Goal: Task Accomplishment & Management: Complete application form

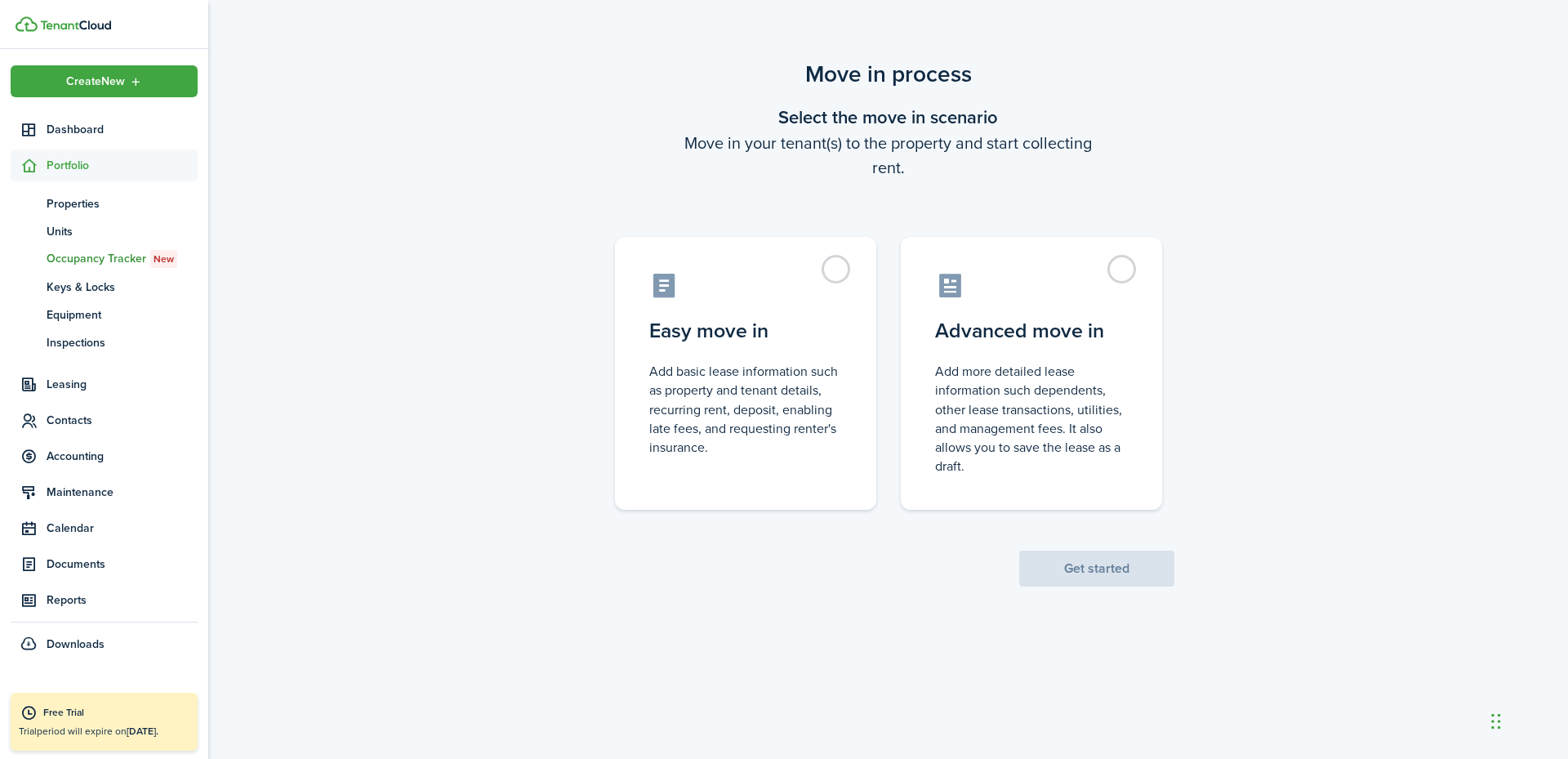
click at [776, 364] on control-radio-card-description "Add basic lease information such as property and tenant details, recurring rent…" at bounding box center [746, 409] width 193 height 95
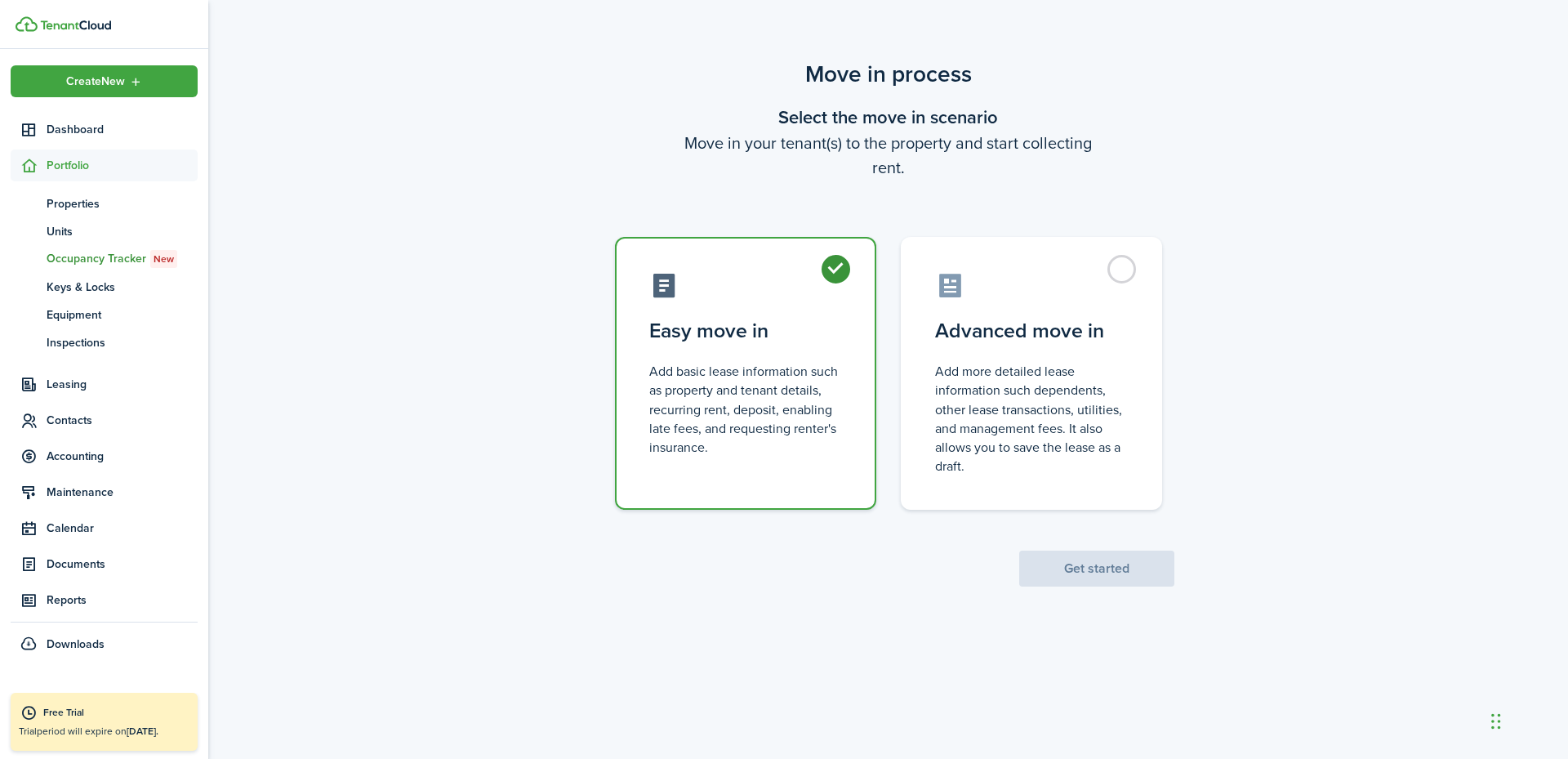
radio input "true"
click at [1097, 568] on button "Get started" at bounding box center [1097, 568] width 155 height 36
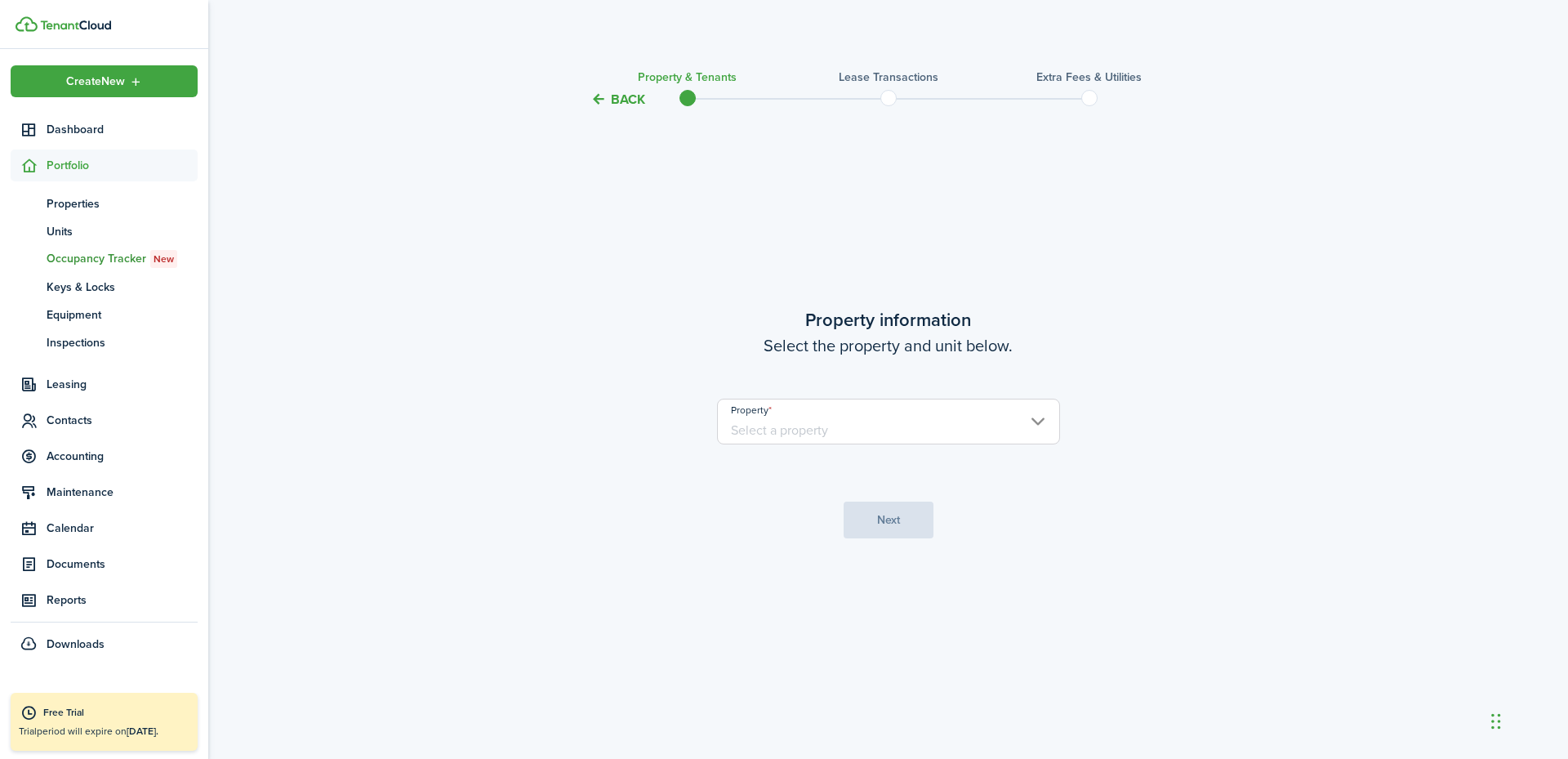
click at [829, 423] on input "Property" at bounding box center [889, 422] width 343 height 46
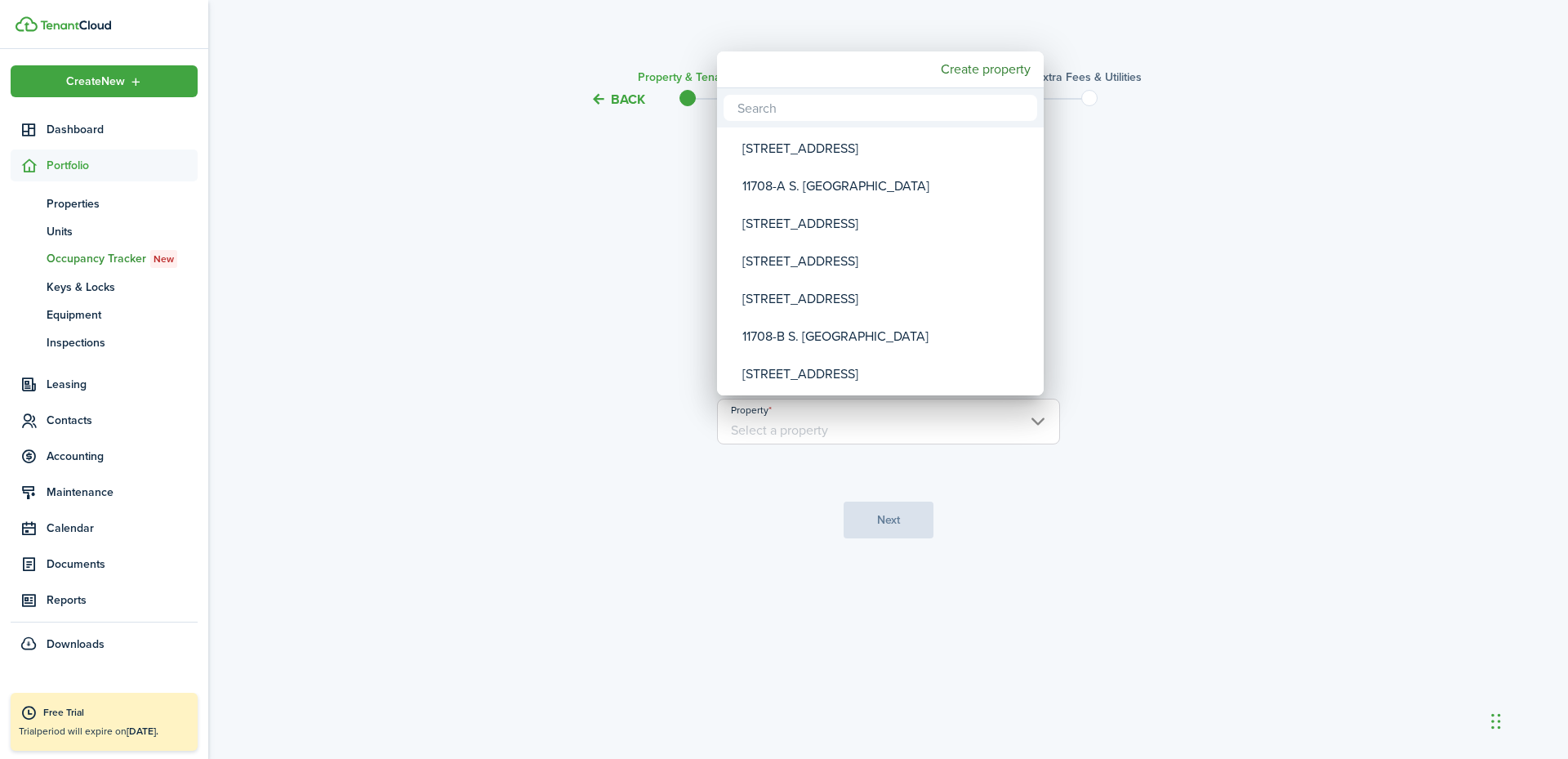
click at [817, 106] on input "text" at bounding box center [880, 108] width 314 height 27
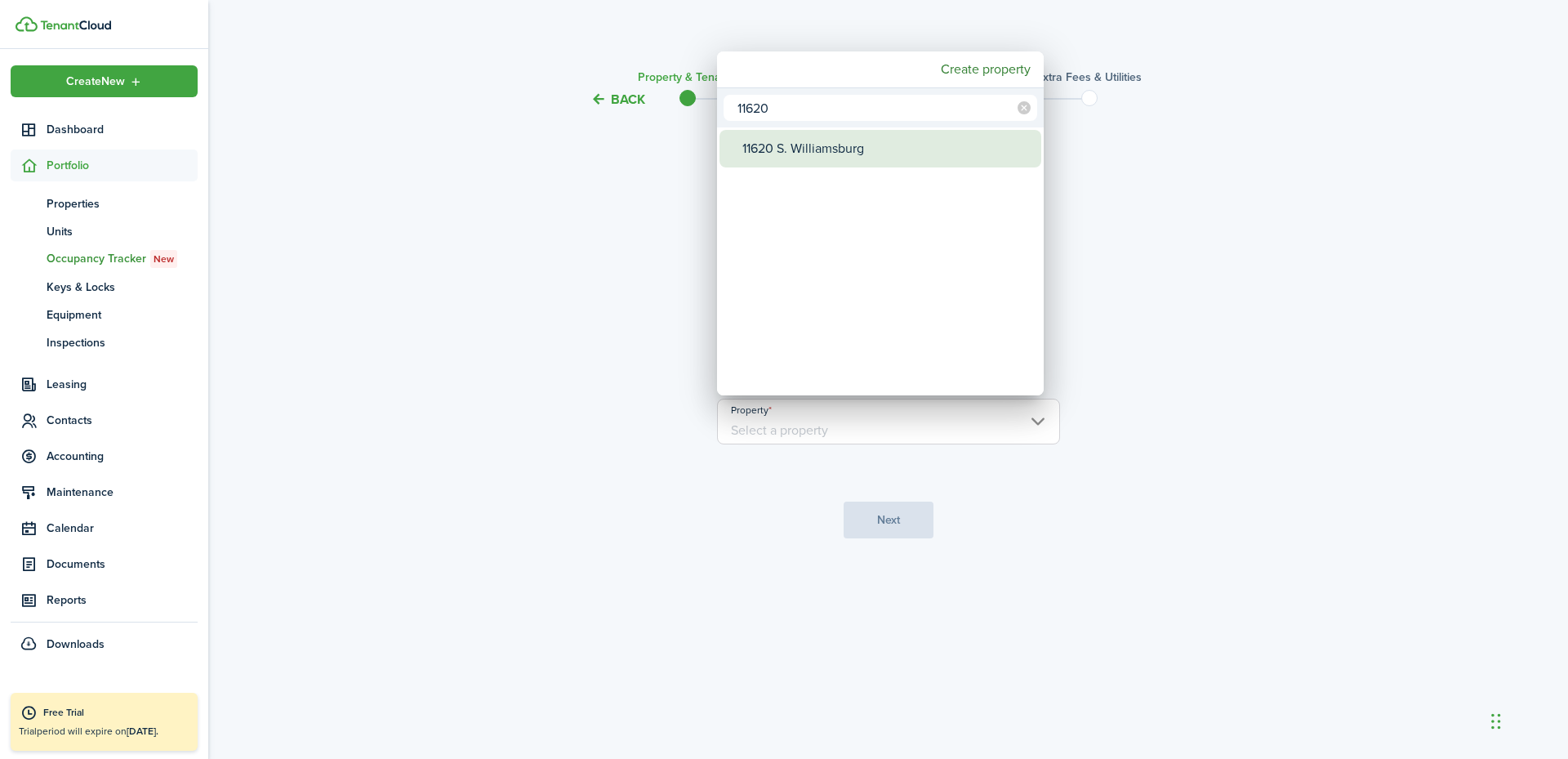
type input "11620"
click at [881, 152] on div "11620 S. Williamsburg" at bounding box center [886, 149] width 289 height 37
type input "11620 S. Williamsburg"
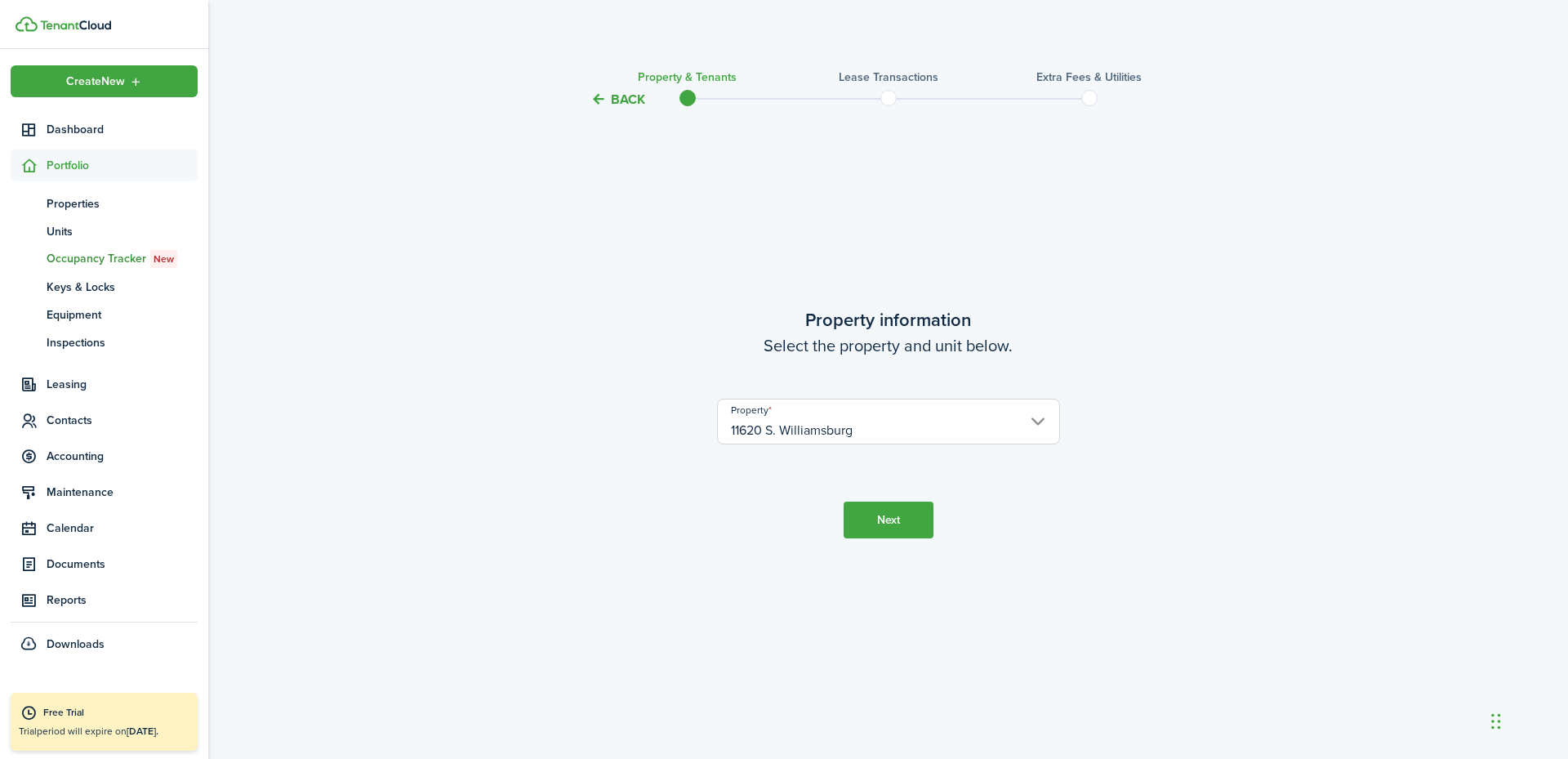
click at [892, 518] on button "Next" at bounding box center [889, 520] width 90 height 37
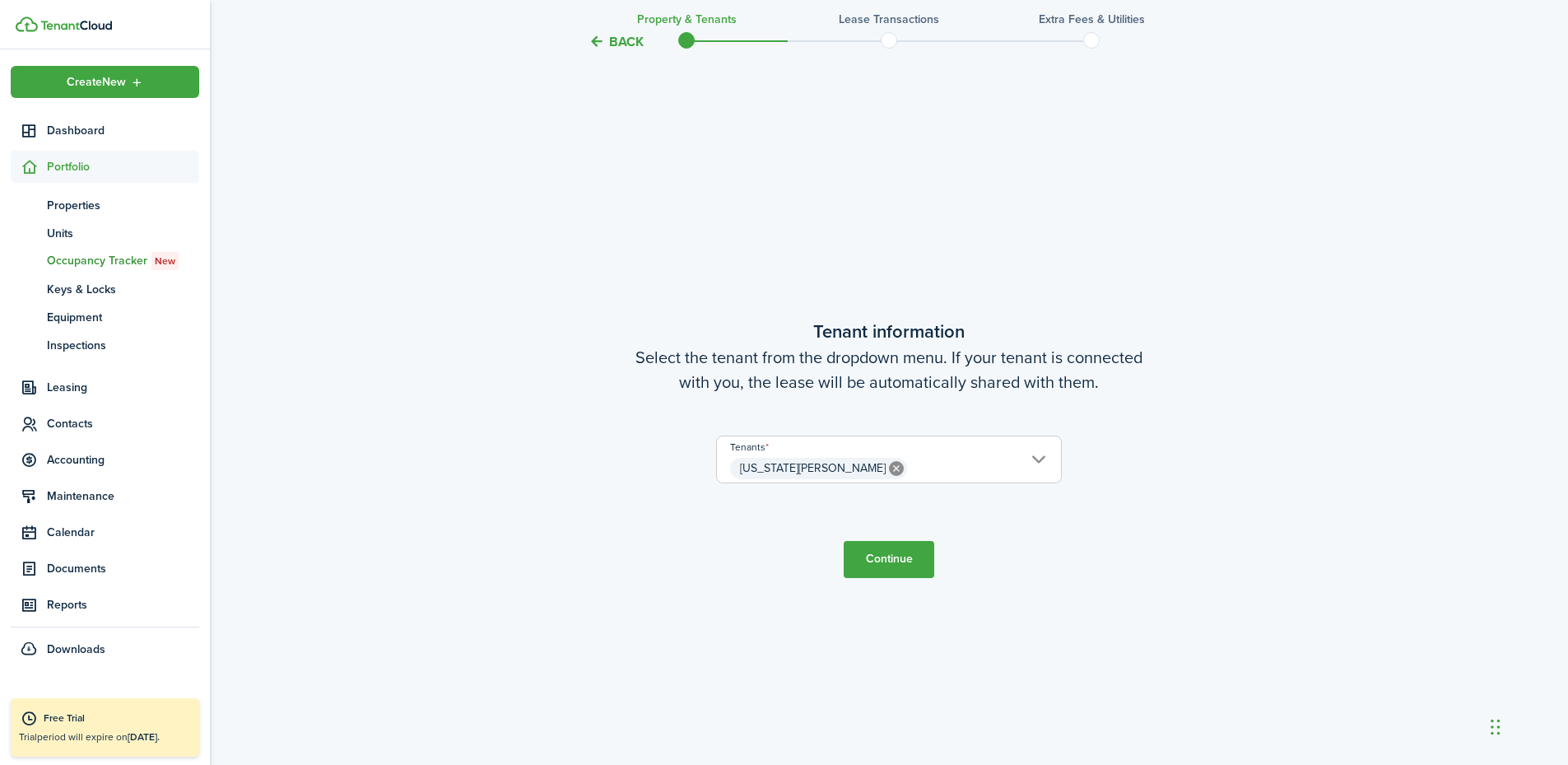
click at [903, 557] on button "Continue" at bounding box center [890, 560] width 91 height 37
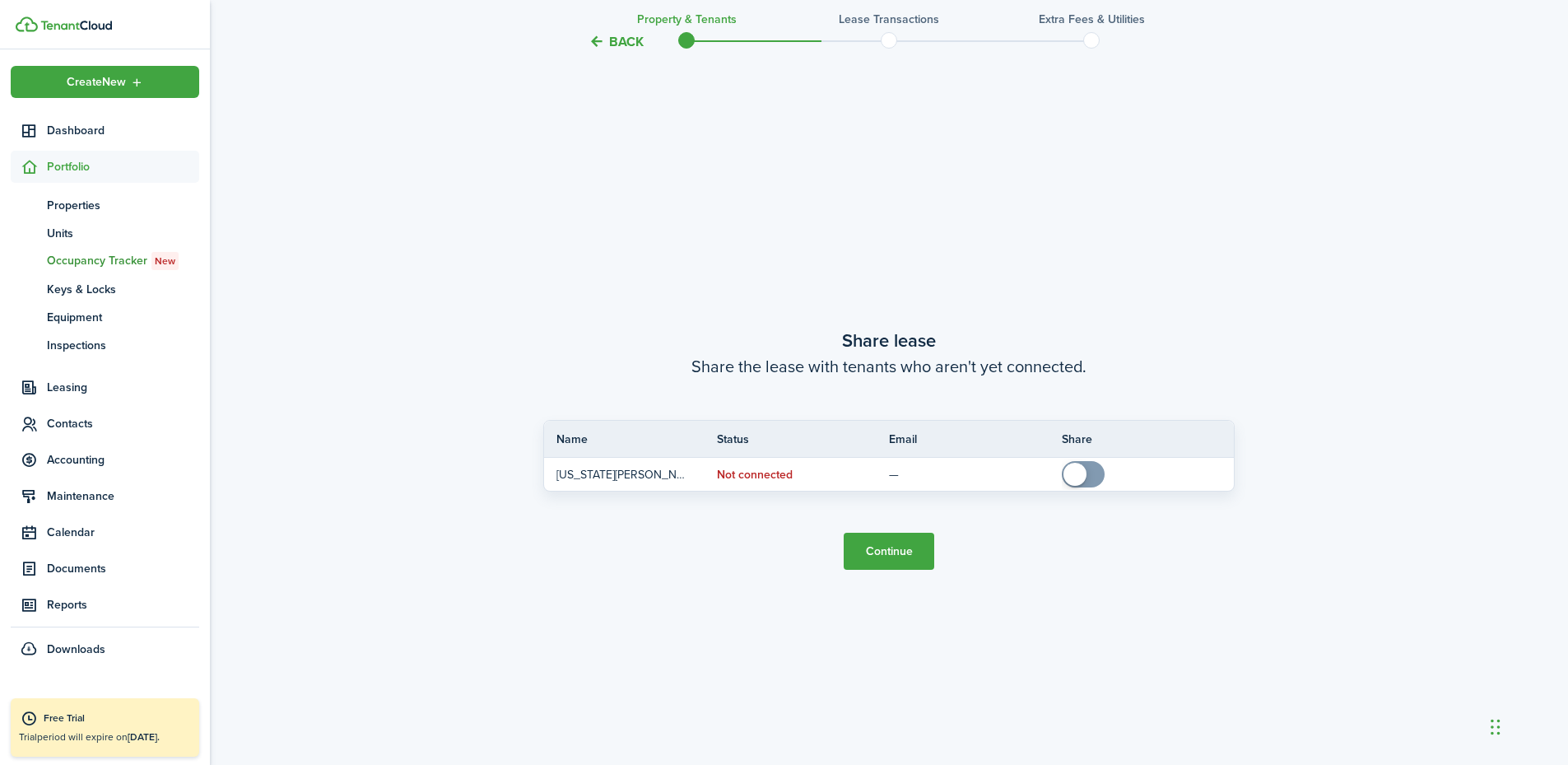
scroll to position [1419, 0]
click at [900, 558] on button "Continue" at bounding box center [890, 551] width 91 height 37
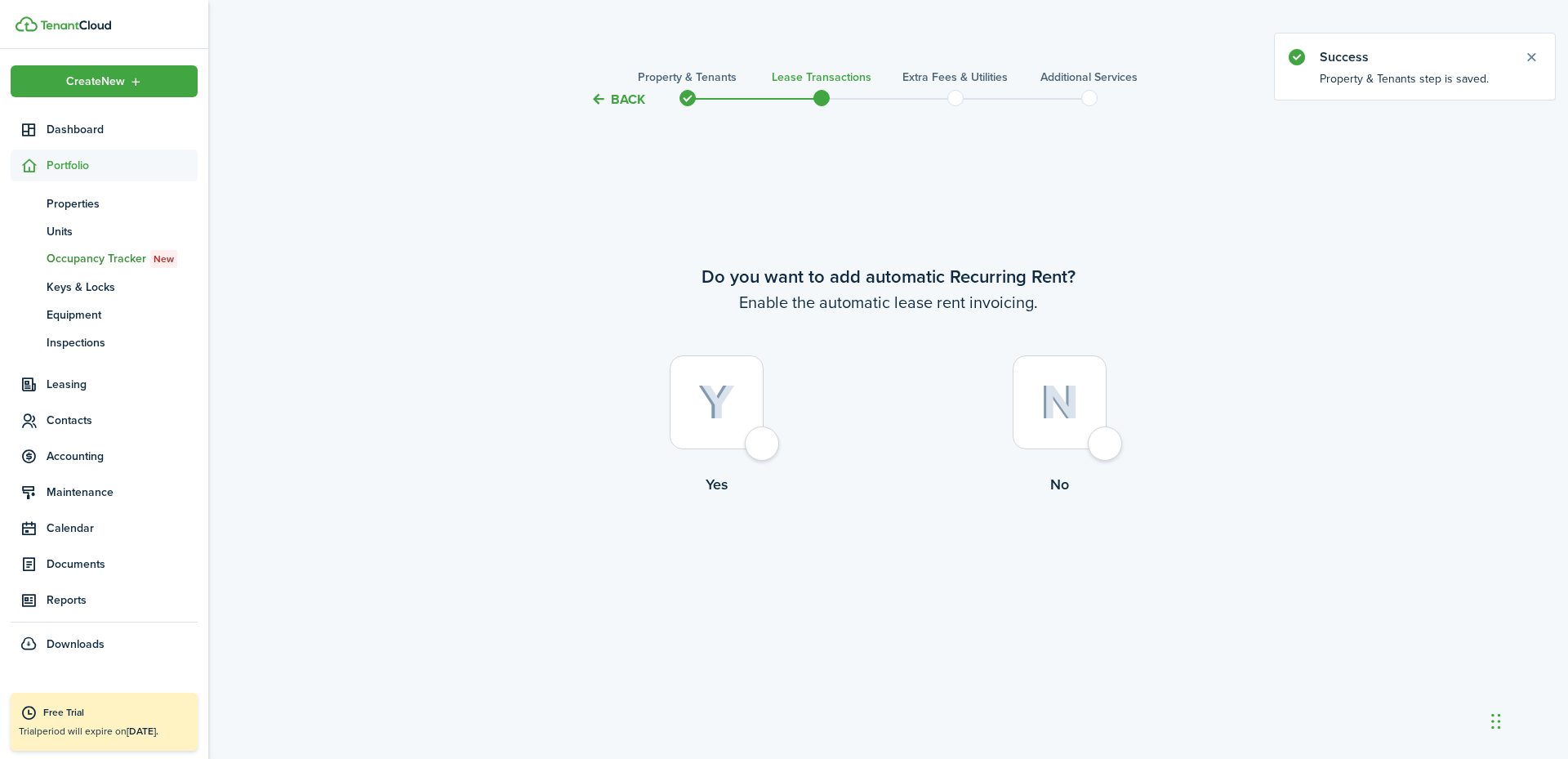
click at [753, 441] on div at bounding box center [716, 402] width 94 height 94
radio input "true"
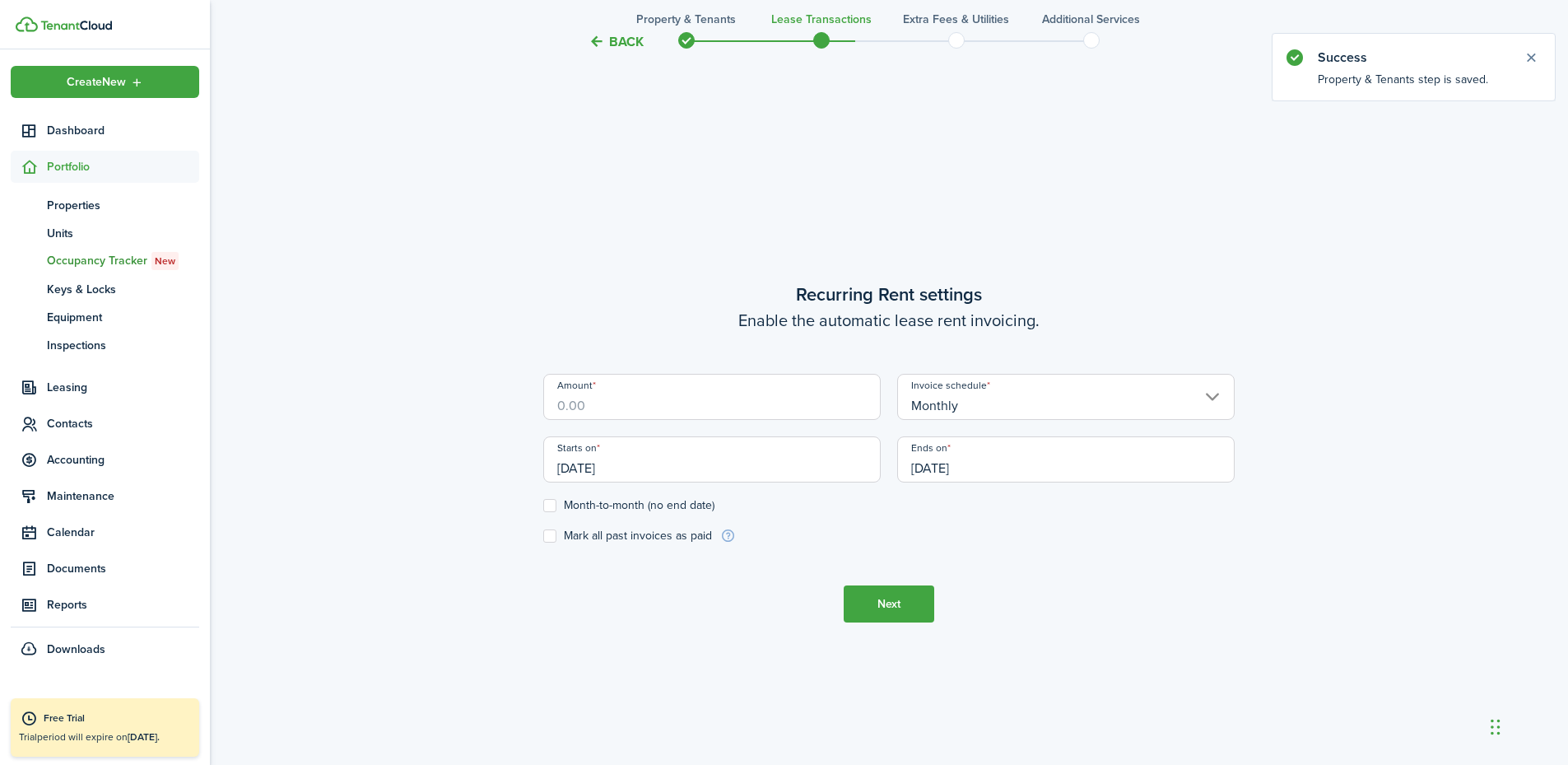
scroll to position [654, 0]
click at [709, 404] on input "Amount" at bounding box center [712, 393] width 338 height 46
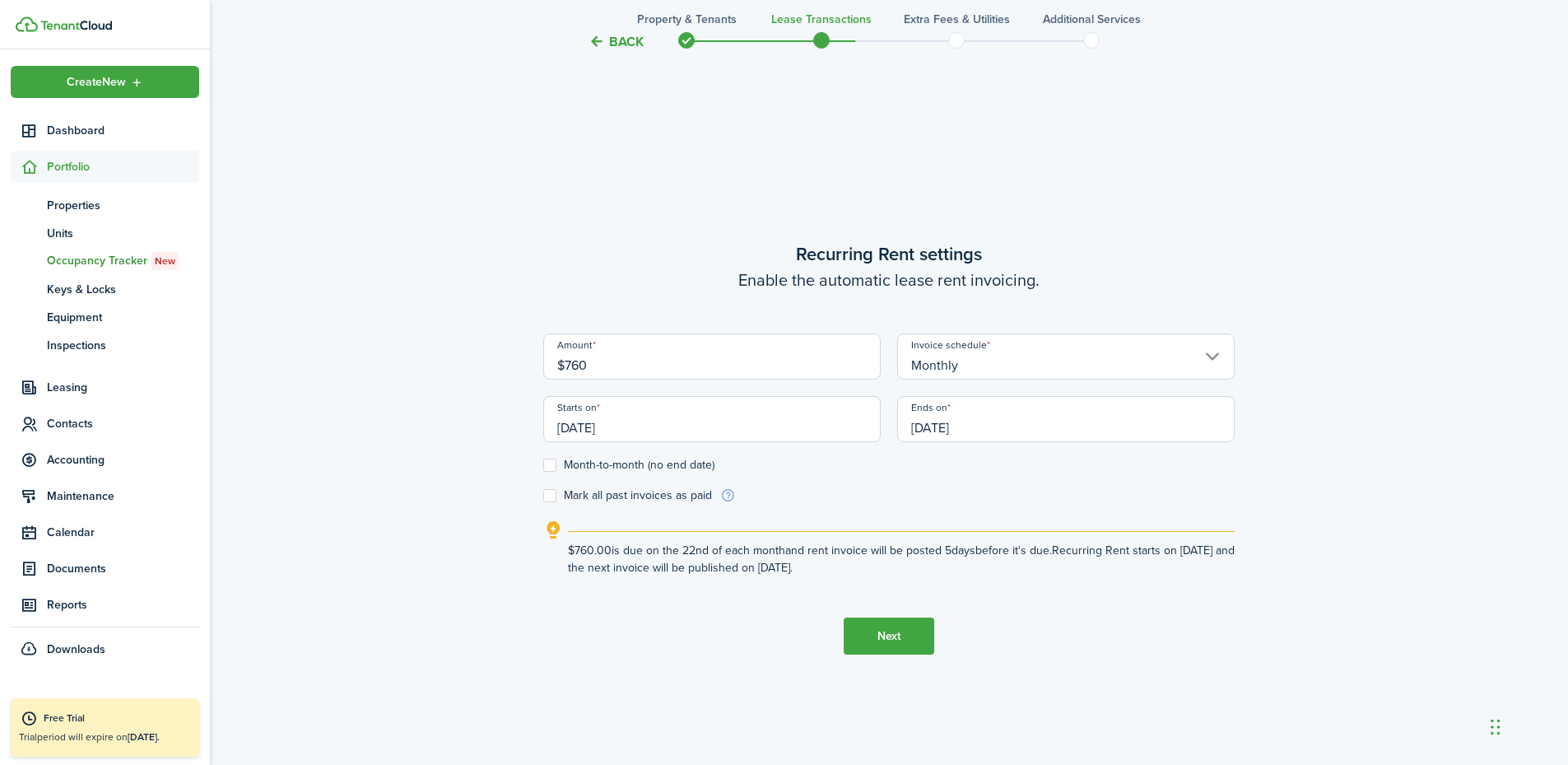
click at [616, 427] on input "[DATE]" at bounding box center [712, 419] width 338 height 46
type input "$760.00"
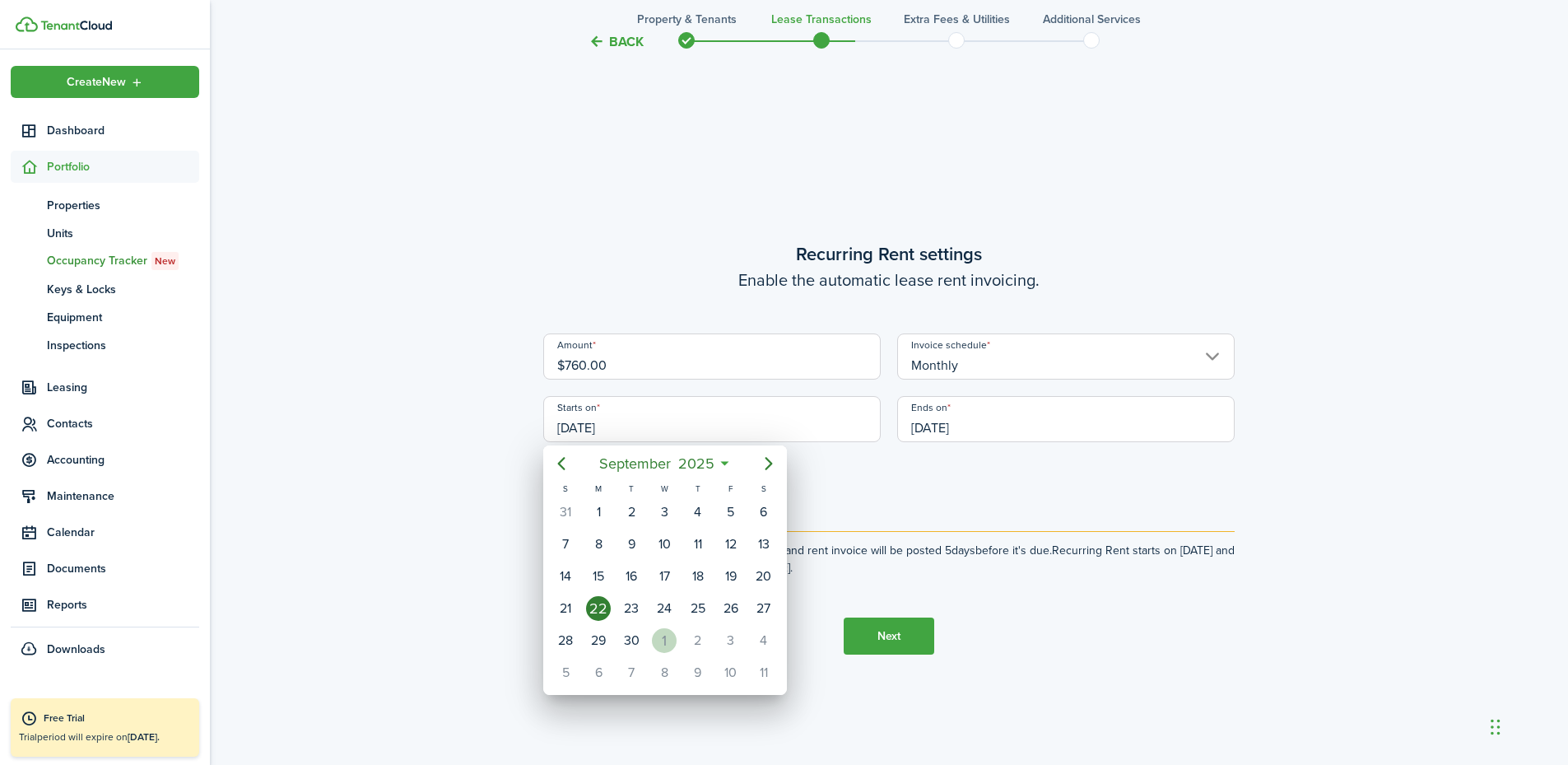
click at [664, 637] on div "1" at bounding box center [664, 641] width 25 height 25
type input "[DATE]"
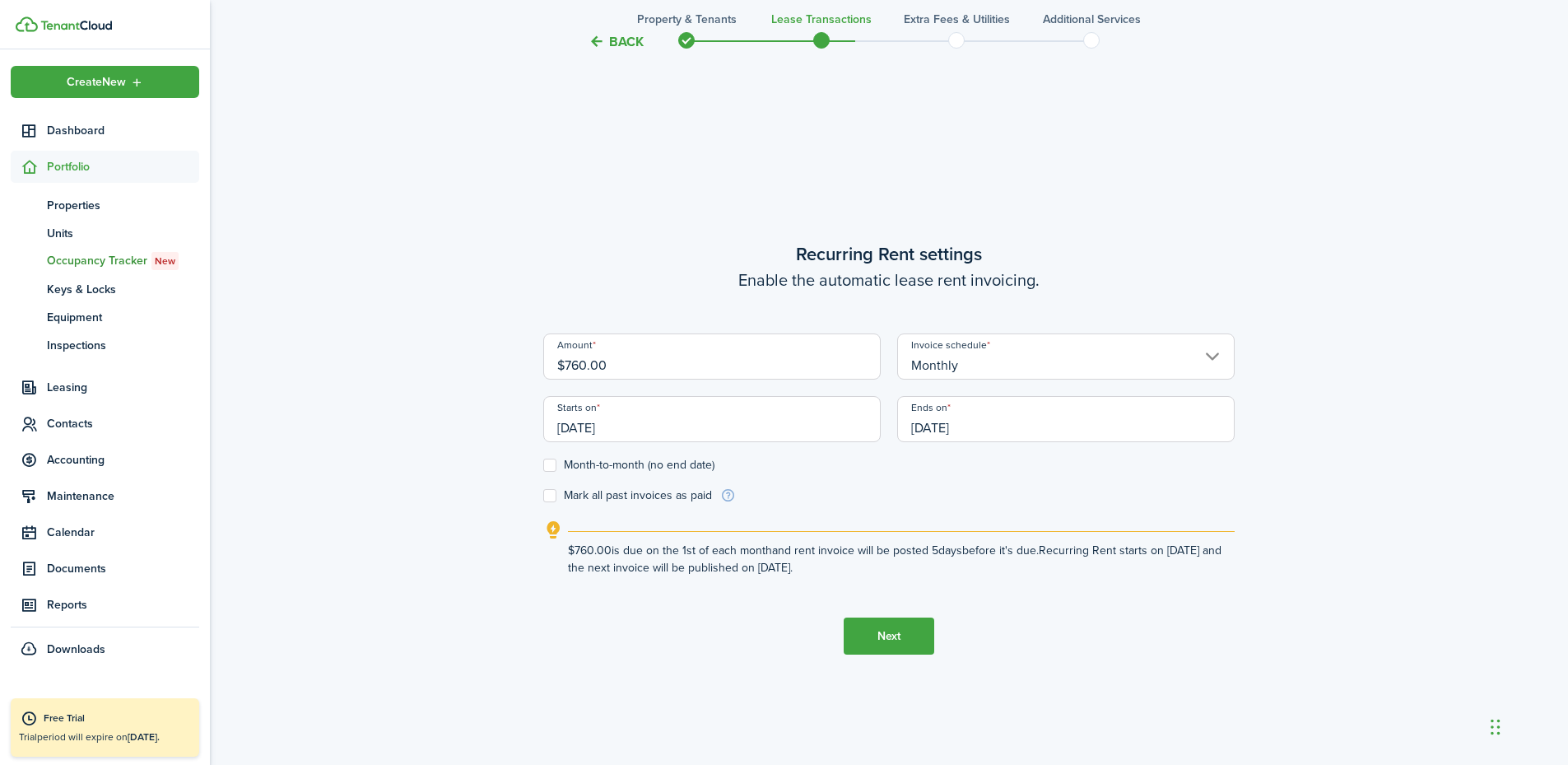
click at [547, 466] on label "Month-to-month (no end date)" at bounding box center [629, 465] width 171 height 13
click at [544, 466] on input "Month-to-month (no end date)" at bounding box center [543, 465] width 1 height 1
drag, startPoint x: 891, startPoint y: 642, endPoint x: 932, endPoint y: 425, distance: 220.8
click at [929, 427] on tc-wizard-step "Recurring Rent settings Enable the automatic lease rent invoicing. Amount $760.…" at bounding box center [890, 448] width 692 height 765
click at [936, 423] on span "[DATE]" at bounding box center [1066, 419] width 338 height 46
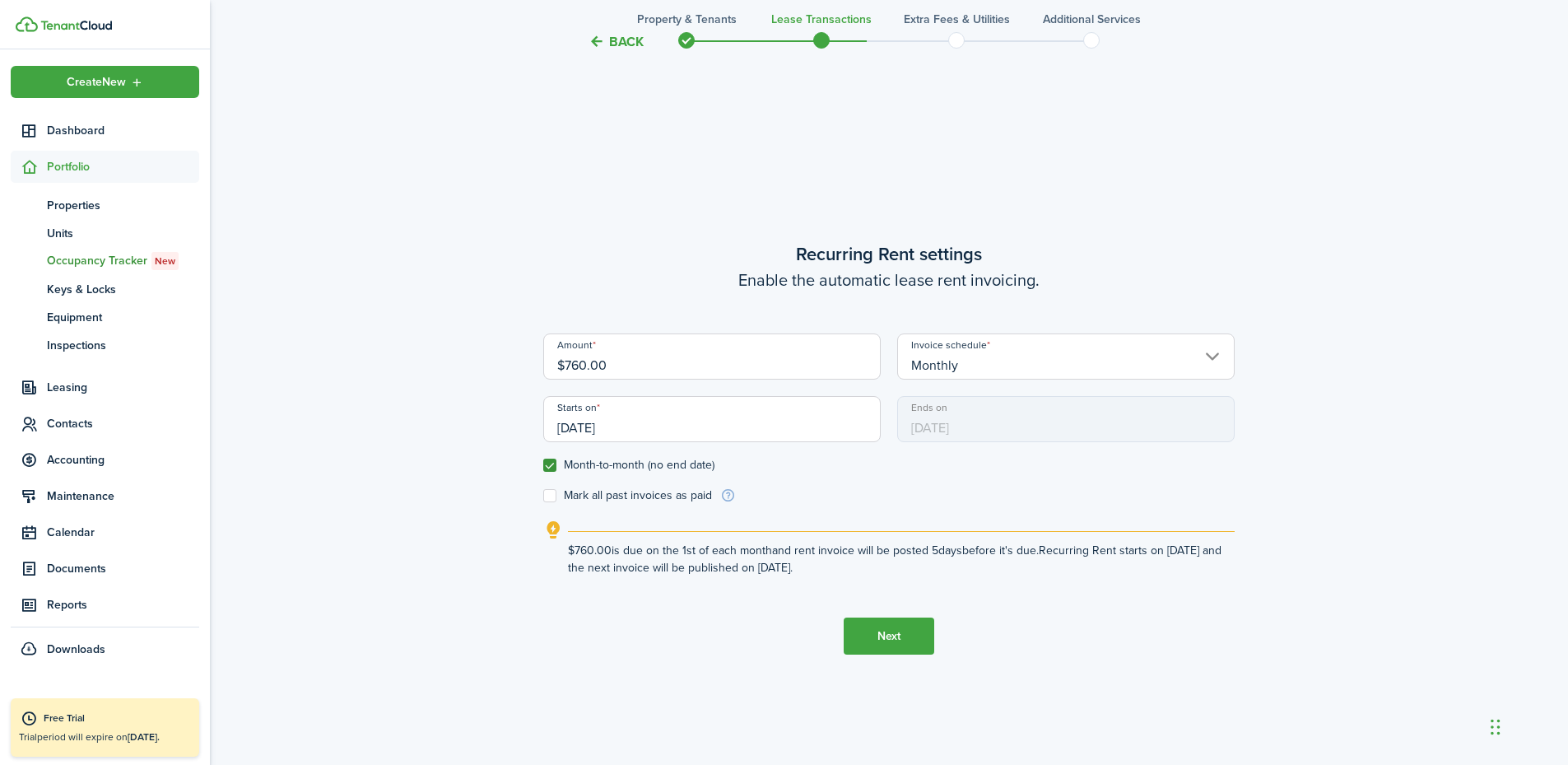
click at [554, 459] on label "Month-to-month (no end date)" at bounding box center [629, 465] width 171 height 13
click at [544, 465] on input "Month-to-month (no end date)" at bounding box center [543, 465] width 1 height 1
checkbox input "false"
click at [993, 424] on input "[DATE]" at bounding box center [1066, 419] width 338 height 46
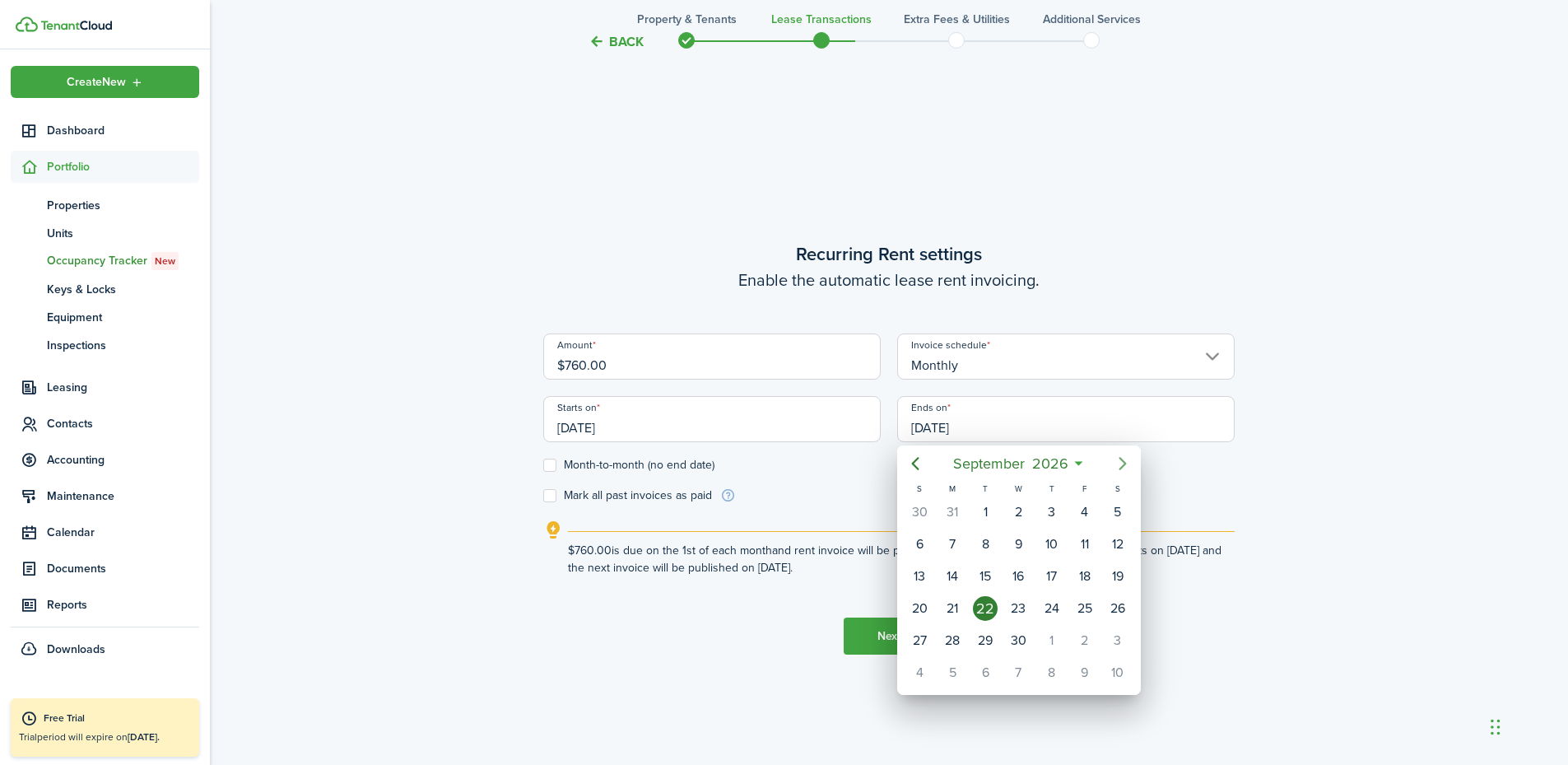
click at [1117, 457] on icon "Next page" at bounding box center [1123, 464] width 20 height 20
click at [918, 668] on div "1" at bounding box center [920, 673] width 25 height 25
type input "11/01/2026"
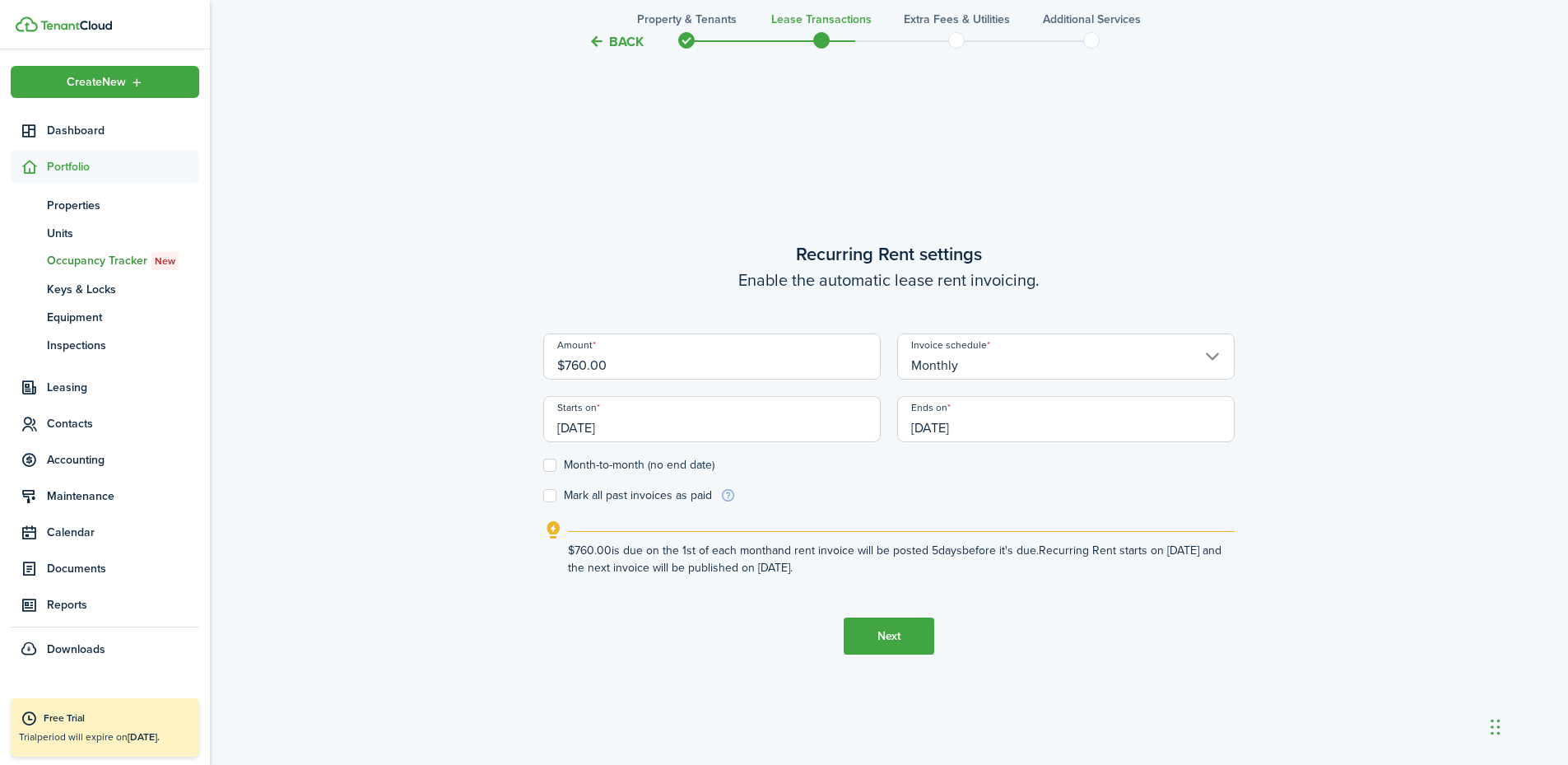
click at [888, 634] on button "Next" at bounding box center [890, 637] width 91 height 37
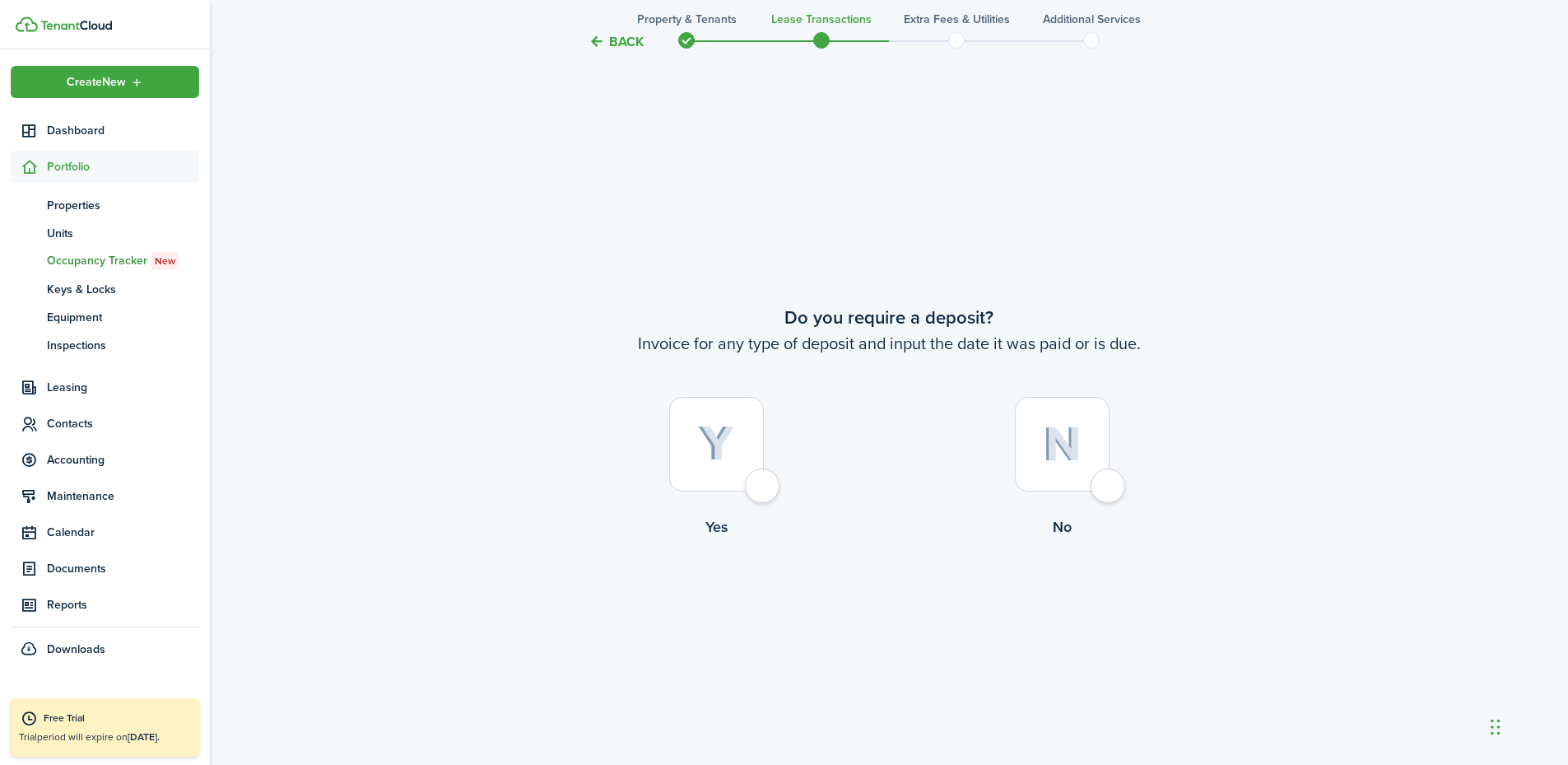
scroll to position [1419, 0]
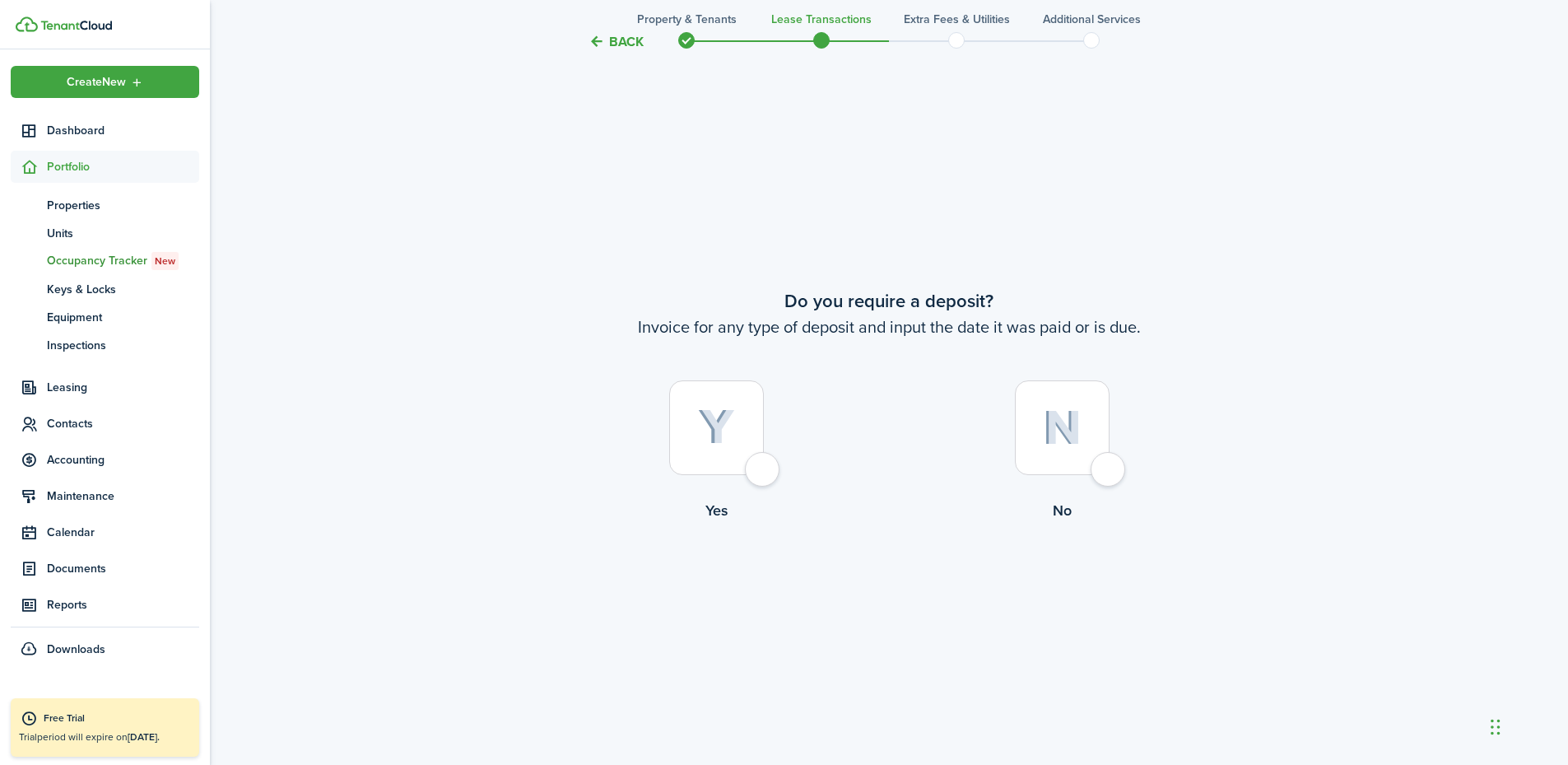
click at [1109, 464] on div at bounding box center [1063, 428] width 94 height 95
radio input "true"
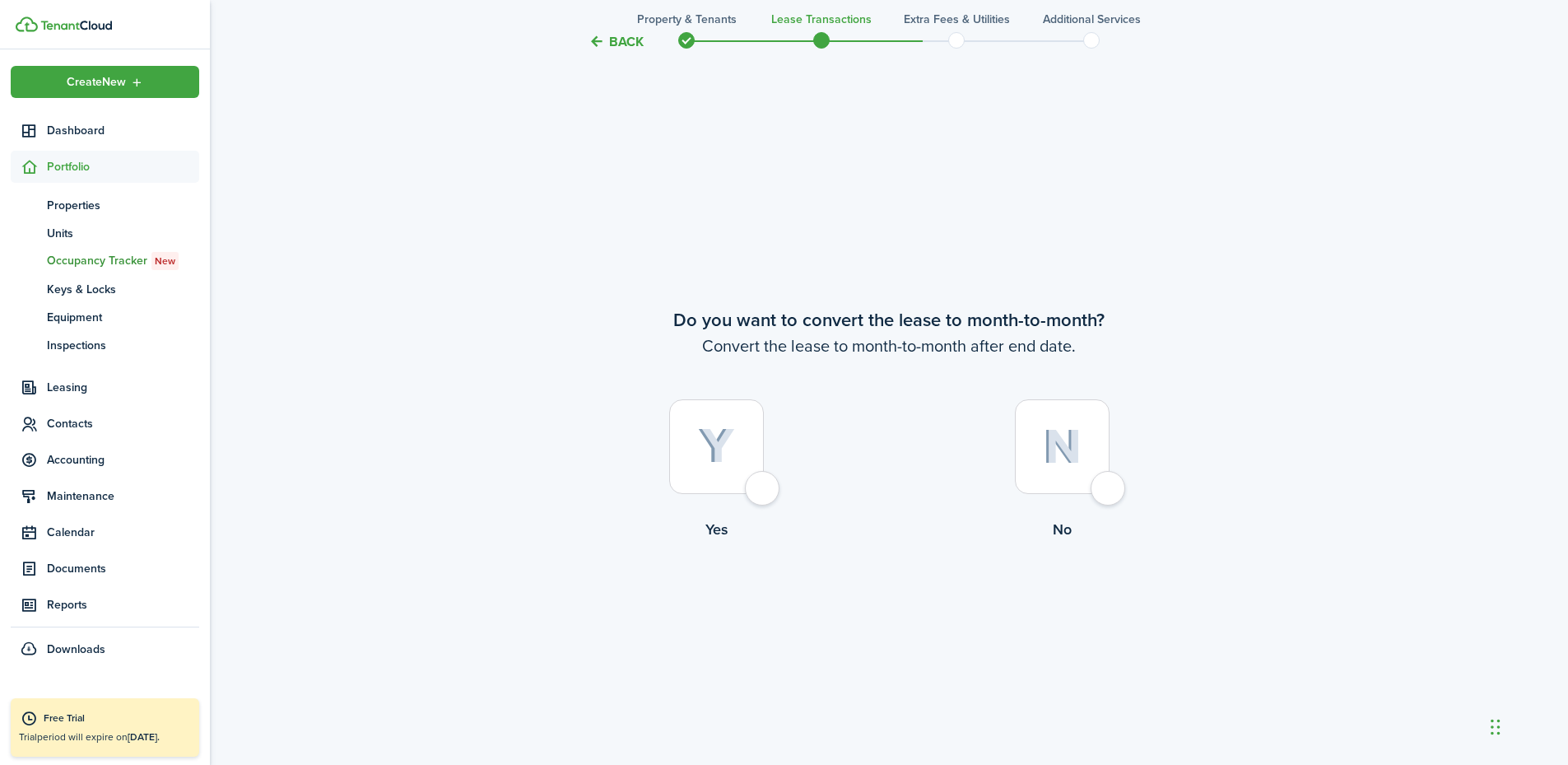
scroll to position [2184, 0]
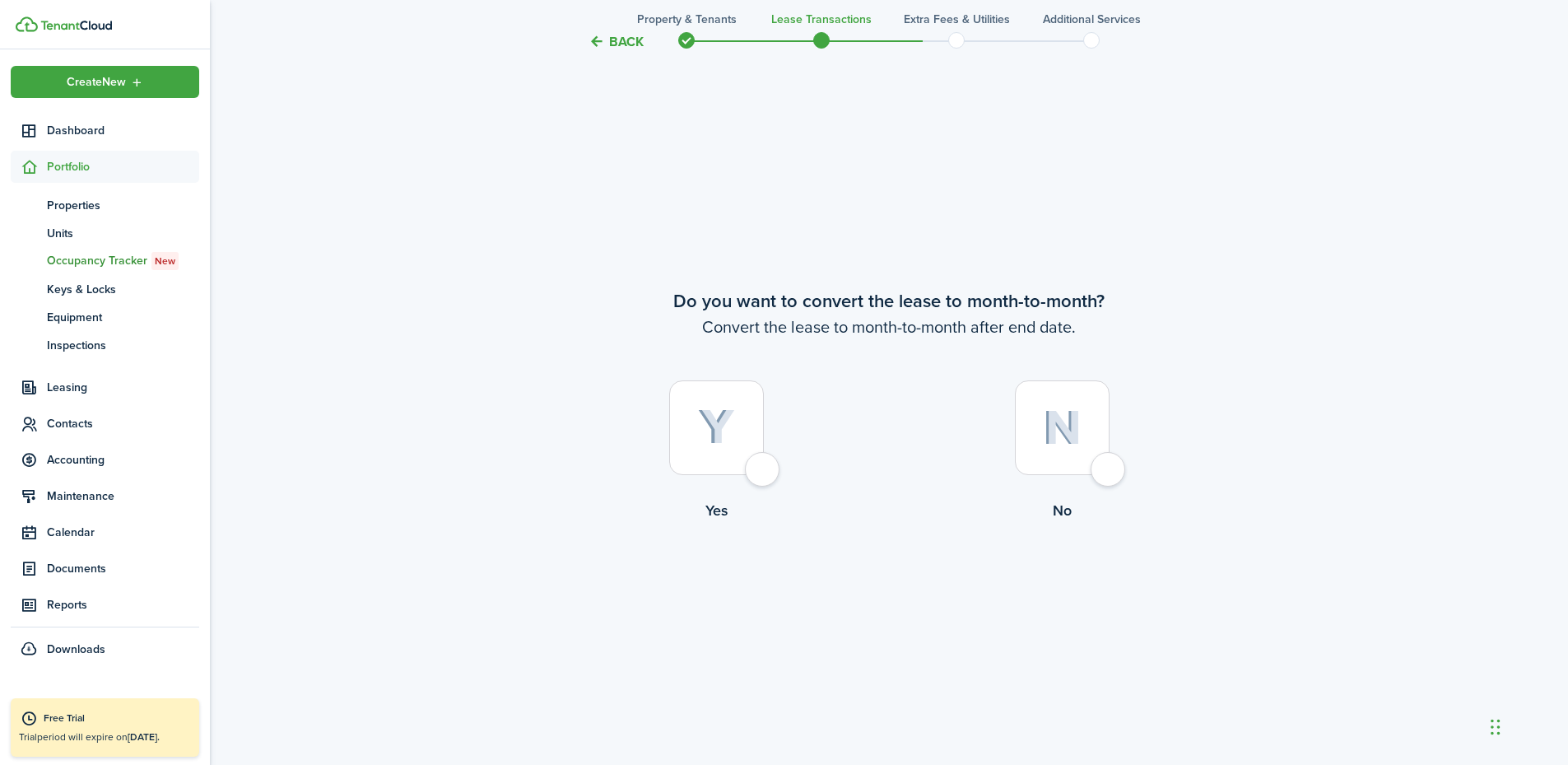
click at [1105, 469] on div at bounding box center [1063, 428] width 94 height 95
radio input "true"
click at [903, 597] on button "Continue" at bounding box center [890, 589] width 91 height 37
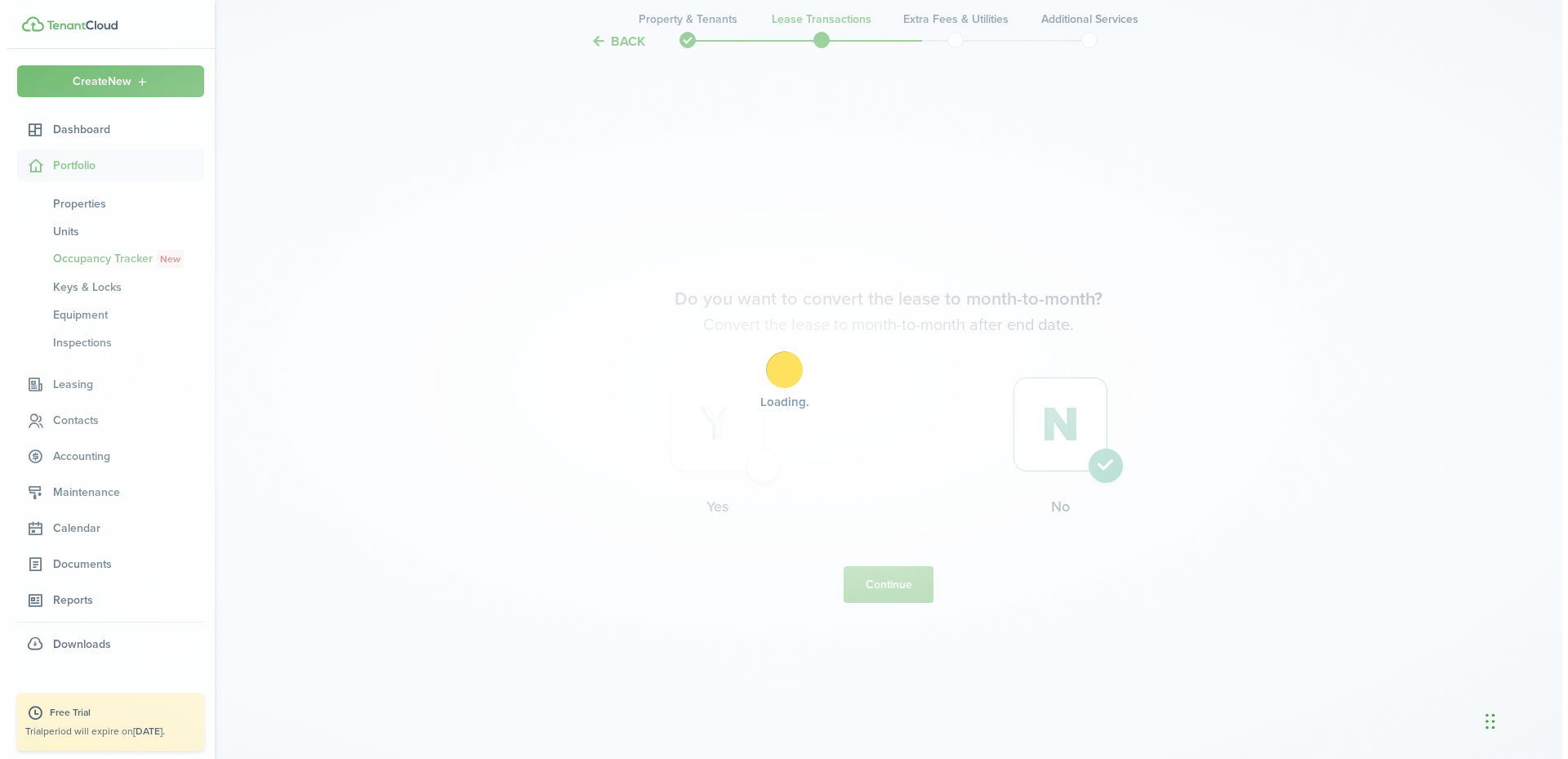
scroll to position [0, 0]
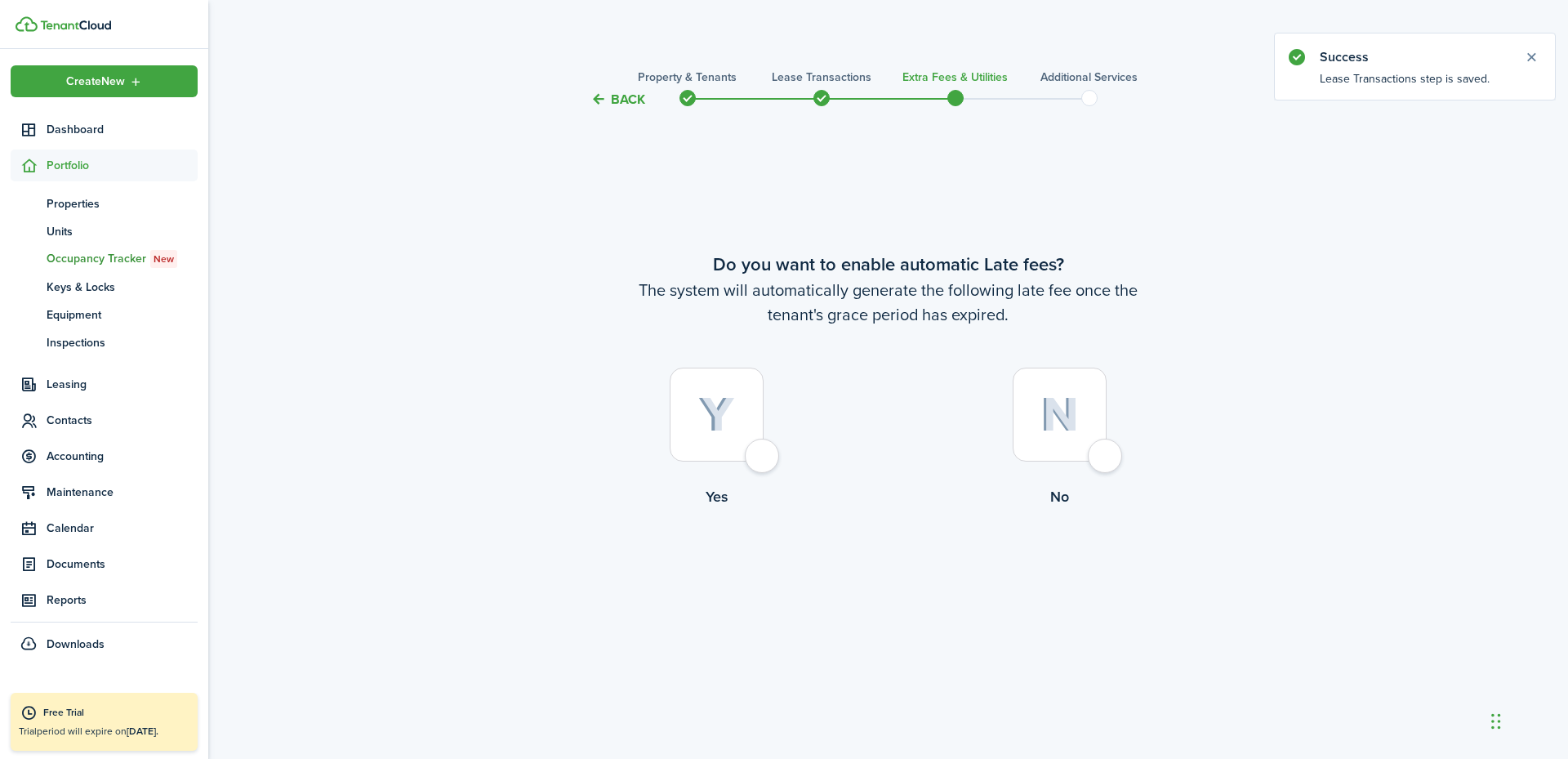
click at [760, 447] on div at bounding box center [716, 415] width 94 height 94
radio input "true"
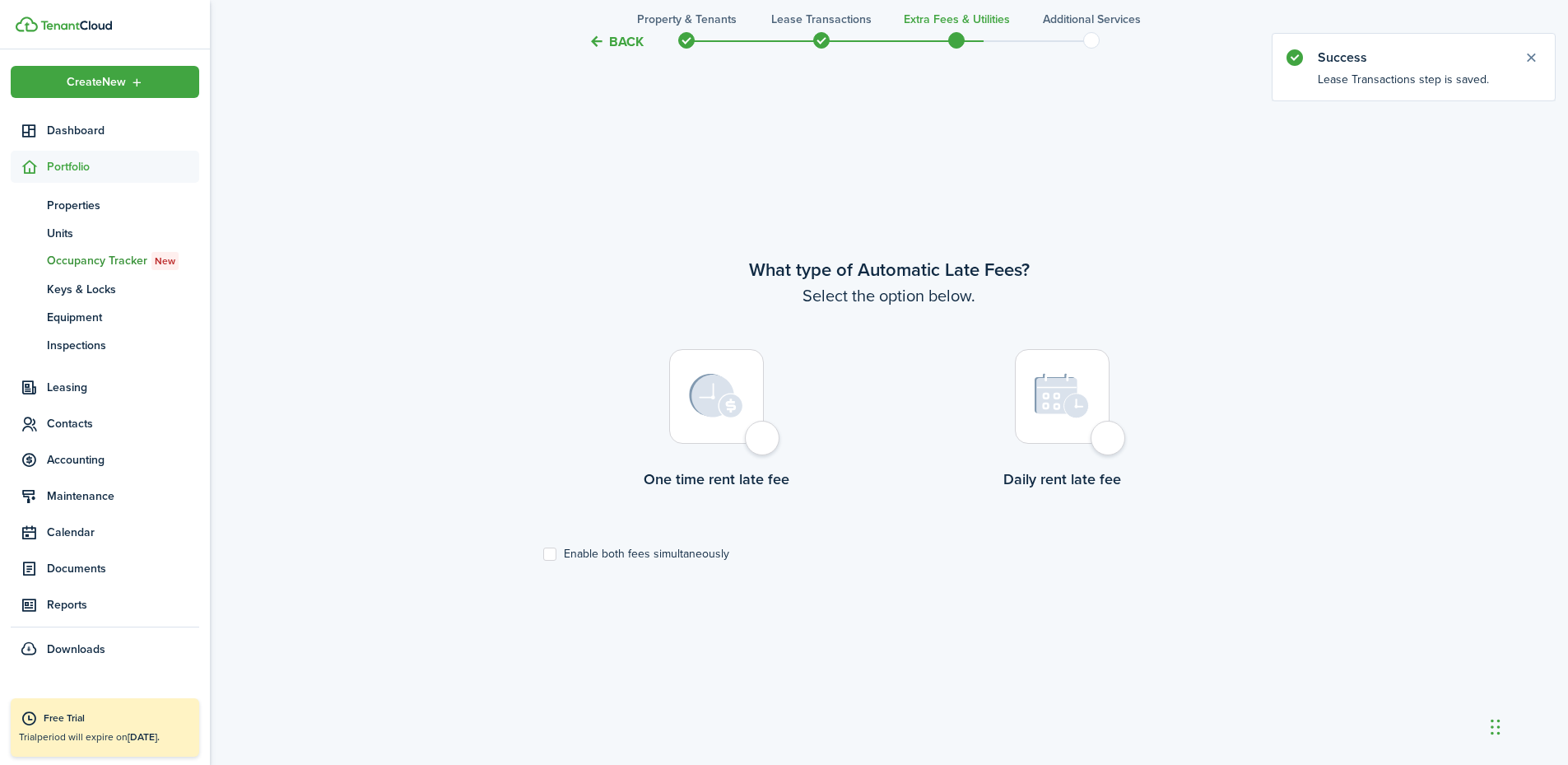
click at [761, 444] on div at bounding box center [717, 397] width 94 height 95
radio input "true"
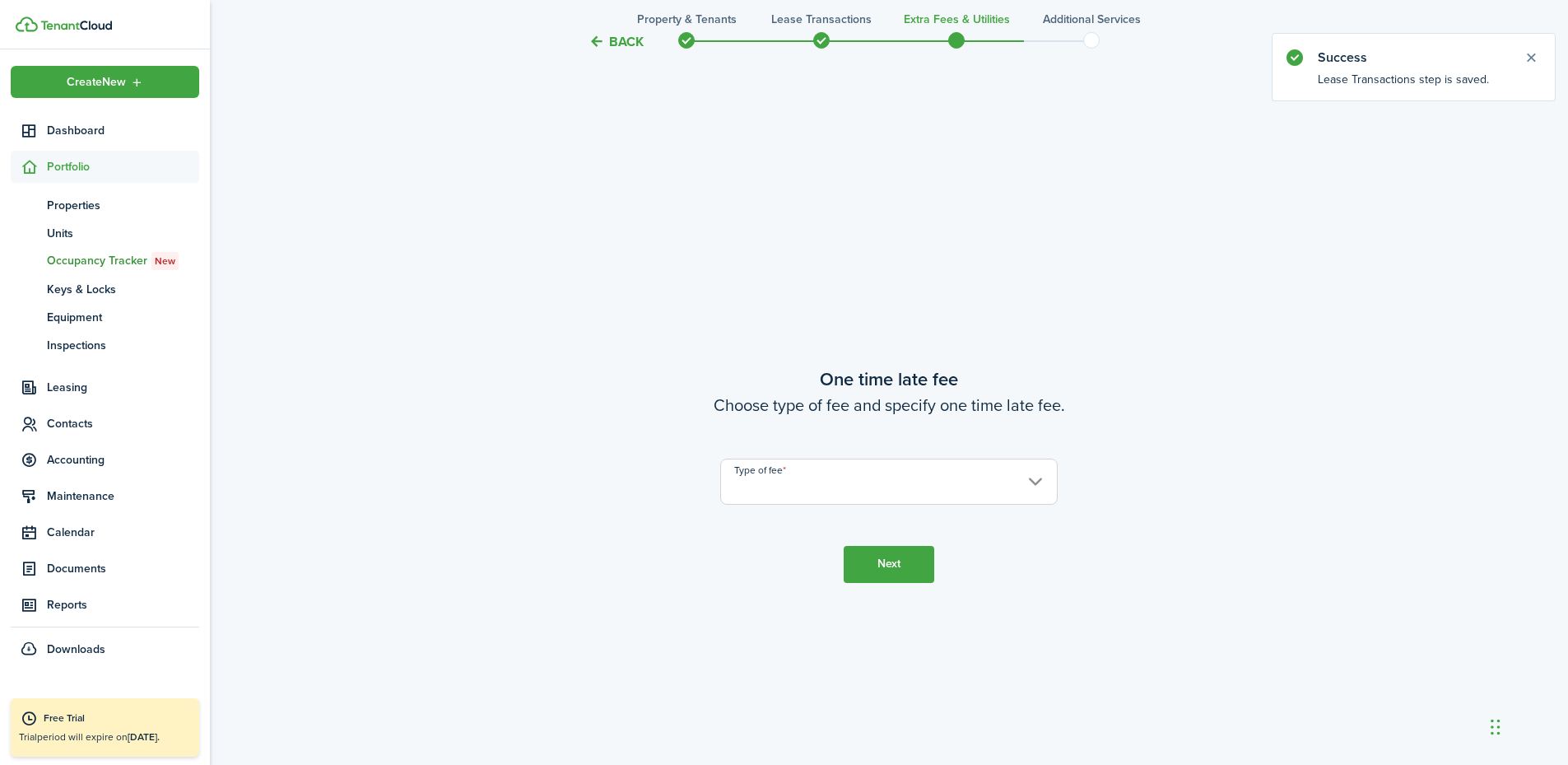
scroll to position [1419, 0]
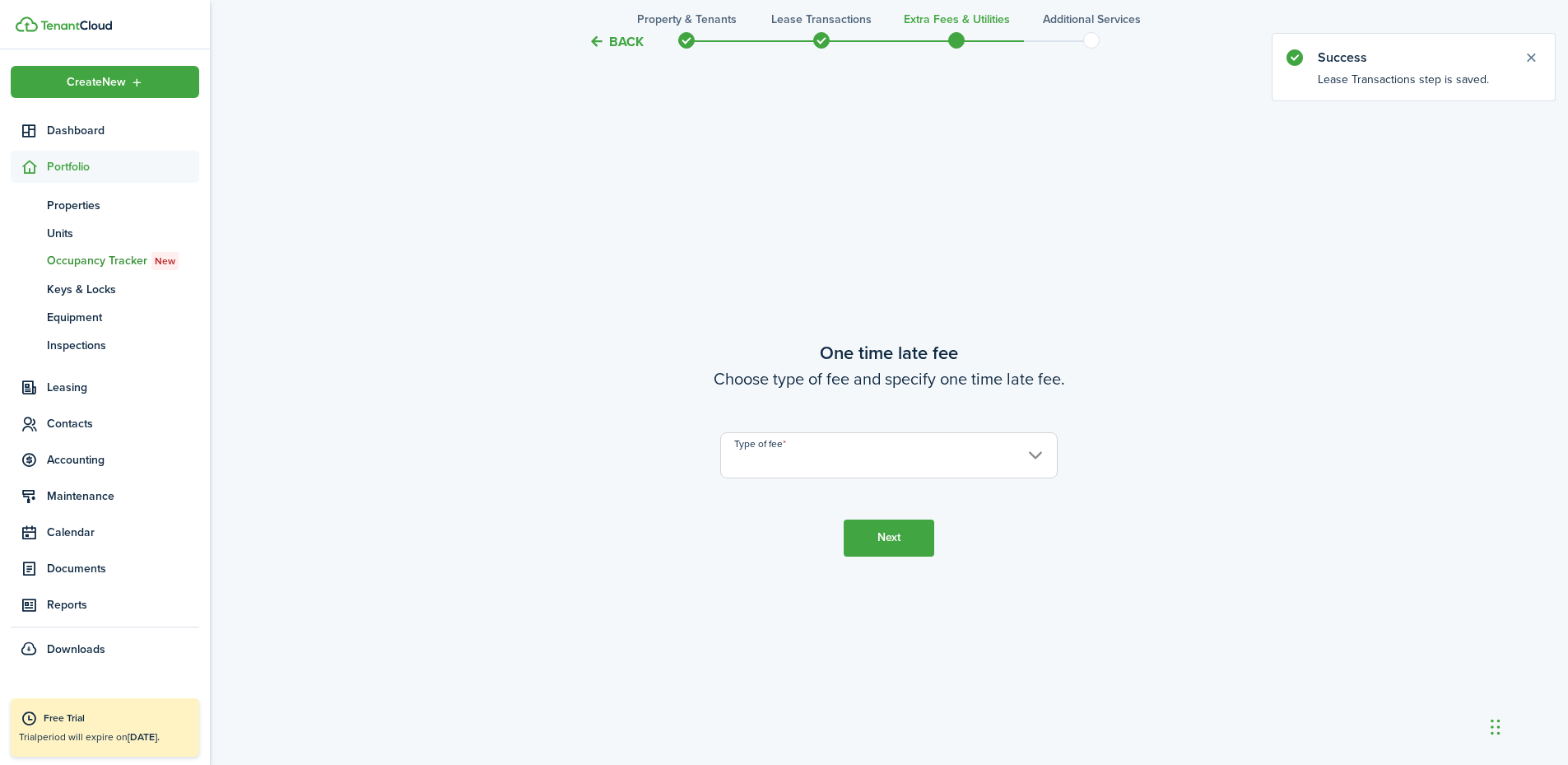
click at [779, 464] on input "Type of fee" at bounding box center [889, 456] width 338 height 46
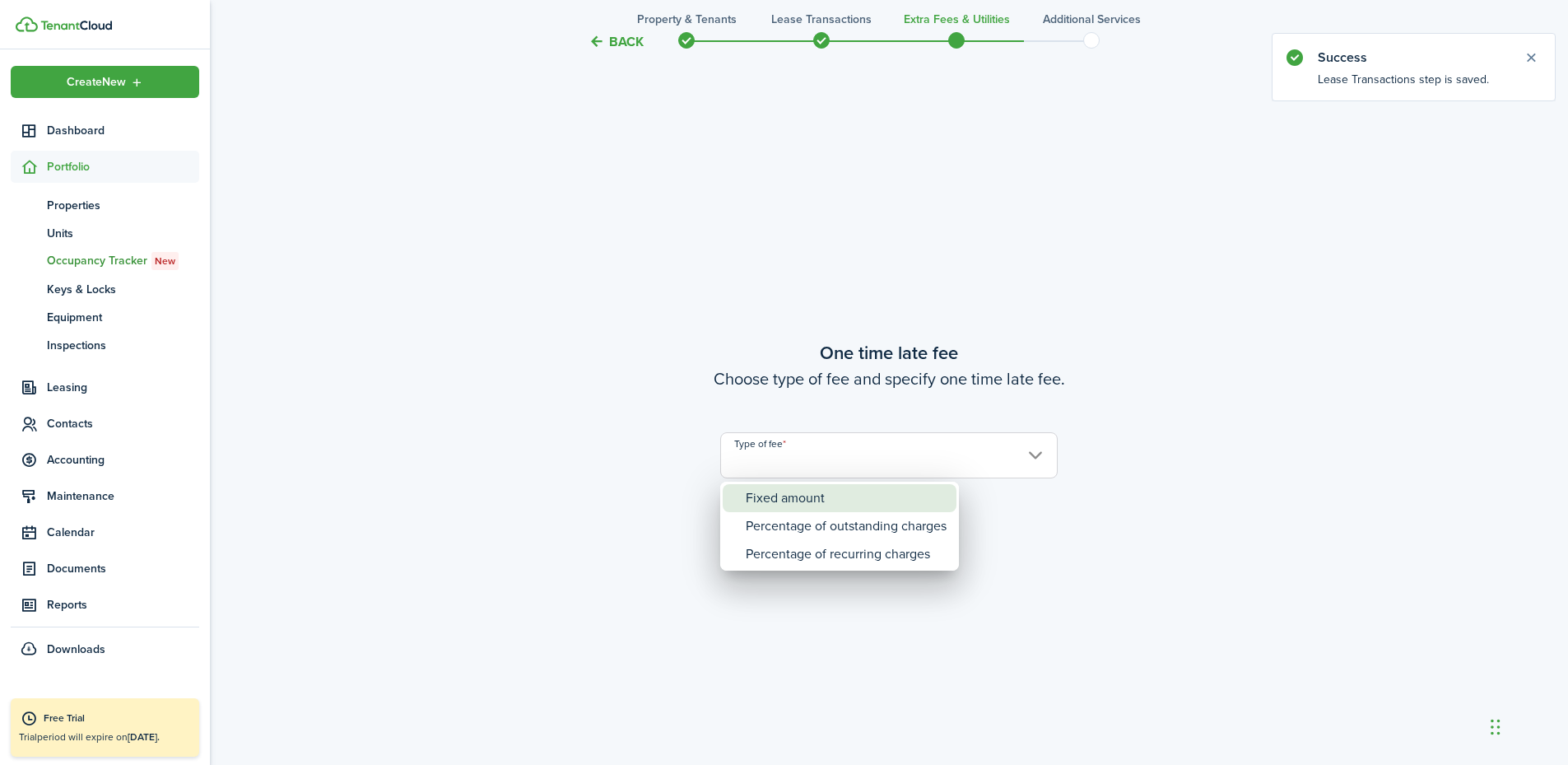
click at [789, 498] on div "Fixed amount" at bounding box center [846, 498] width 201 height 28
type input "Fixed amount"
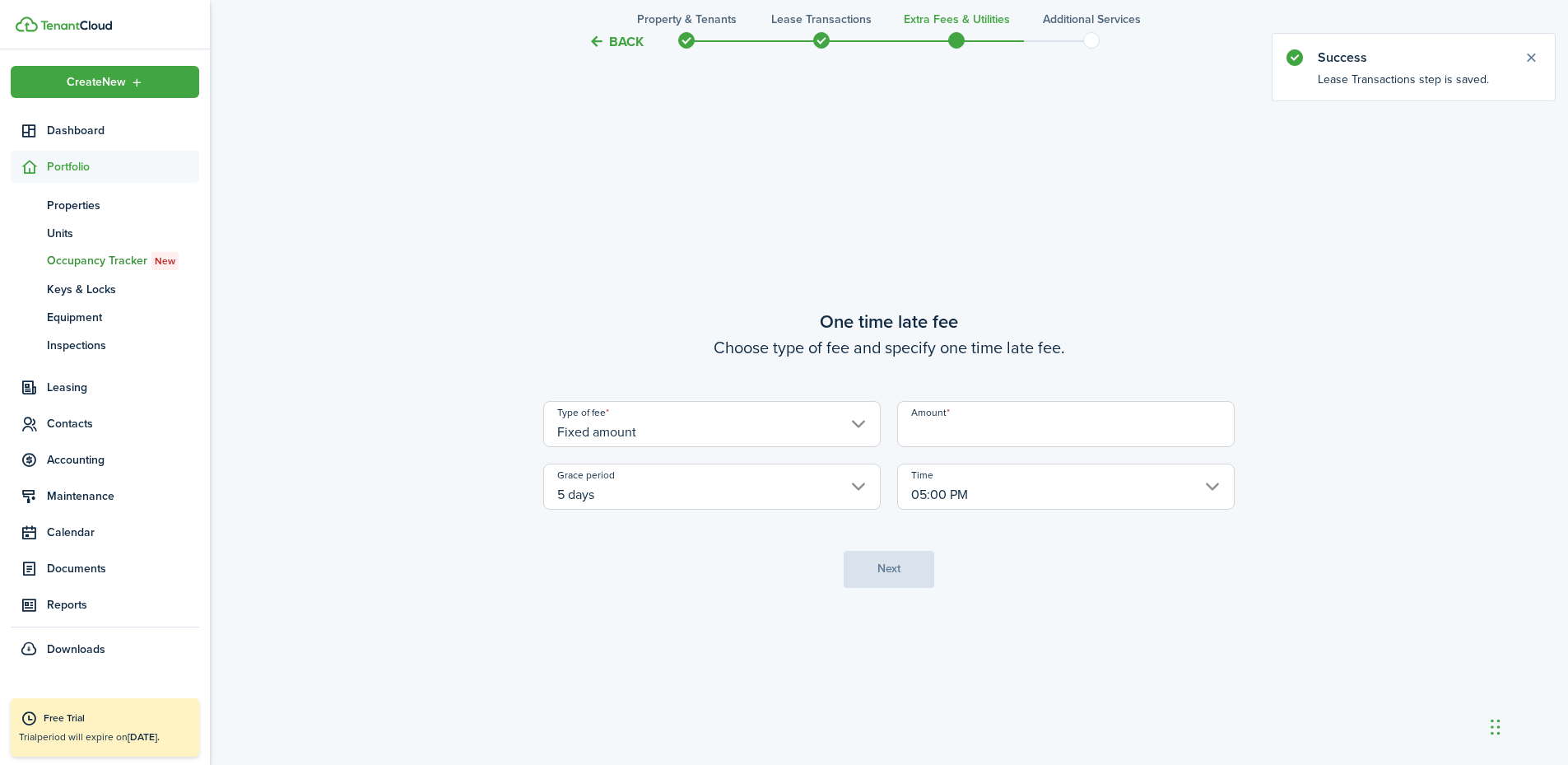
click at [937, 429] on input "Amount" at bounding box center [1066, 424] width 338 height 46
type input "$25.00"
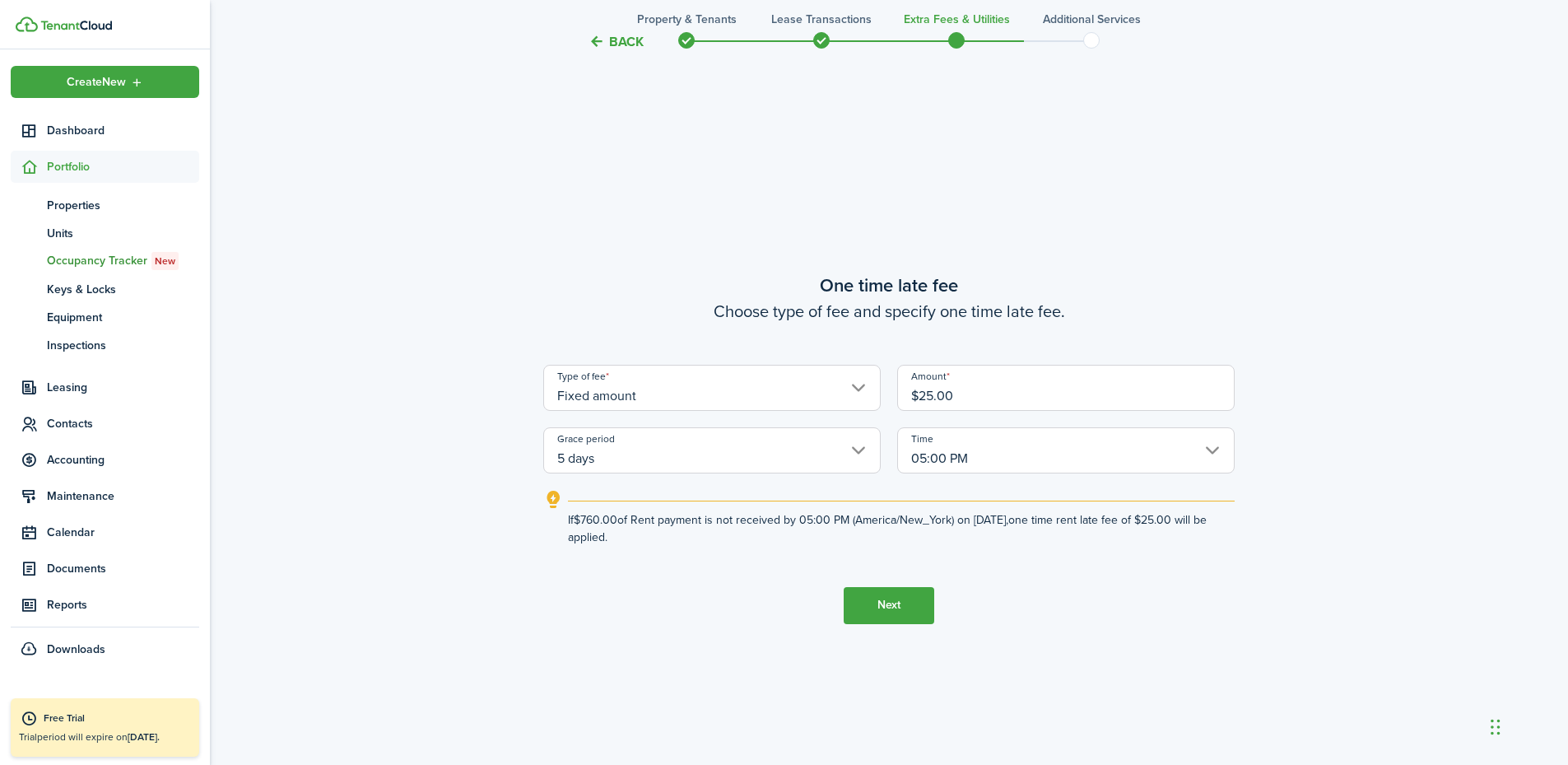
click at [899, 606] on button "Next" at bounding box center [890, 605] width 91 height 37
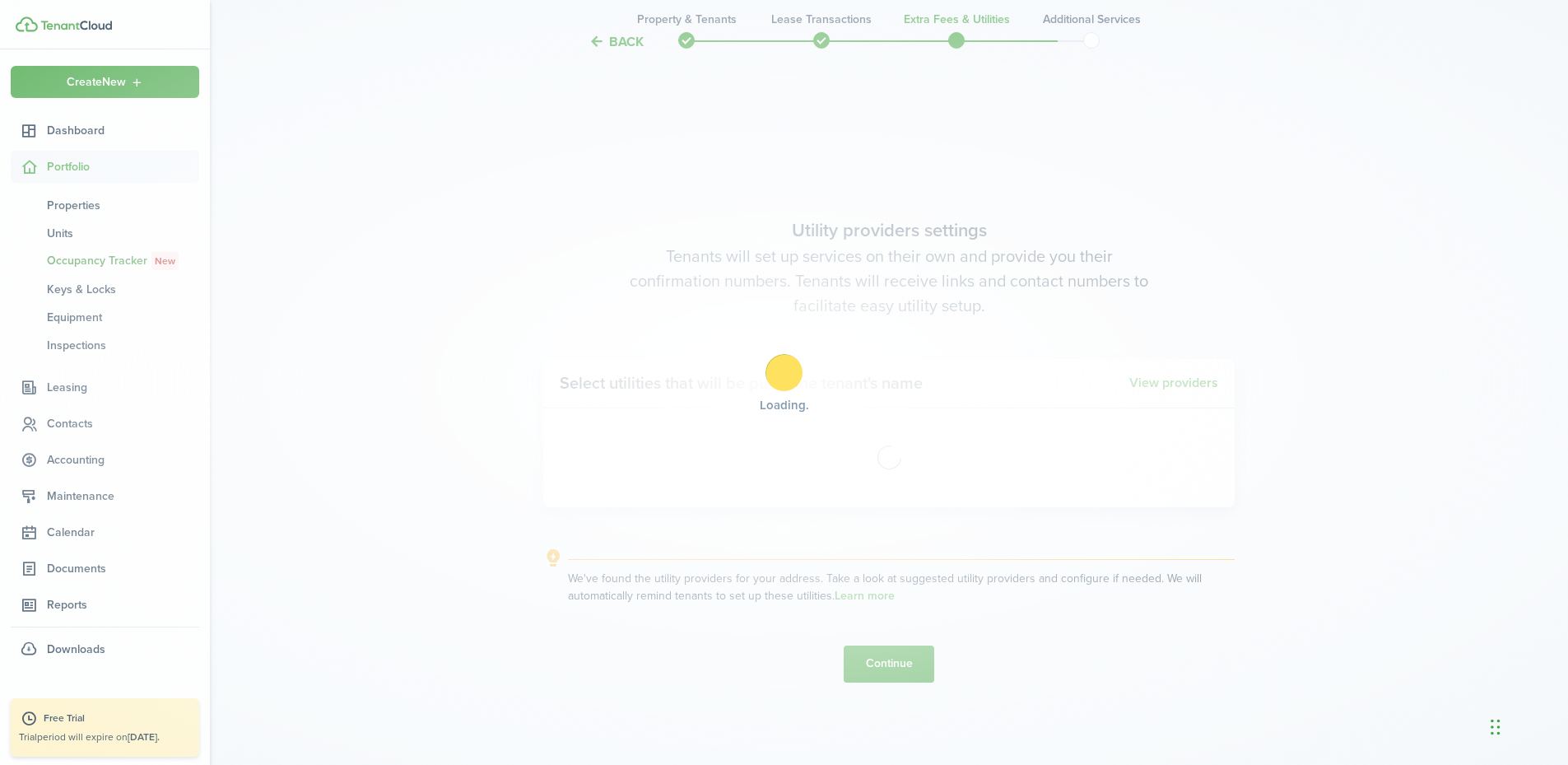
scroll to position [2184, 0]
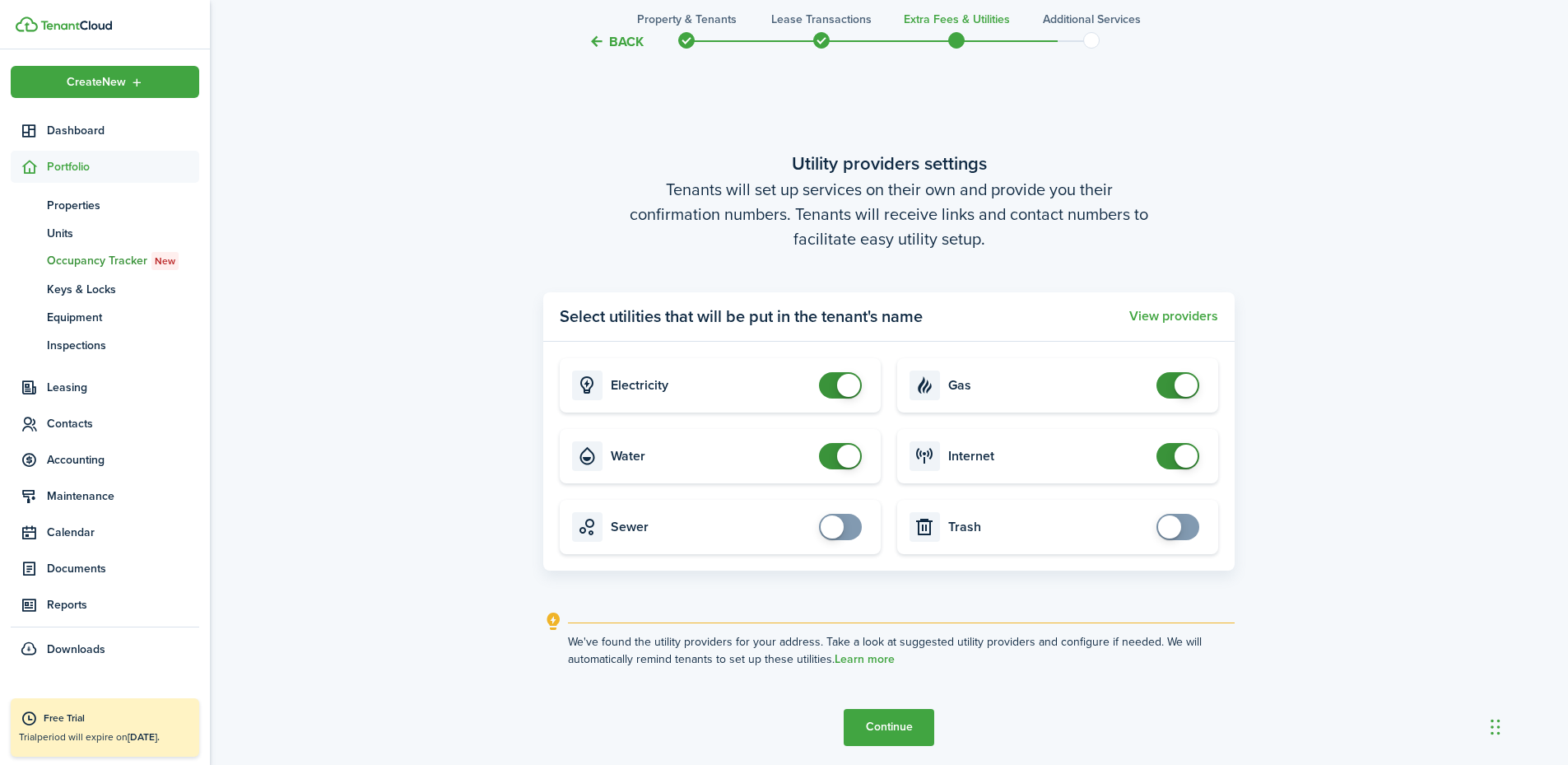
click at [907, 720] on button "Continue" at bounding box center [890, 728] width 91 height 37
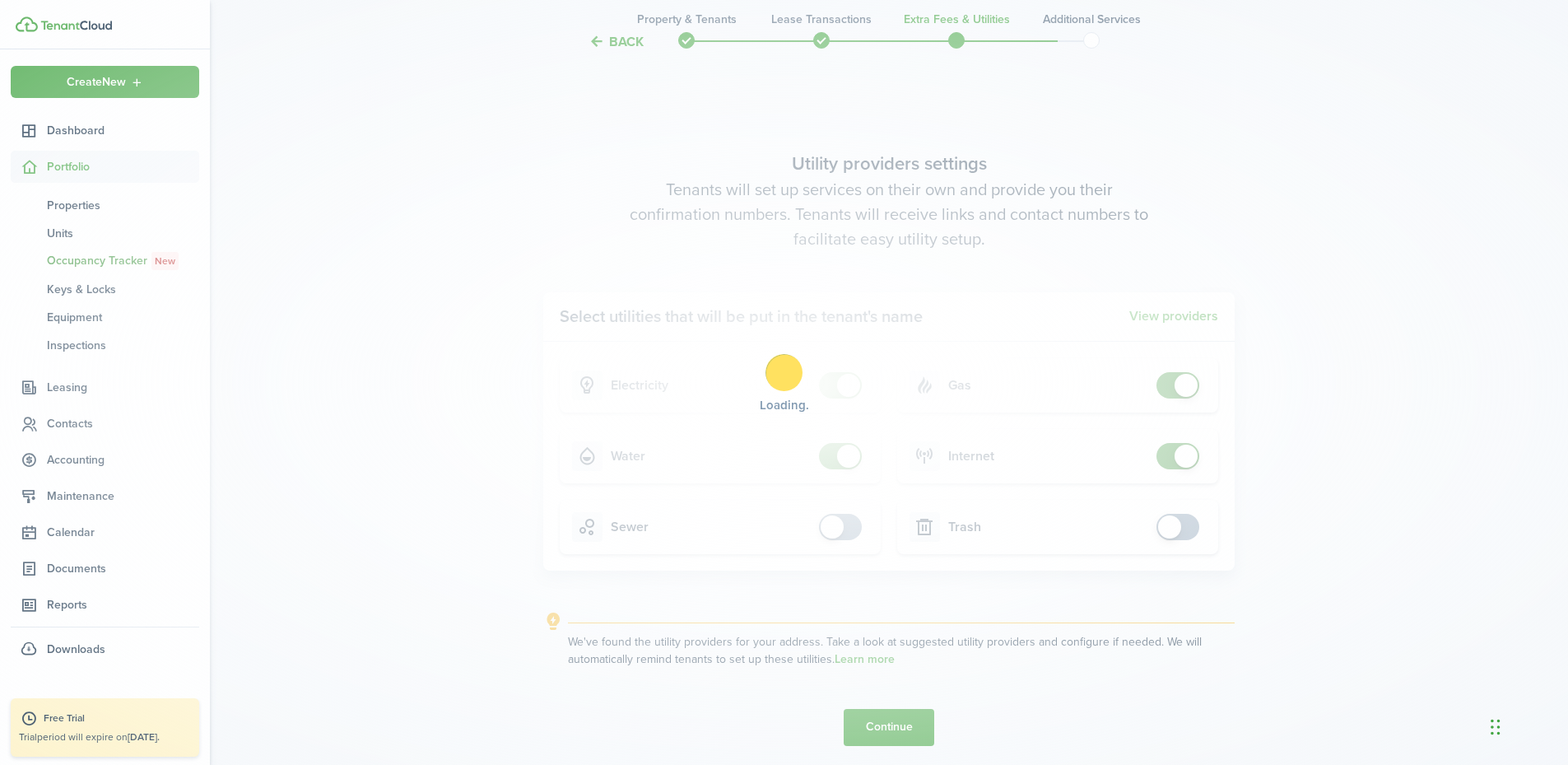
scroll to position [0, 0]
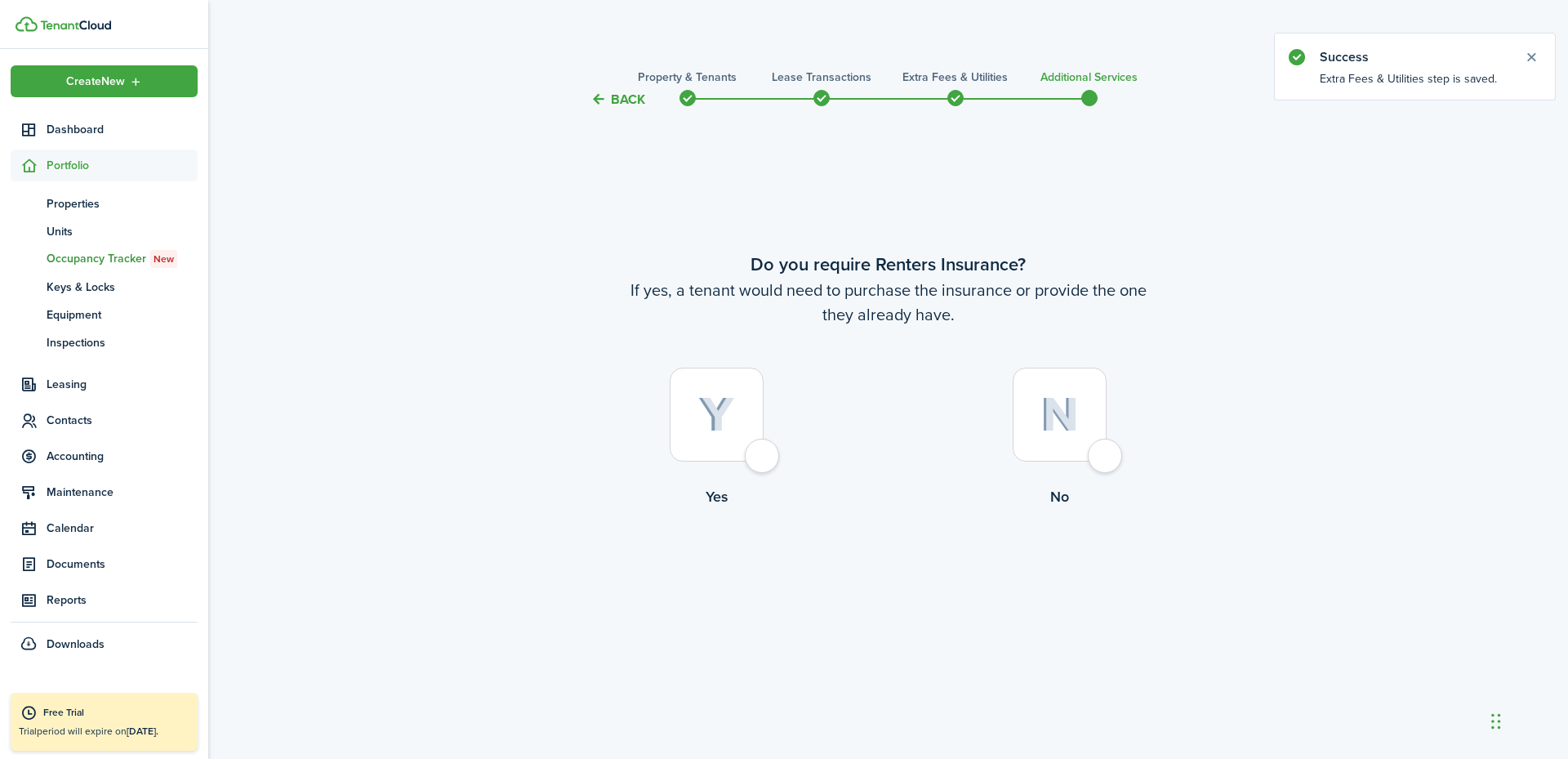
click at [1083, 462] on div at bounding box center [1059, 415] width 94 height 94
radio input "true"
click at [912, 571] on button "Complete move in" at bounding box center [888, 576] width 120 height 37
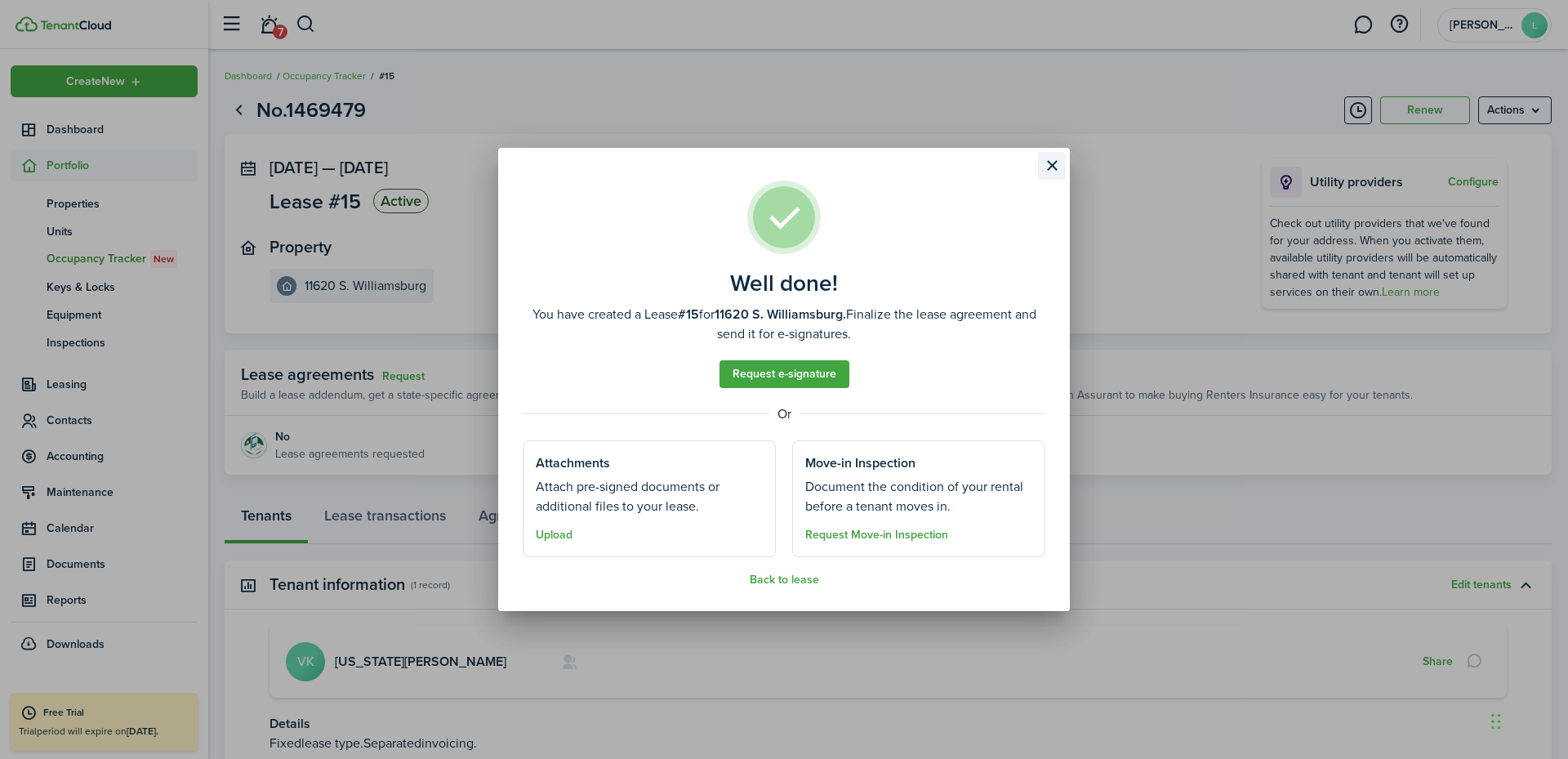
click at [1048, 161] on button "Close modal" at bounding box center [1052, 165] width 27 height 27
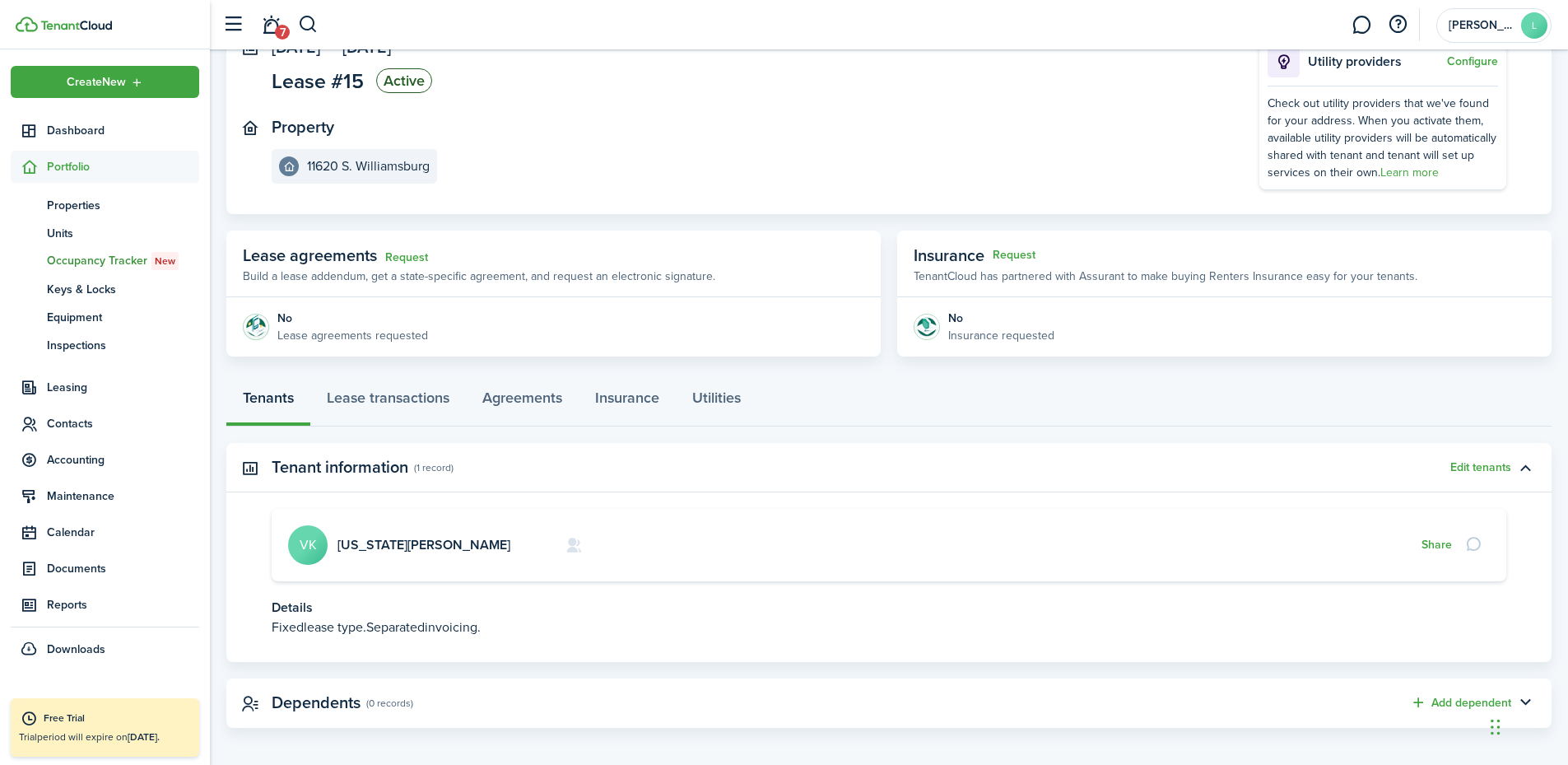
scroll to position [130, 0]
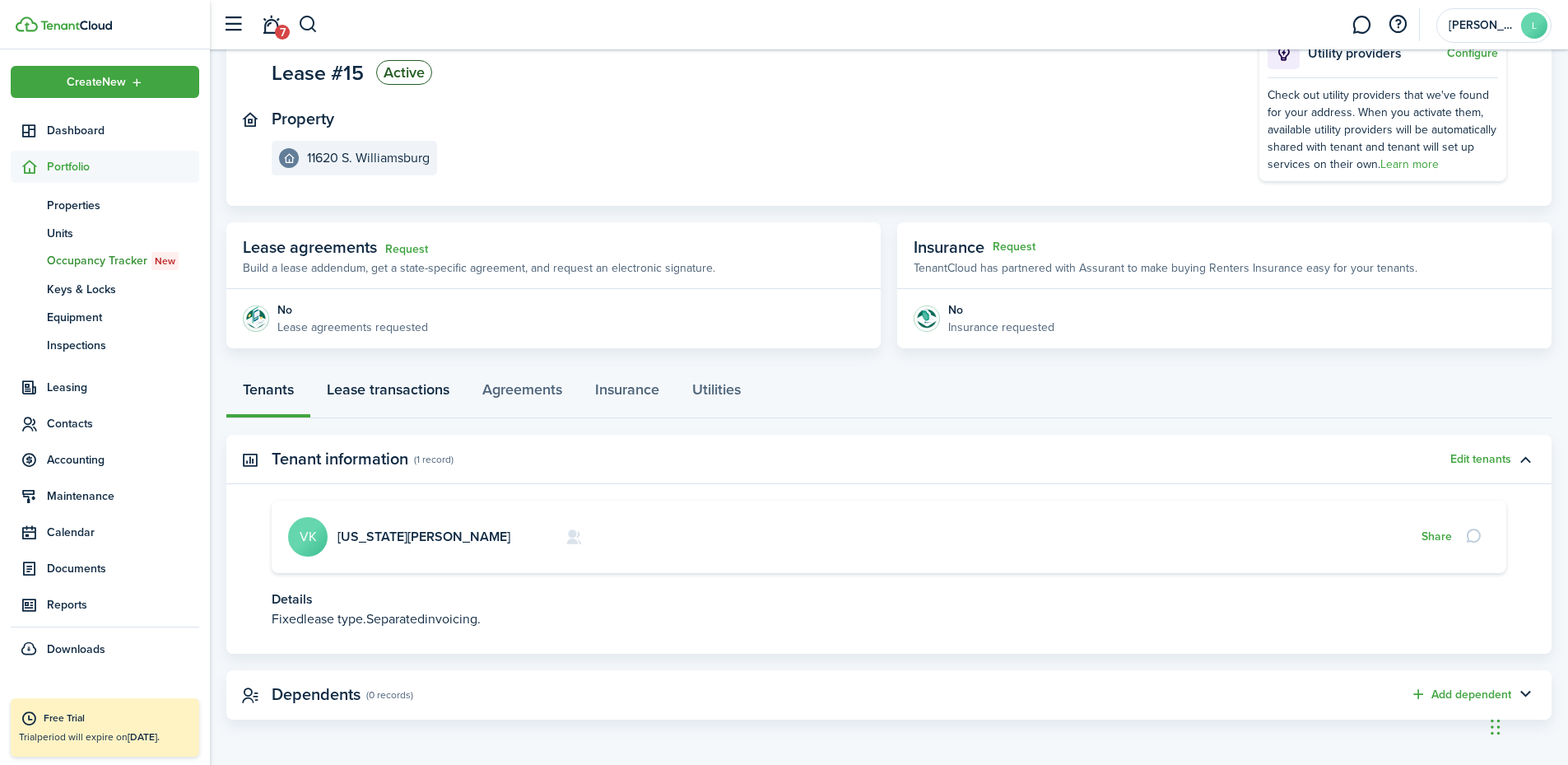
click at [394, 385] on link "Lease transactions" at bounding box center [388, 393] width 156 height 49
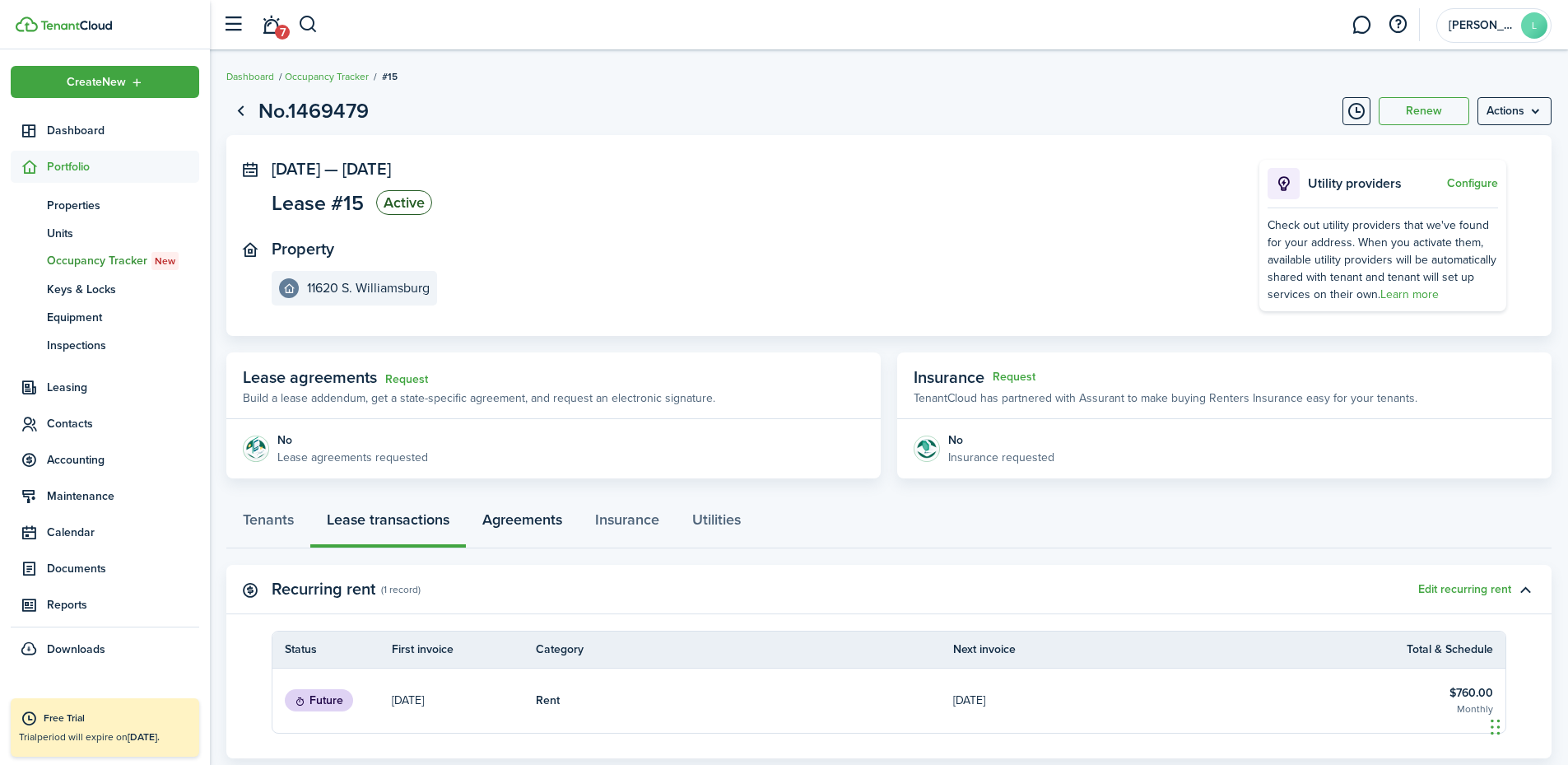
click at [554, 518] on link "Agreements" at bounding box center [522, 523] width 113 height 49
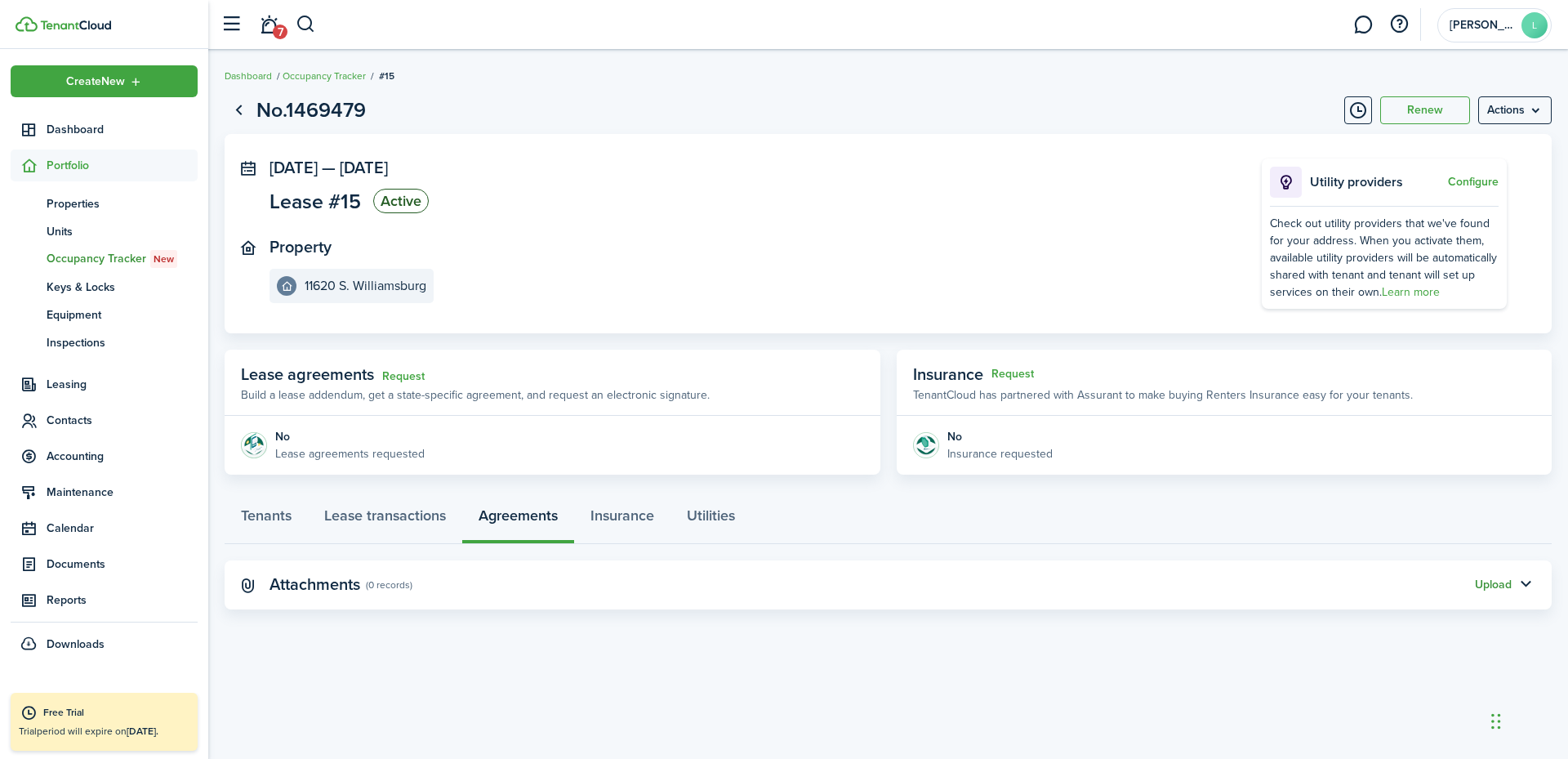
click at [1480, 589] on button "Upload" at bounding box center [1494, 585] width 37 height 13
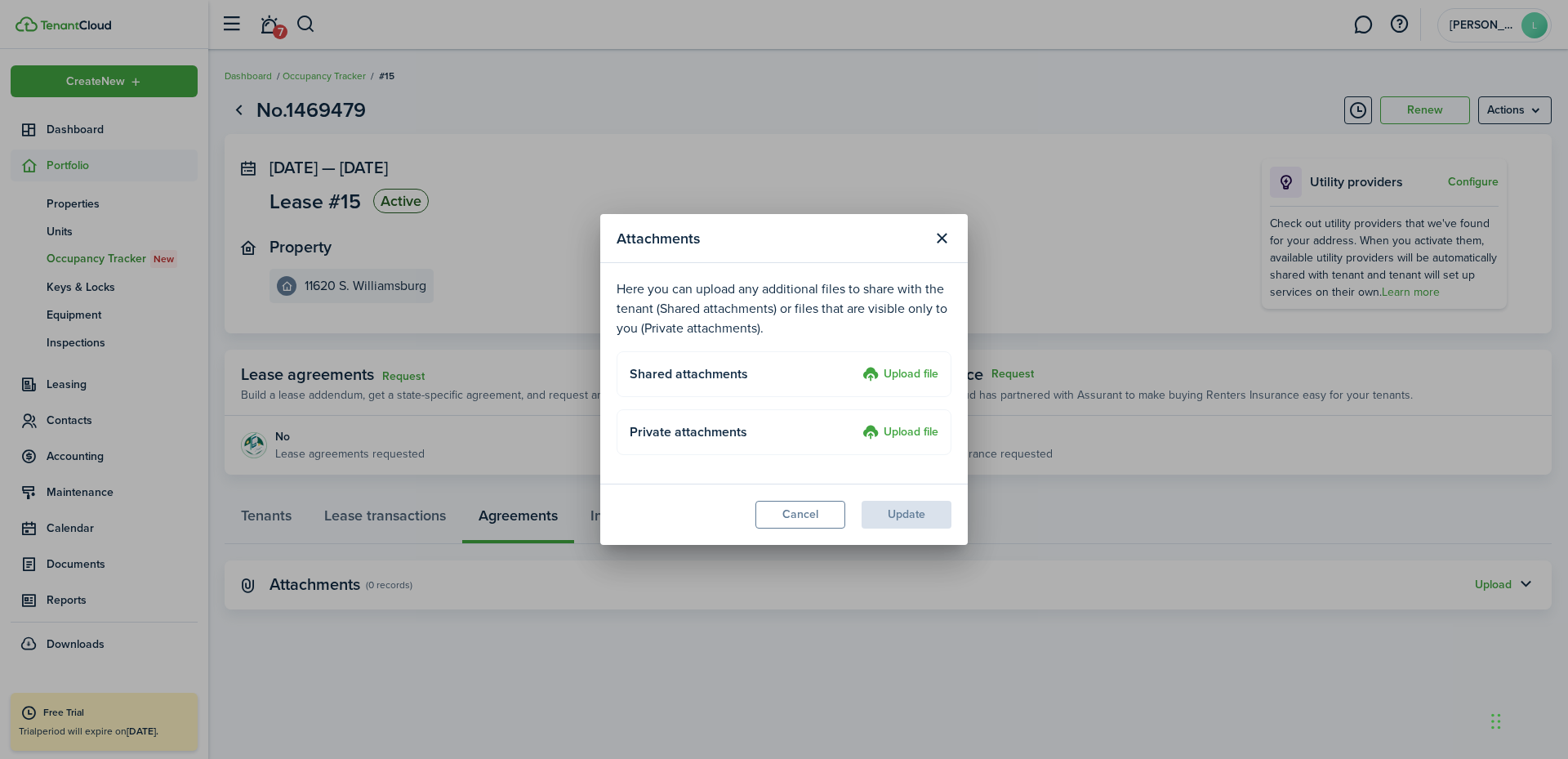
click at [919, 373] on label "Upload file" at bounding box center [900, 375] width 76 height 19
click at [857, 365] on input "Upload file" at bounding box center [857, 365] width 0 height 0
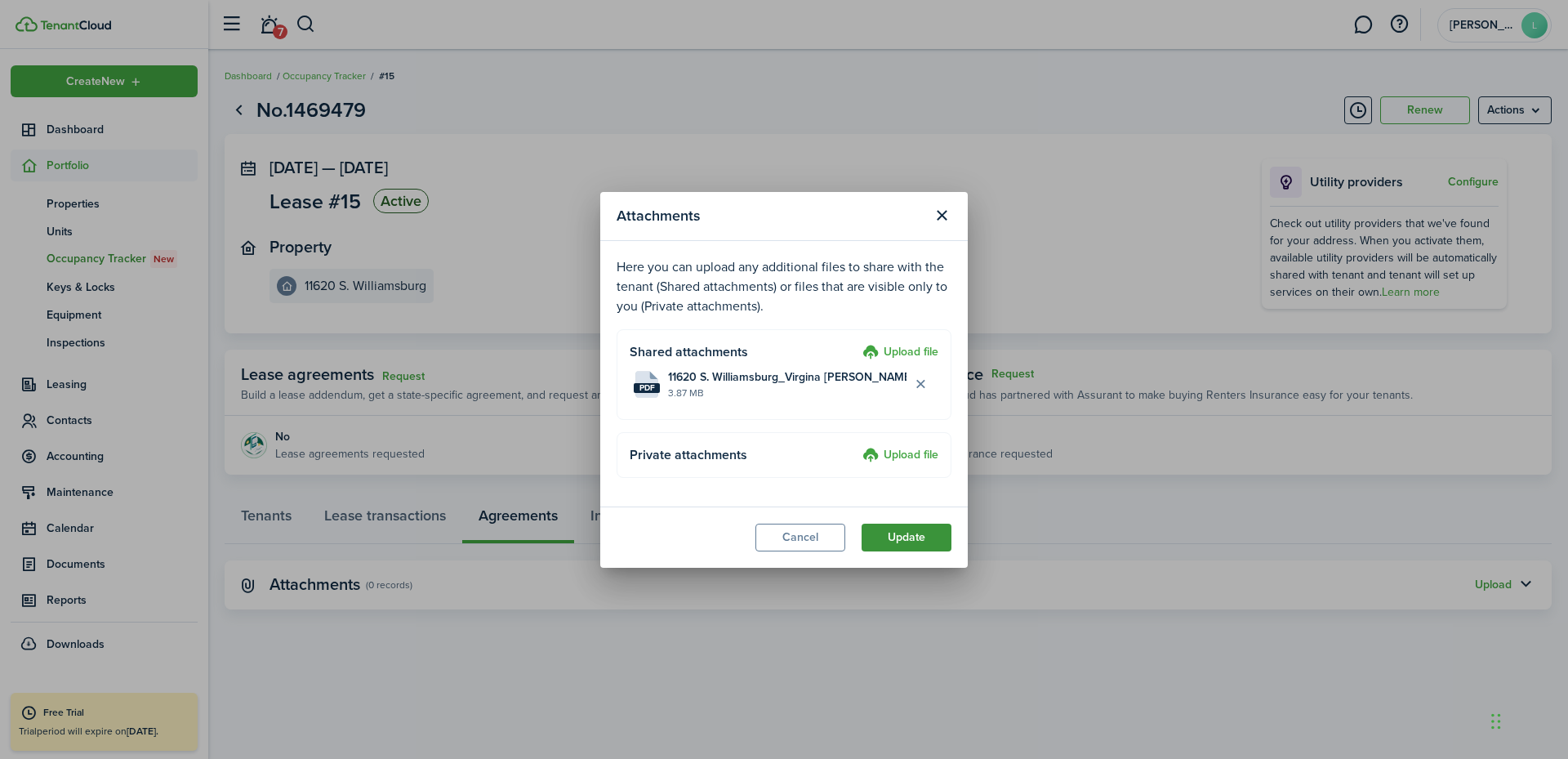
click at [893, 533] on button "Update" at bounding box center [906, 537] width 90 height 27
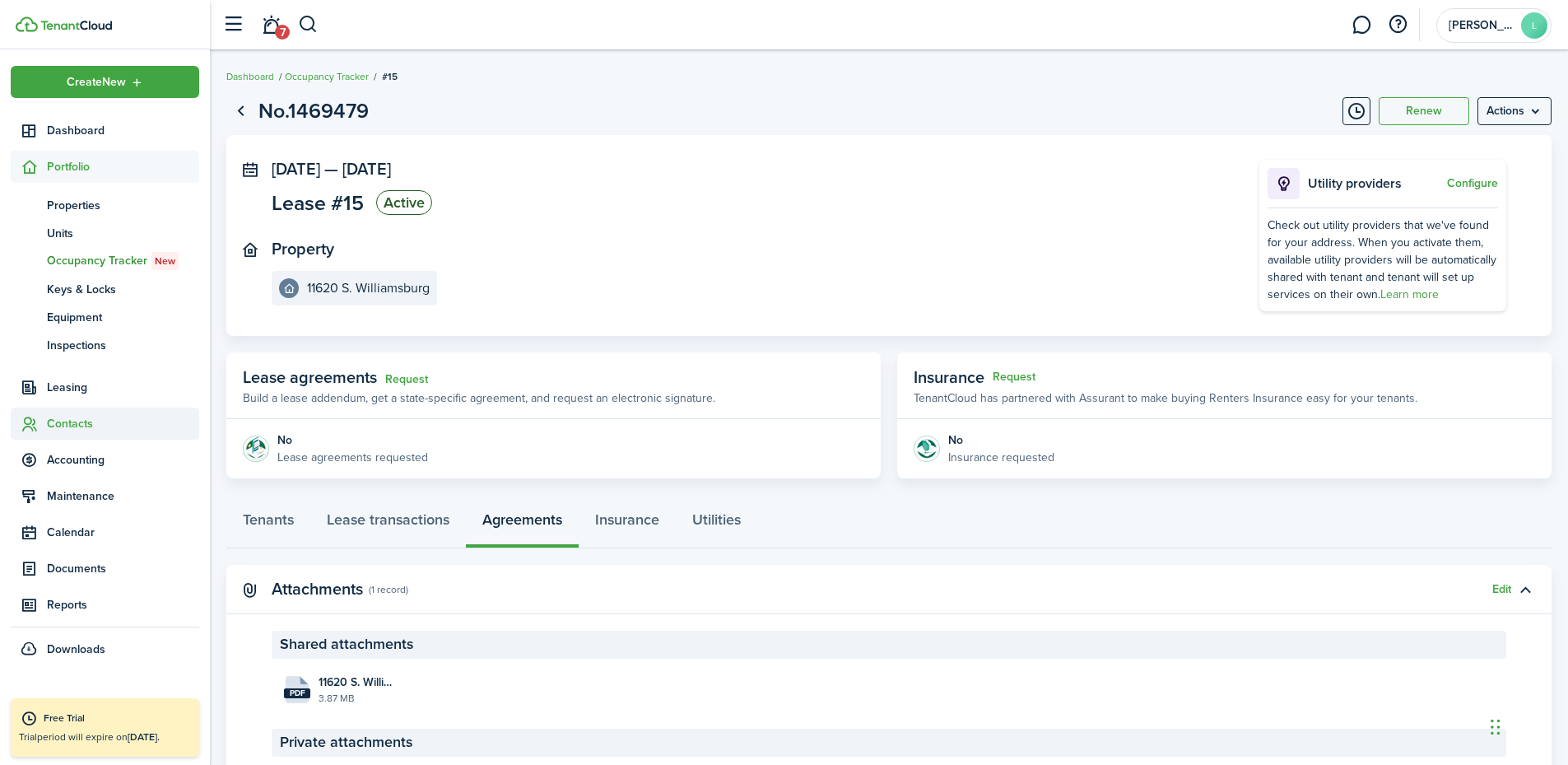
click at [93, 422] on span "Contacts" at bounding box center [123, 423] width 152 height 17
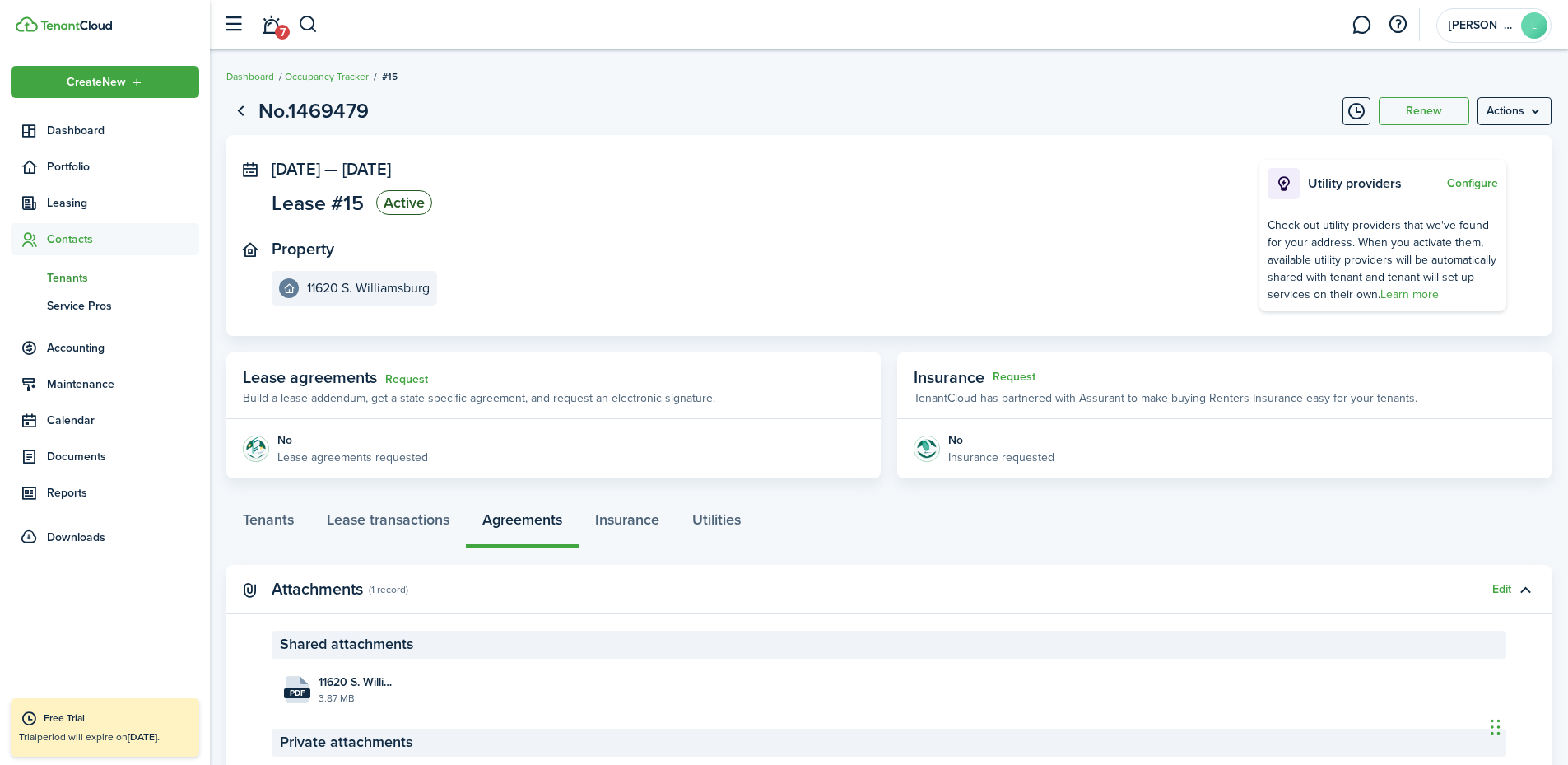
click at [87, 285] on span "Tenants" at bounding box center [123, 277] width 152 height 17
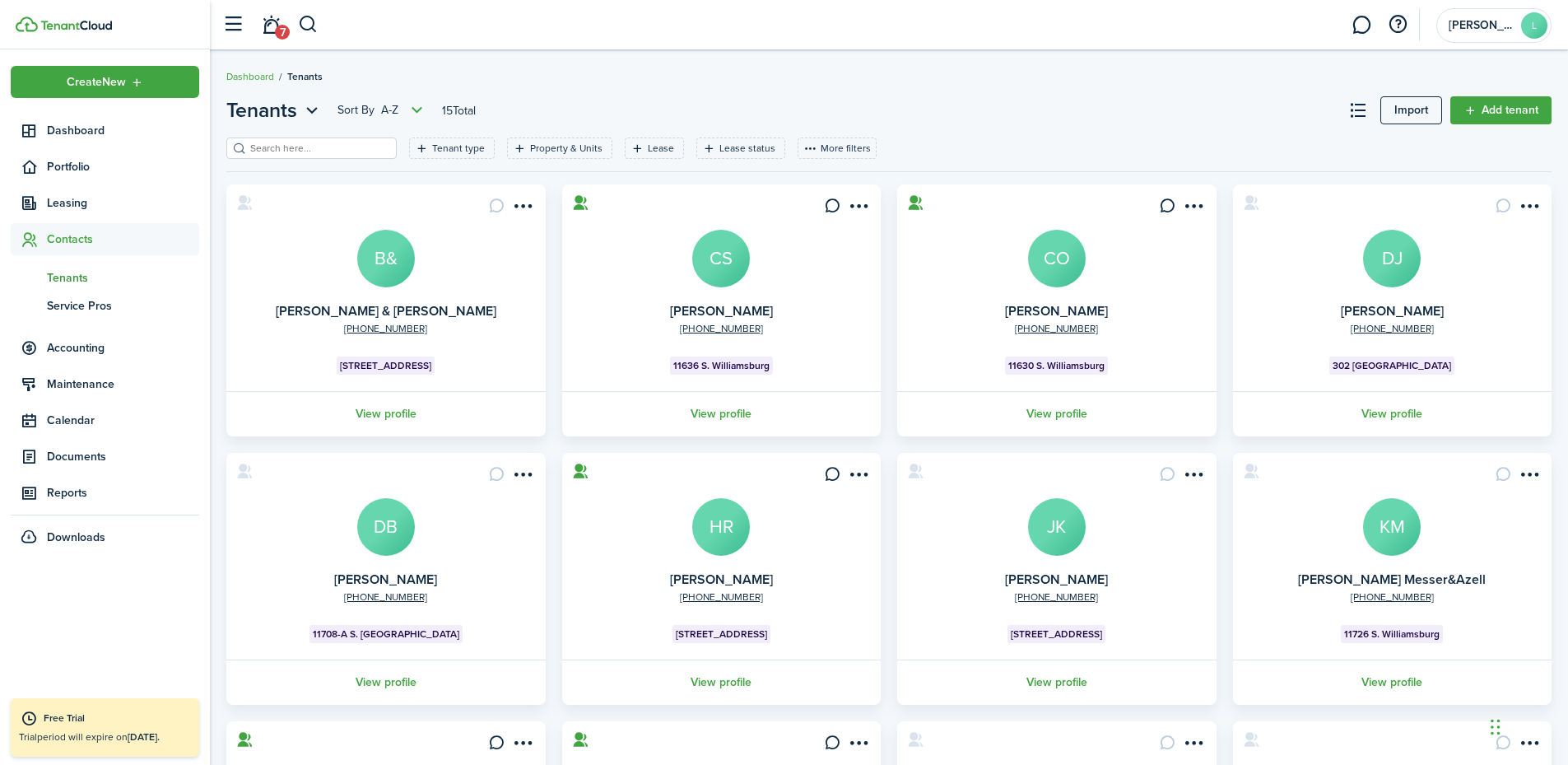
click at [363, 144] on input "search" at bounding box center [318, 149] width 145 height 16
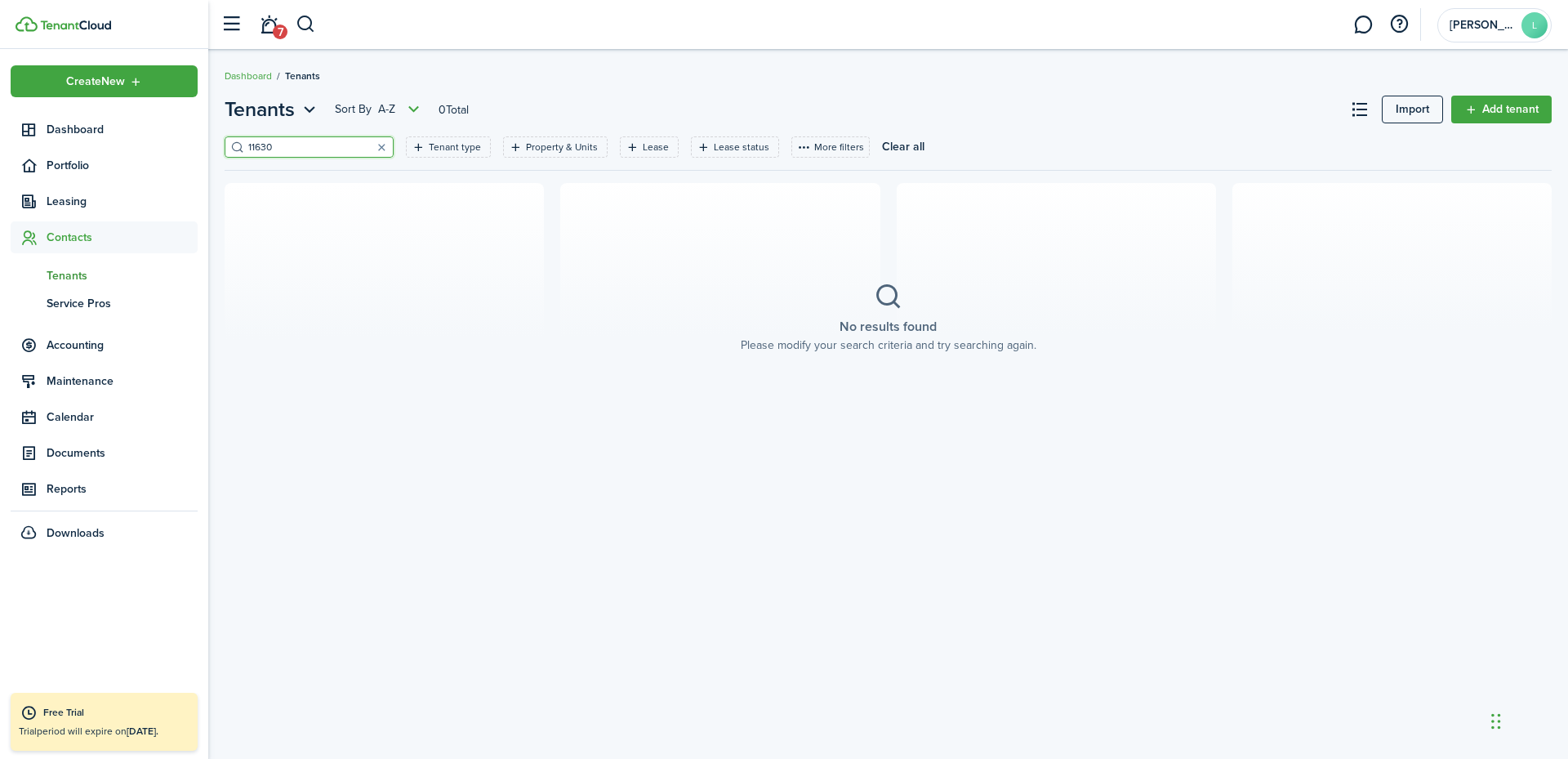
type input "11630"
click at [1506, 24] on span "[PERSON_NAME]" at bounding box center [1482, 25] width 65 height 12
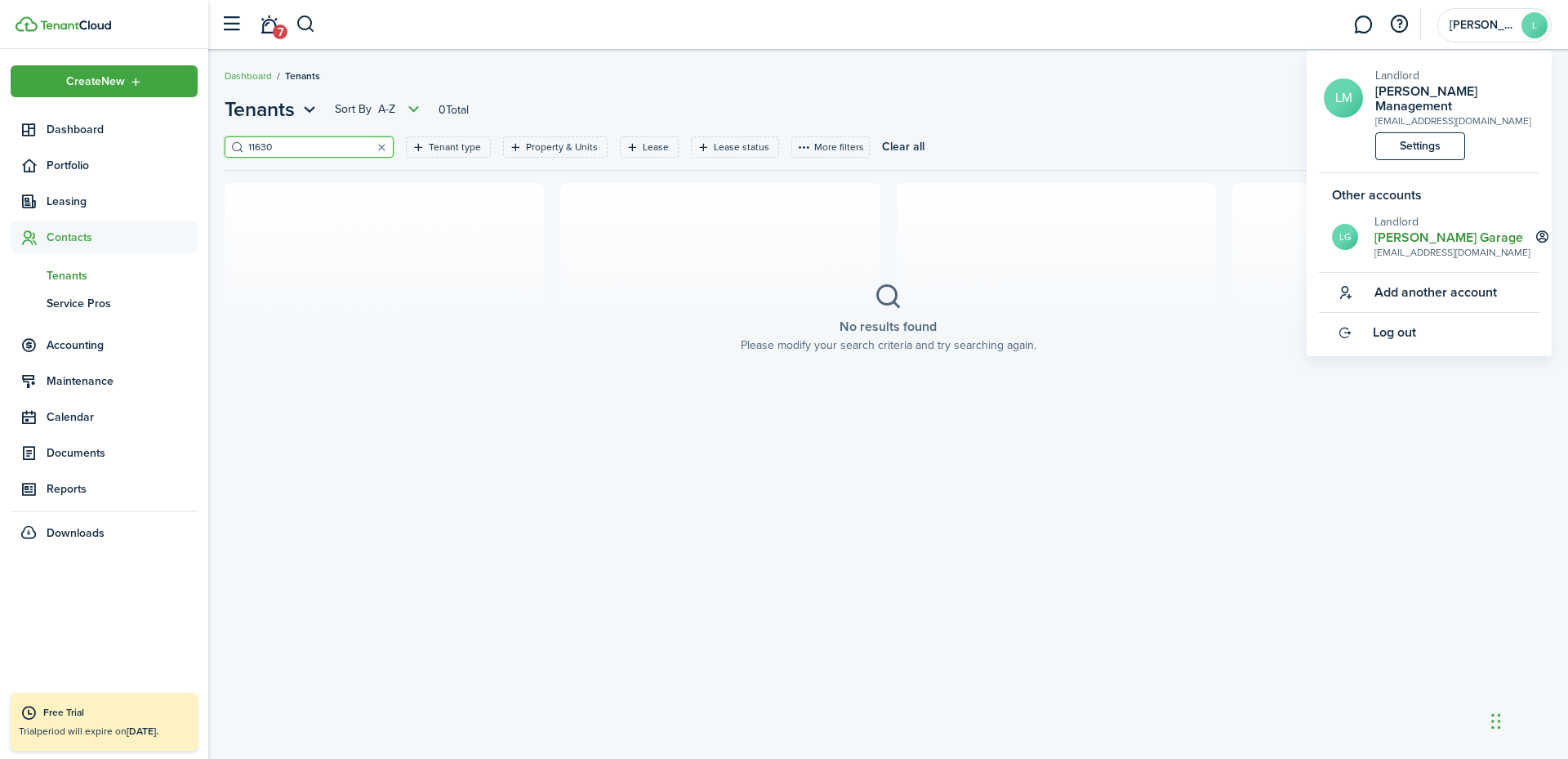
click at [1426, 230] on h2 "Langley Garage" at bounding box center [1452, 237] width 156 height 15
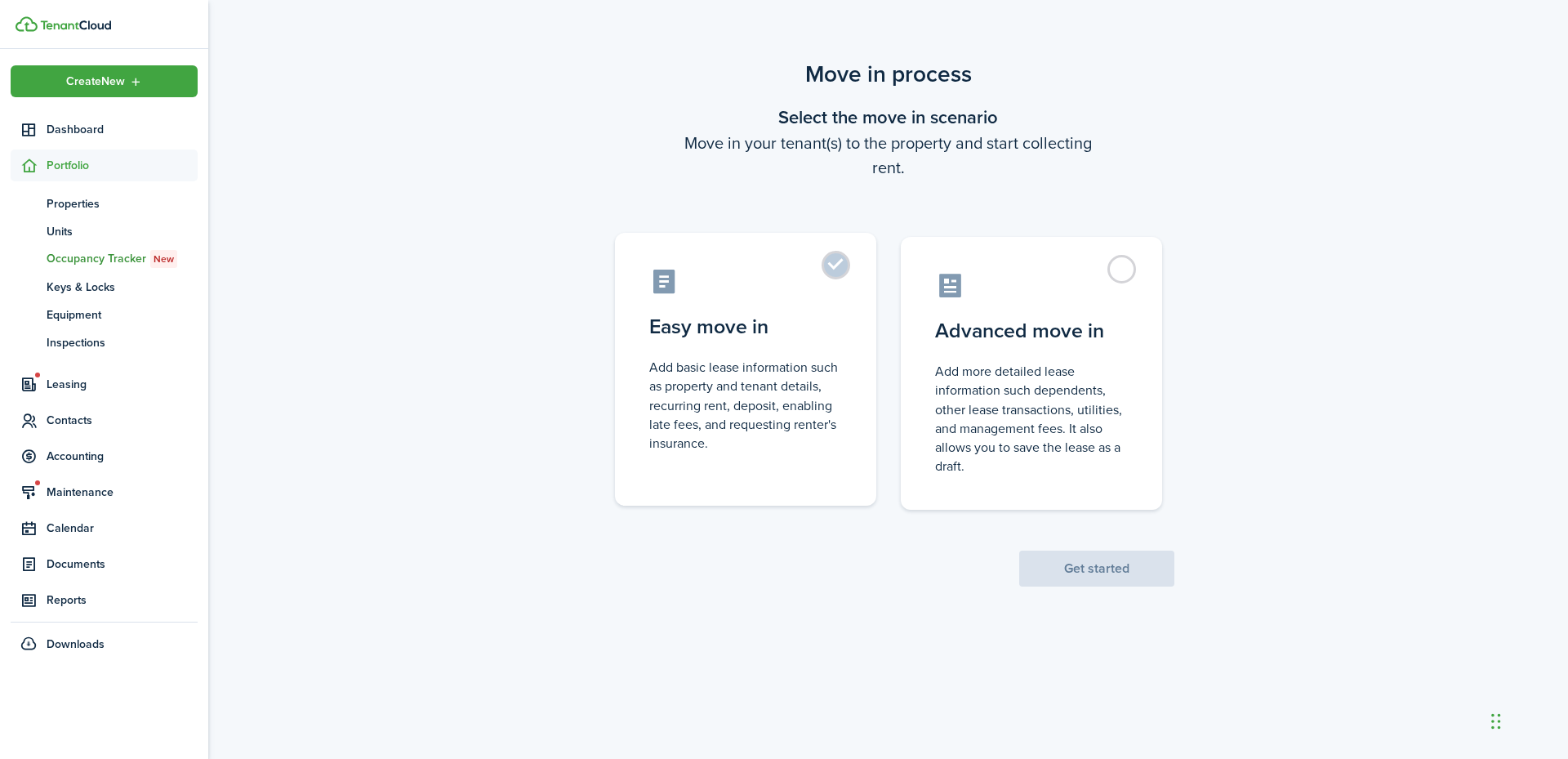
click at [766, 369] on control-radio-card-description "Add basic lease information such as property and tenant details, recurring rent…" at bounding box center [746, 405] width 193 height 95
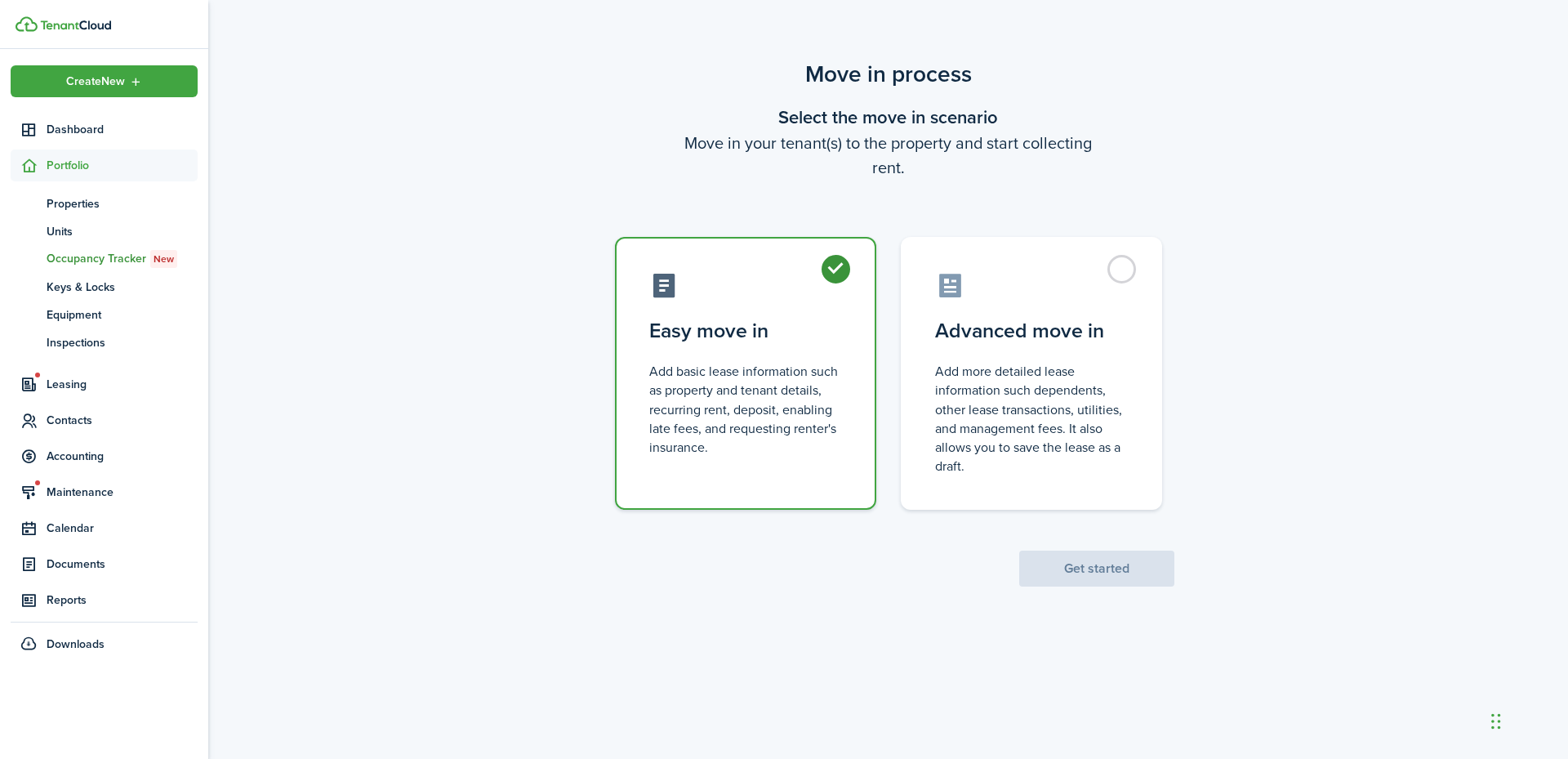
radio input "true"
click at [1114, 571] on button "Get started" at bounding box center [1097, 568] width 155 height 36
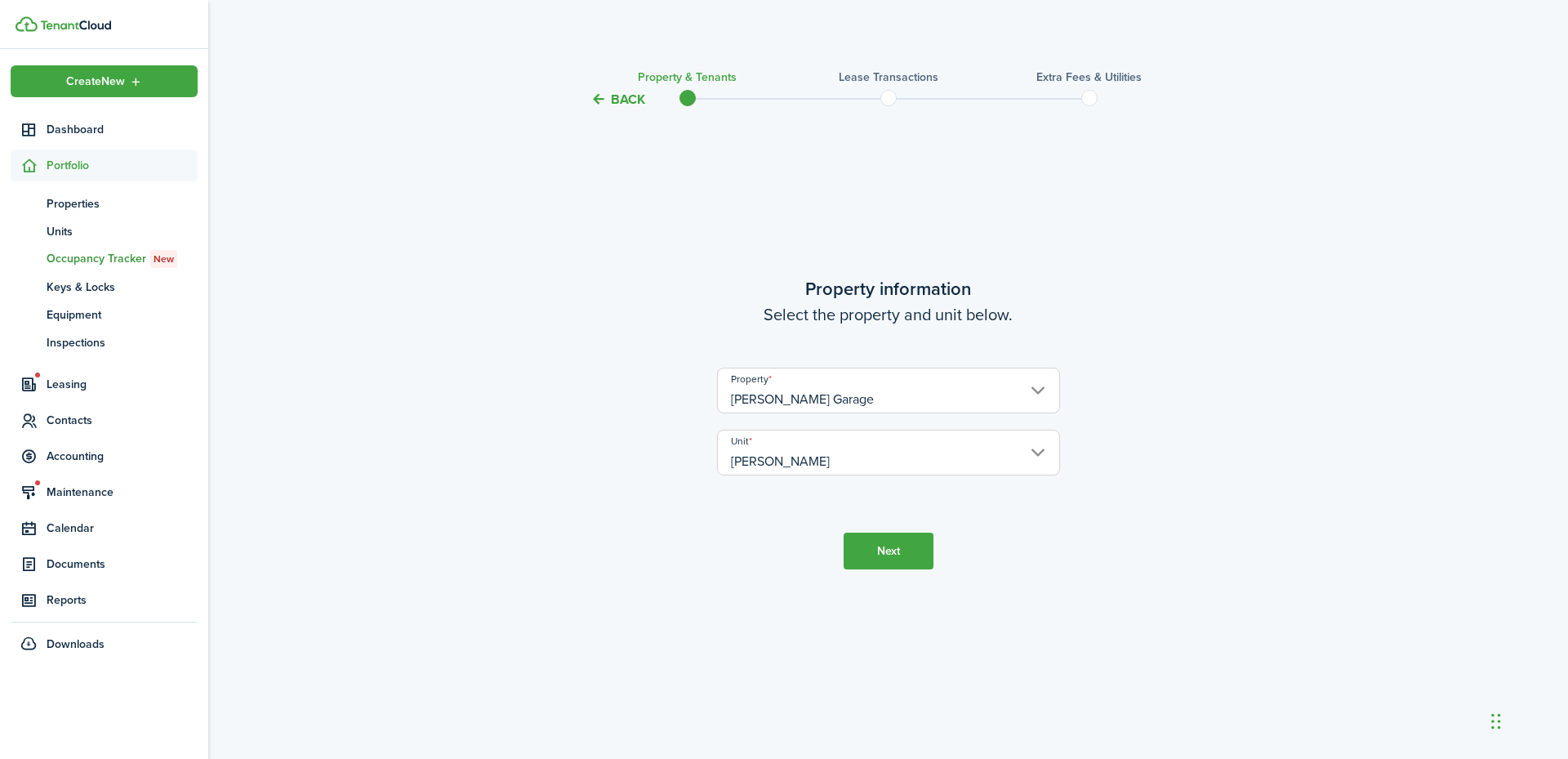
click at [901, 554] on button "Next" at bounding box center [889, 551] width 90 height 37
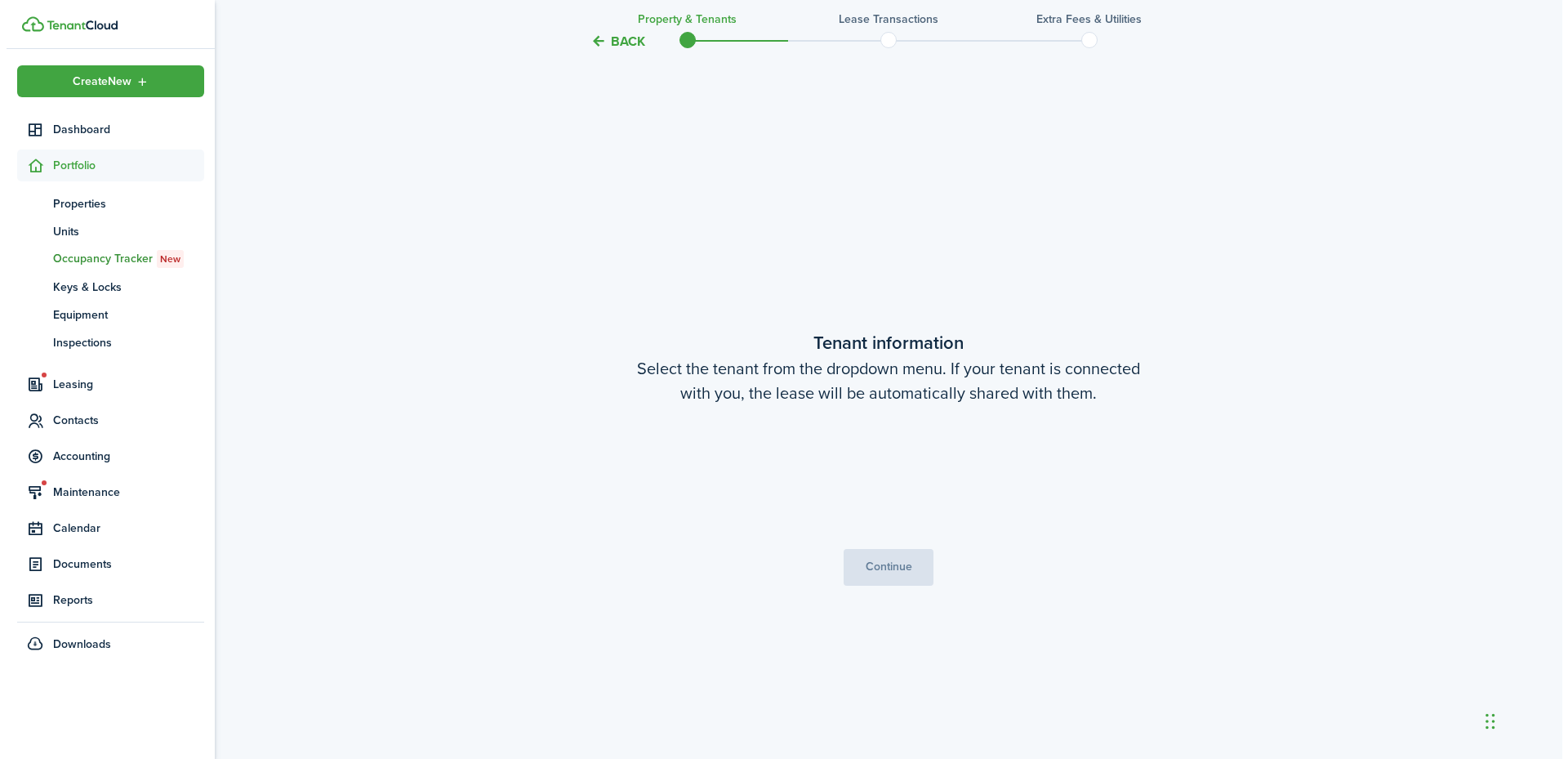
scroll to position [649, 0]
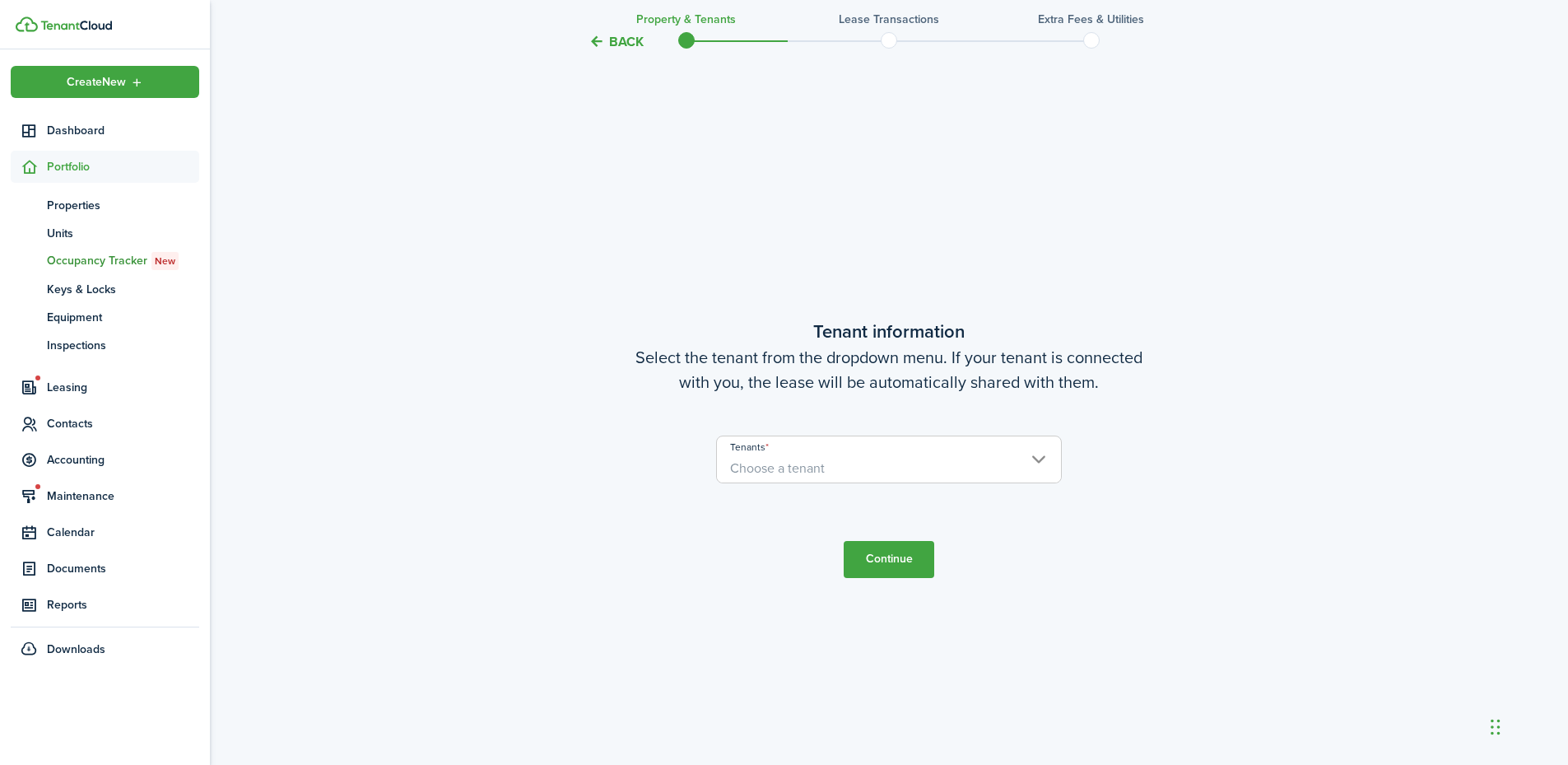
click at [875, 472] on span "Choose a tenant" at bounding box center [889, 468] width 344 height 28
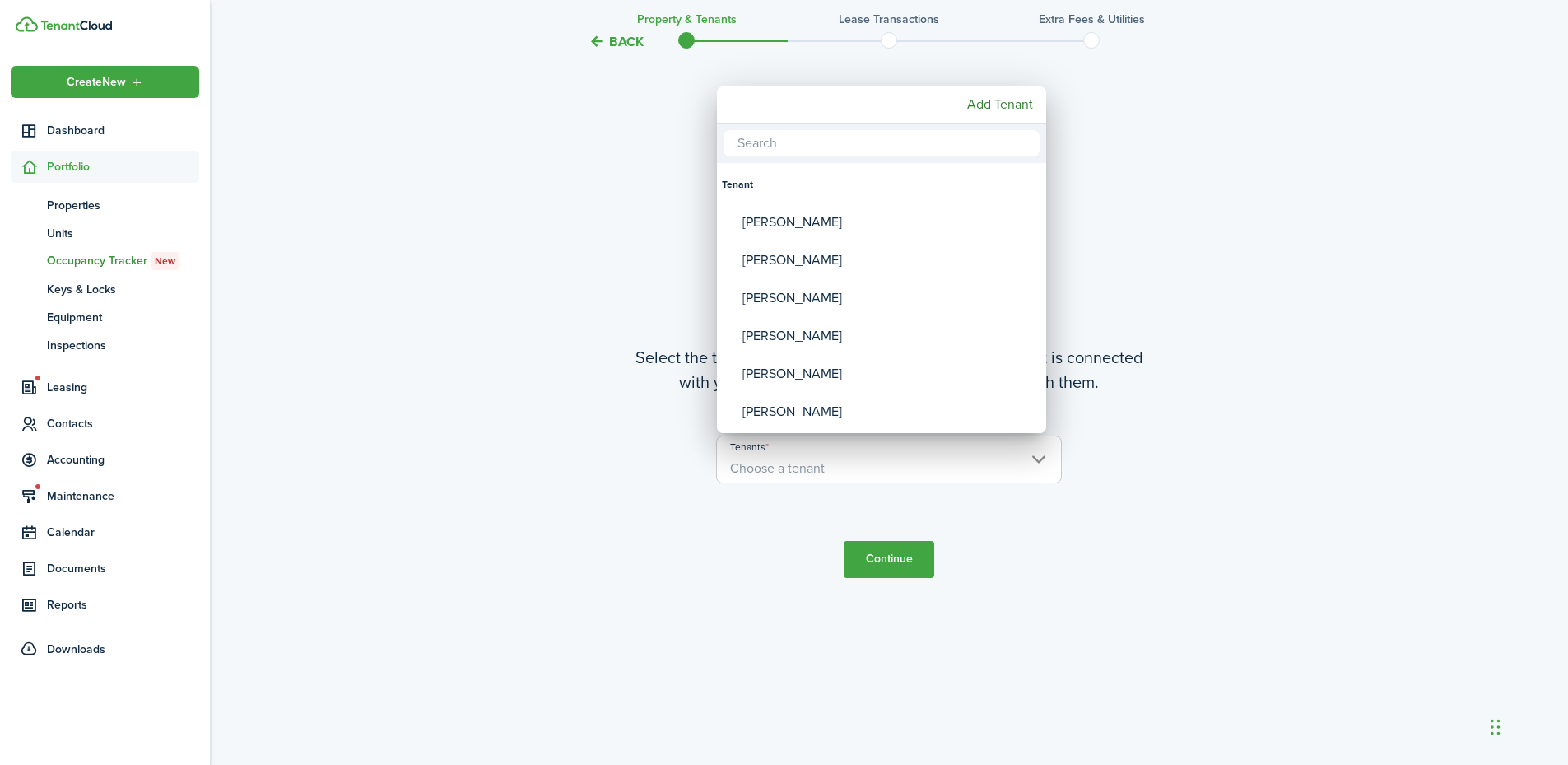
click at [820, 152] on input "text" at bounding box center [882, 144] width 316 height 27
type input "MAK"
click at [442, 109] on div at bounding box center [784, 382] width 1832 height 1029
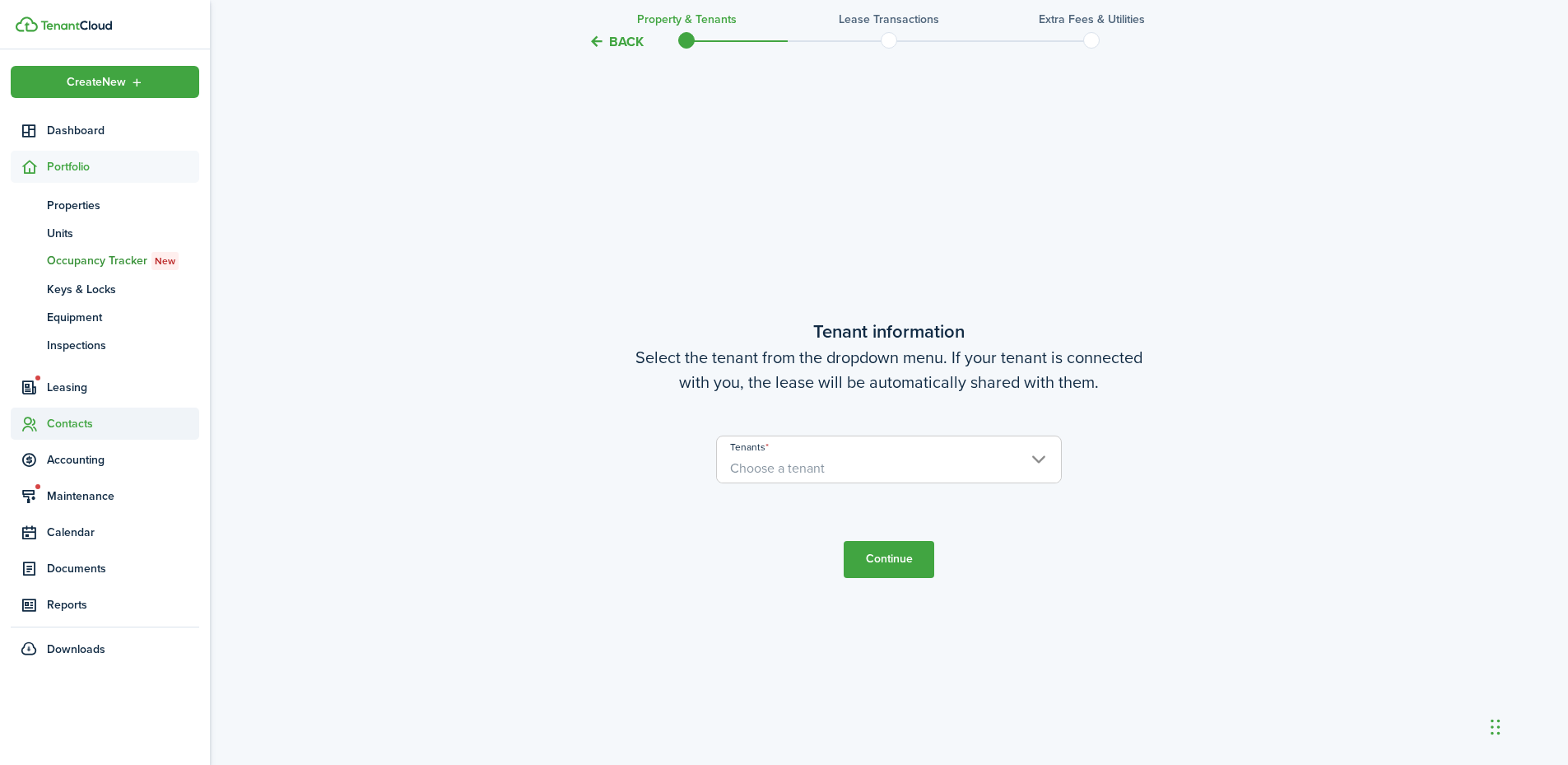
click at [85, 423] on span "Contacts" at bounding box center [123, 423] width 152 height 17
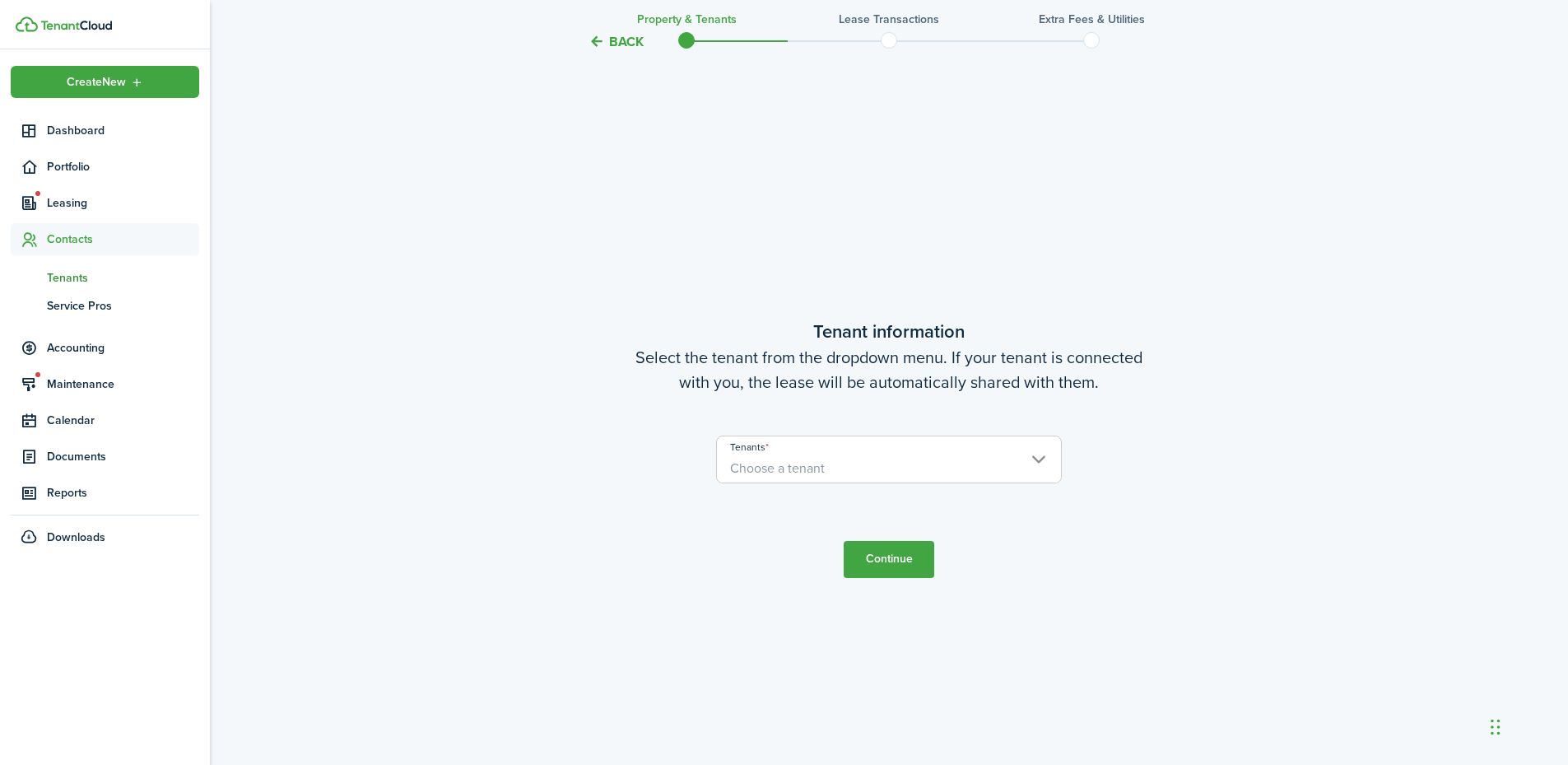
click at [80, 275] on span "Tenants" at bounding box center [123, 277] width 152 height 17
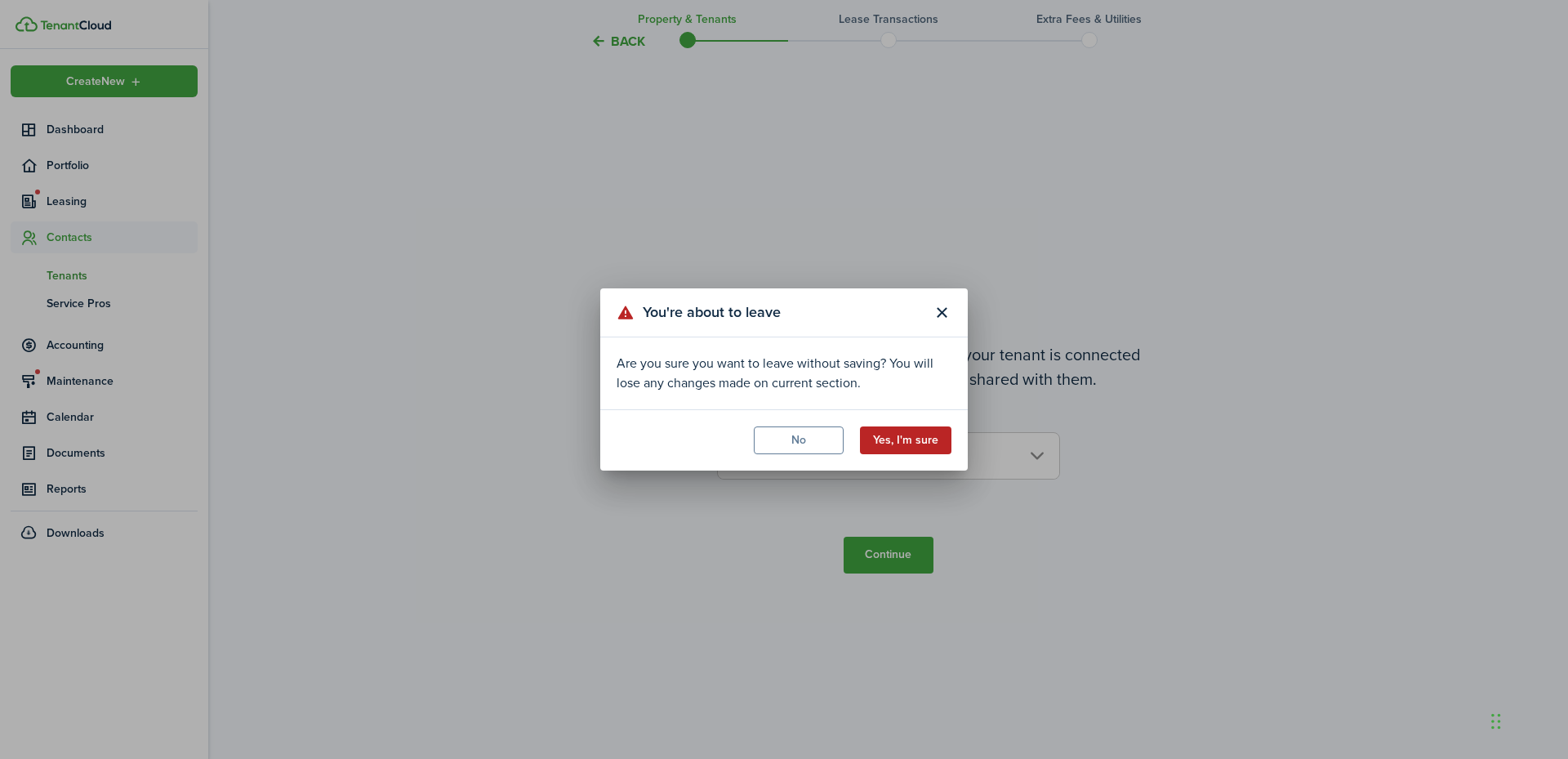
click at [911, 440] on button "Yes, I'm sure" at bounding box center [905, 440] width 91 height 27
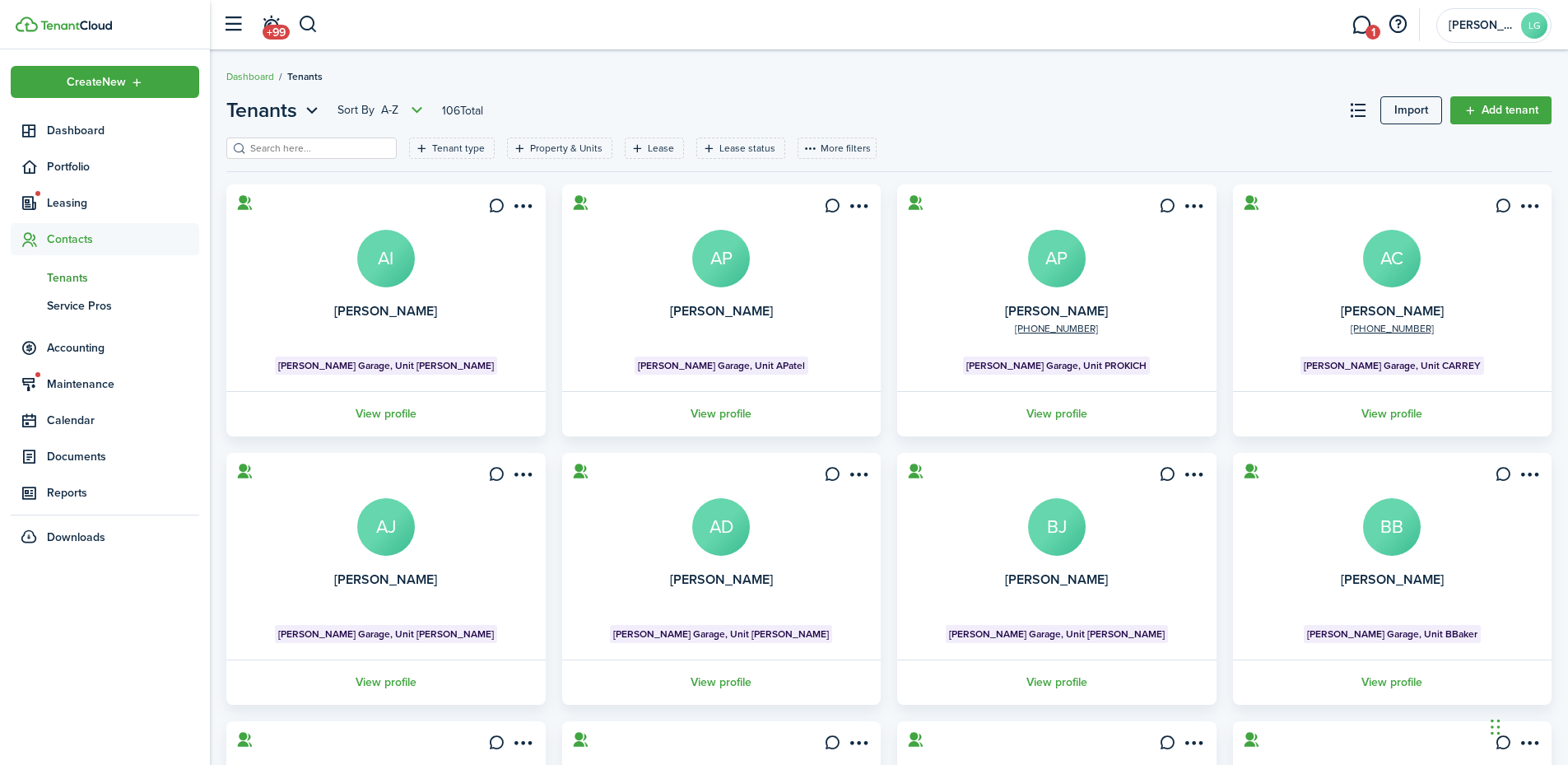
click at [278, 143] on input "search" at bounding box center [318, 149] width 145 height 16
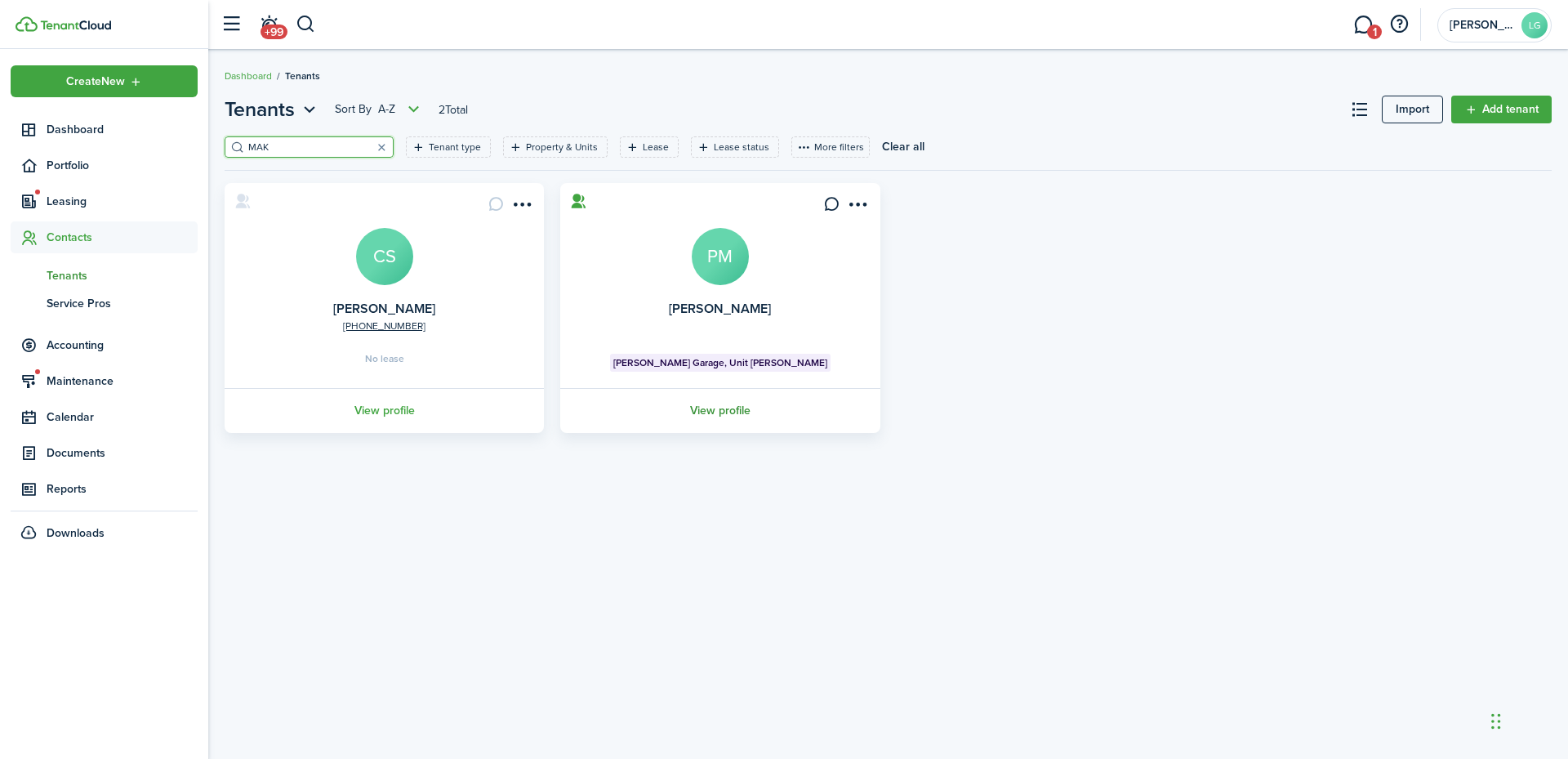
type input "MAK"
click at [721, 410] on link "View profile" at bounding box center [720, 410] width 325 height 45
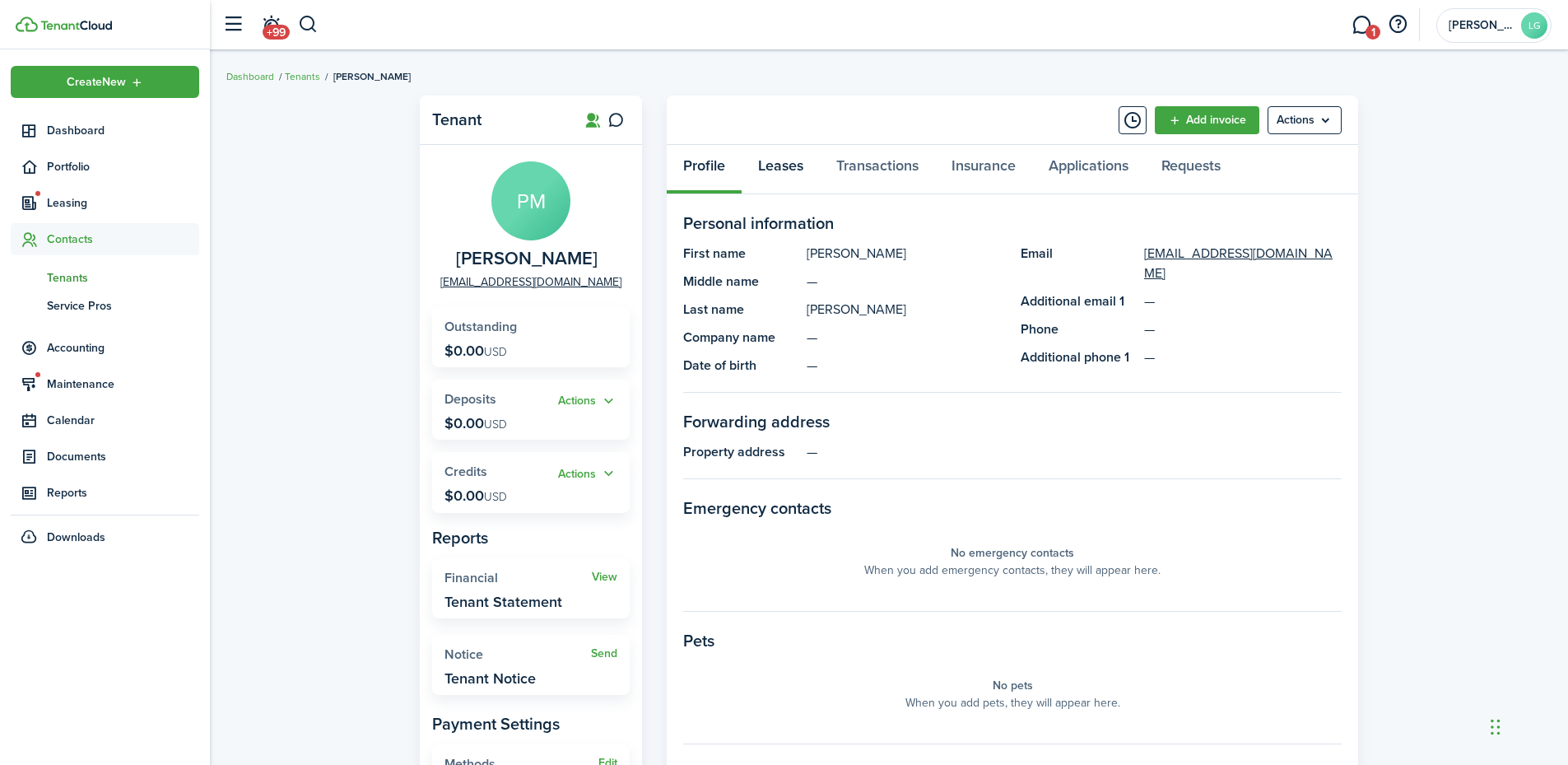
click at [770, 164] on link "Leases" at bounding box center [781, 169] width 78 height 49
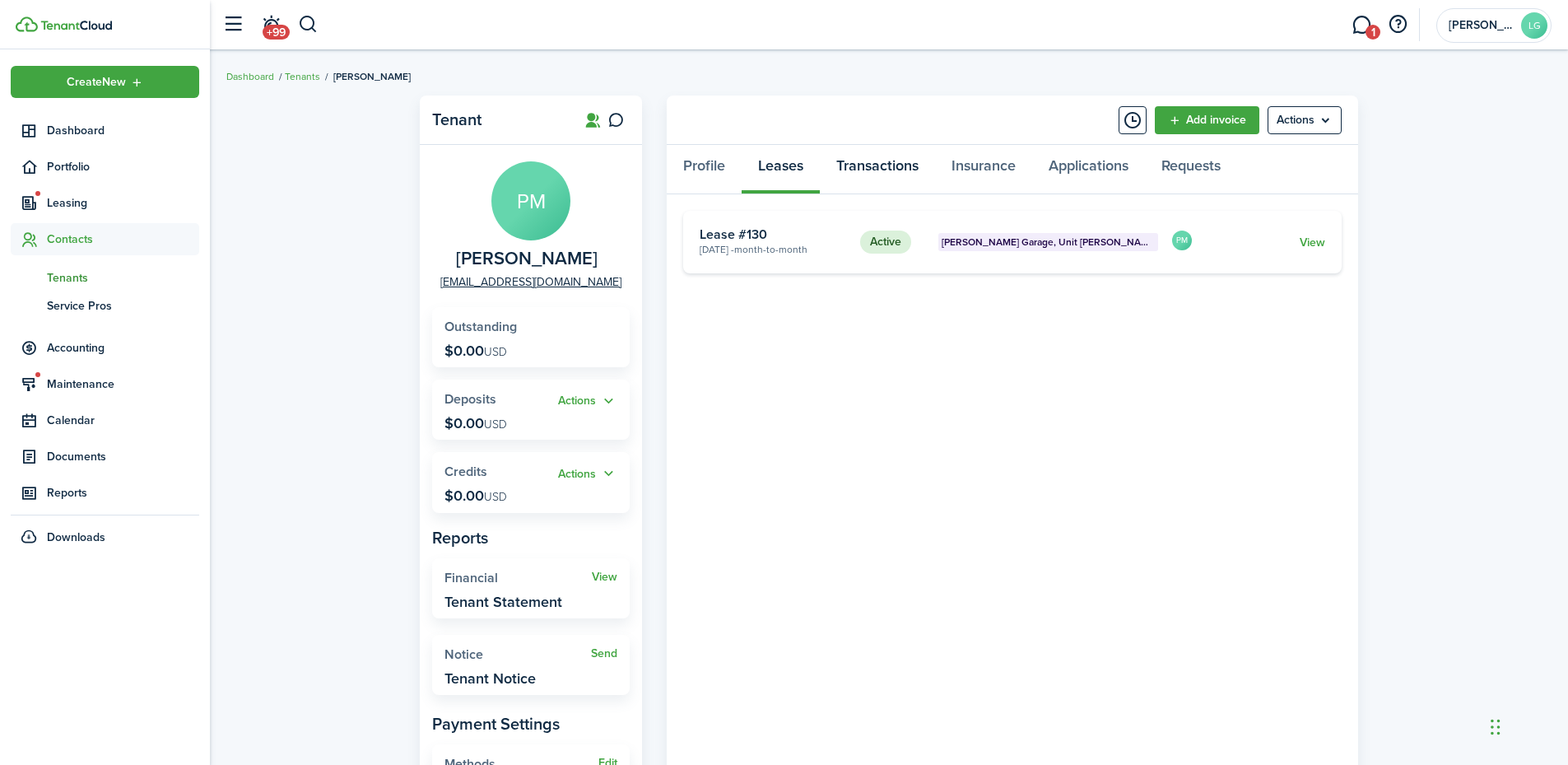
click at [890, 173] on link "Transactions" at bounding box center [877, 169] width 115 height 49
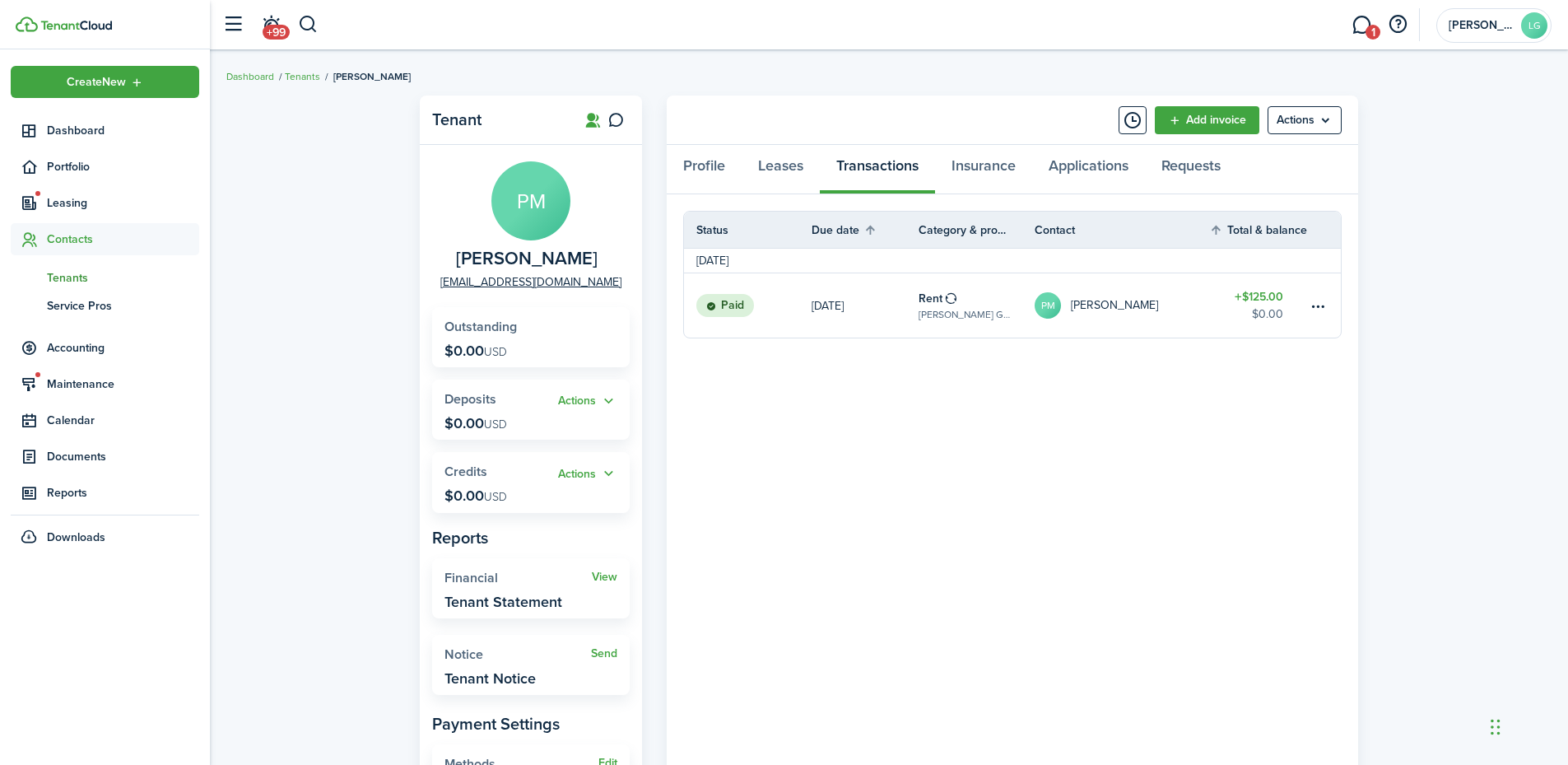
click at [1185, 307] on link "PM Paul Makres" at bounding box center [1122, 306] width 175 height 64
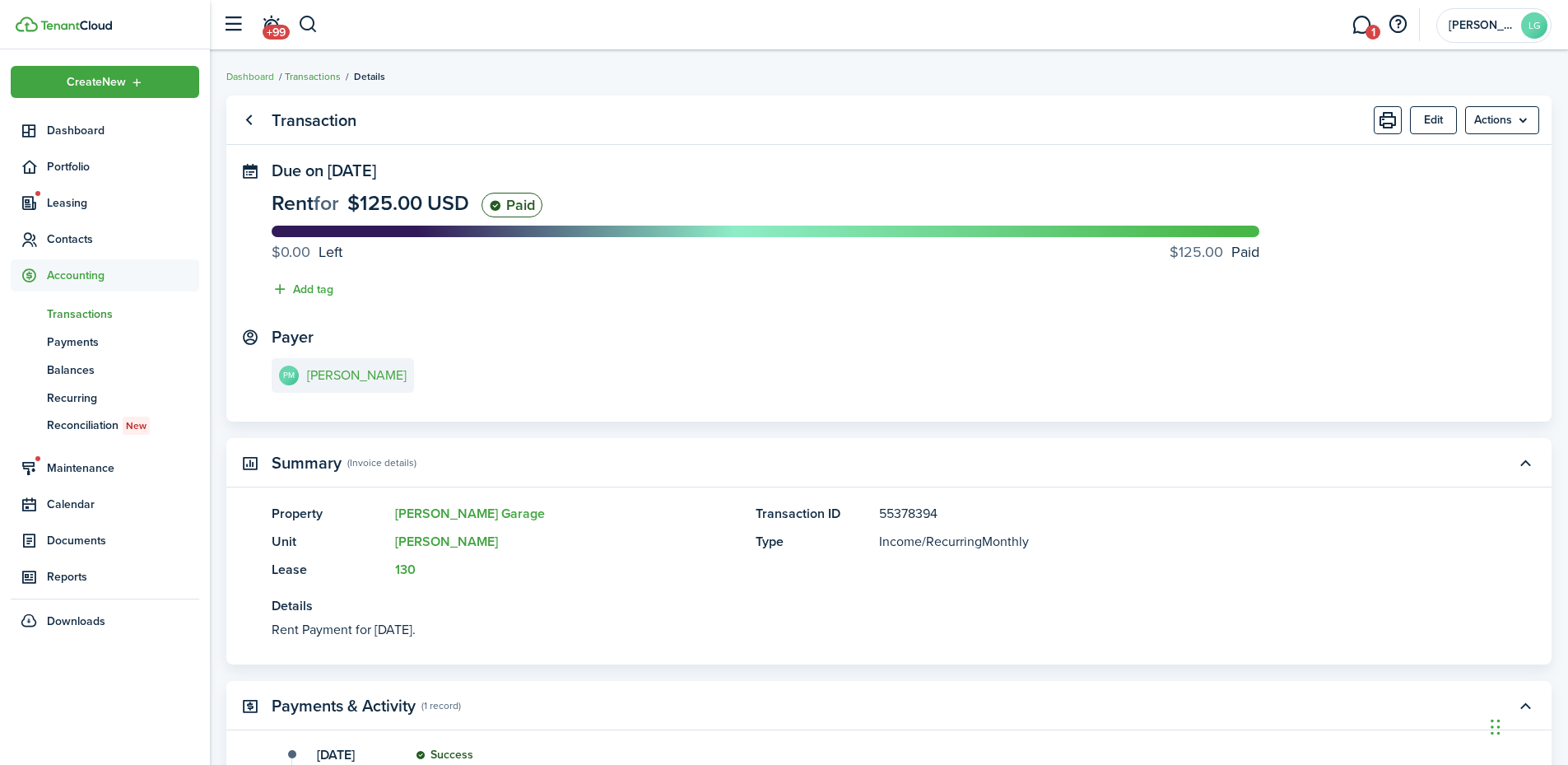
click at [326, 70] on link "Transactions" at bounding box center [313, 77] width 56 height 15
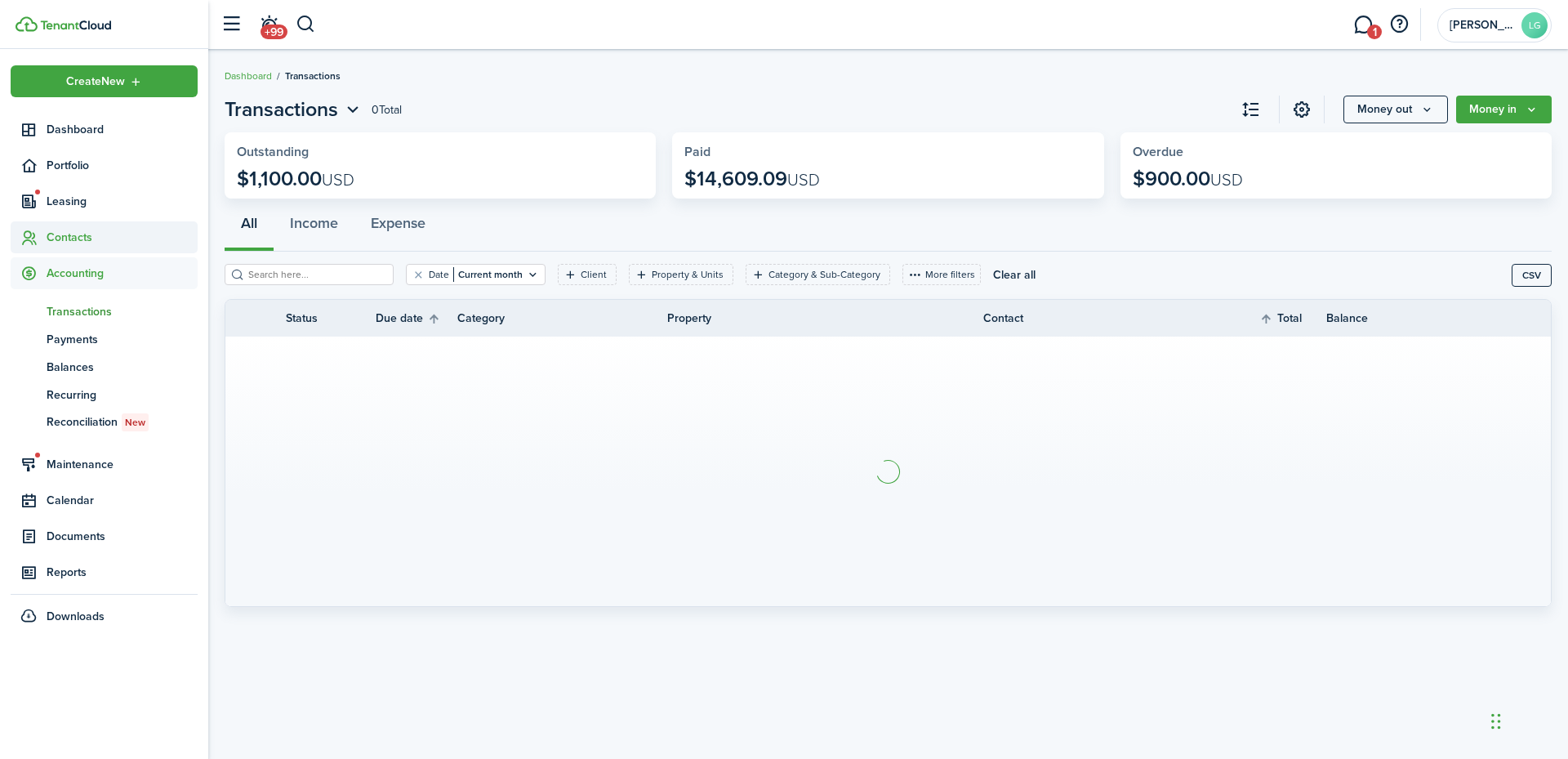
click at [80, 230] on span "Contacts" at bounding box center [122, 237] width 151 height 17
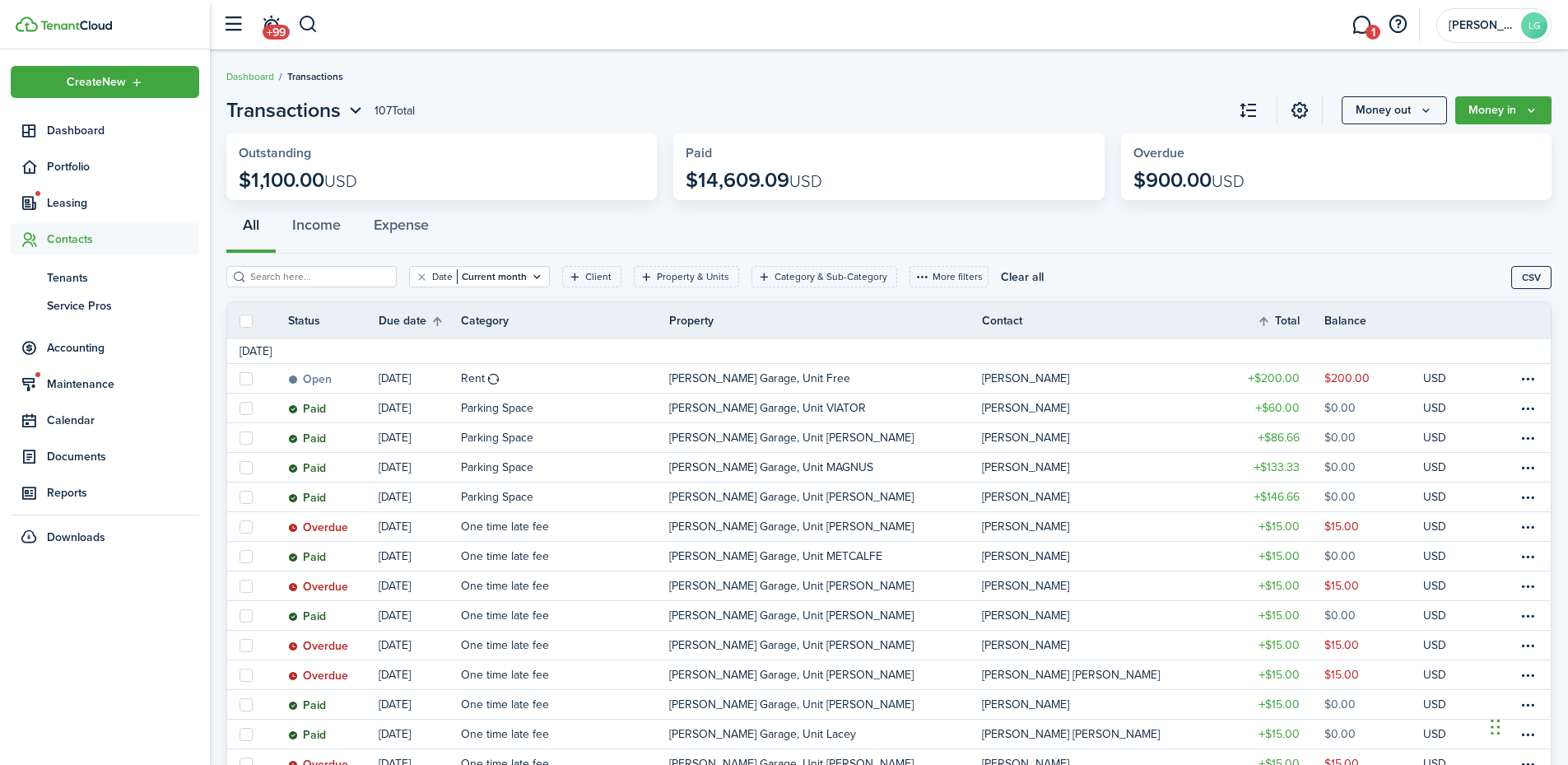
click at [275, 279] on input "search" at bounding box center [318, 277] width 145 height 16
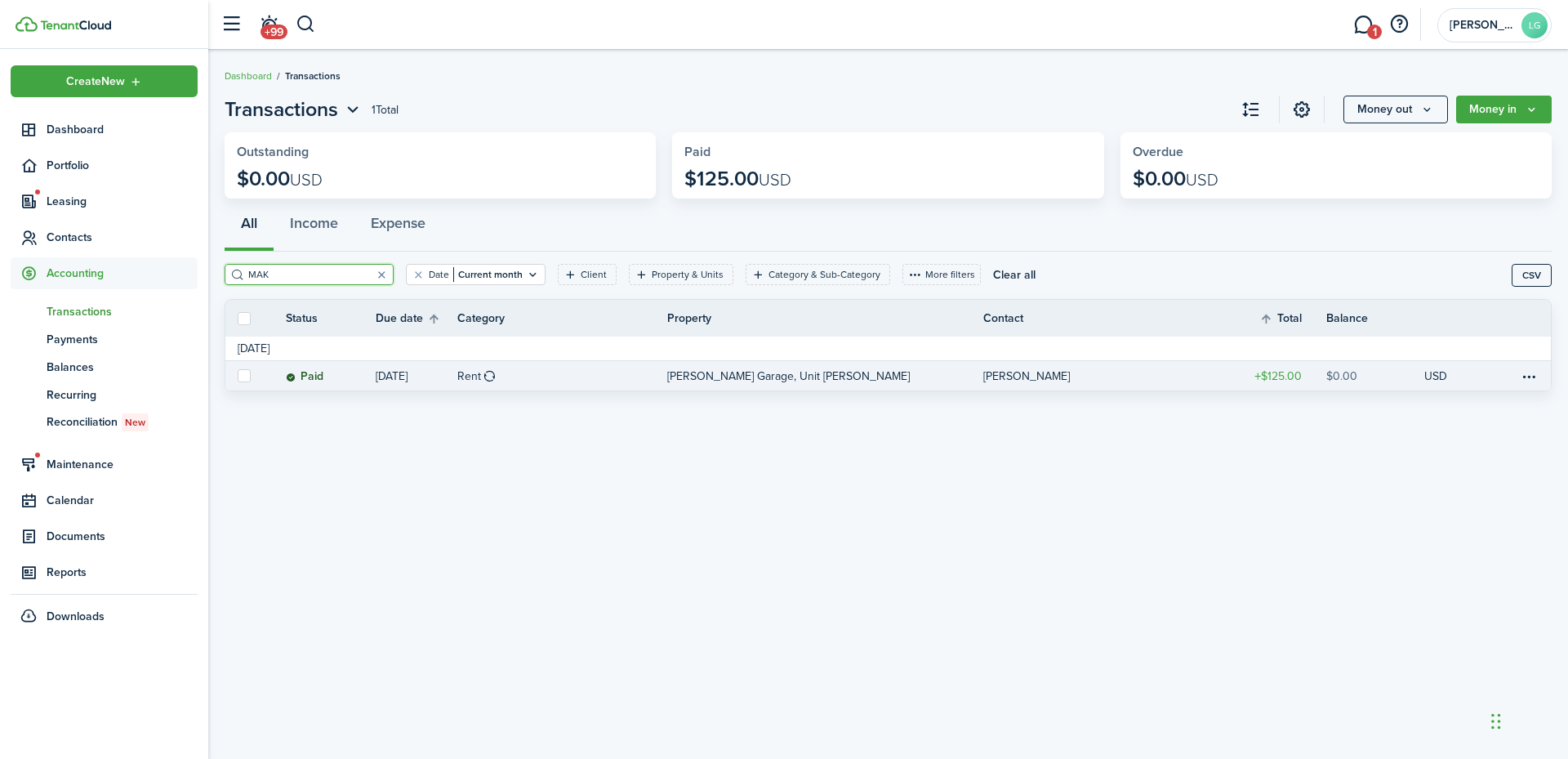
type input "MAK"
click at [794, 372] on p "Langley Garage, Unit Makres" at bounding box center [789, 376] width 242 height 17
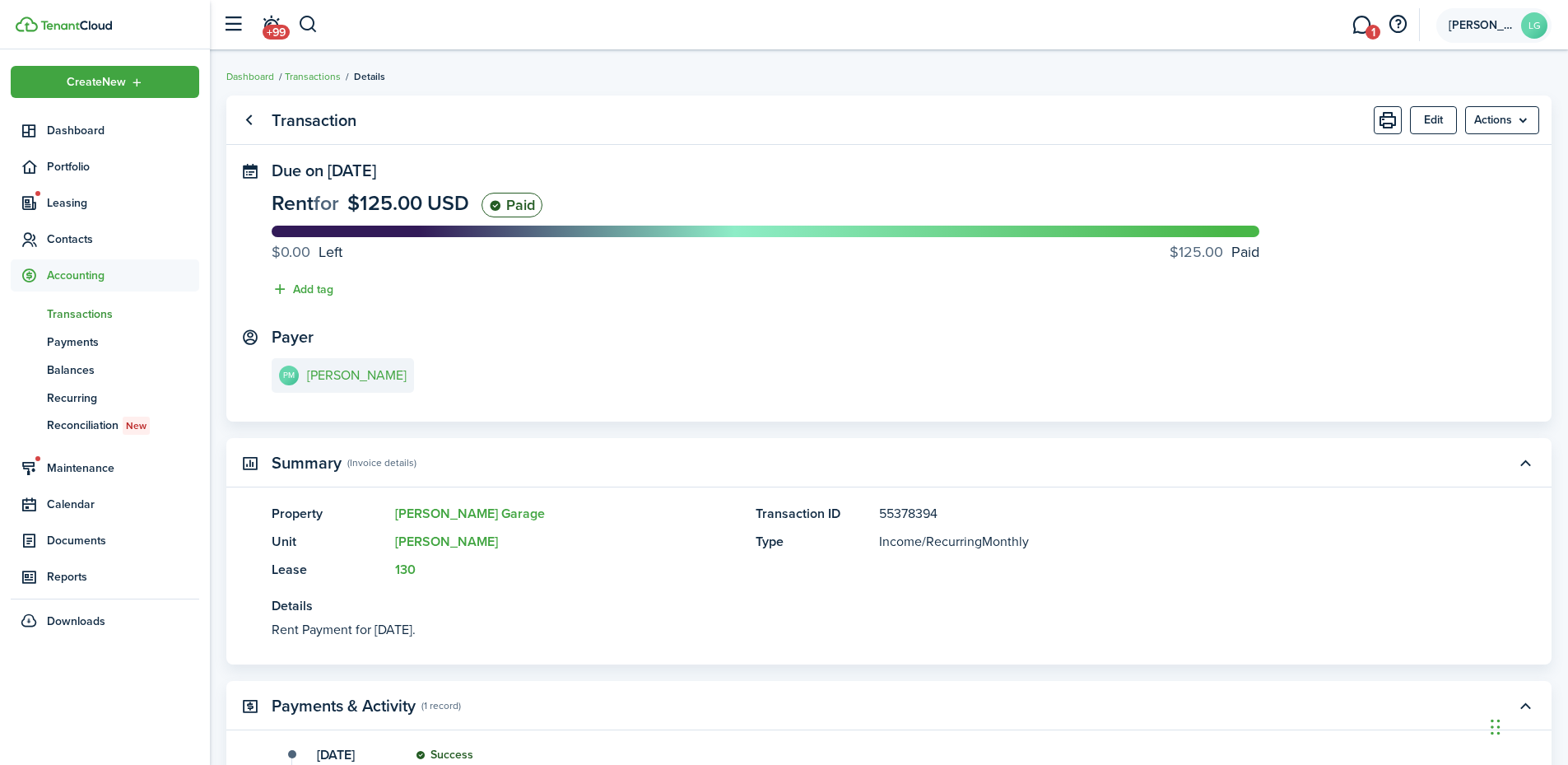
click at [1486, 33] on account-user-avatar "Langley Garage LG" at bounding box center [1494, 25] width 115 height 35
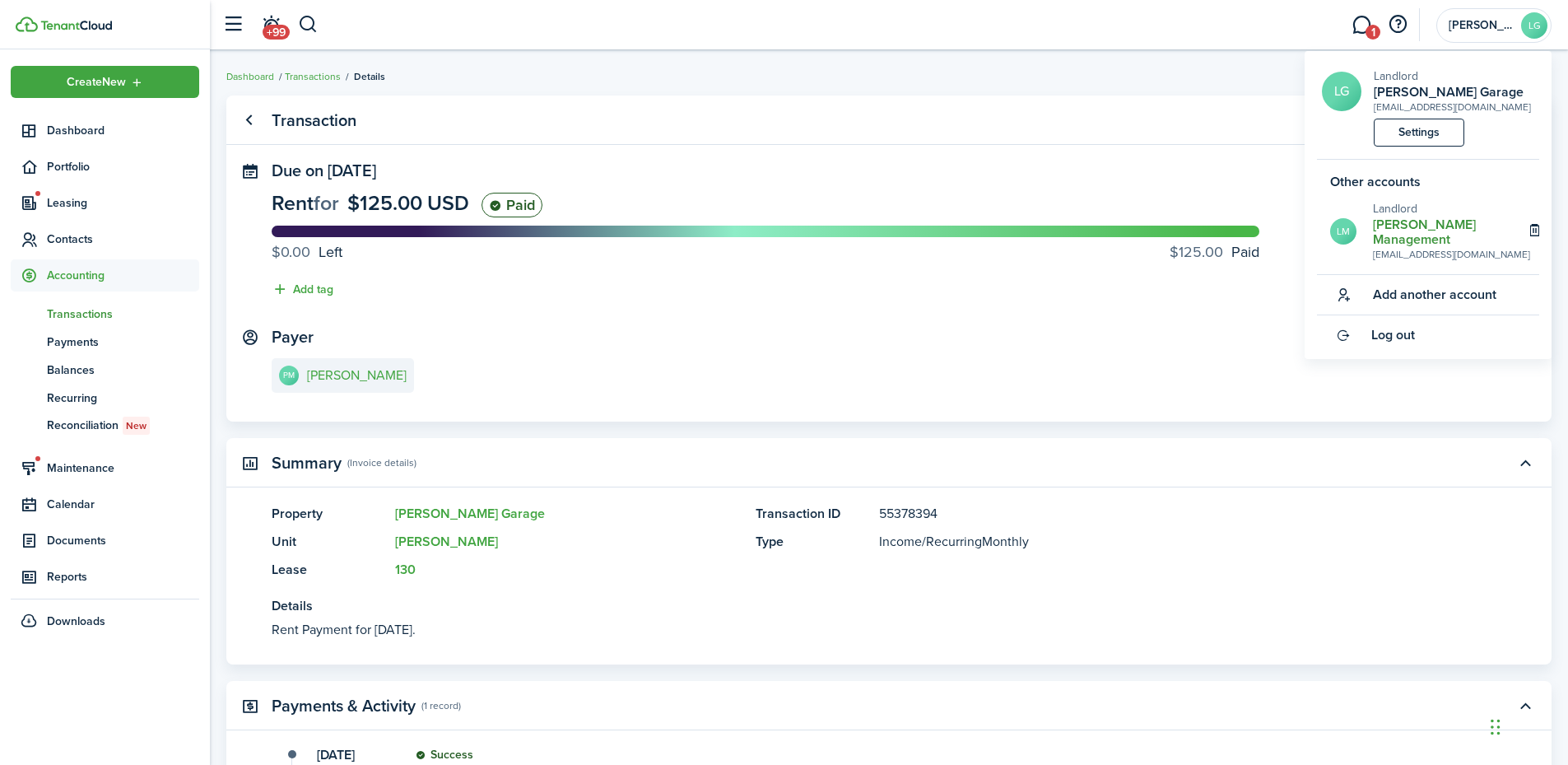
click at [1422, 221] on h2 "Langley Management" at bounding box center [1451, 232] width 157 height 29
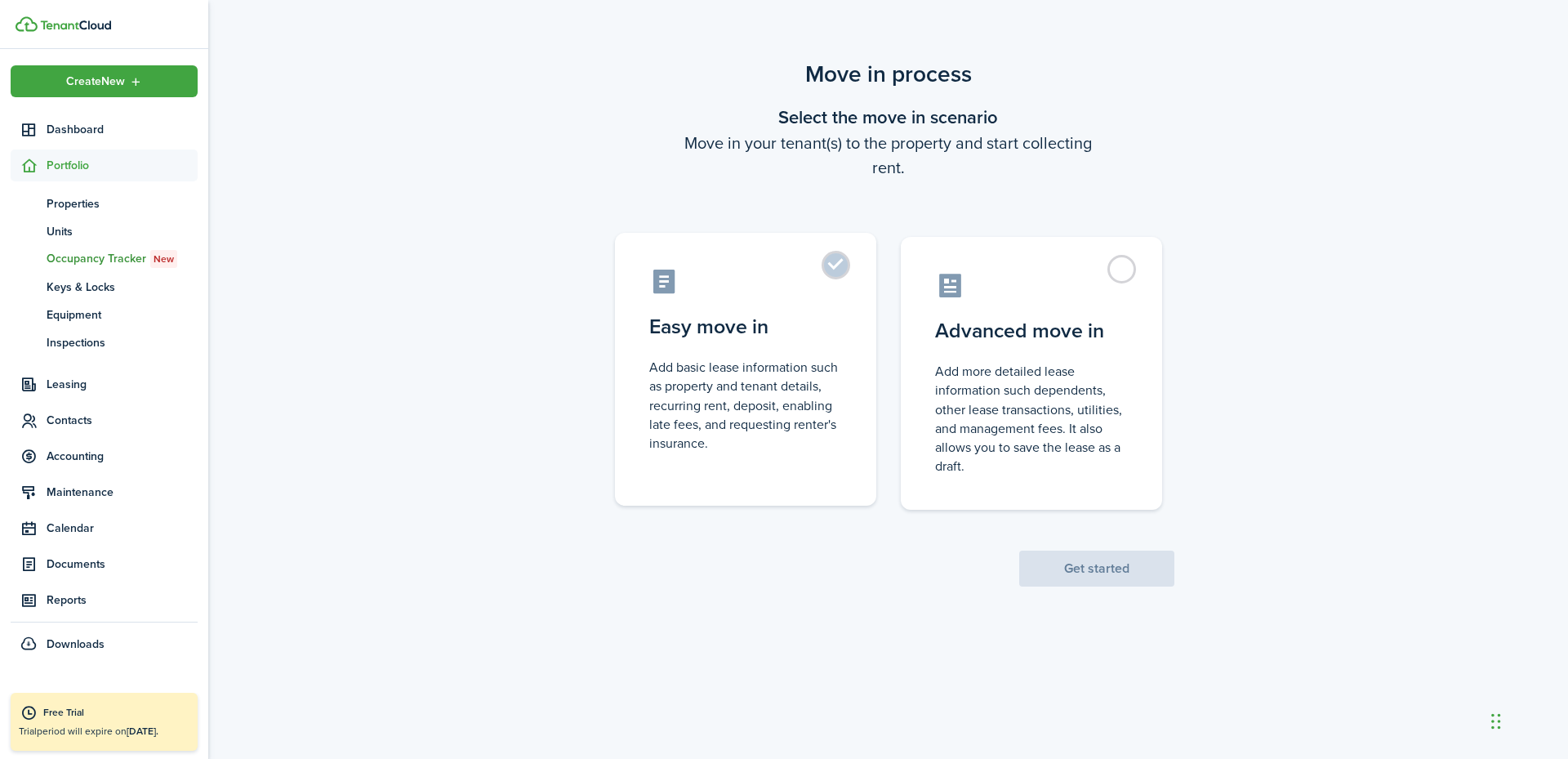
click at [769, 369] on control-radio-card-description "Add basic lease information such as property and tenant details, recurring rent…" at bounding box center [746, 405] width 193 height 95
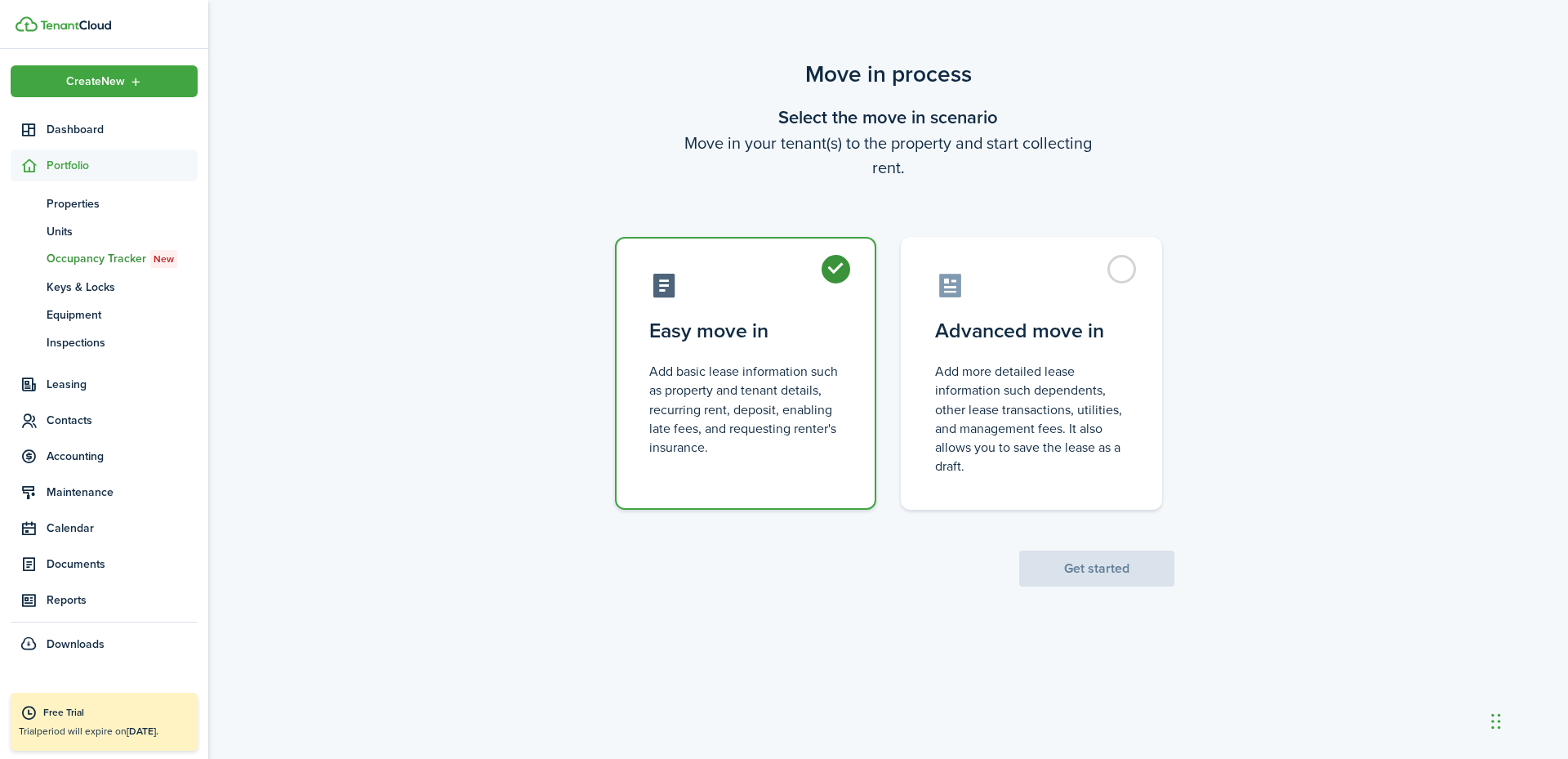
radio input "true"
click at [1055, 573] on button "Get started" at bounding box center [1097, 568] width 155 height 36
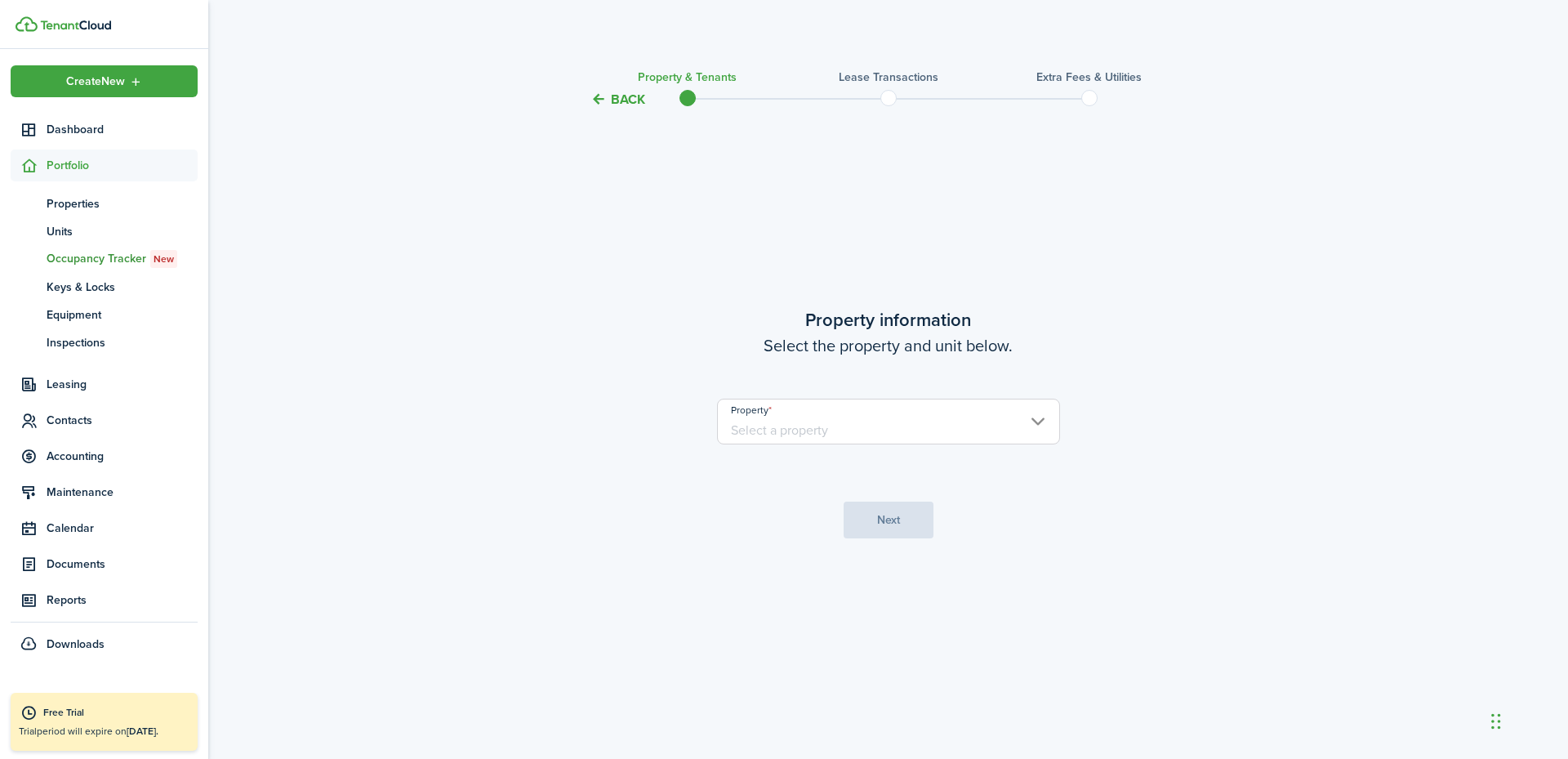
click at [842, 423] on input "Property" at bounding box center [889, 422] width 343 height 46
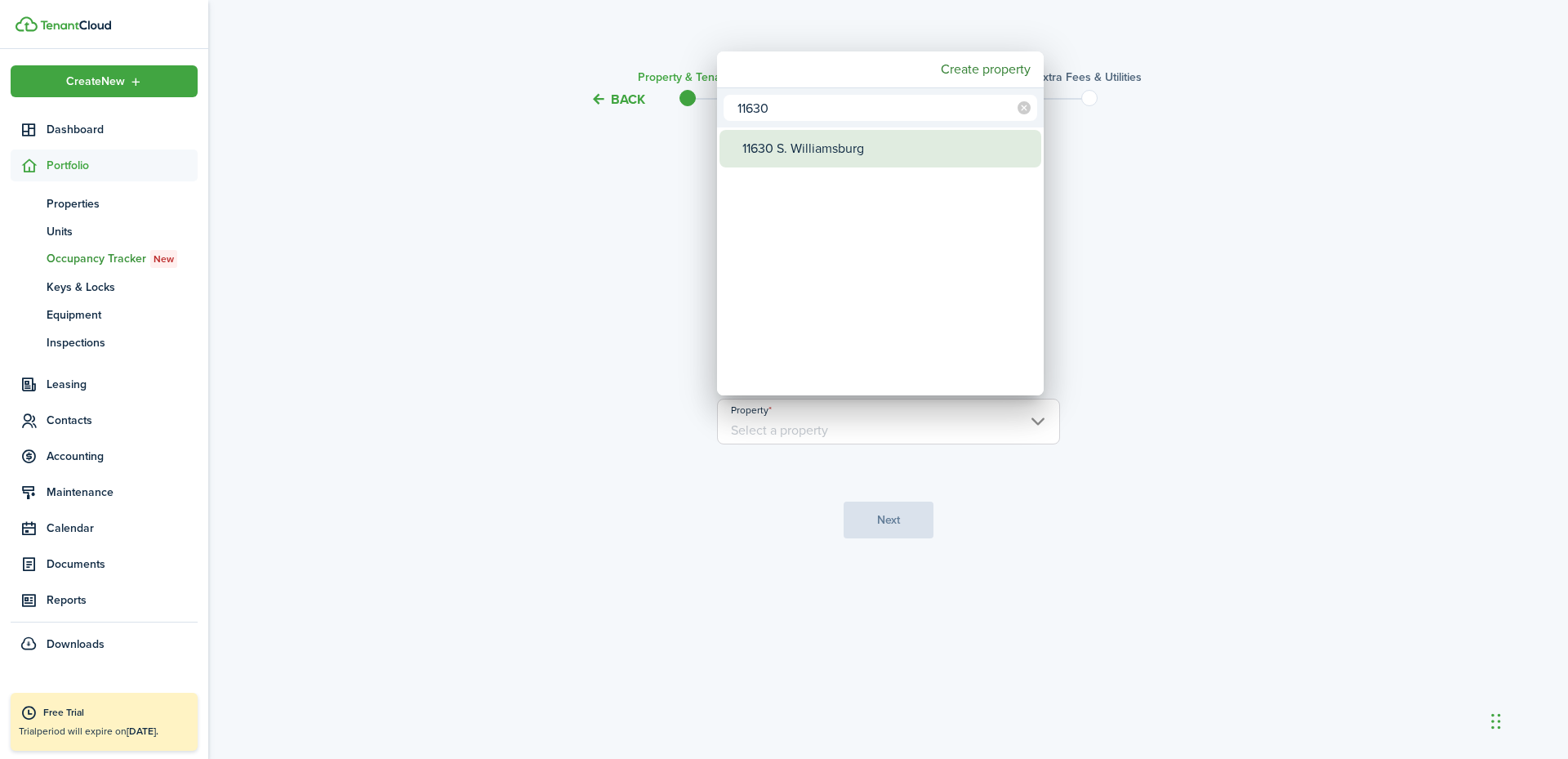
type input "11630"
click at [849, 155] on div "11630 S. Williamsburg" at bounding box center [886, 149] width 289 height 37
type input "11630 S. Williamsburg"
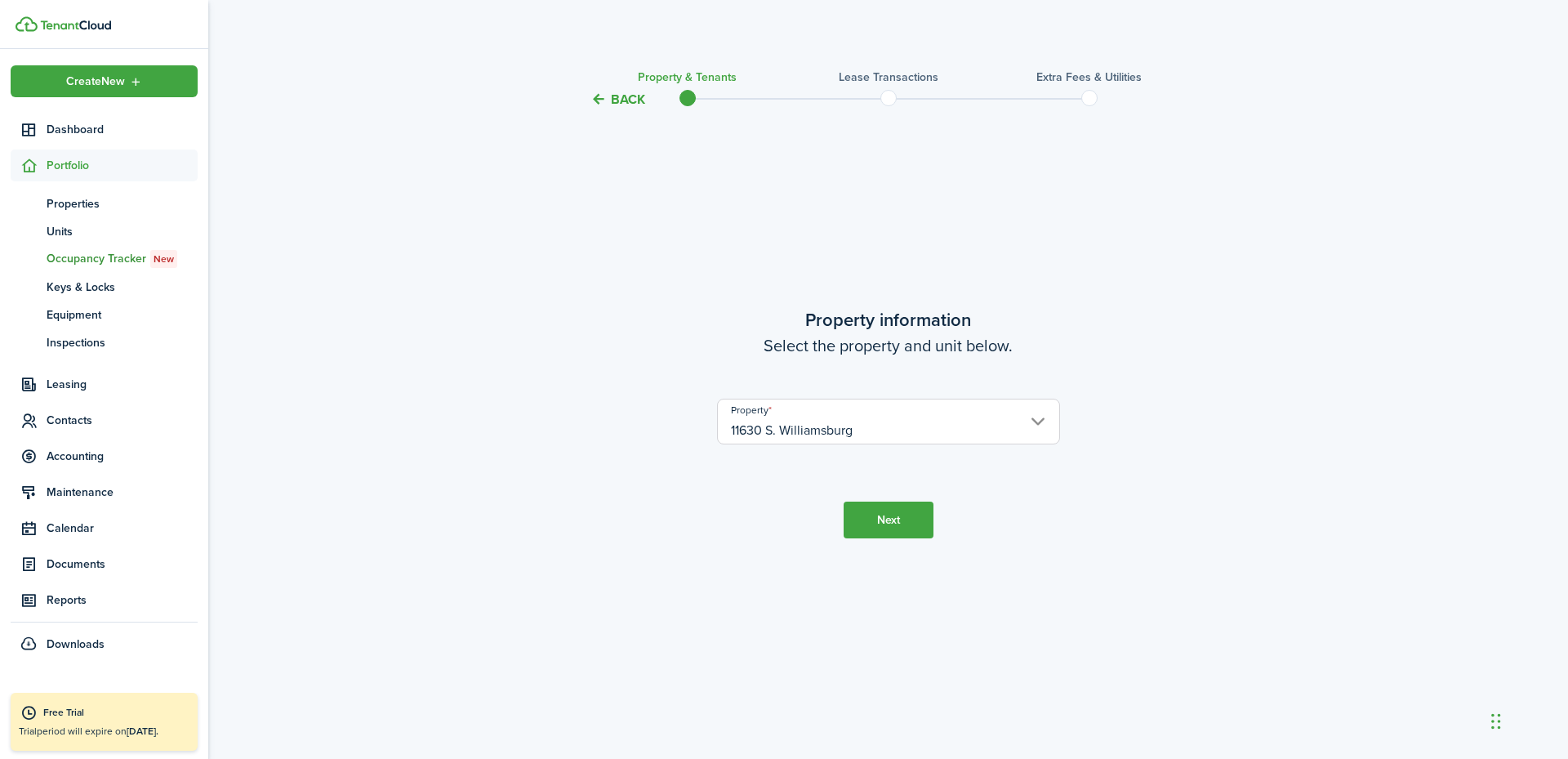
click at [882, 518] on button "Next" at bounding box center [889, 520] width 90 height 37
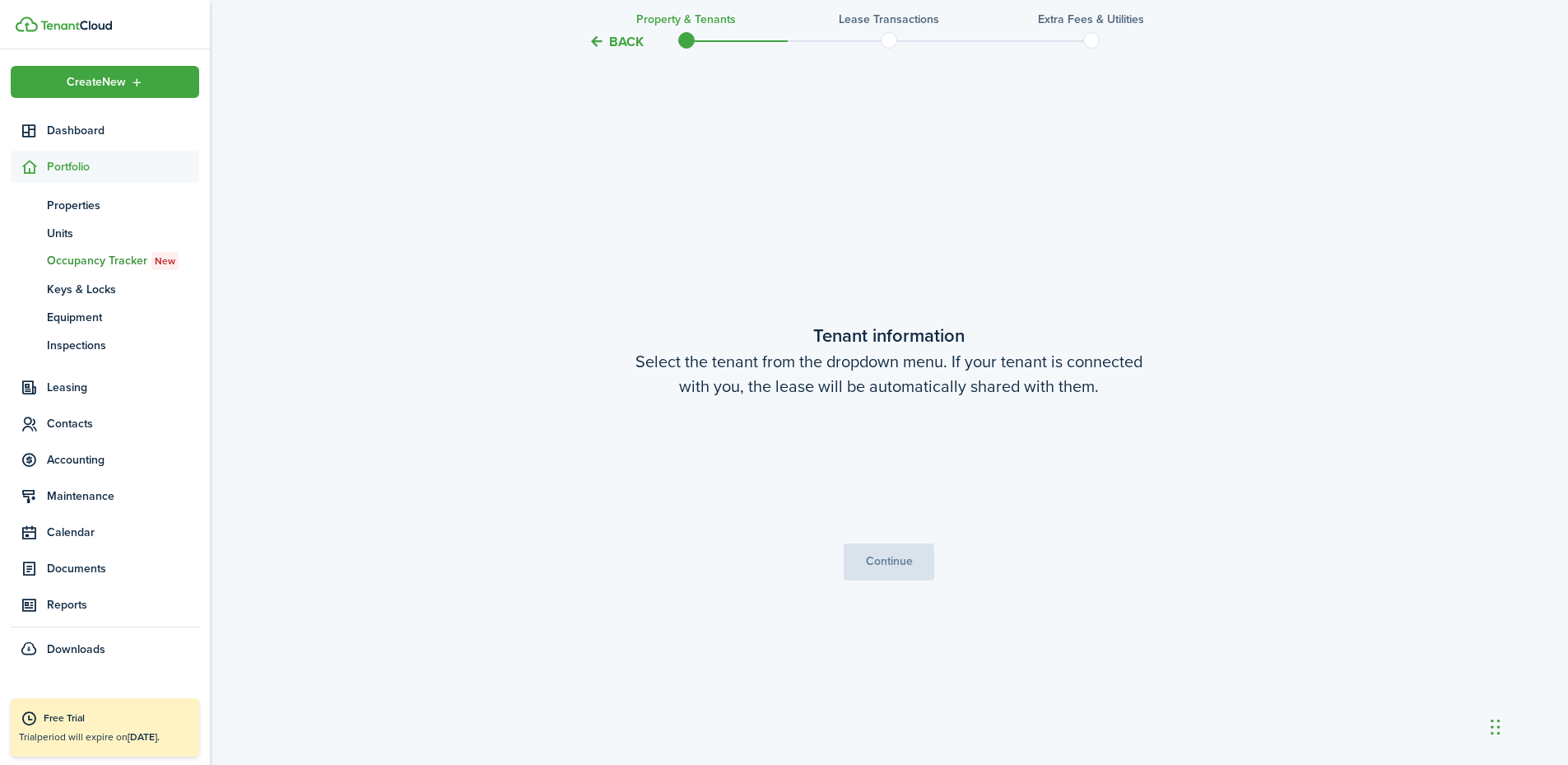
scroll to position [654, 0]
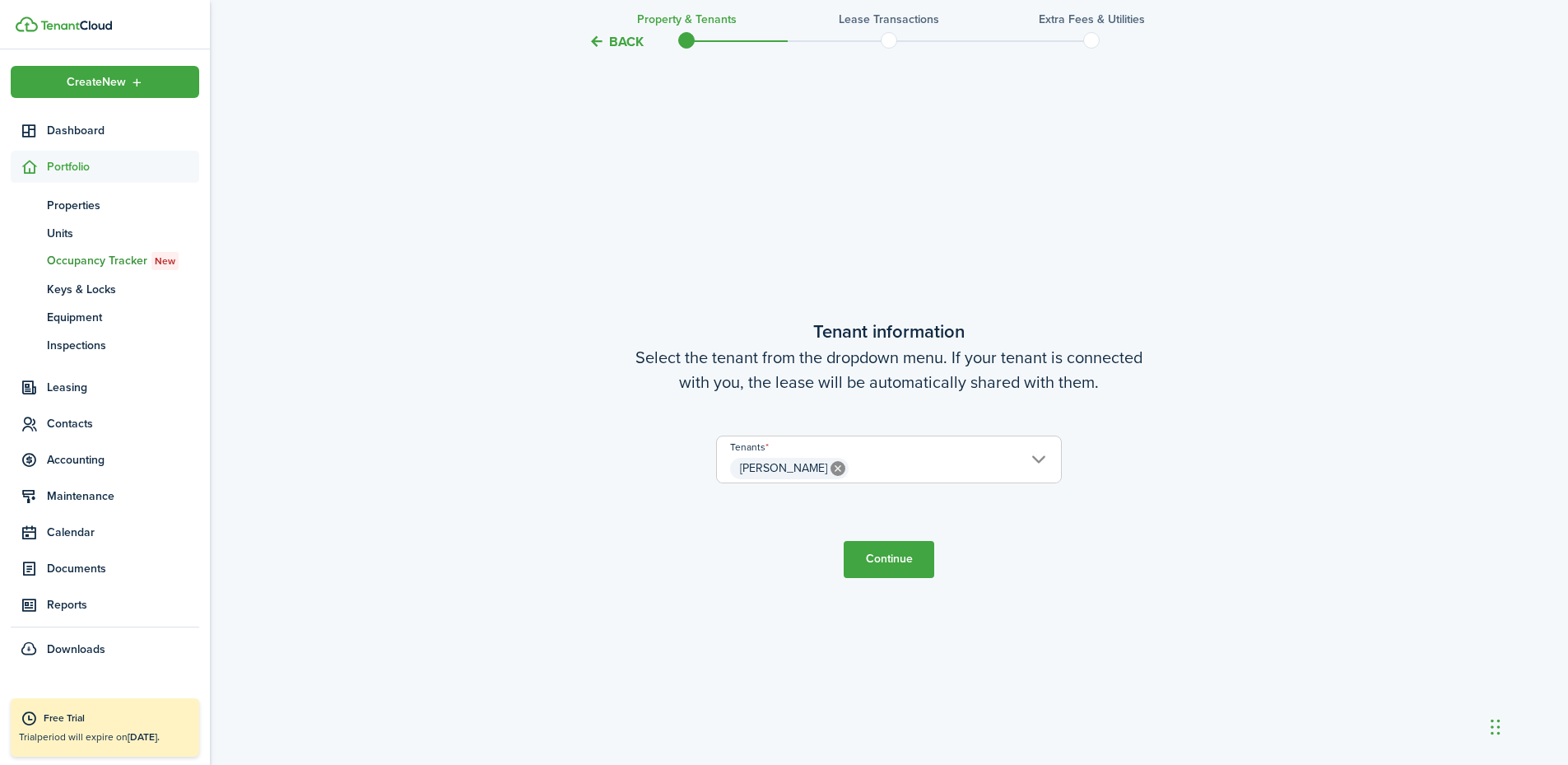
click at [893, 565] on button "Continue" at bounding box center [890, 560] width 91 height 37
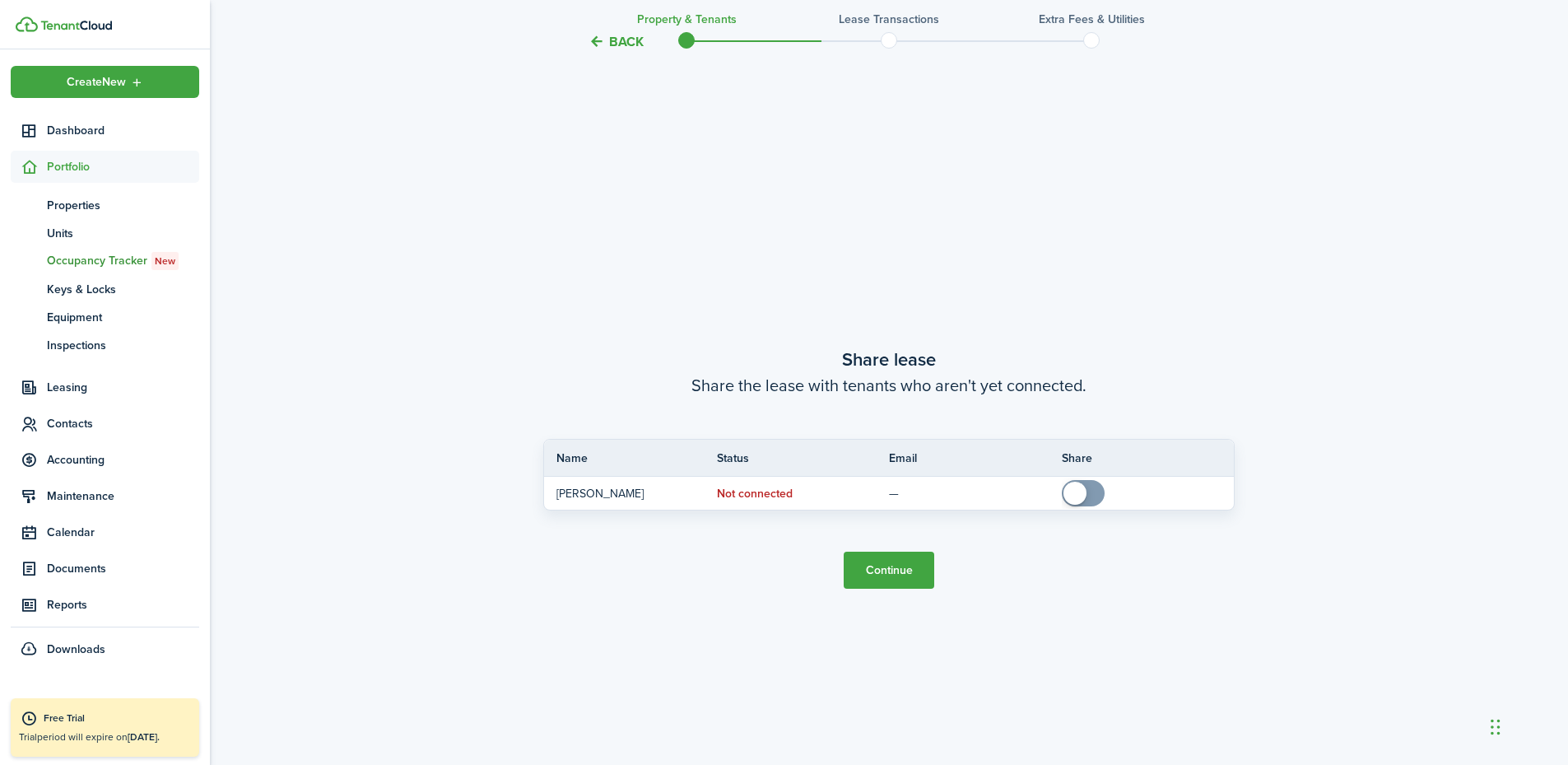
scroll to position [1419, 0]
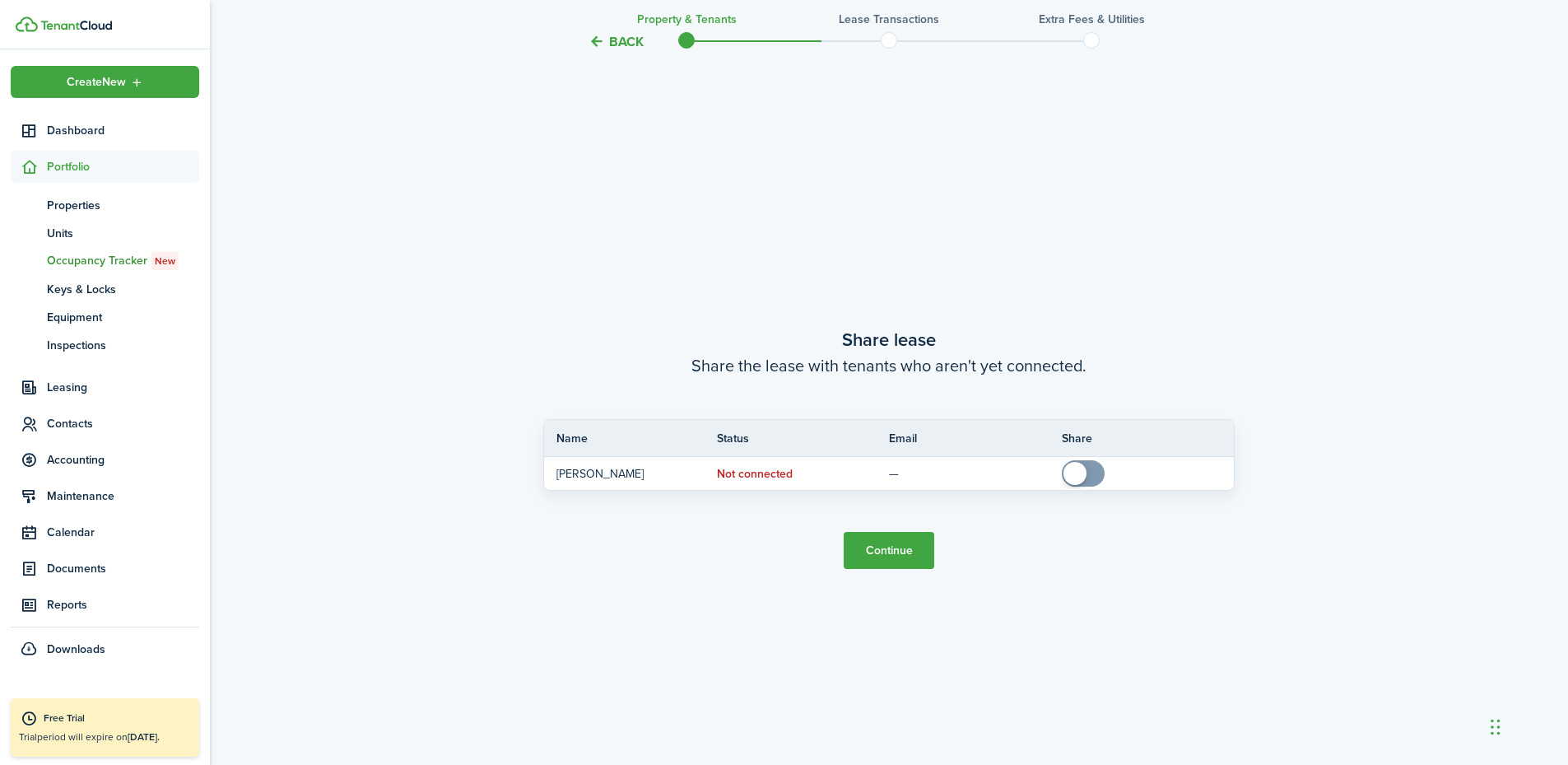
click at [891, 533] on button "Continue" at bounding box center [890, 551] width 91 height 37
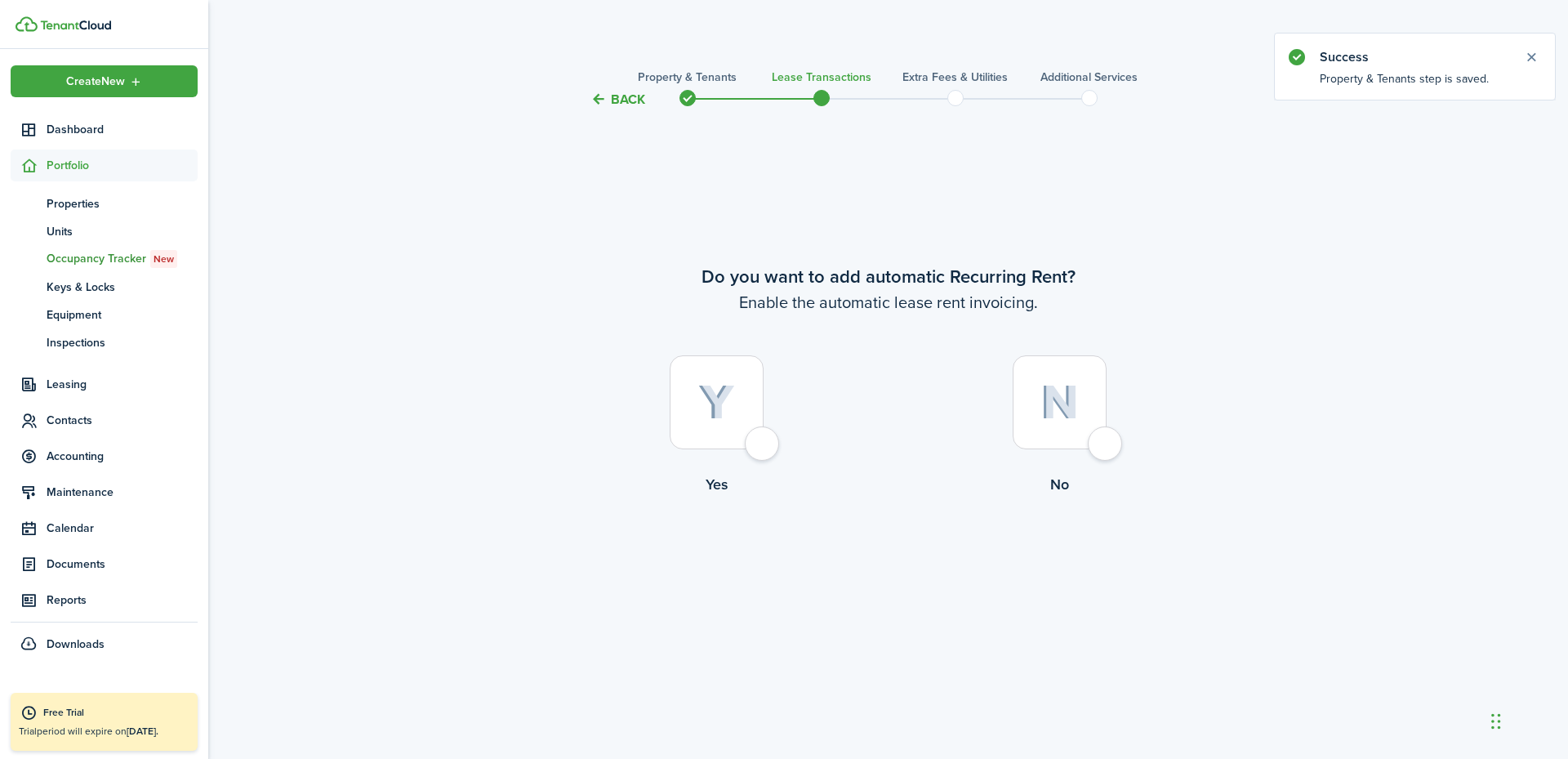
click at [757, 444] on div at bounding box center [716, 402] width 94 height 94
radio input "true"
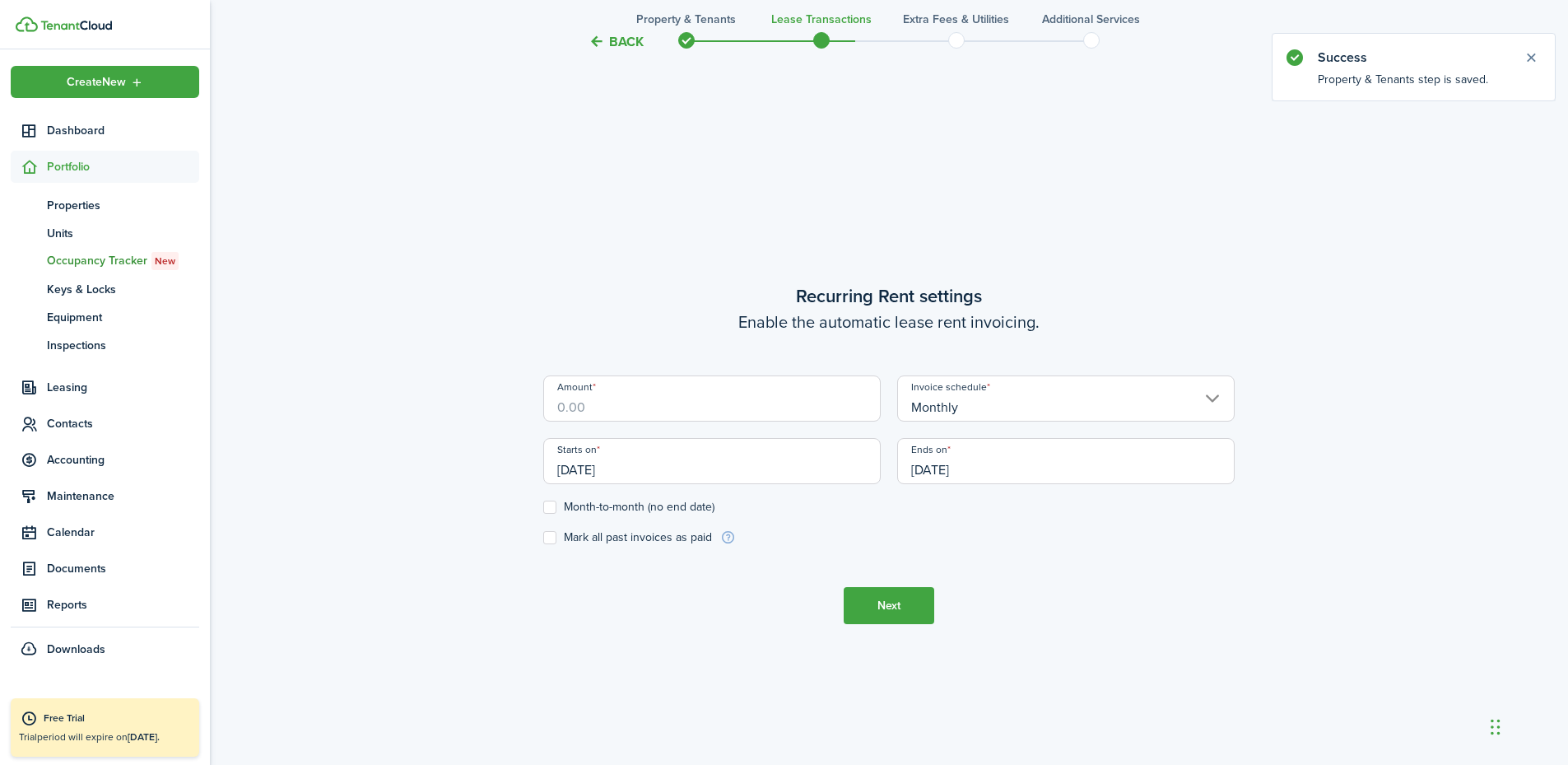
scroll to position [654, 0]
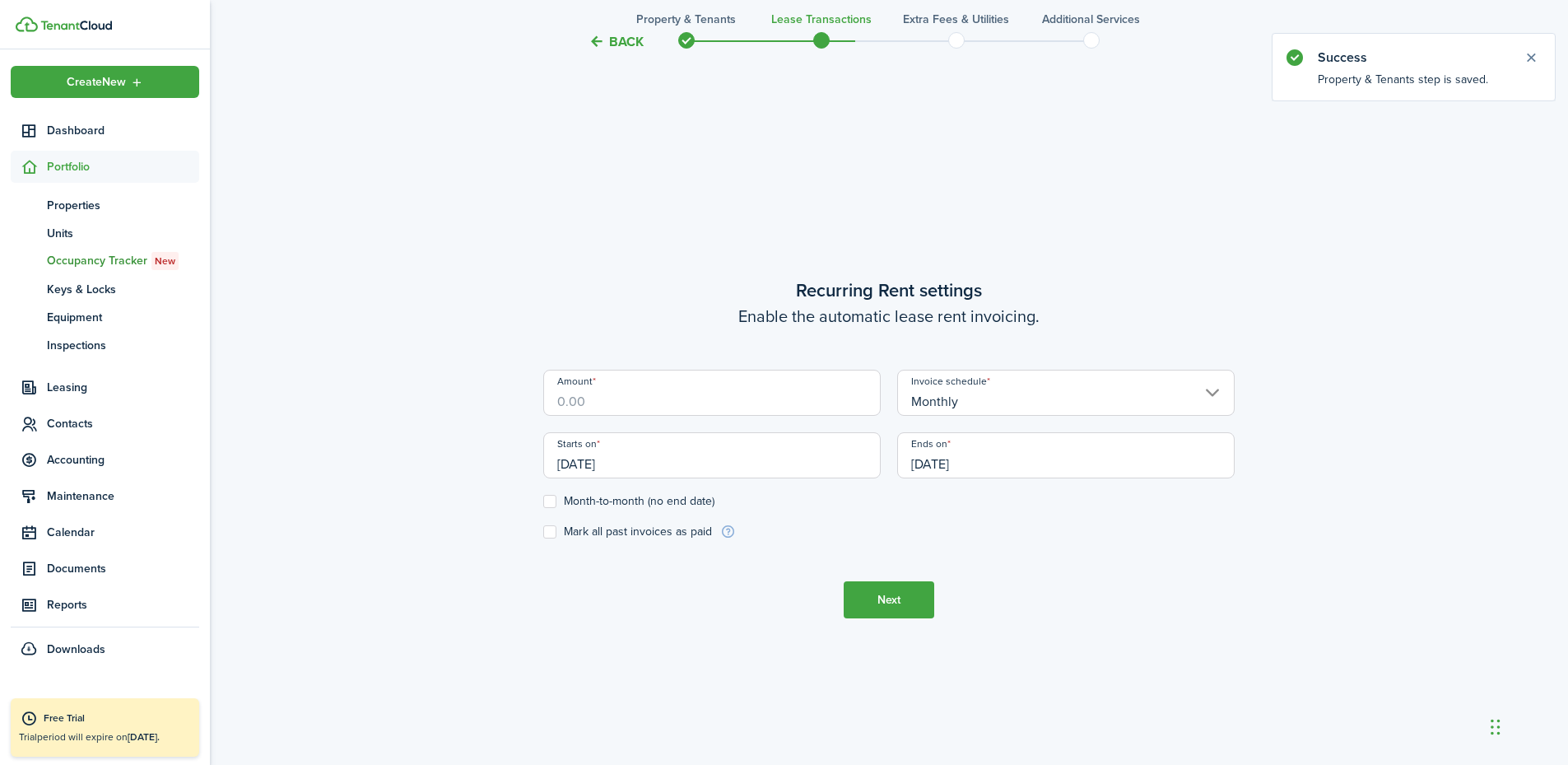
click at [718, 403] on input "Amount" at bounding box center [712, 393] width 338 height 46
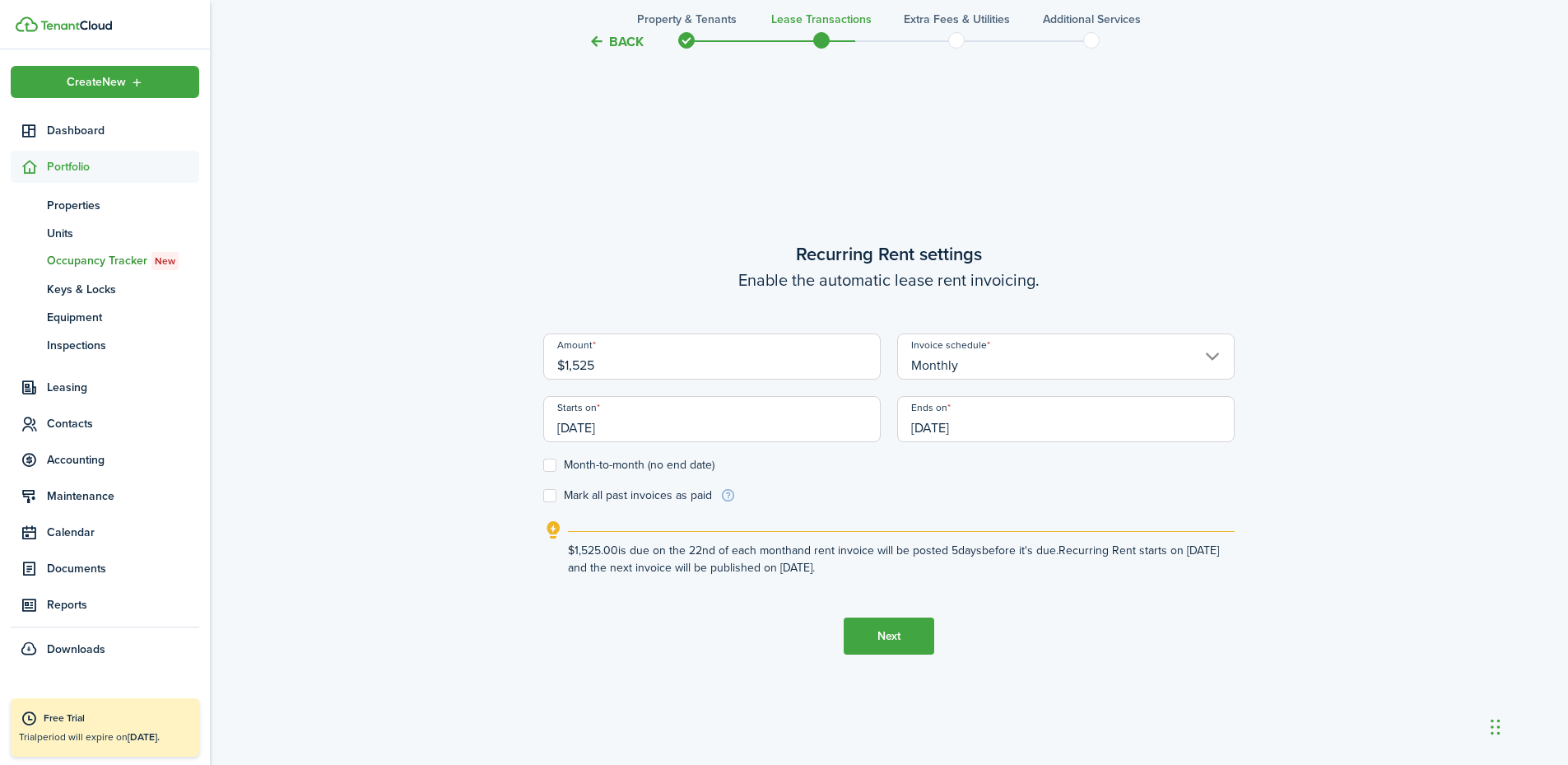
click at [973, 432] on input "[DATE]" at bounding box center [1066, 419] width 338 height 46
type input "$1,525.00"
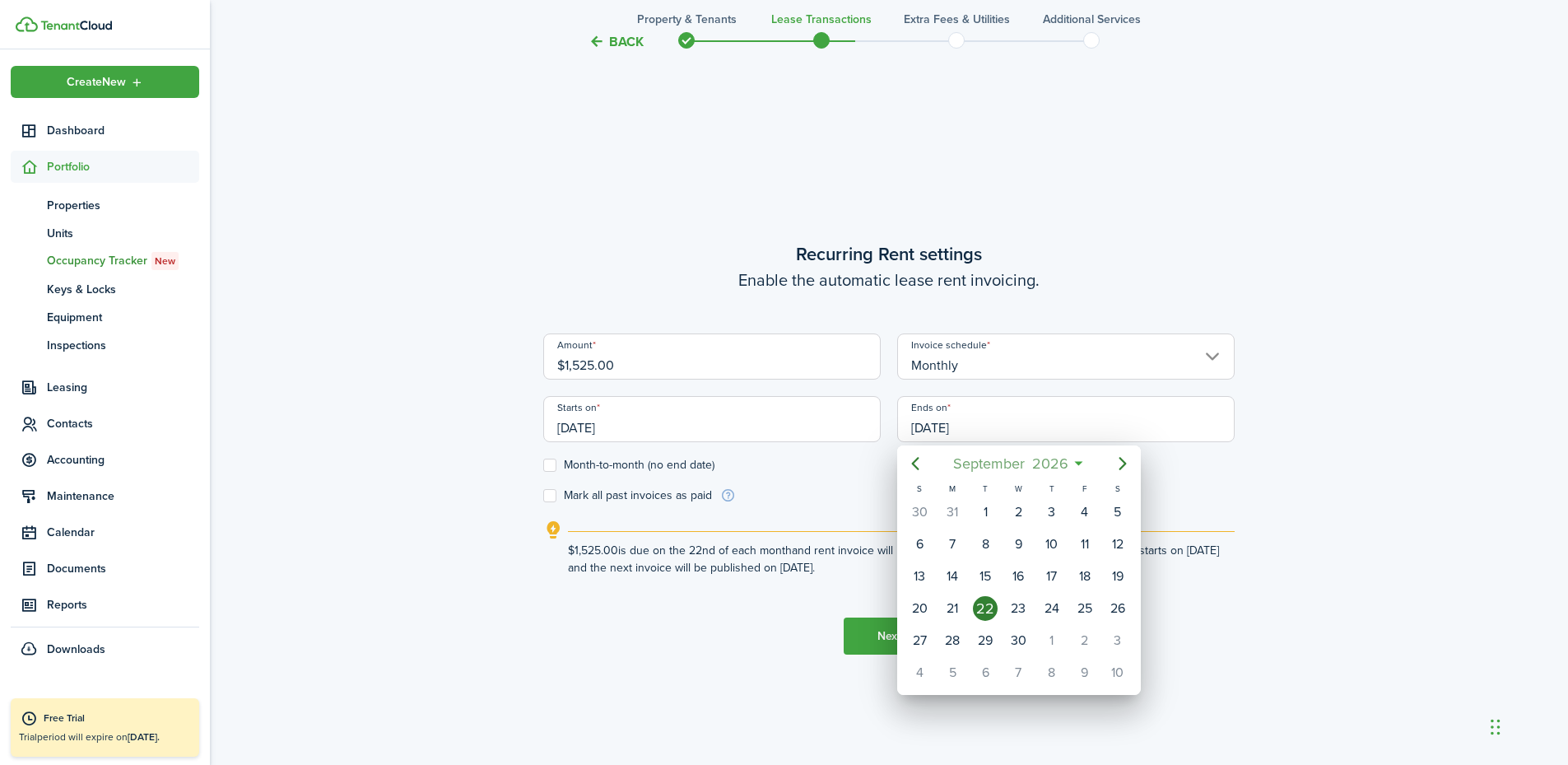
click at [960, 463] on span "September" at bounding box center [989, 463] width 79 height 29
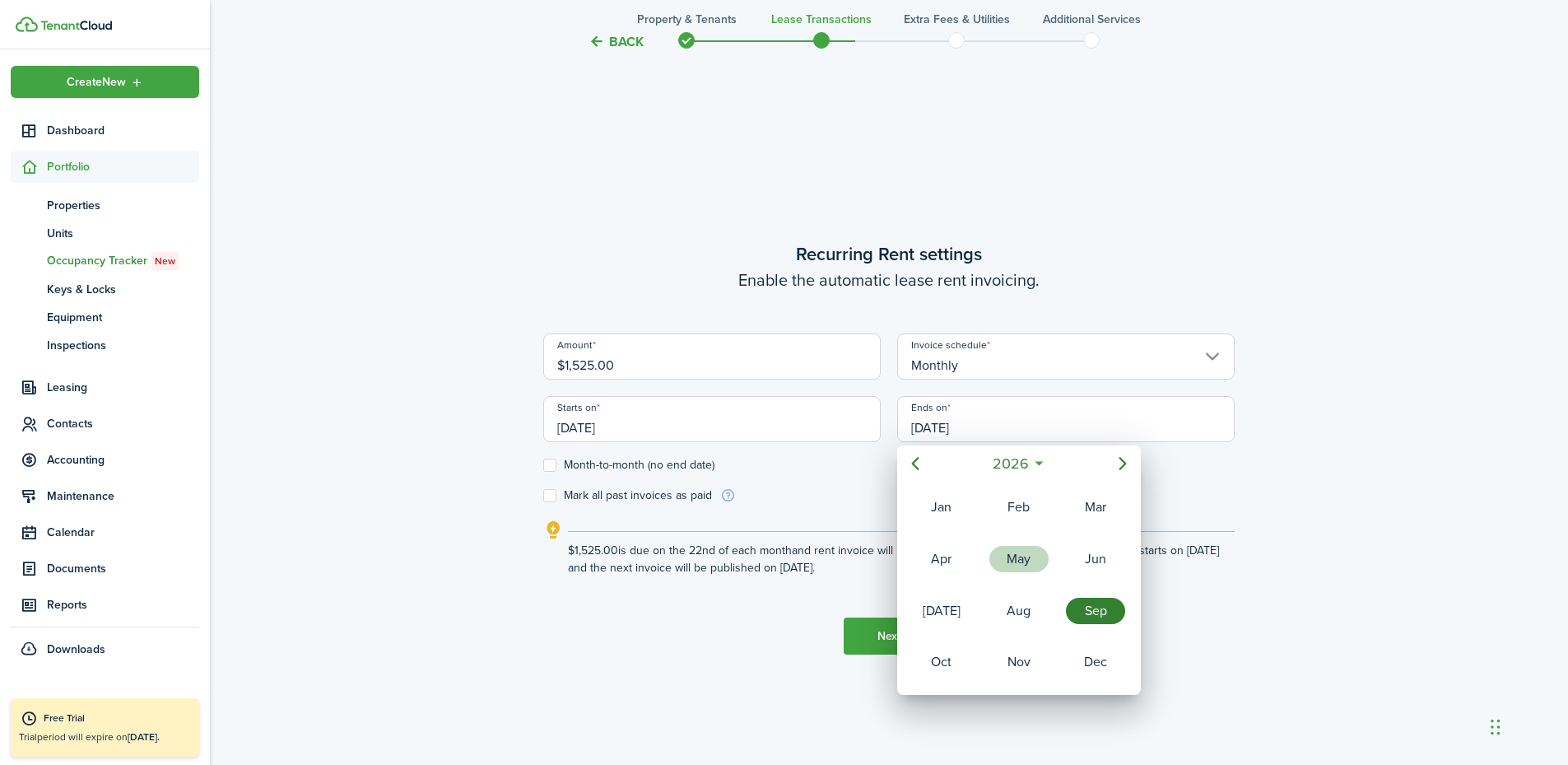
click at [1017, 562] on div "May" at bounding box center [1019, 559] width 59 height 27
click at [917, 665] on div "31" at bounding box center [920, 673] width 25 height 25
type input "[DATE]"
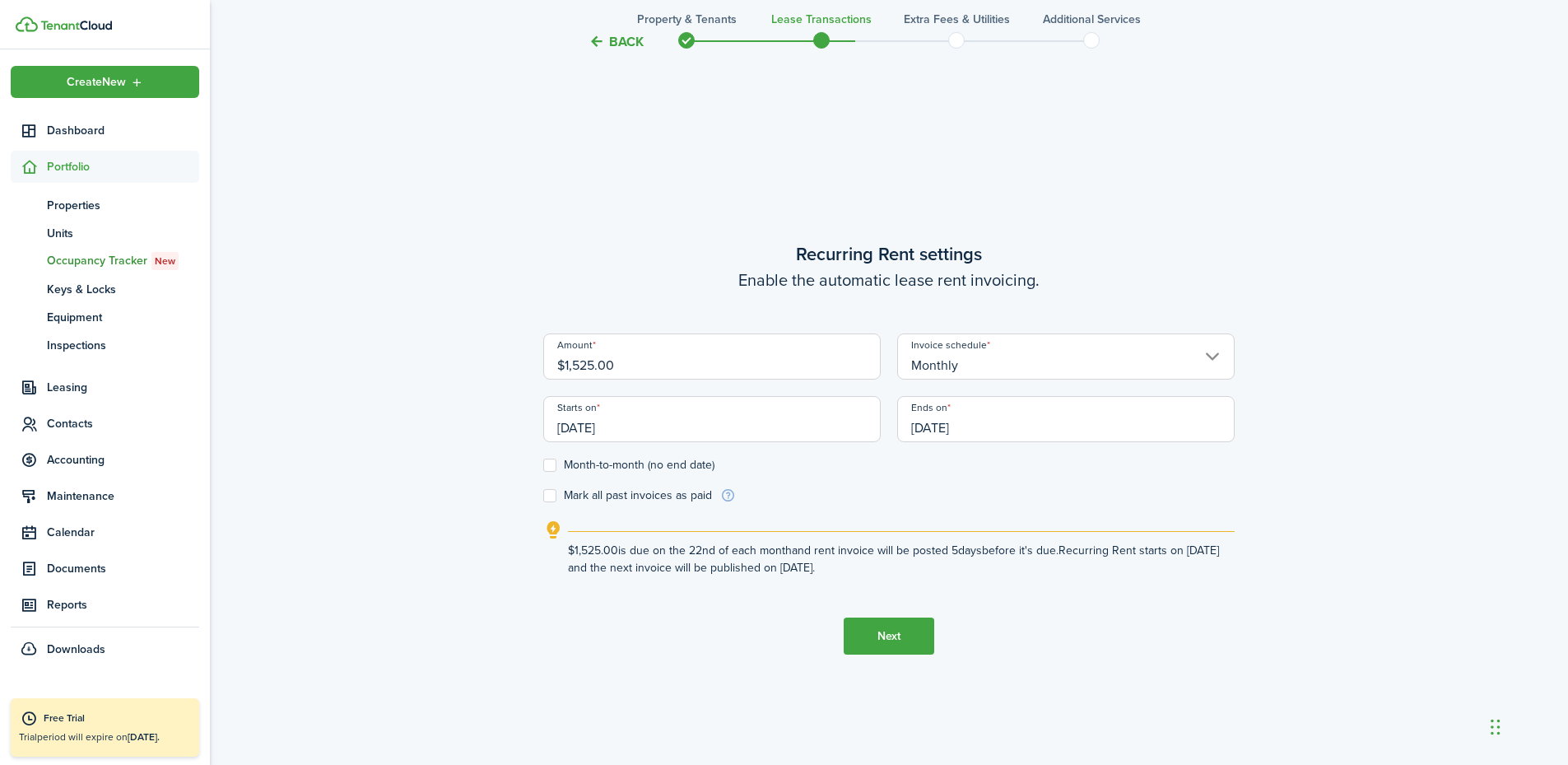
click at [883, 635] on button "Next" at bounding box center [890, 637] width 91 height 37
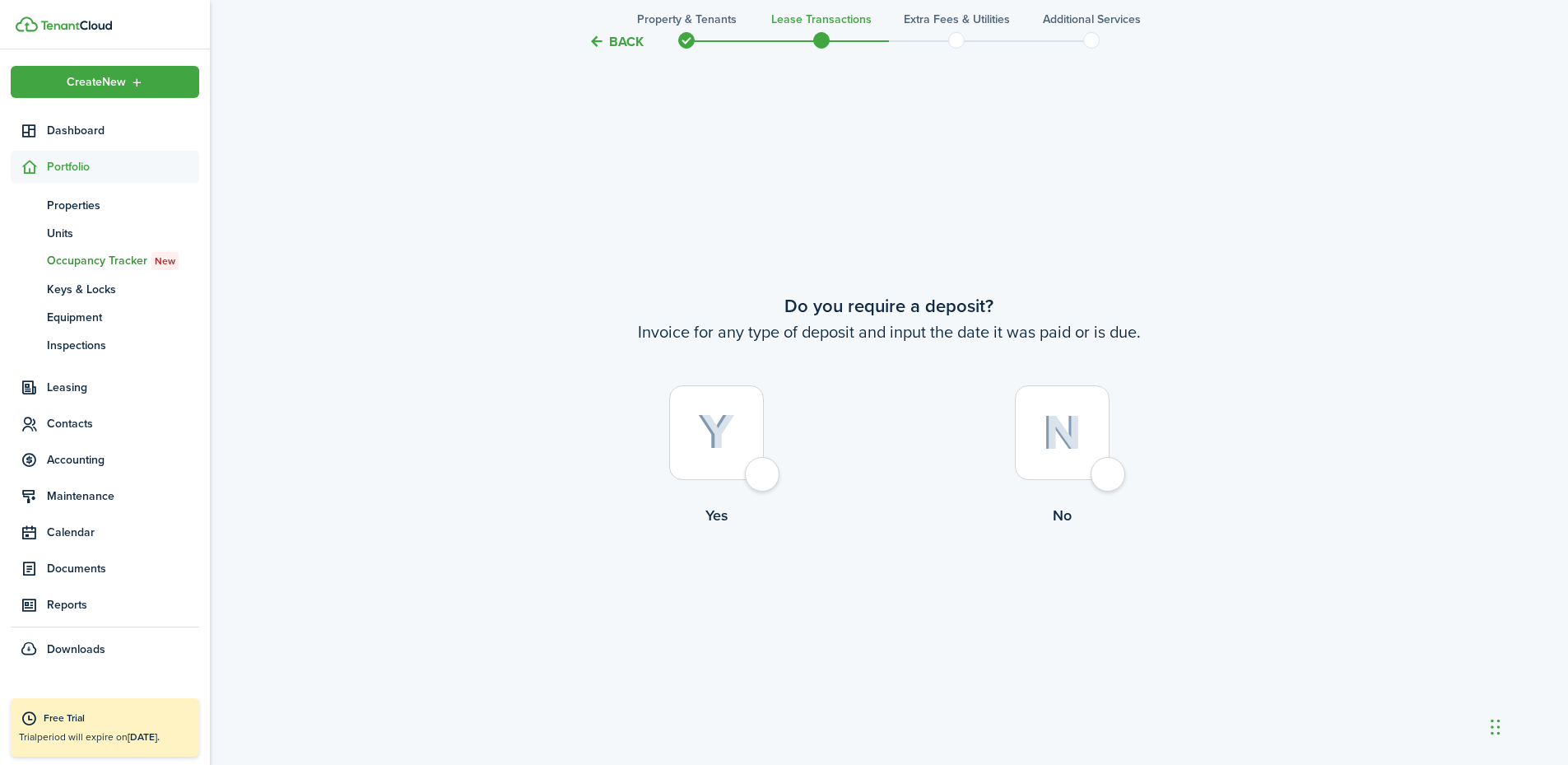
scroll to position [1419, 0]
click at [1098, 461] on div at bounding box center [1063, 428] width 94 height 95
radio input "true"
click at [1089, 462] on div at bounding box center [1063, 428] width 94 height 95
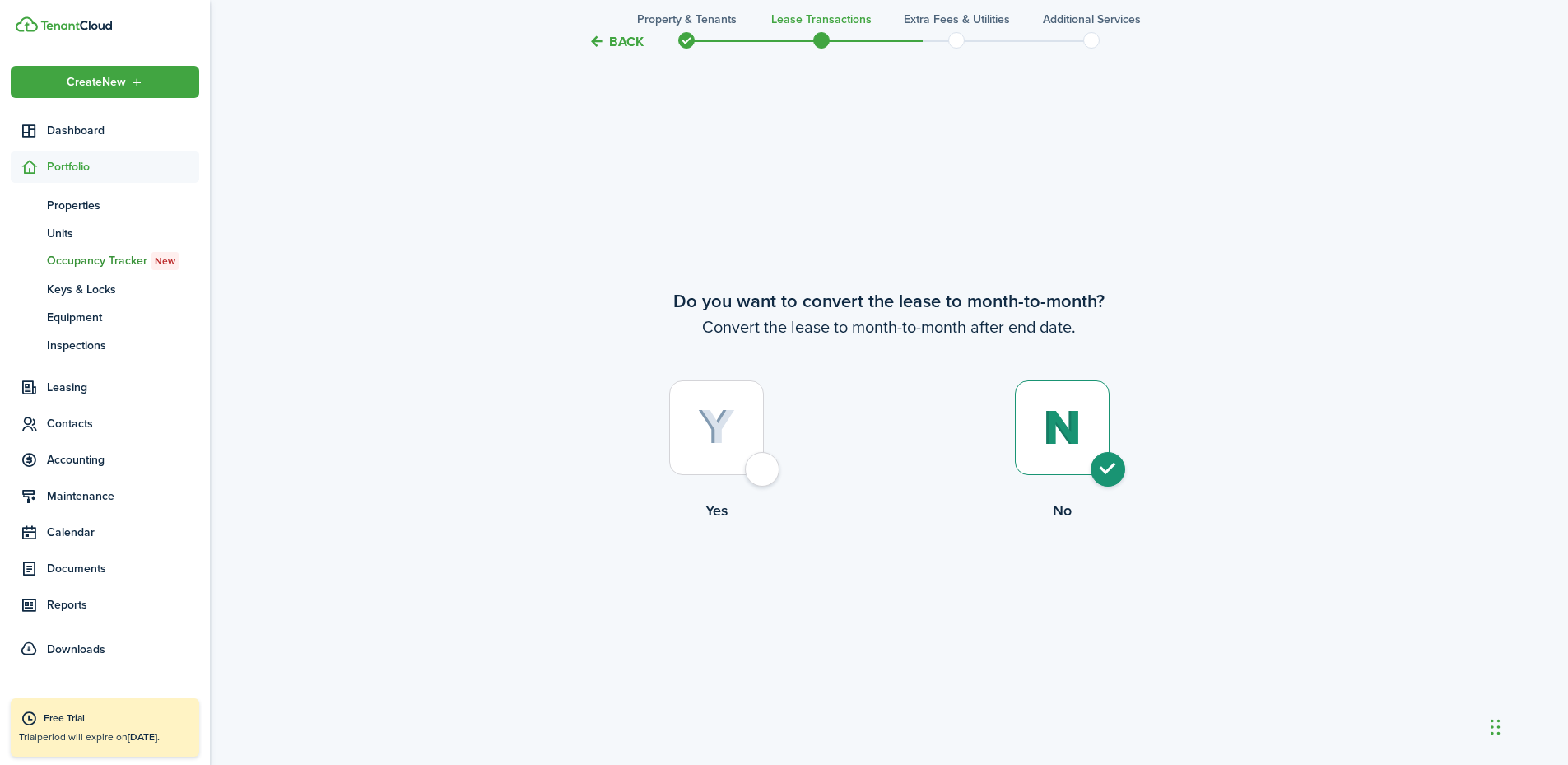
radio input "true"
click at [888, 584] on button "Continue" at bounding box center [890, 589] width 91 height 37
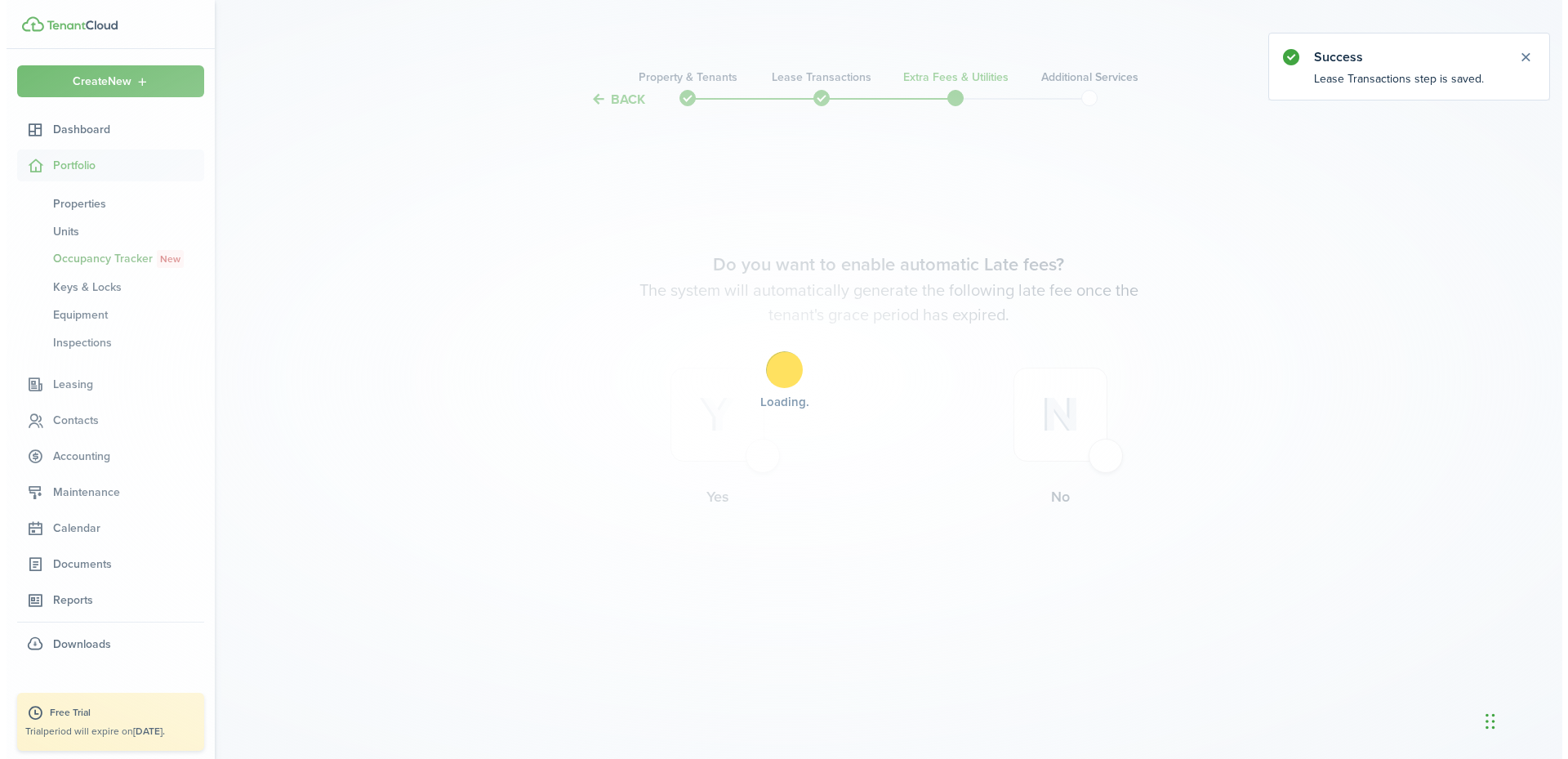
scroll to position [0, 0]
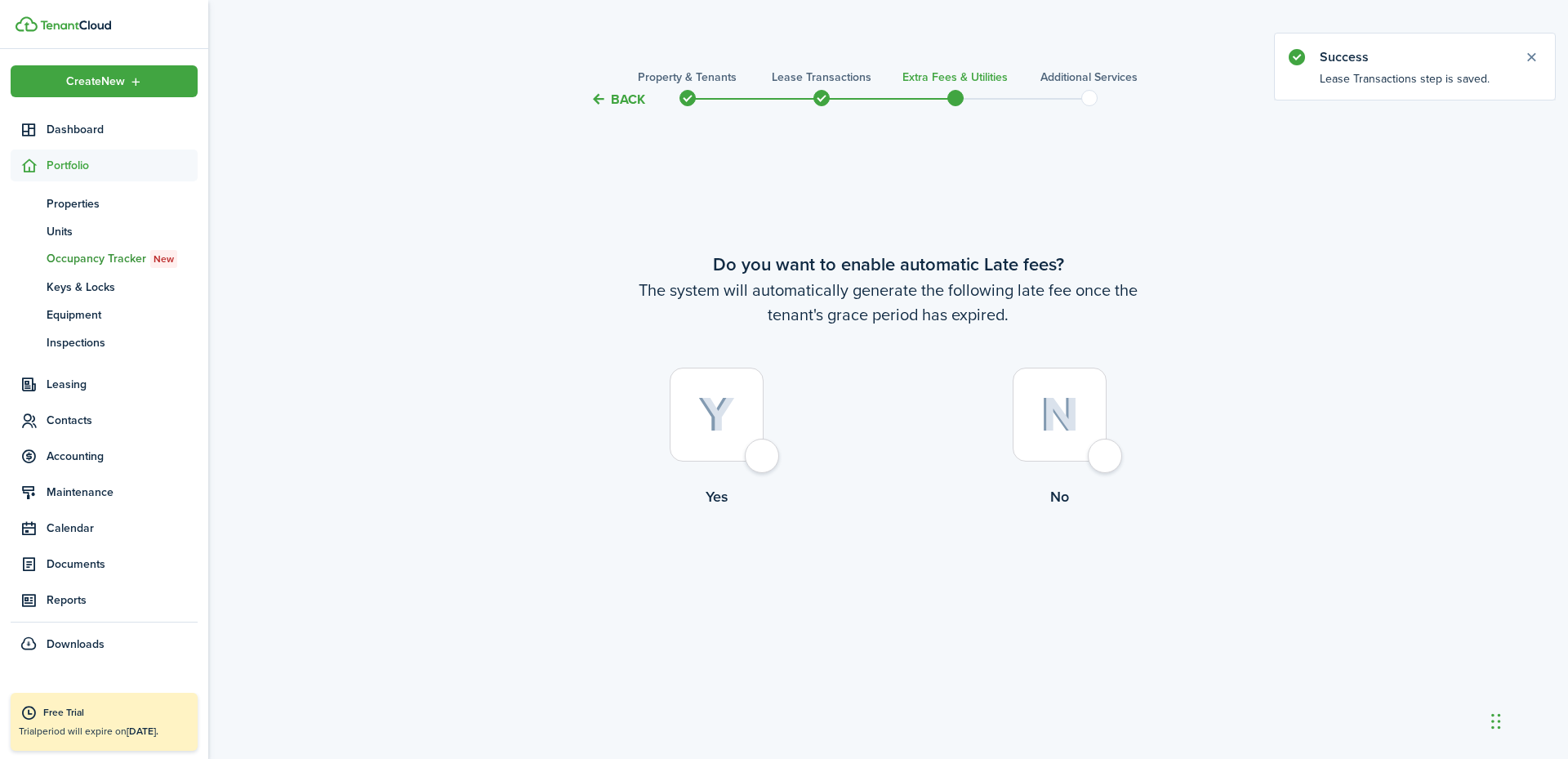
click at [764, 454] on div at bounding box center [716, 415] width 94 height 94
radio input "true"
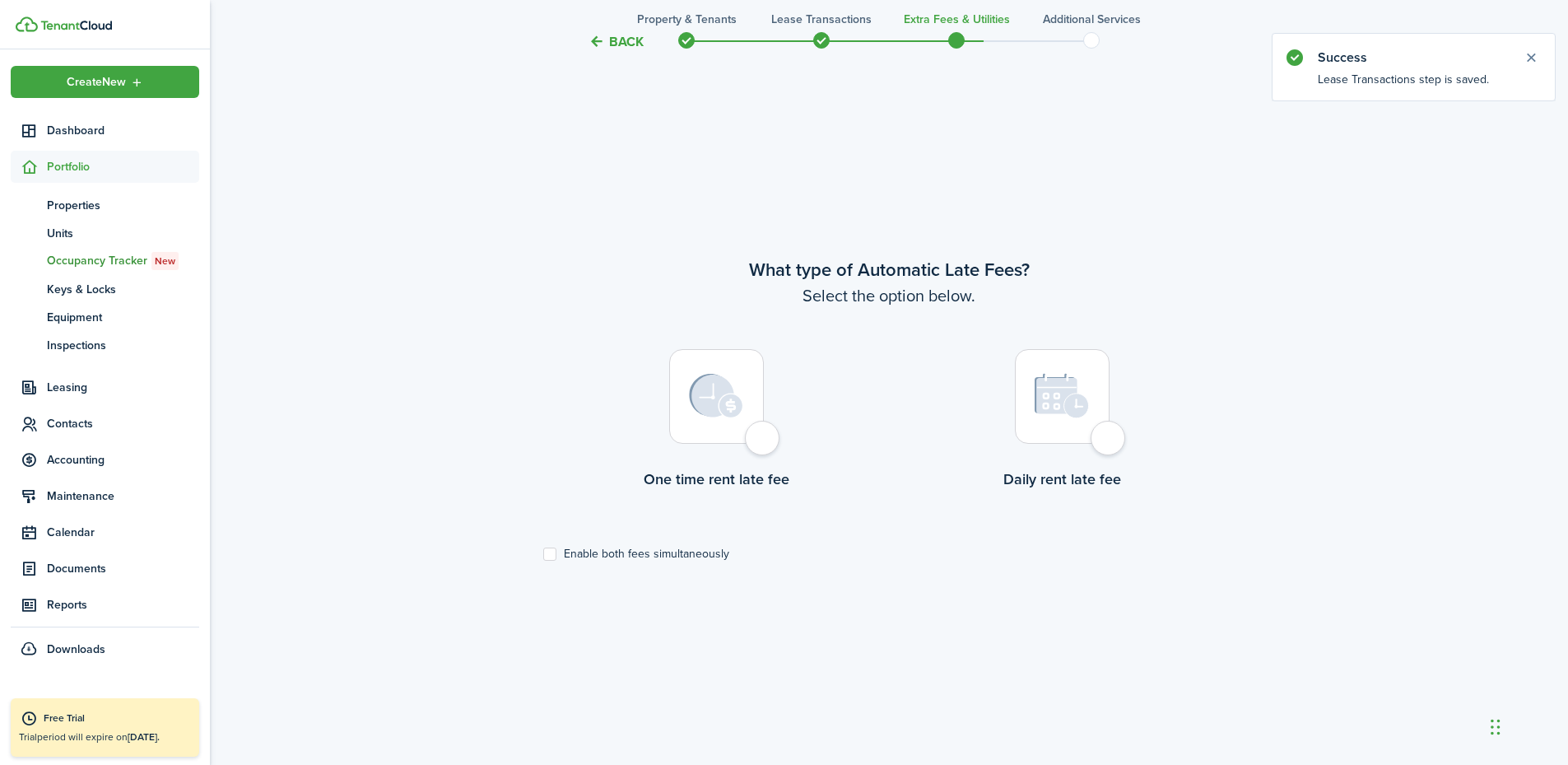
click at [764, 444] on div at bounding box center [717, 397] width 94 height 95
radio input "true"
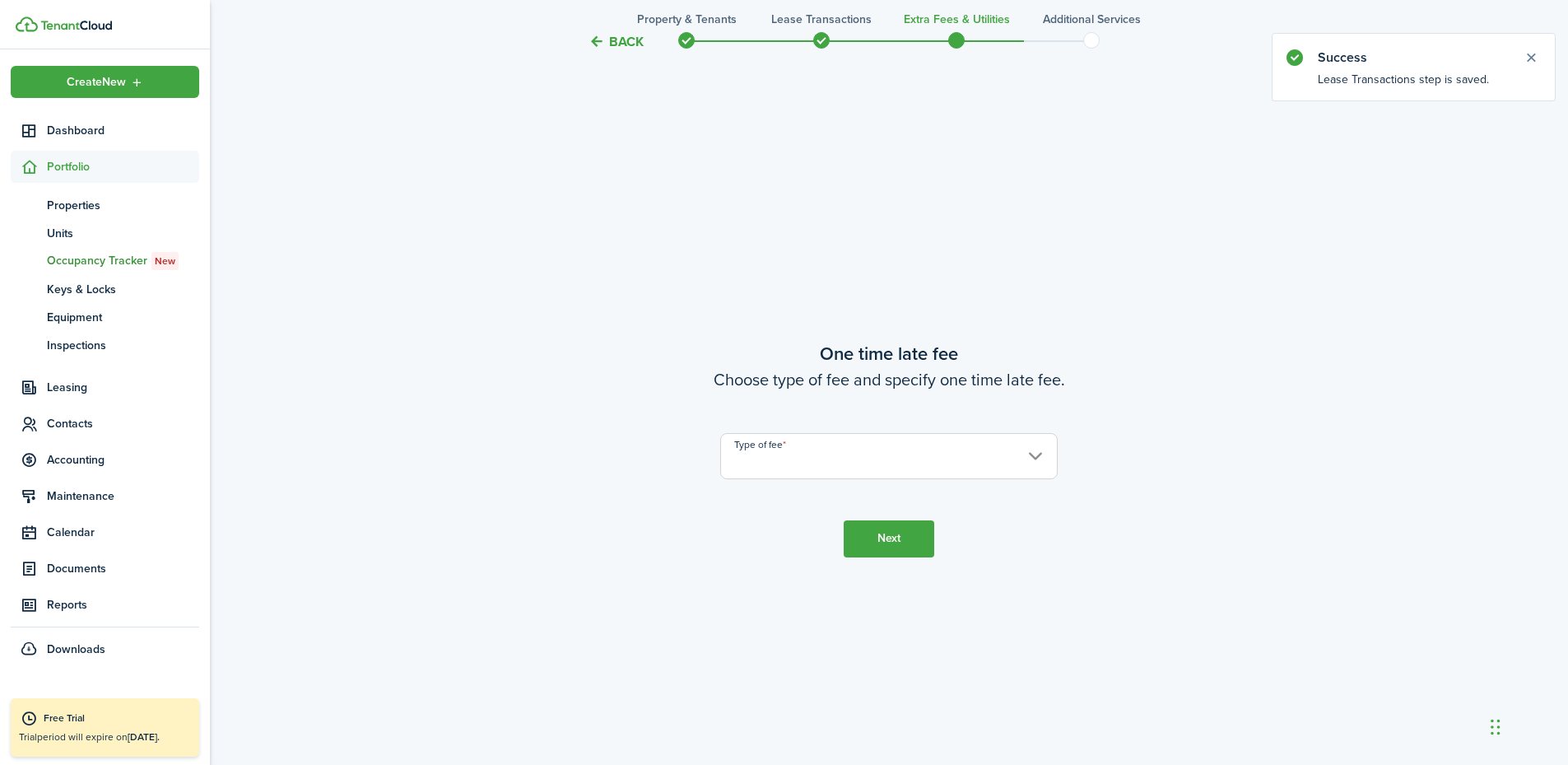
scroll to position [1419, 0]
click at [810, 462] on input "Type of fee" at bounding box center [889, 456] width 338 height 46
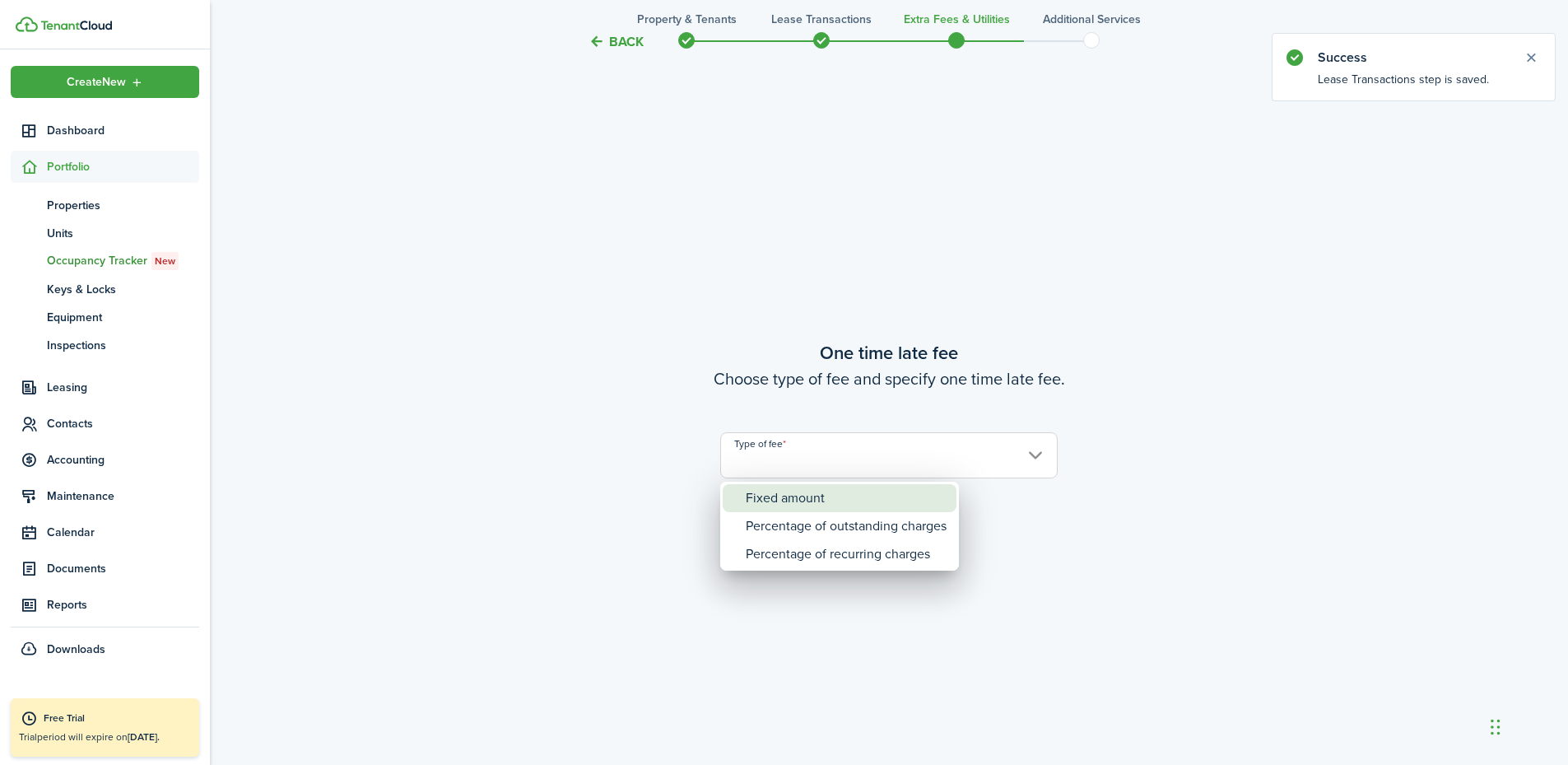
click at [791, 494] on div "Fixed amount" at bounding box center [846, 498] width 201 height 28
type input "Fixed amount"
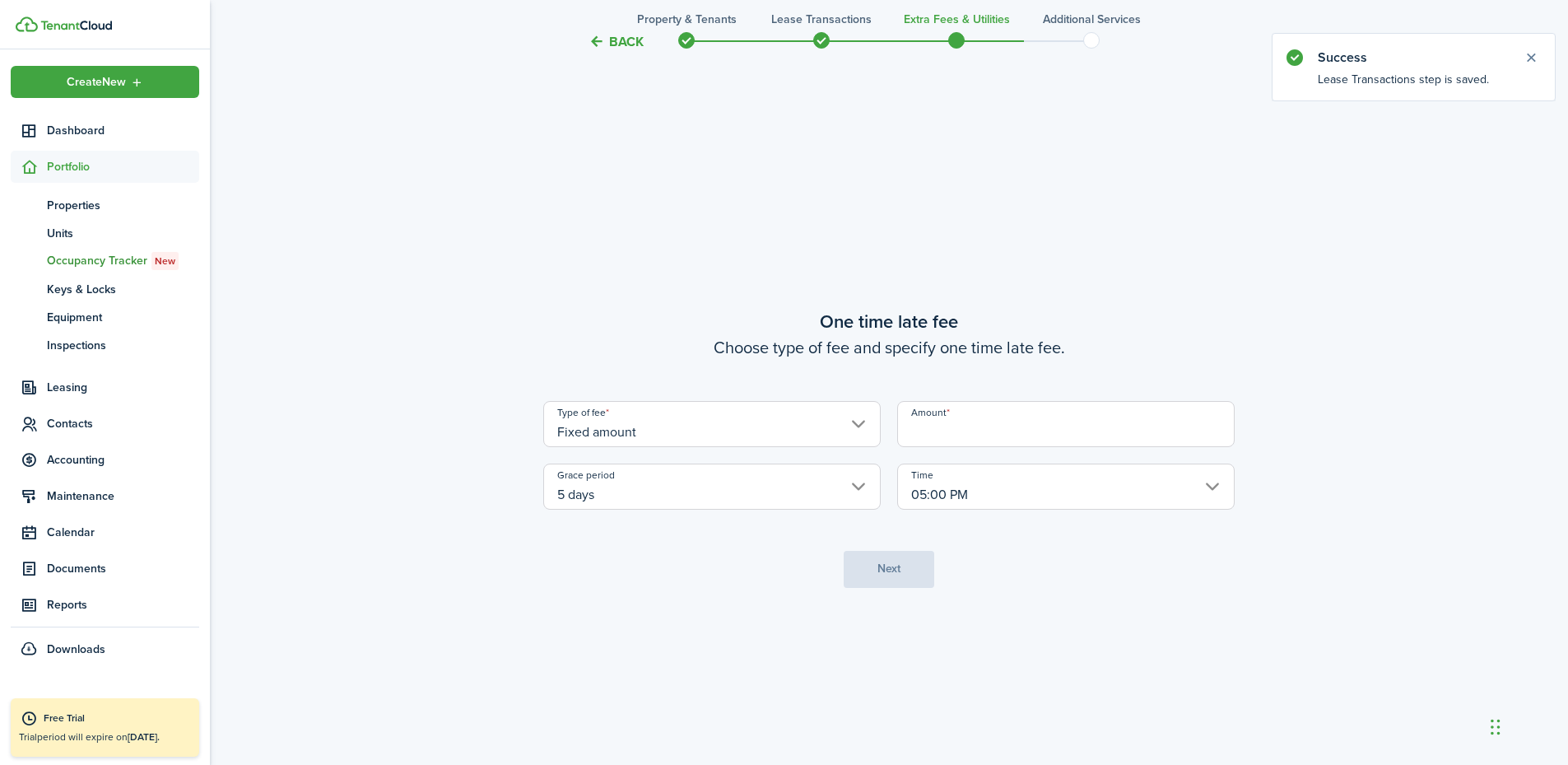
click at [939, 432] on input "Amount" at bounding box center [1066, 424] width 338 height 46
type input "$25.00"
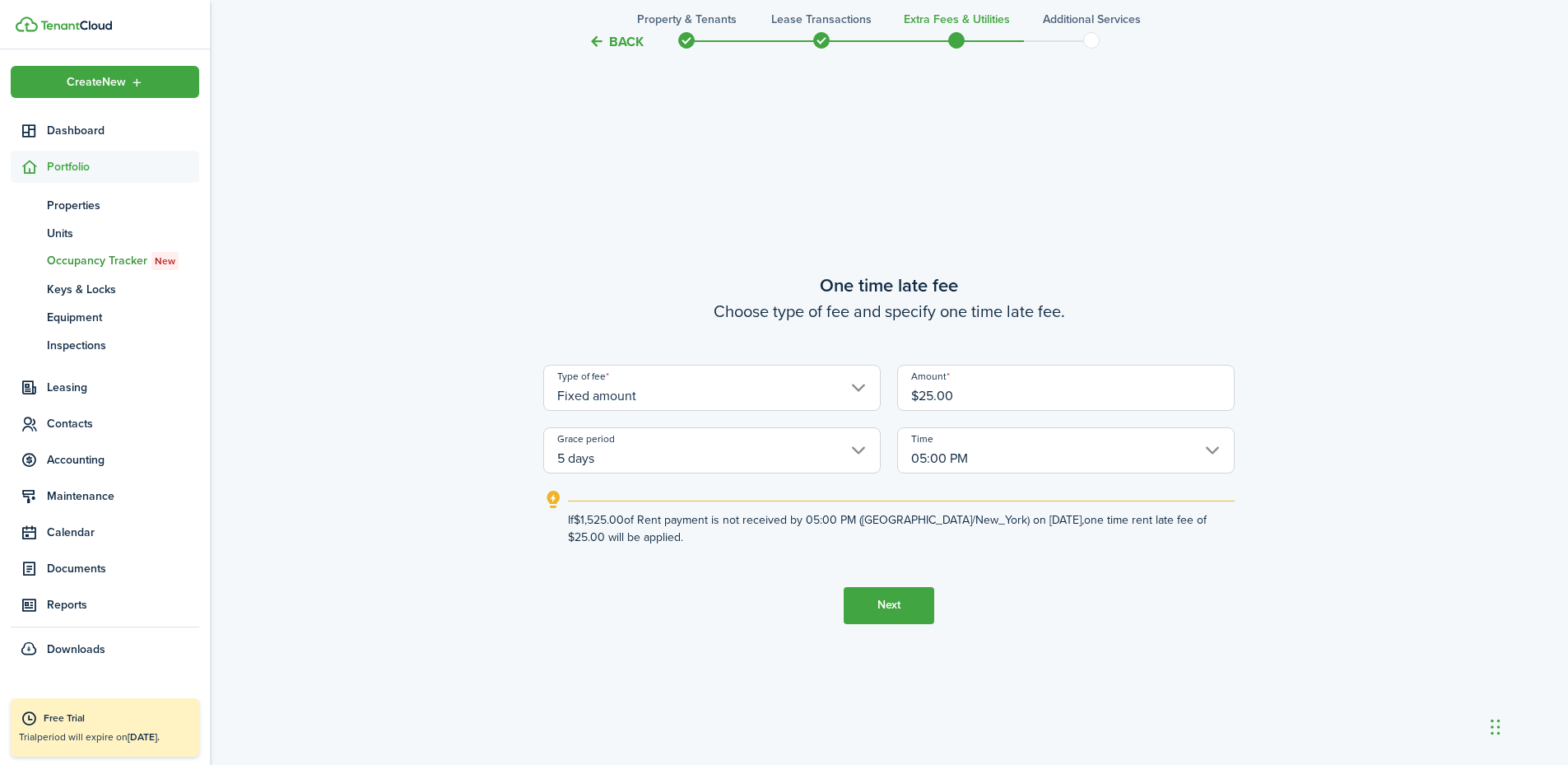
click at [877, 608] on button "Next" at bounding box center [890, 605] width 91 height 37
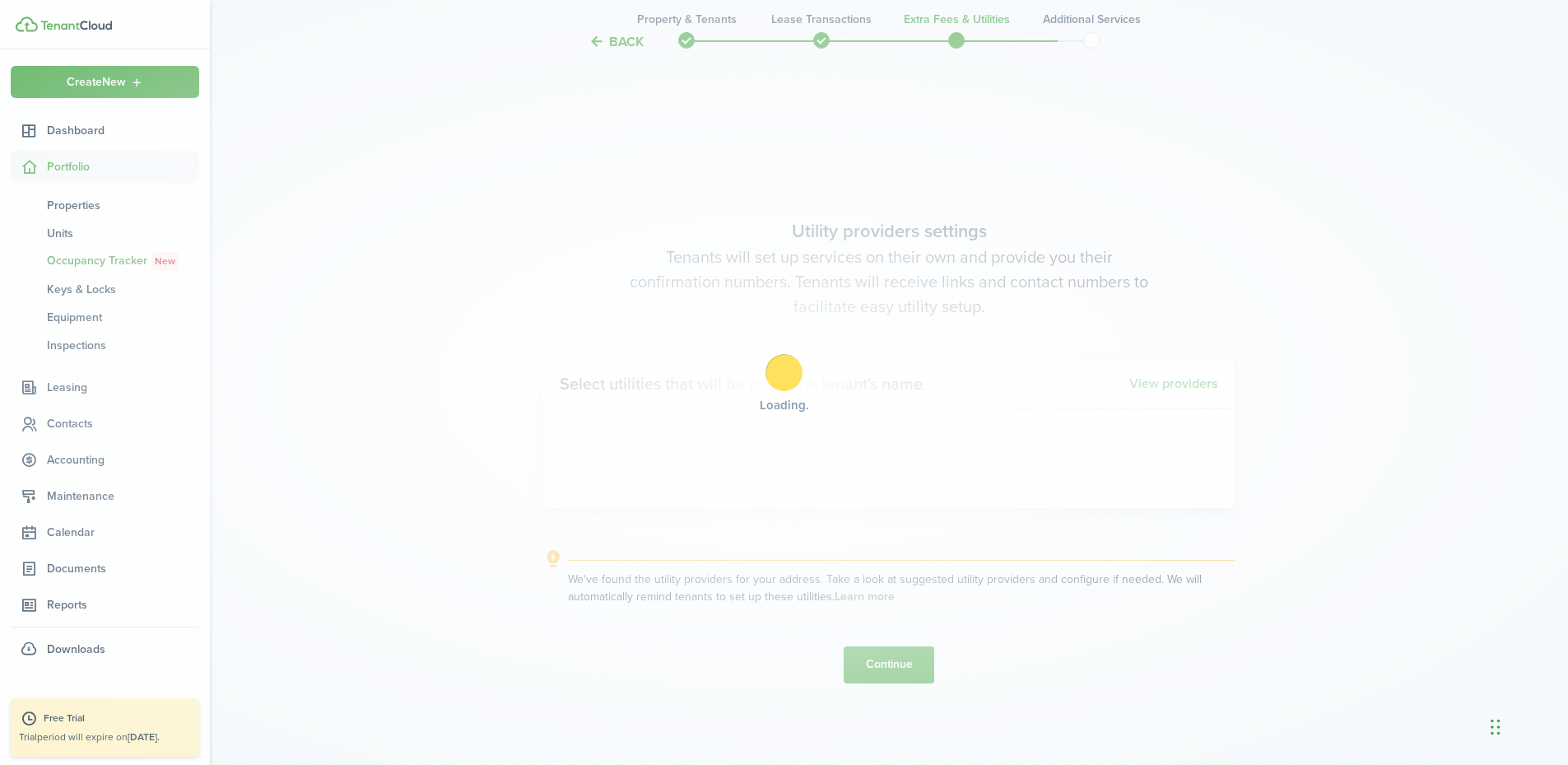
scroll to position [2184, 0]
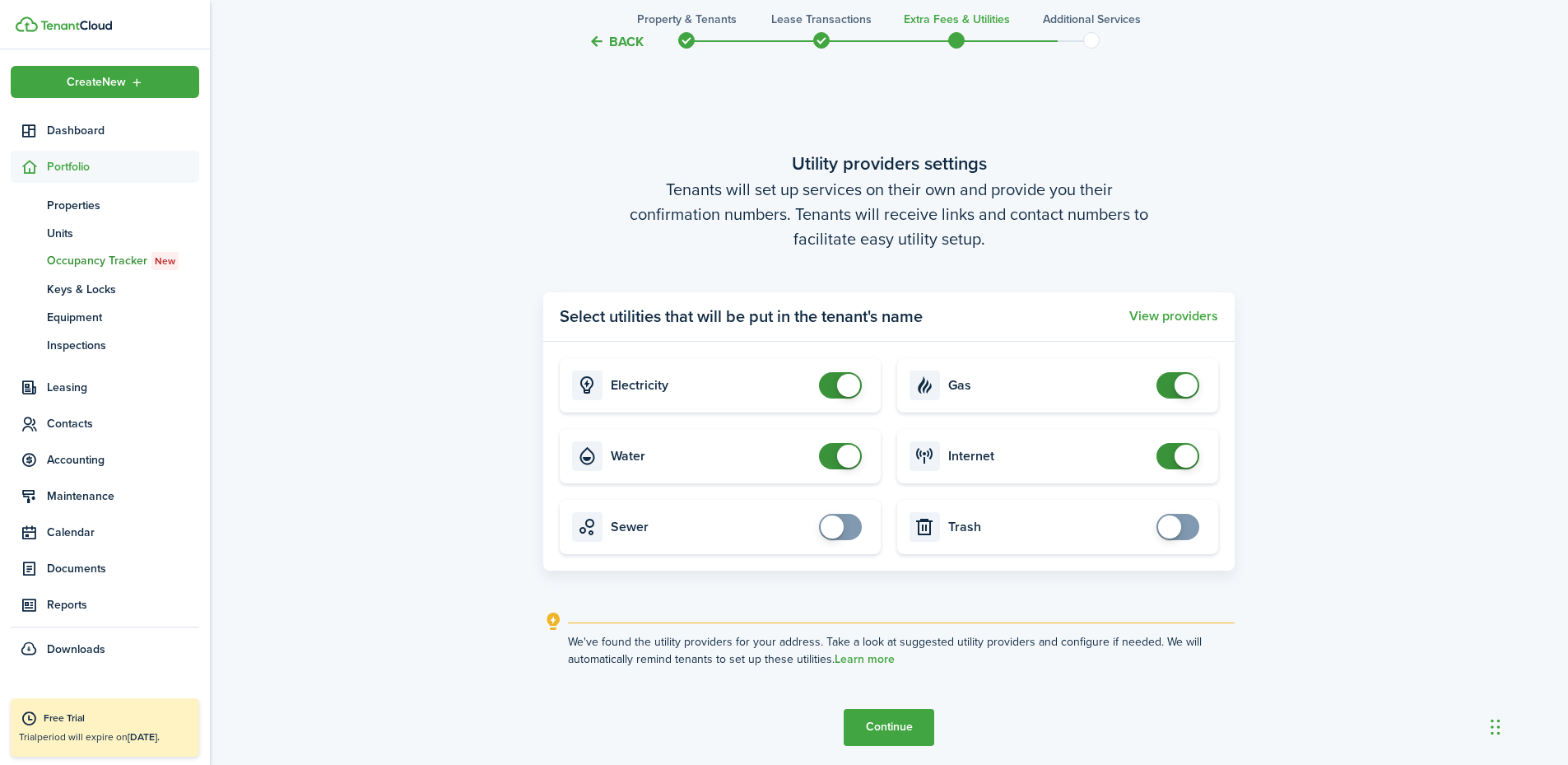
click at [912, 726] on button "Continue" at bounding box center [890, 728] width 91 height 37
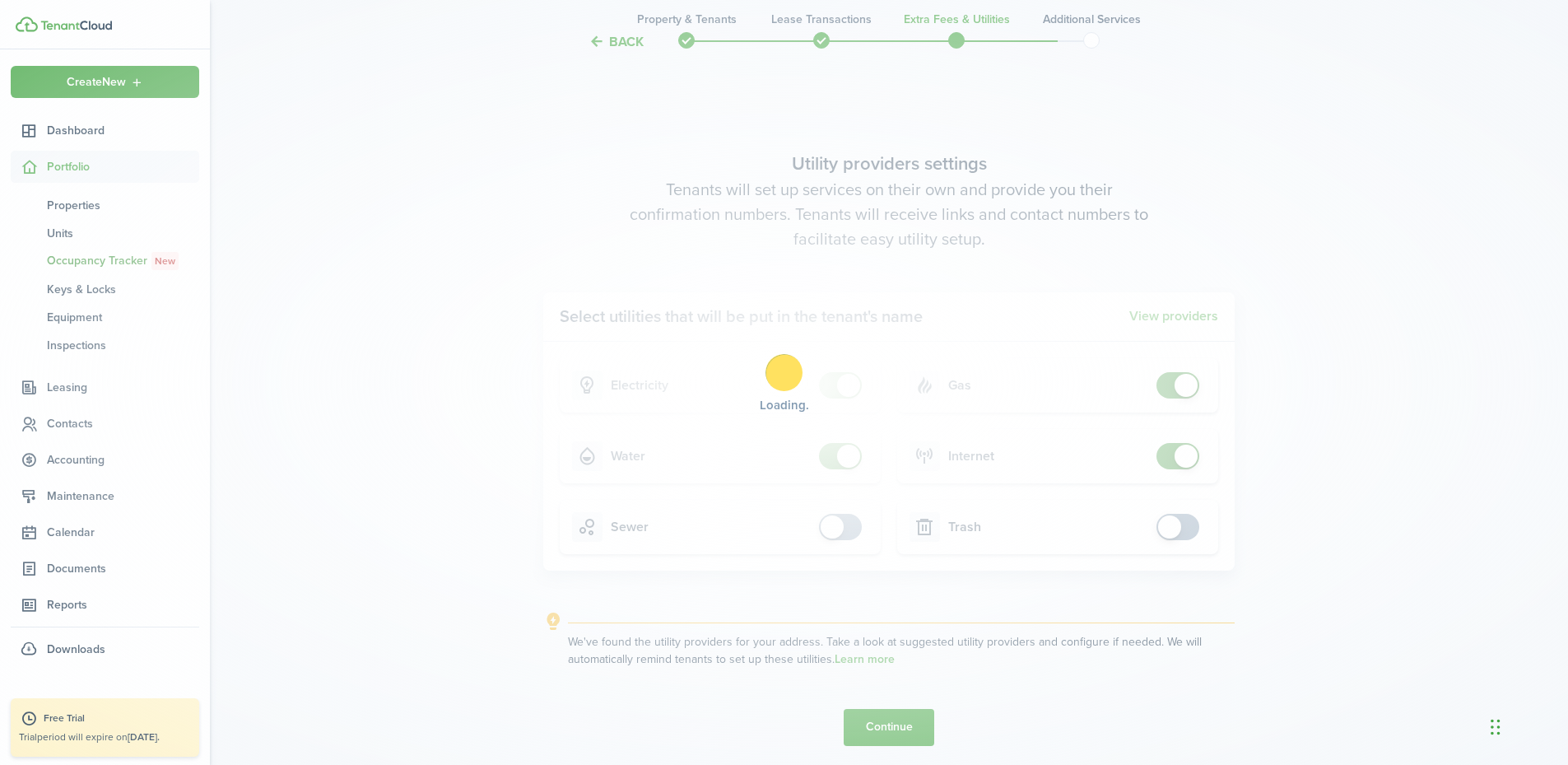
scroll to position [0, 0]
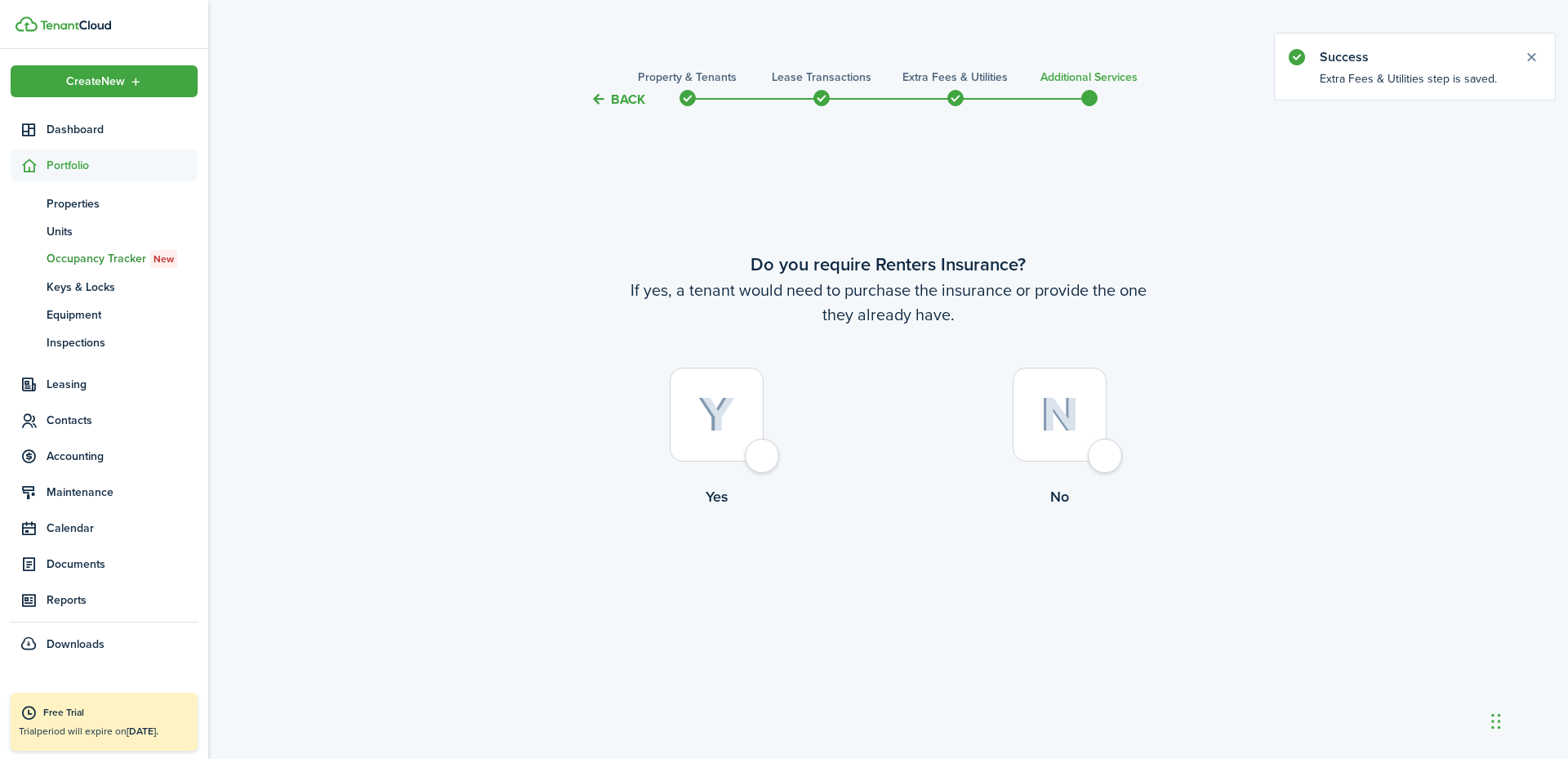
click at [1069, 449] on div at bounding box center [1059, 415] width 94 height 94
radio input "true"
click at [895, 579] on button "Complete move in" at bounding box center [888, 576] width 120 height 37
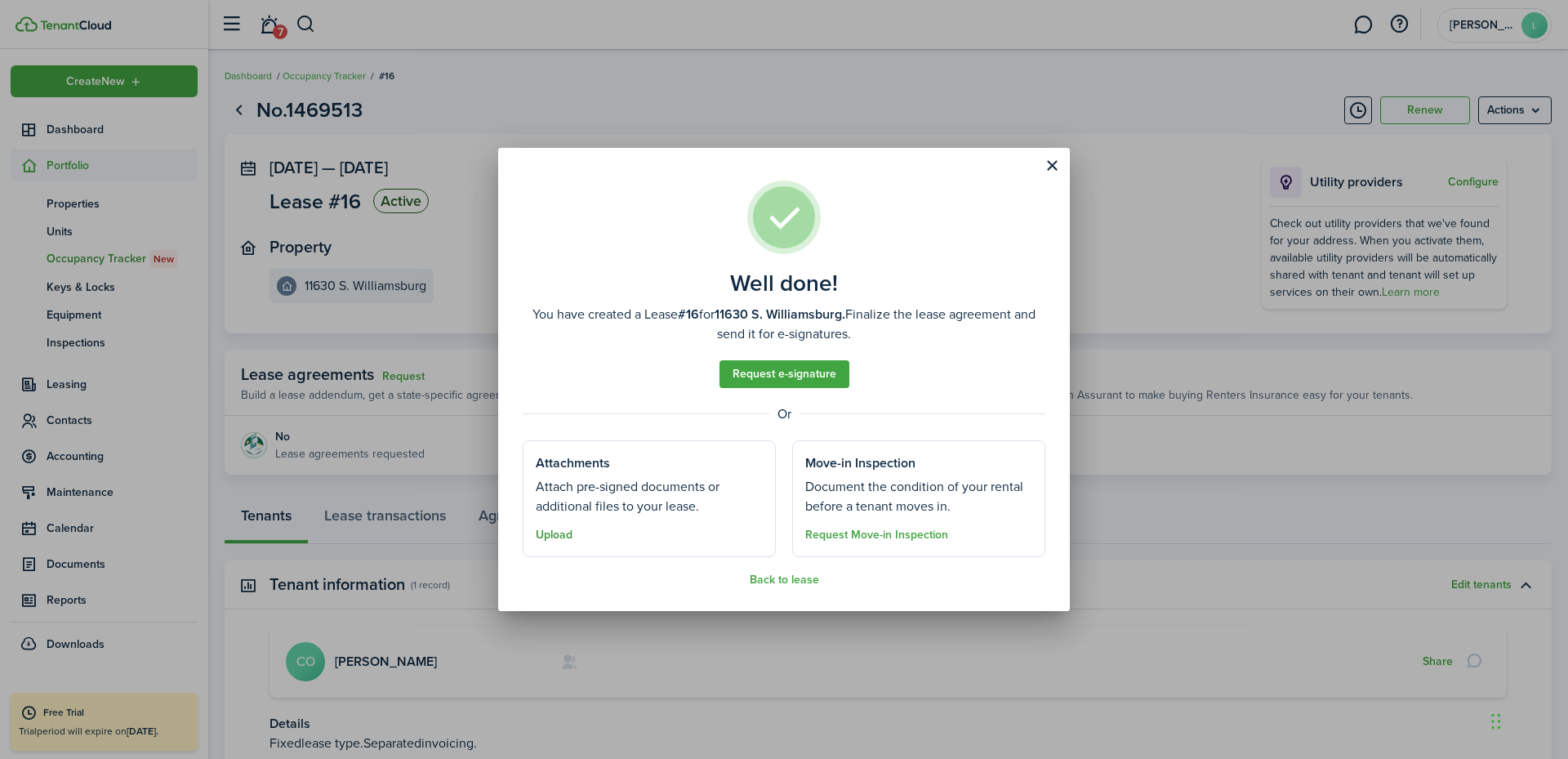
click at [550, 534] on button "Upload" at bounding box center [555, 535] width 37 height 13
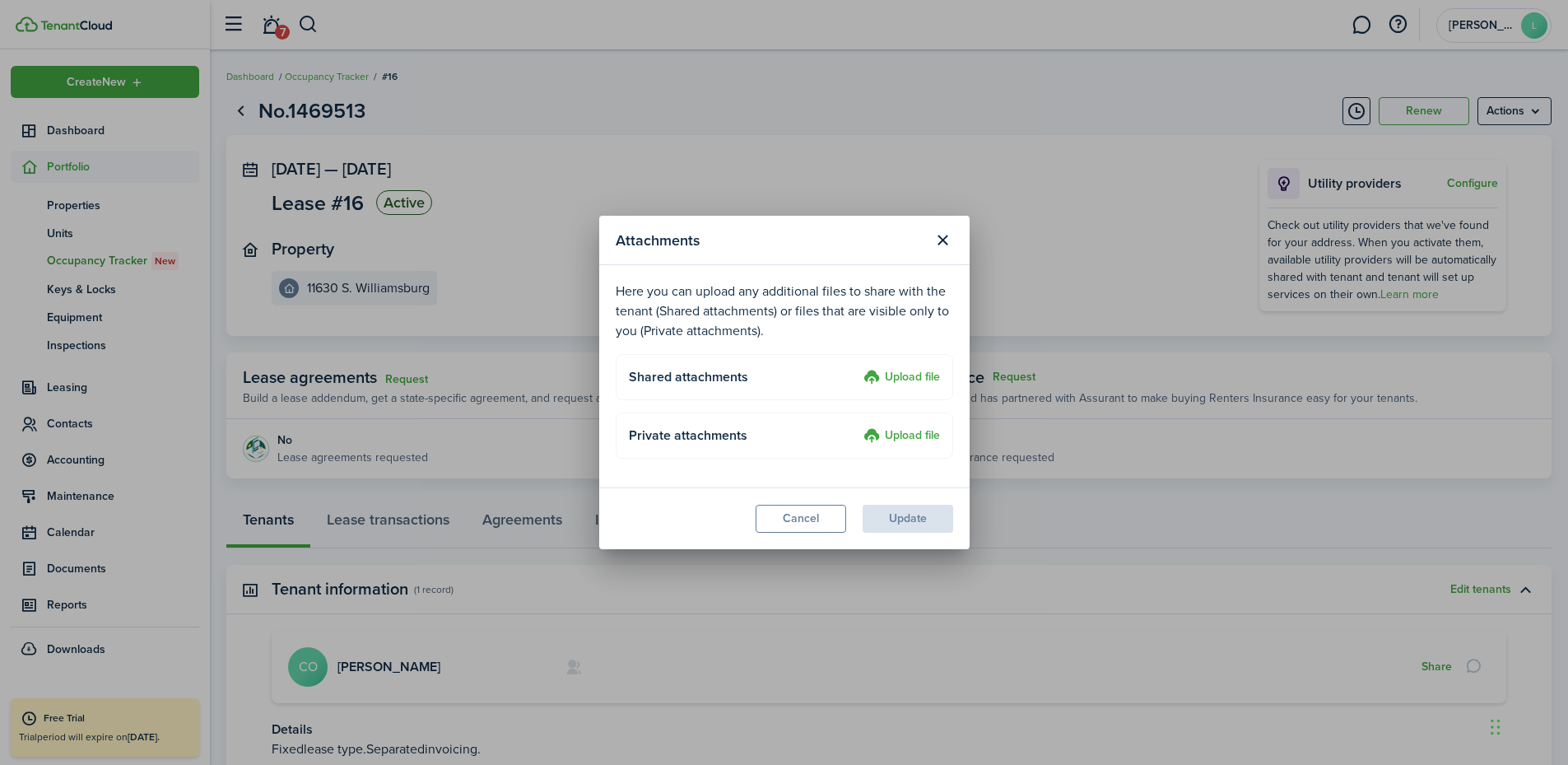
click at [892, 377] on label "Upload file" at bounding box center [902, 378] width 77 height 20
click at [858, 368] on input "Upload file" at bounding box center [858, 368] width 0 height 0
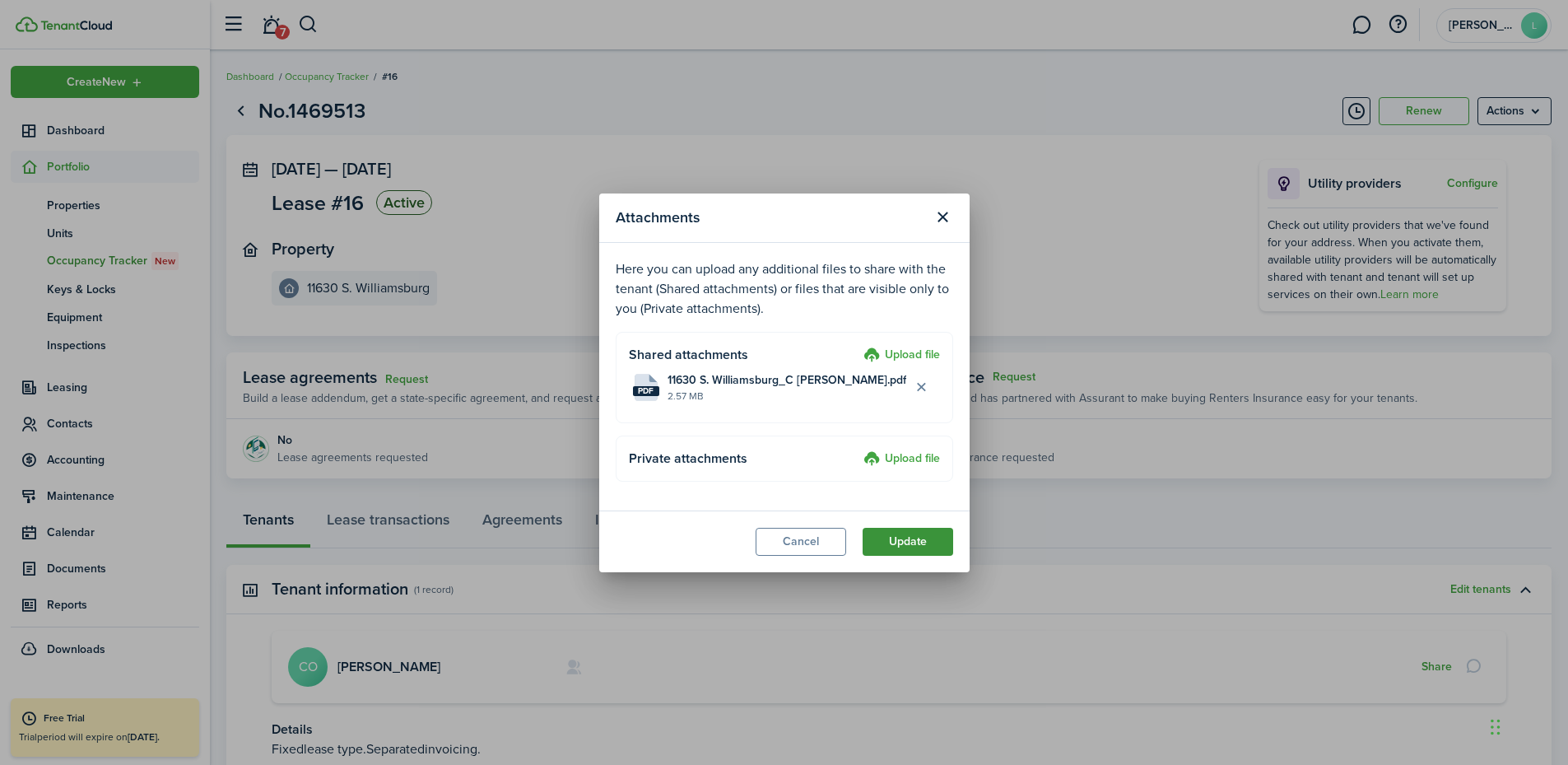
click at [915, 537] on button "Update" at bounding box center [908, 541] width 91 height 28
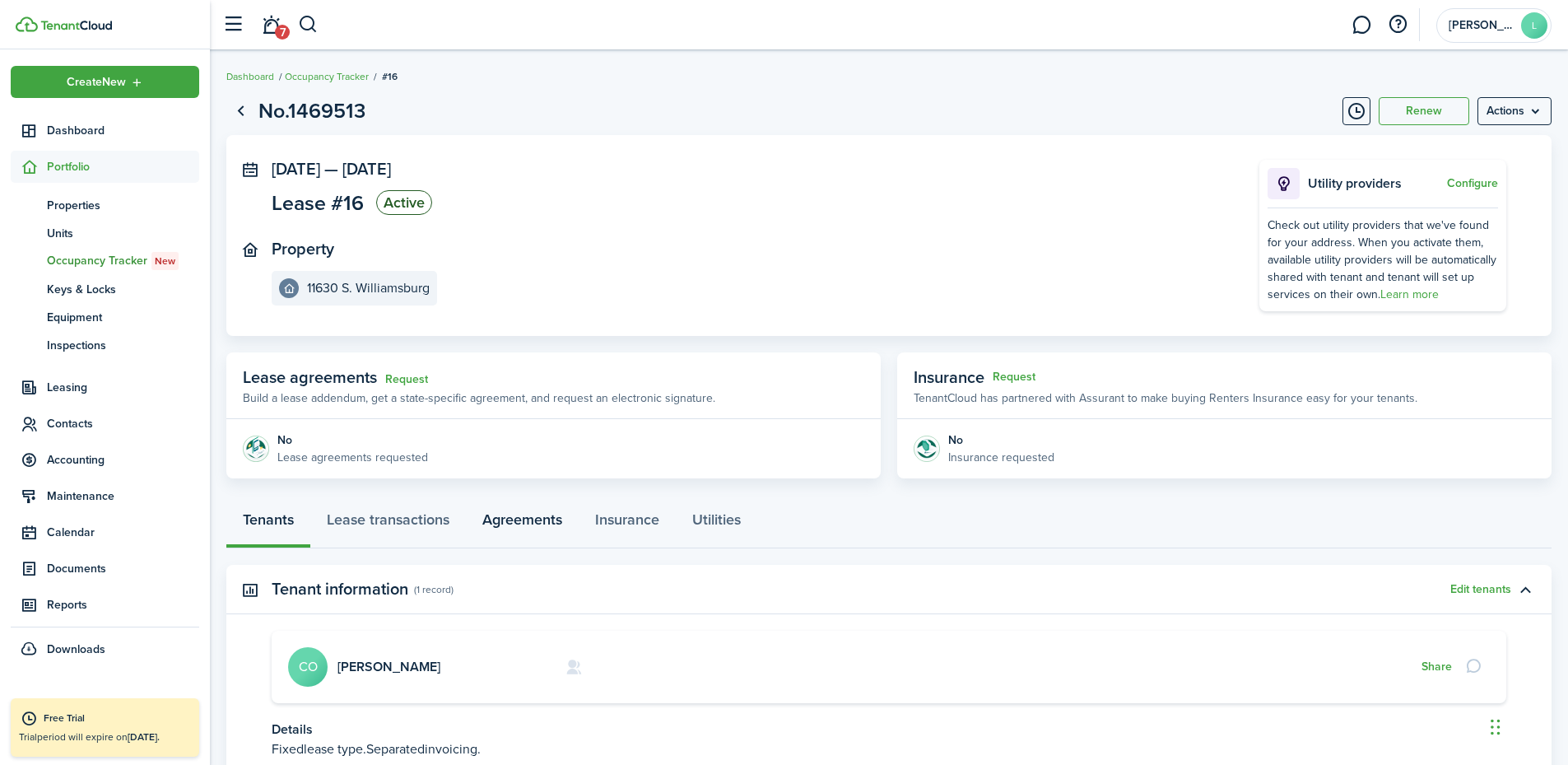
click at [521, 528] on link "Agreements" at bounding box center [522, 523] width 113 height 49
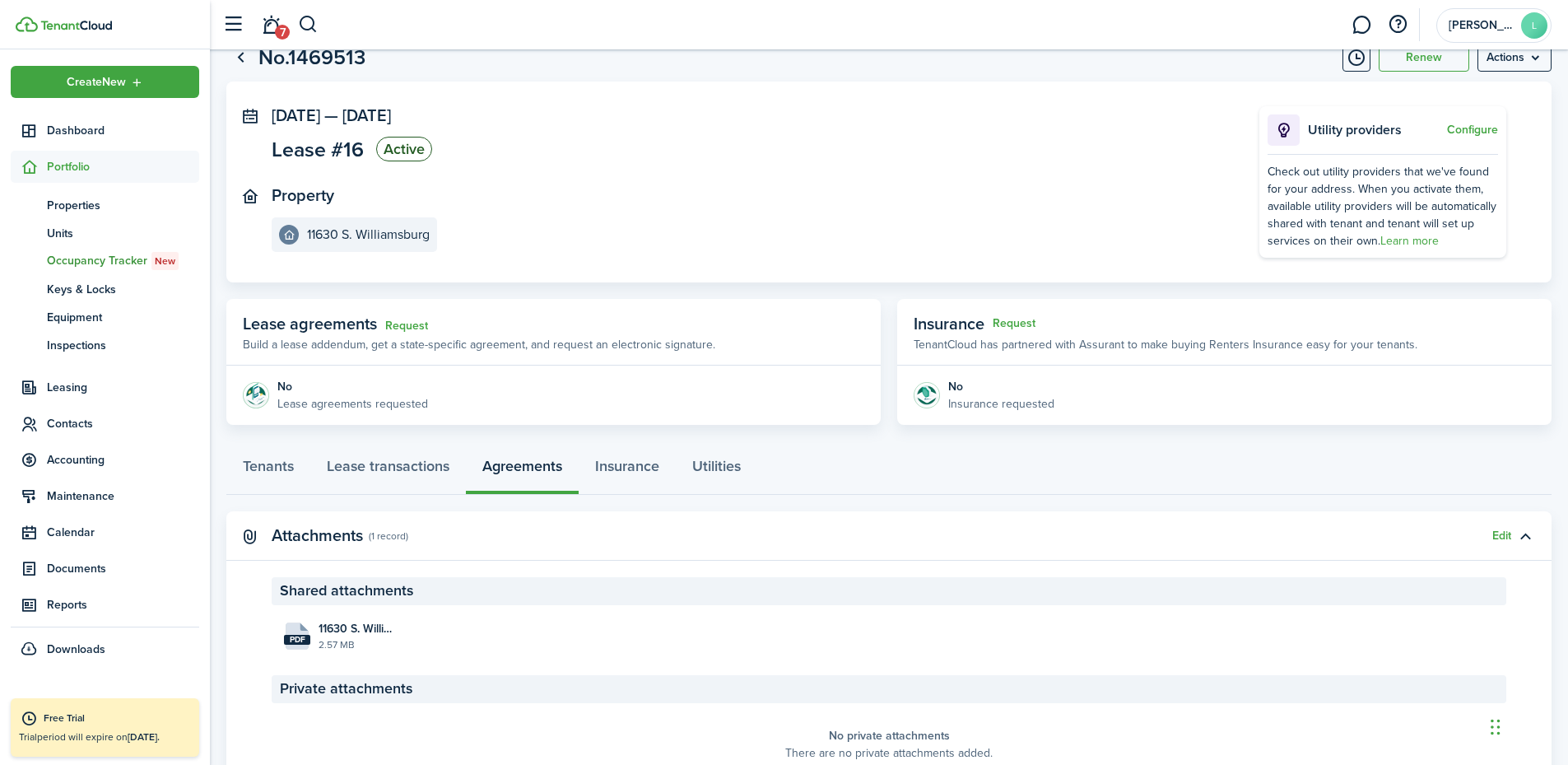
scroll to position [136, 0]
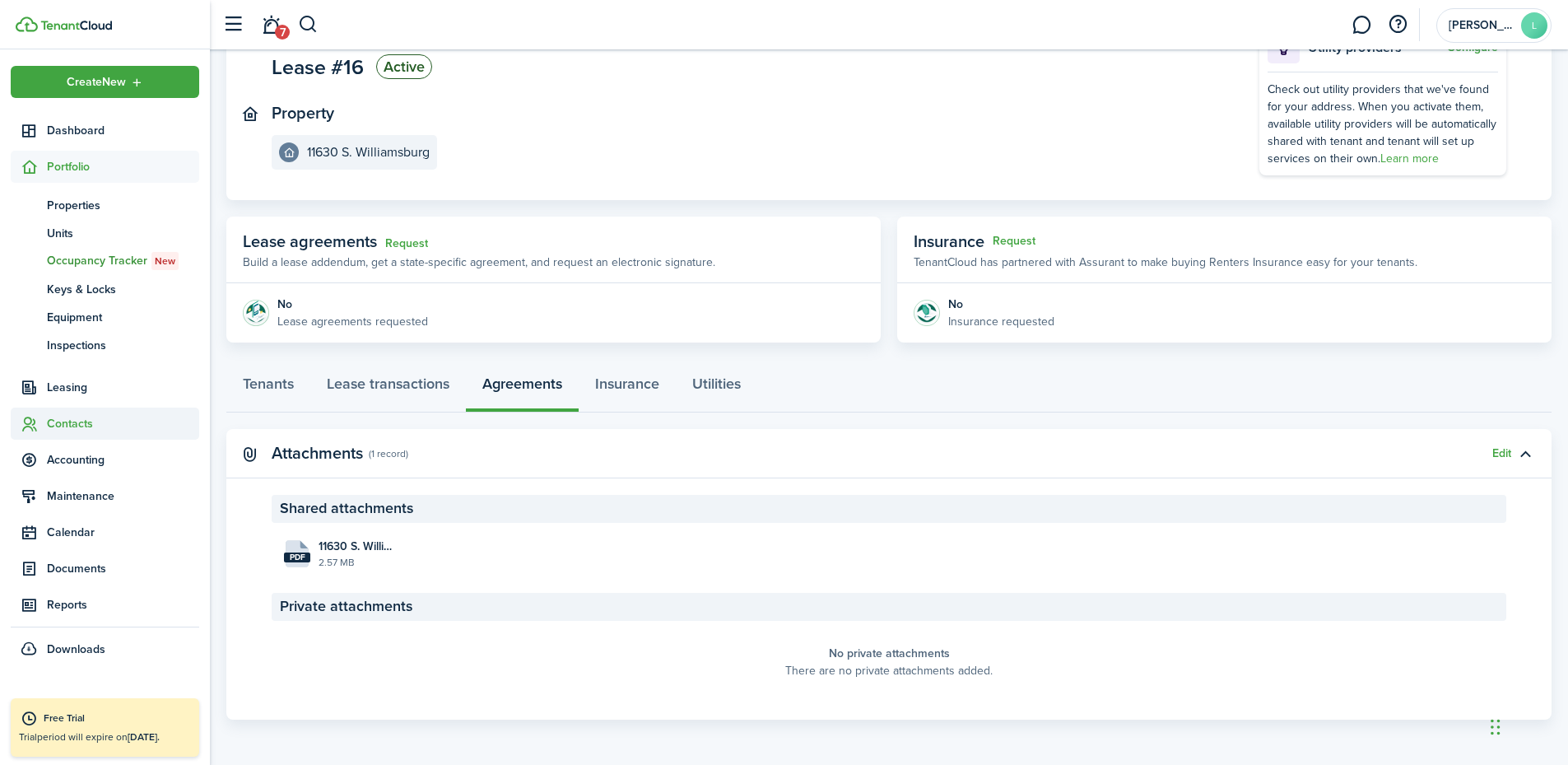
click at [86, 415] on span "Contacts" at bounding box center [123, 423] width 152 height 17
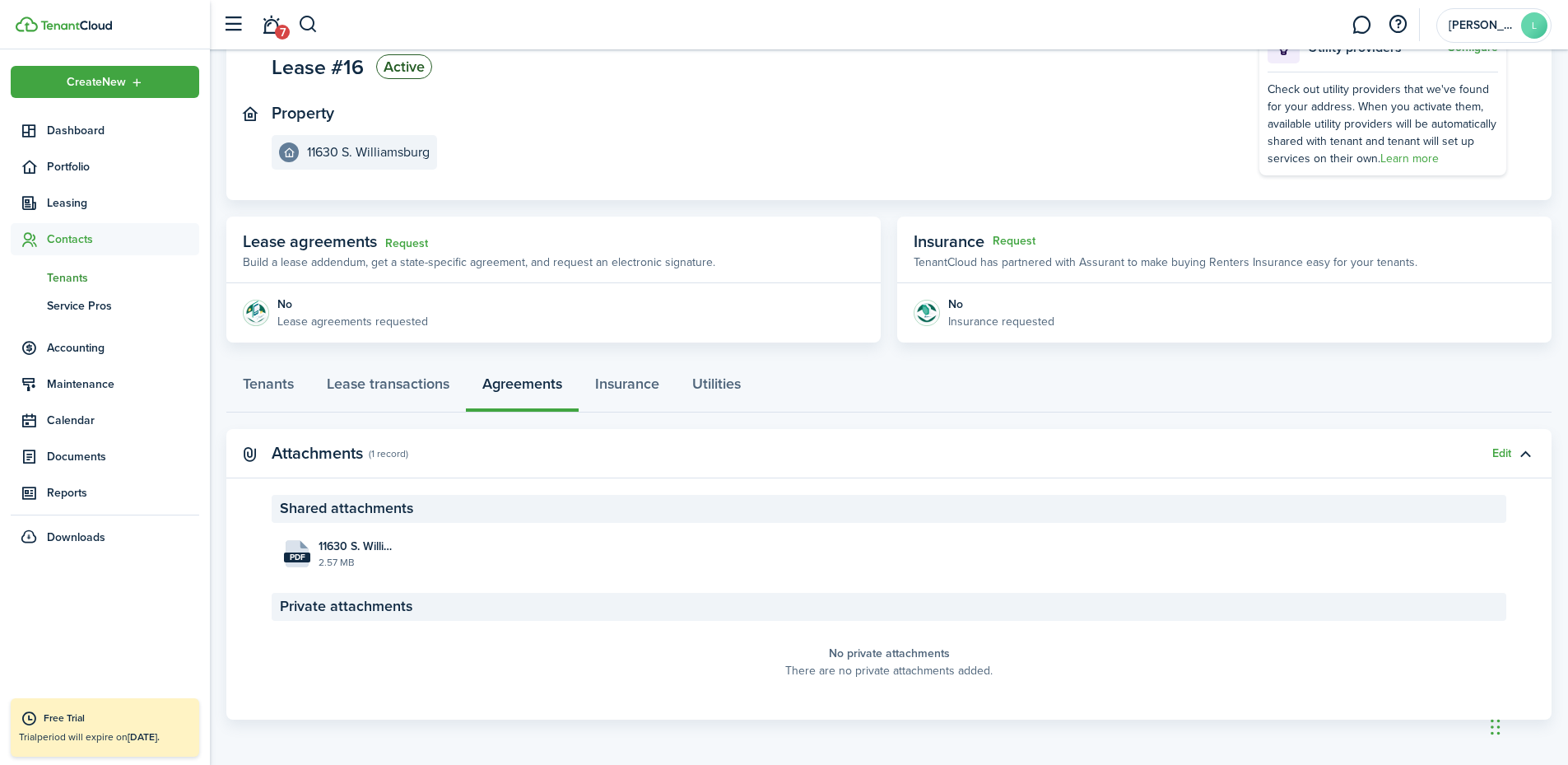
click at [78, 280] on span "Tenants" at bounding box center [123, 277] width 152 height 17
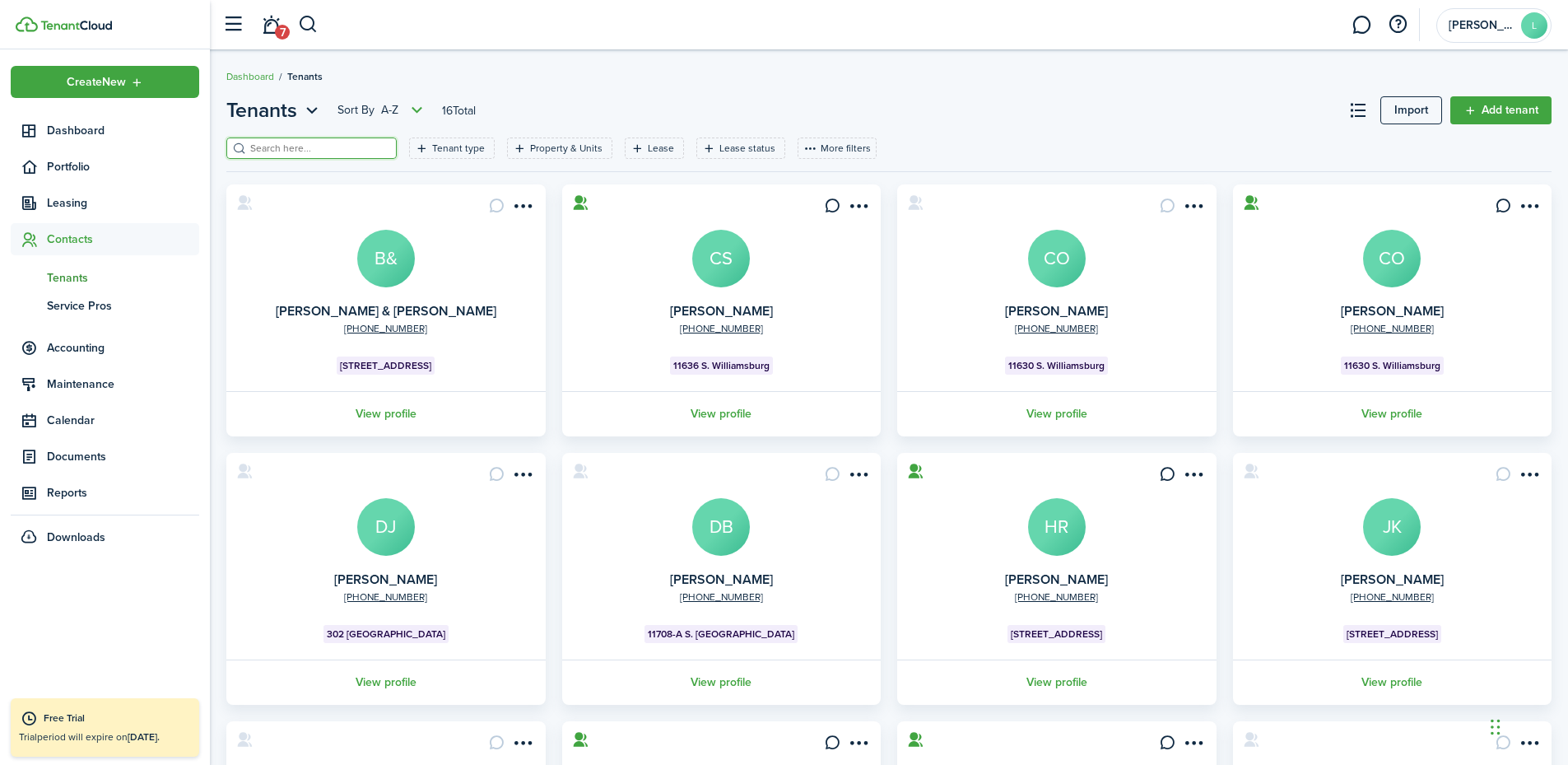
click at [313, 149] on input "search" at bounding box center [318, 149] width 145 height 16
type input "[PERSON_NAME]"
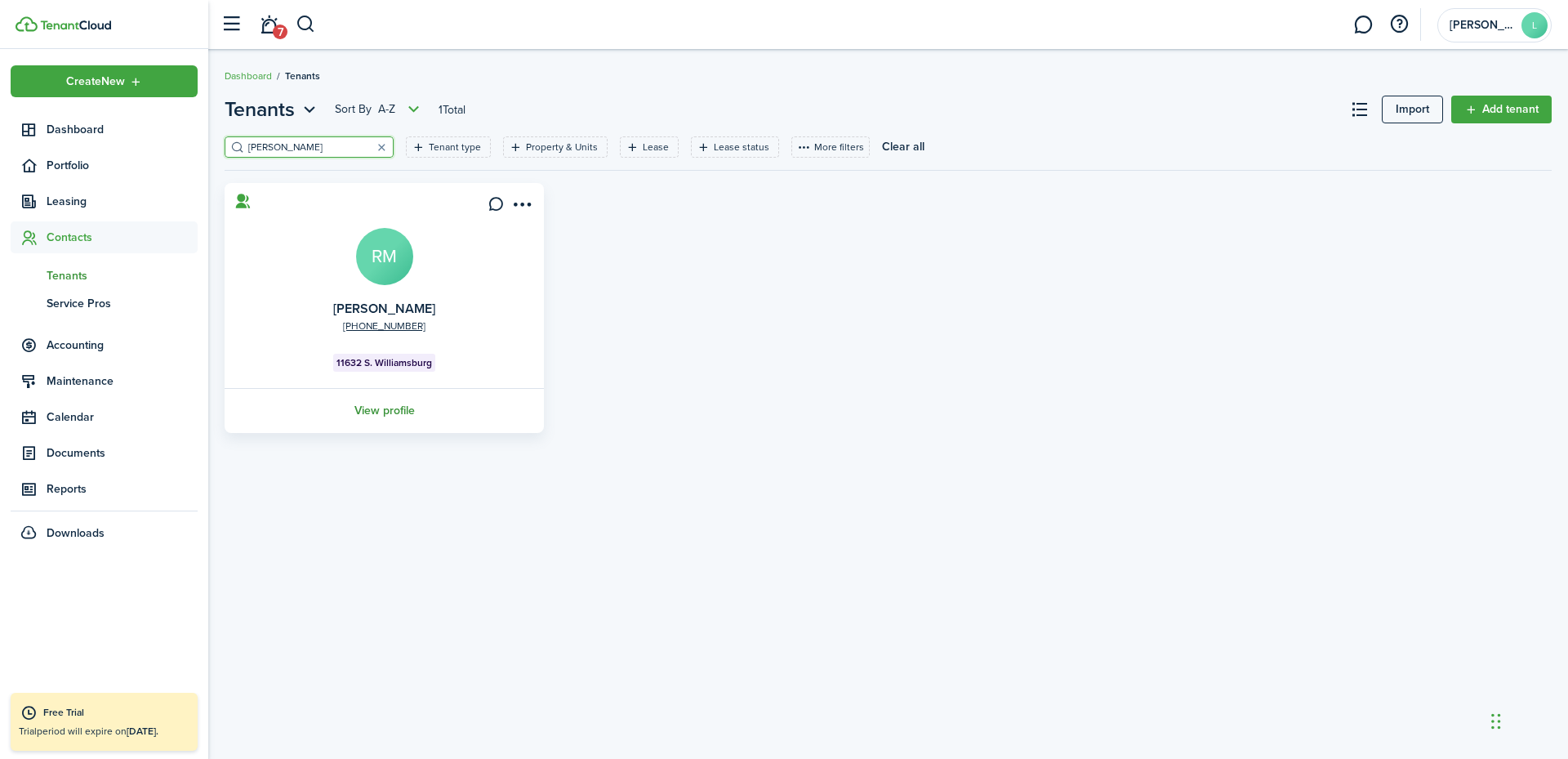
click at [402, 408] on link "View profile" at bounding box center [384, 410] width 325 height 45
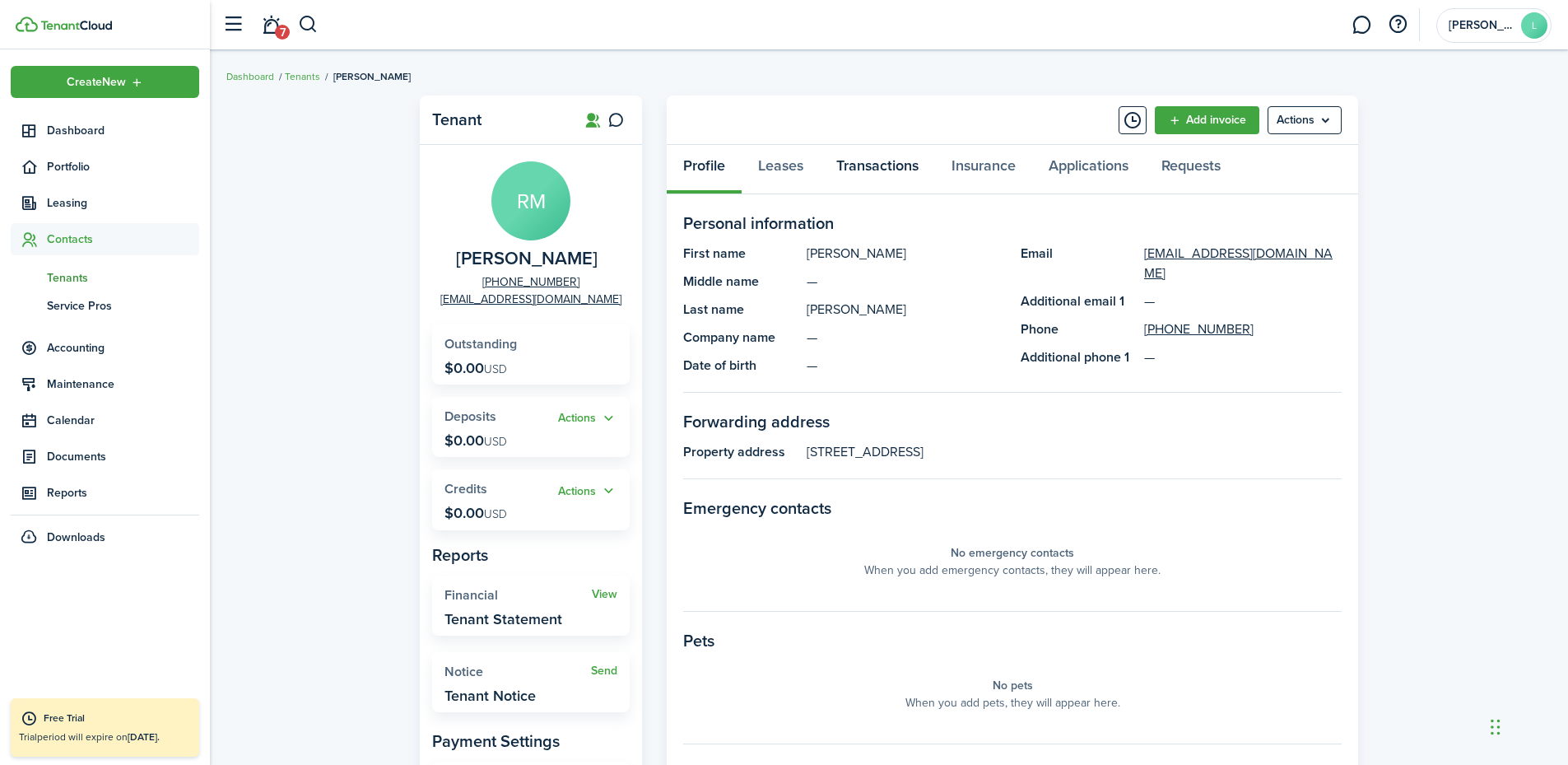
click at [891, 155] on link "Transactions" at bounding box center [877, 169] width 115 height 49
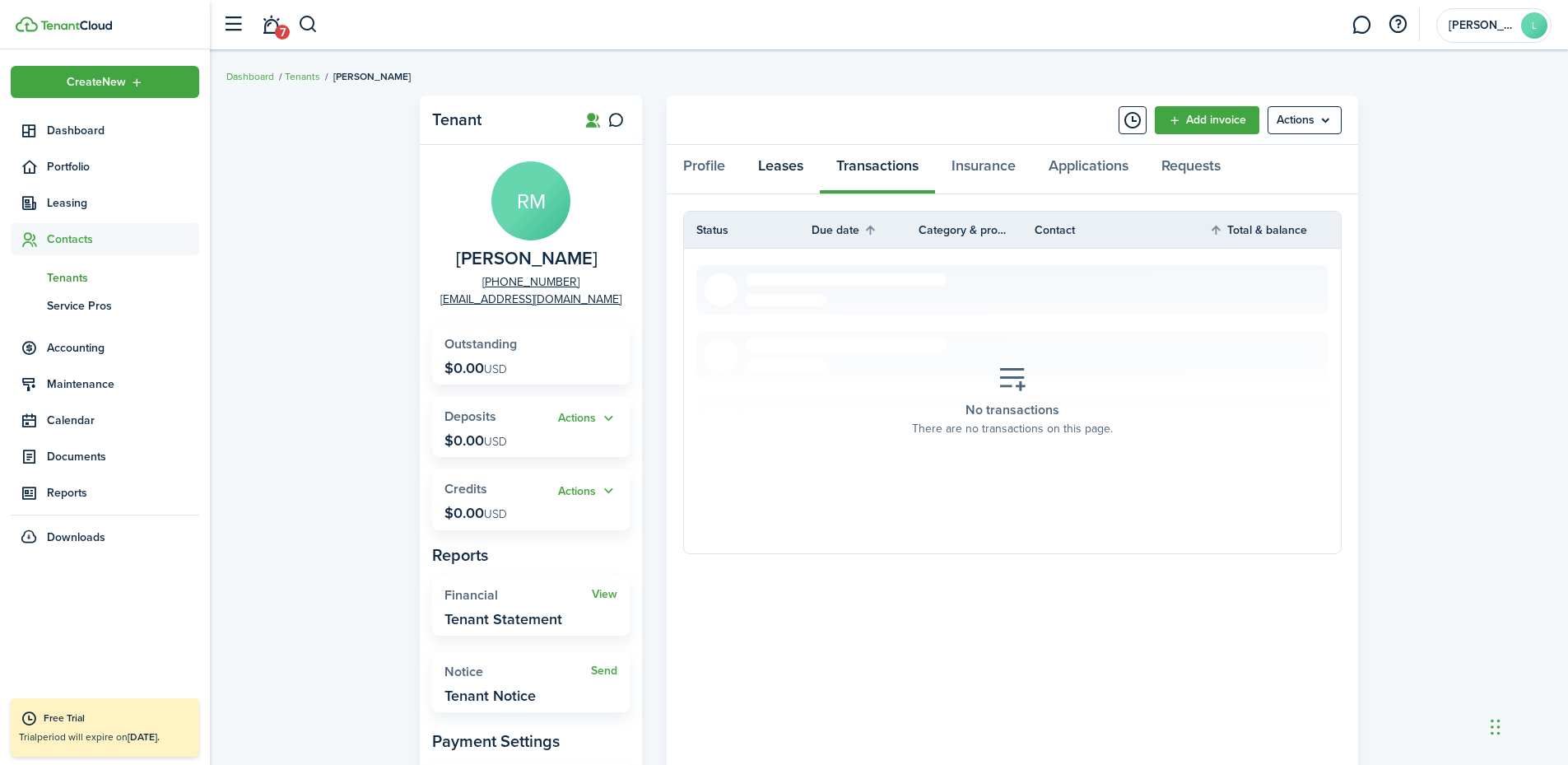
click at [782, 164] on link "Leases" at bounding box center [781, 169] width 78 height 49
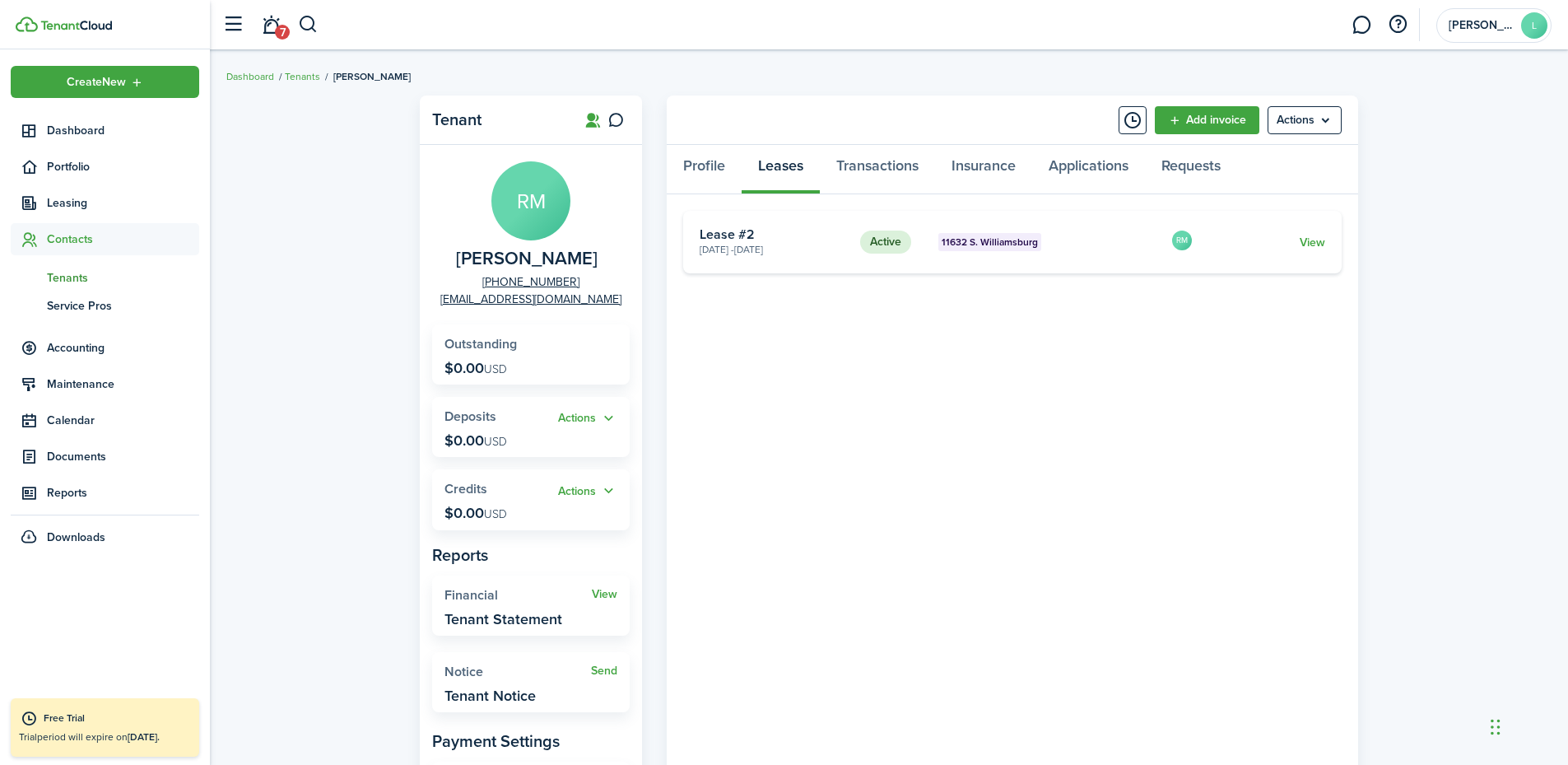
click at [562, 210] on avatar-text "RM" at bounding box center [530, 201] width 79 height 79
click at [544, 260] on span "[PERSON_NAME]" at bounding box center [527, 259] width 142 height 21
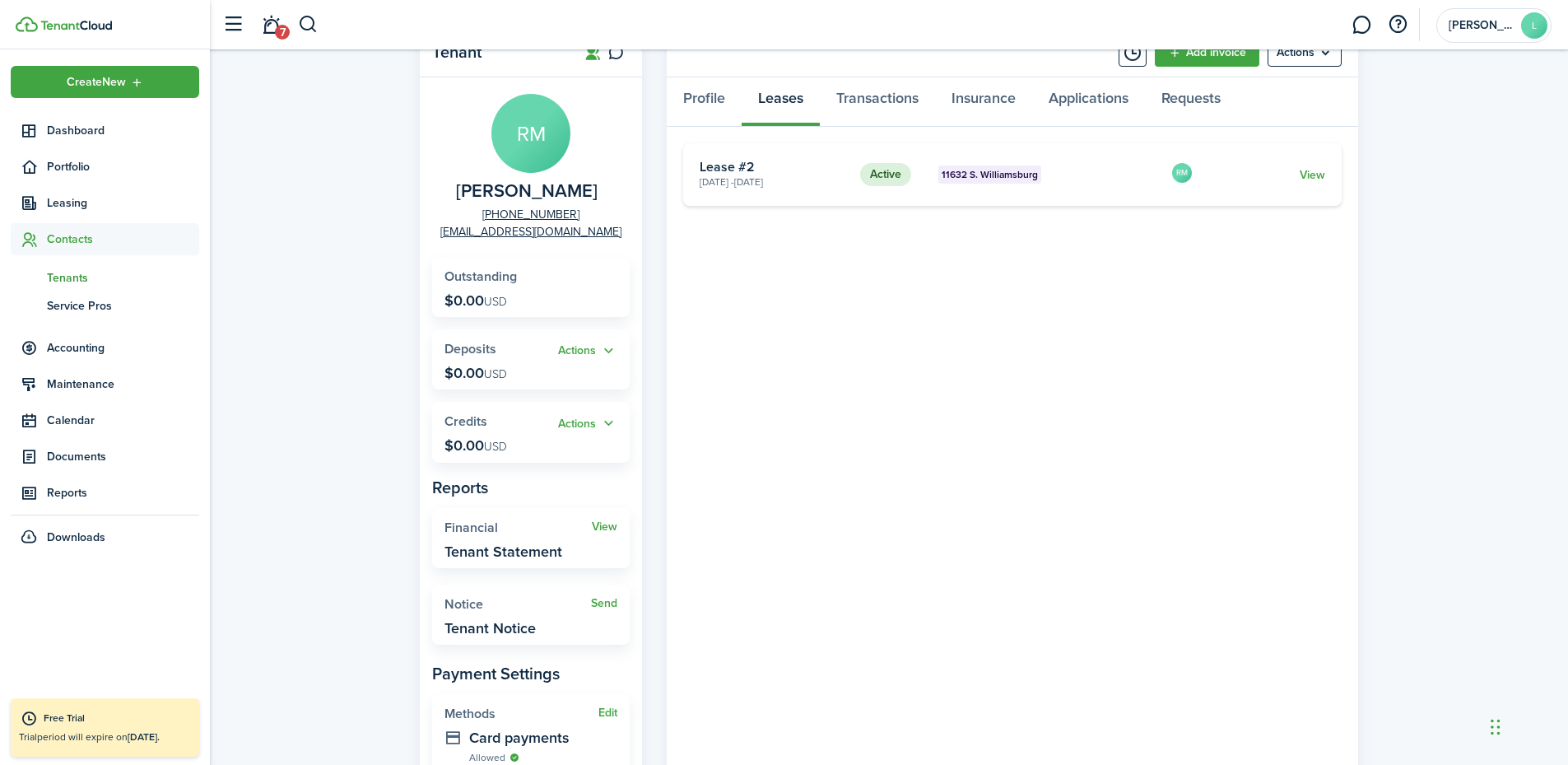
scroll to position [66, 0]
click at [703, 103] on link "Profile" at bounding box center [704, 103] width 75 height 49
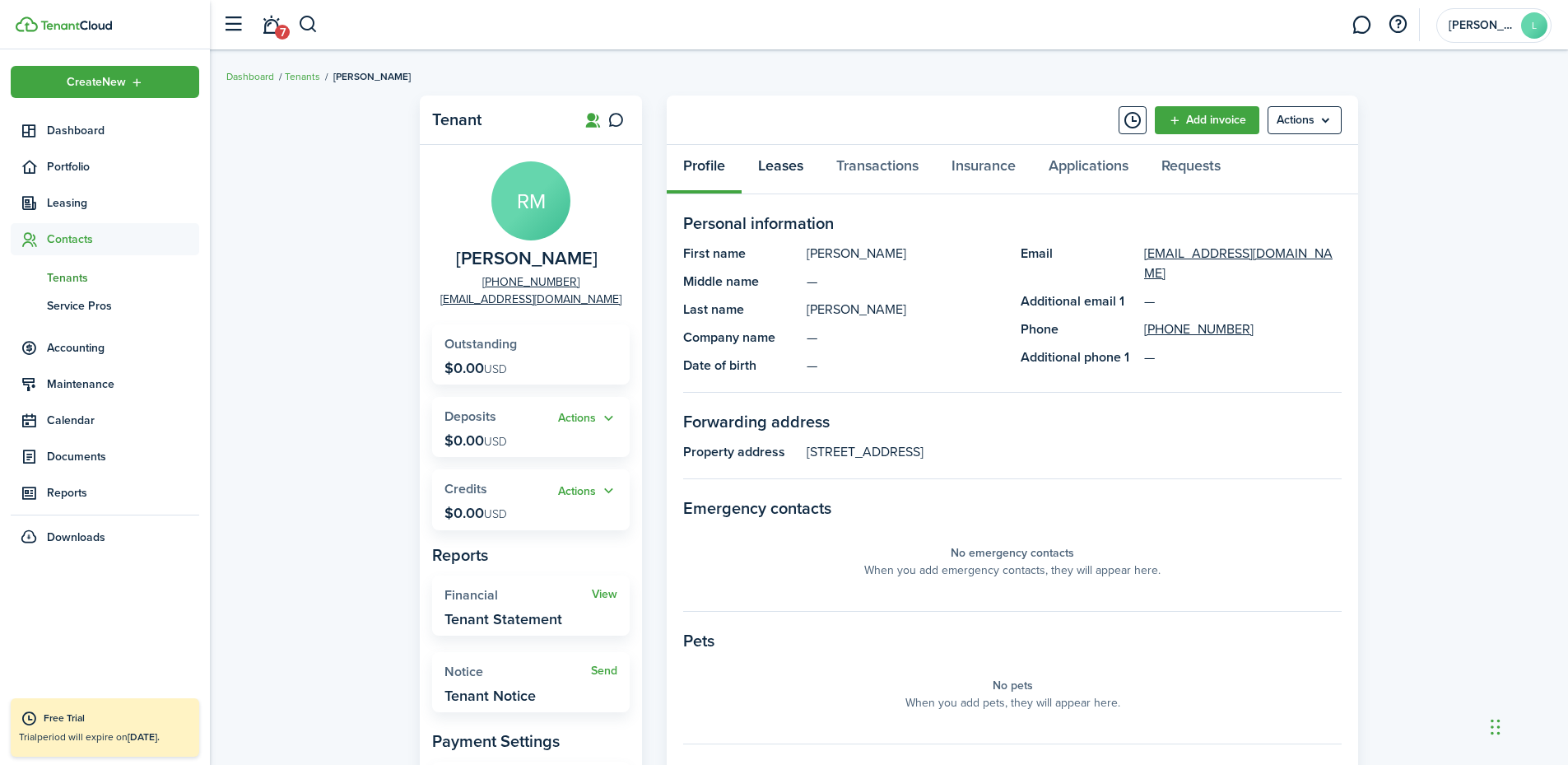
click at [780, 173] on link "Leases" at bounding box center [781, 169] width 78 height 49
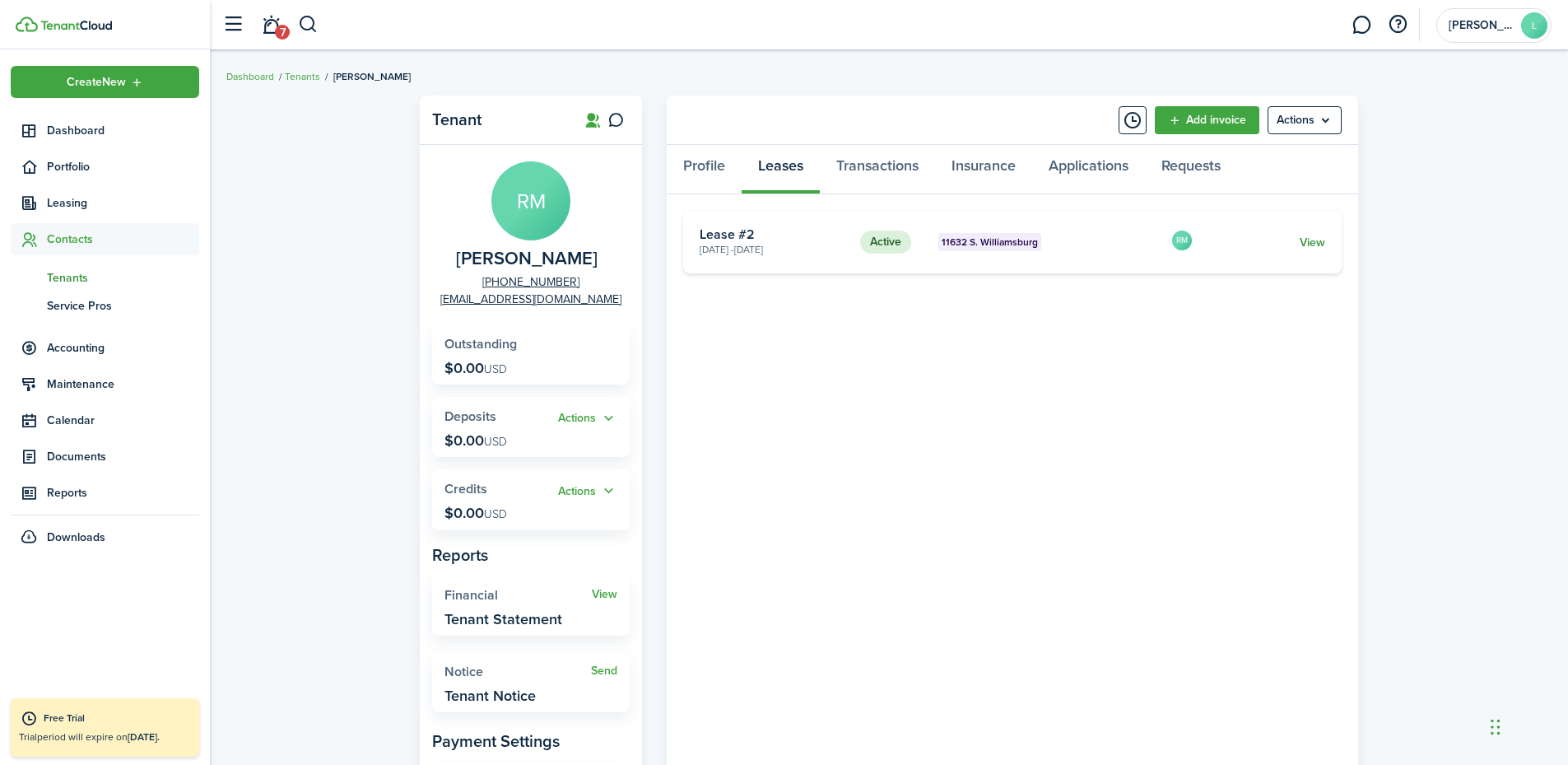
click at [1309, 238] on link "View" at bounding box center [1312, 242] width 26 height 17
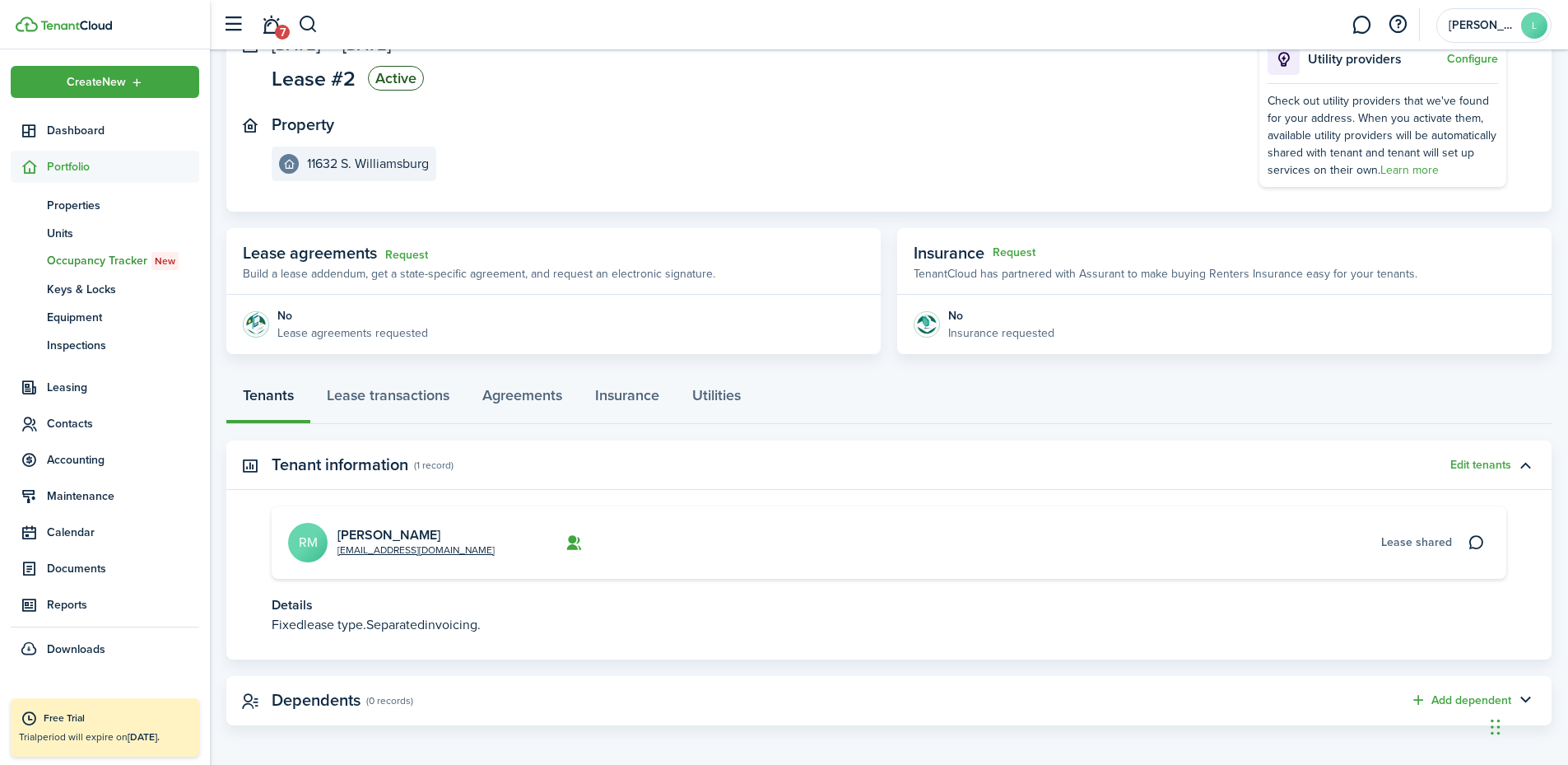
scroll to position [130, 0]
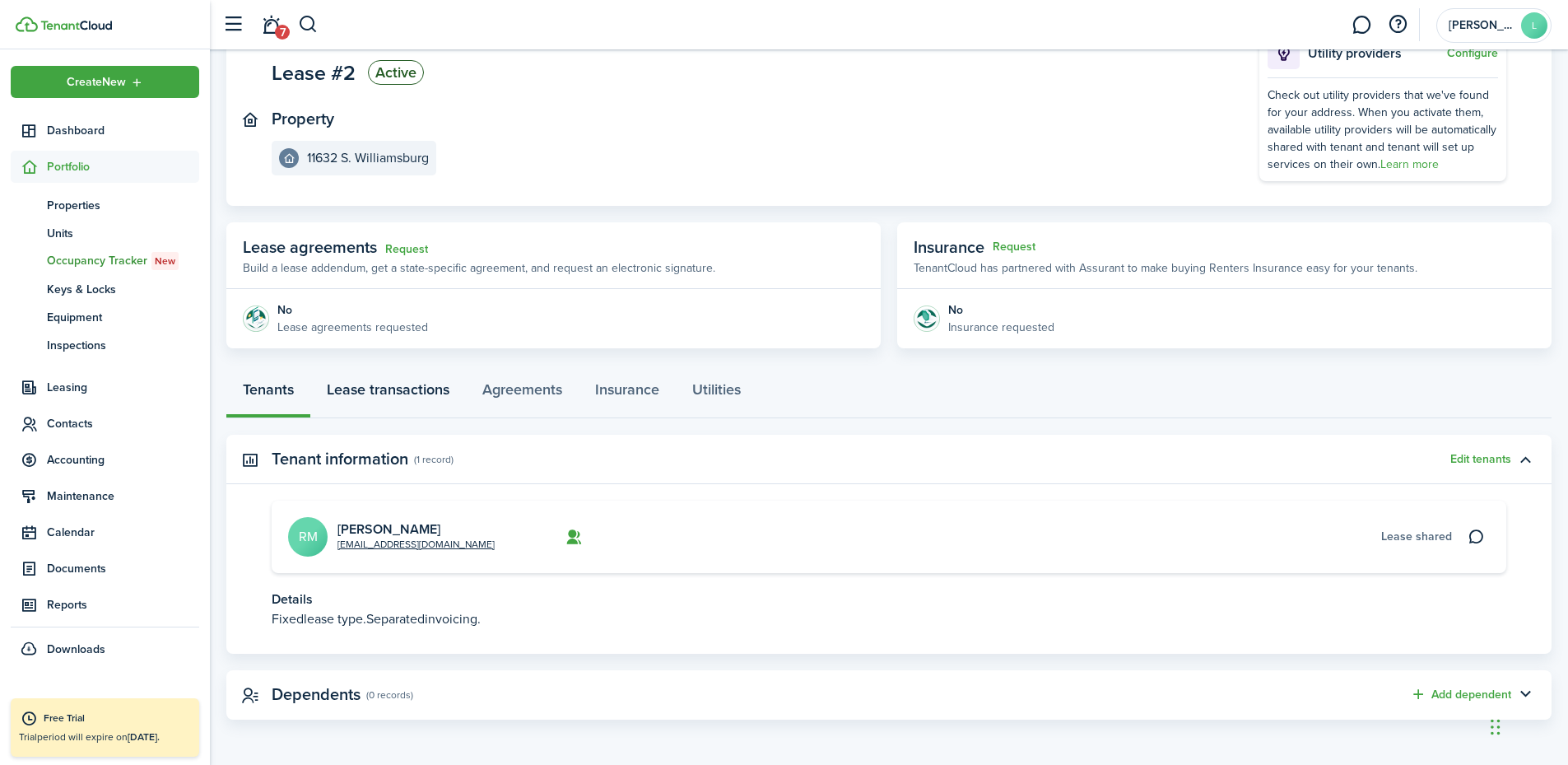
click at [431, 391] on link "Lease transactions" at bounding box center [388, 393] width 156 height 49
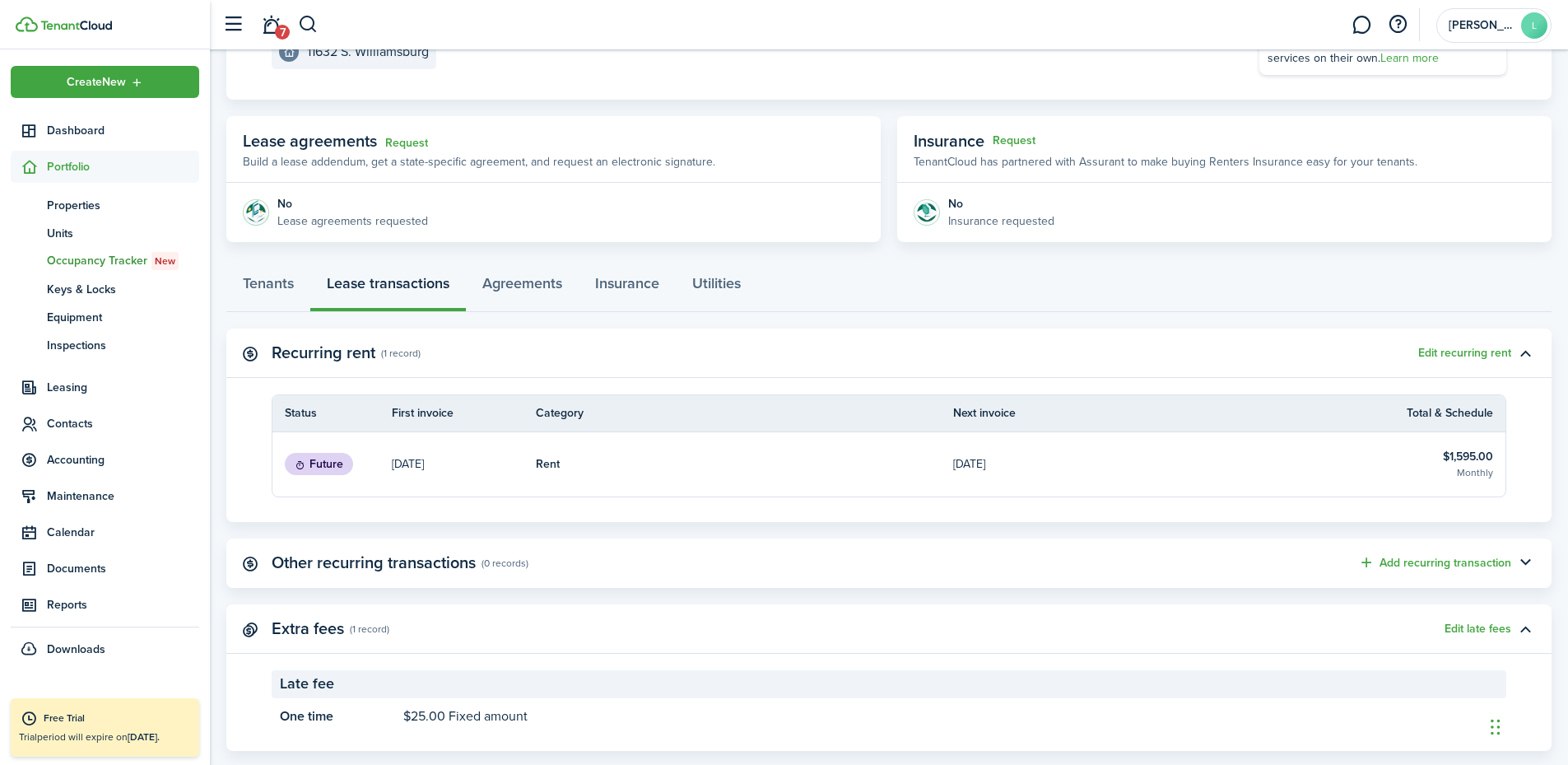
scroll to position [267, 0]
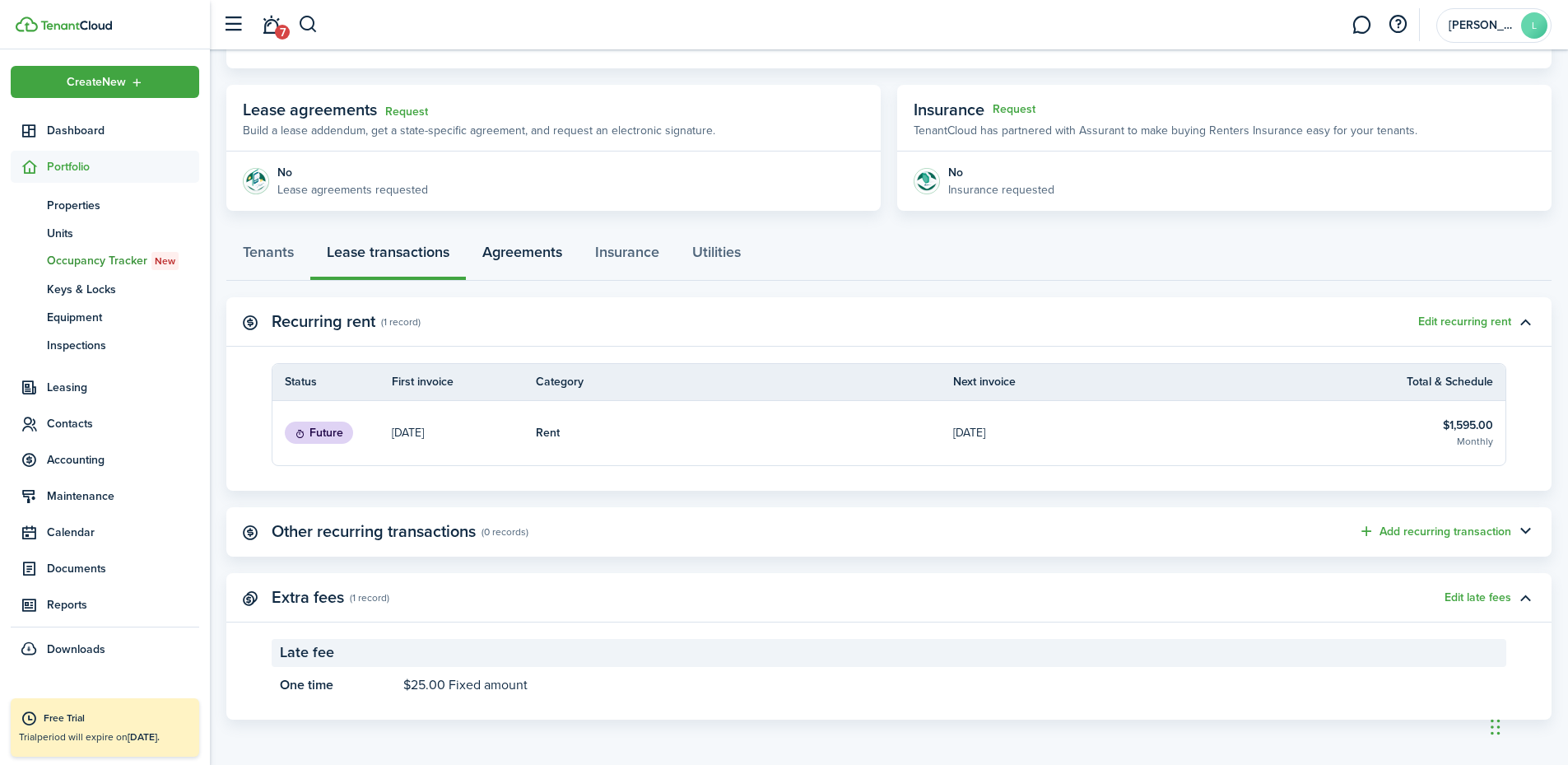
click at [530, 249] on link "Agreements" at bounding box center [522, 256] width 113 height 49
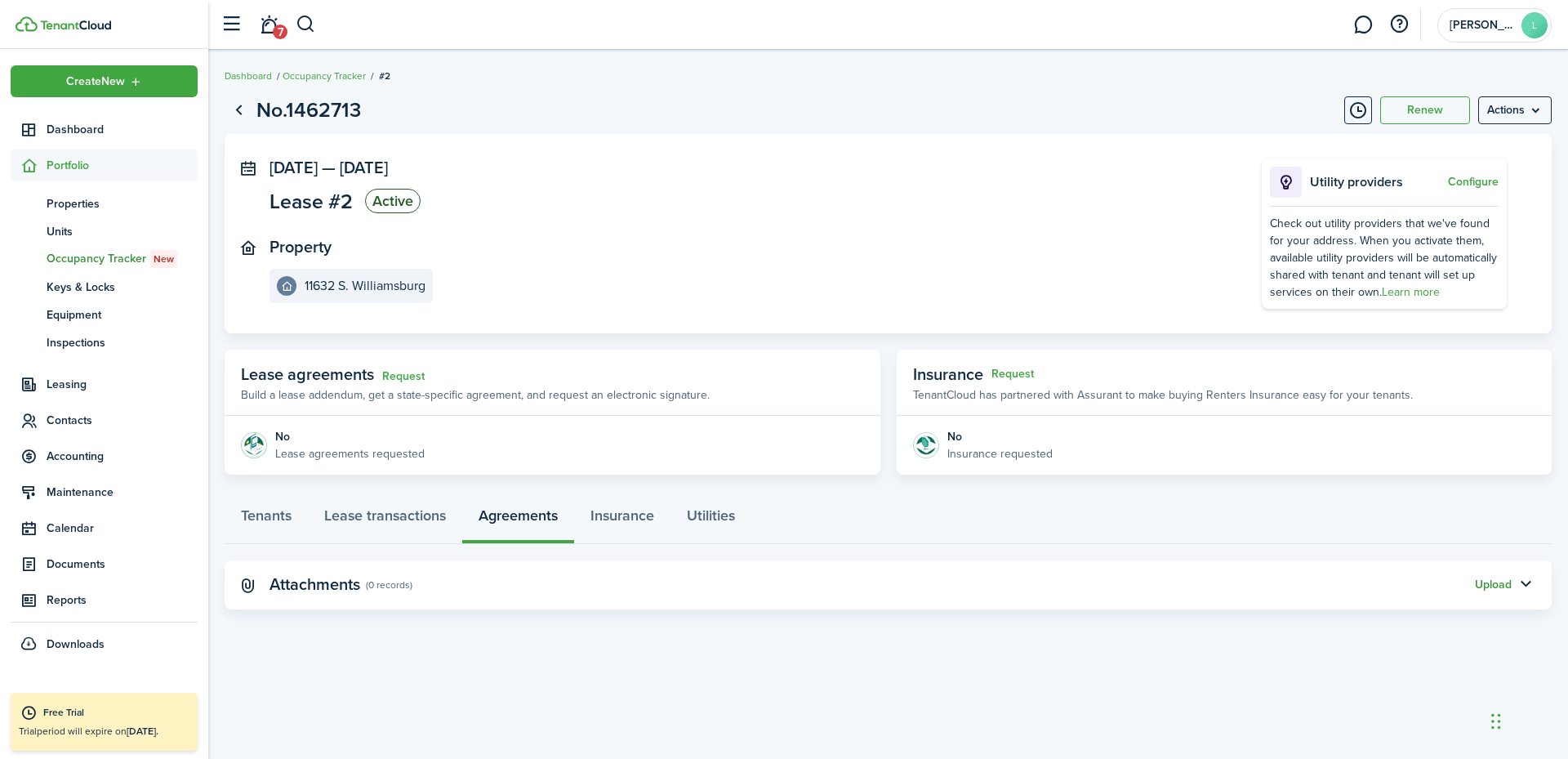
click at [1484, 586] on button "Upload" at bounding box center [1494, 585] width 37 height 13
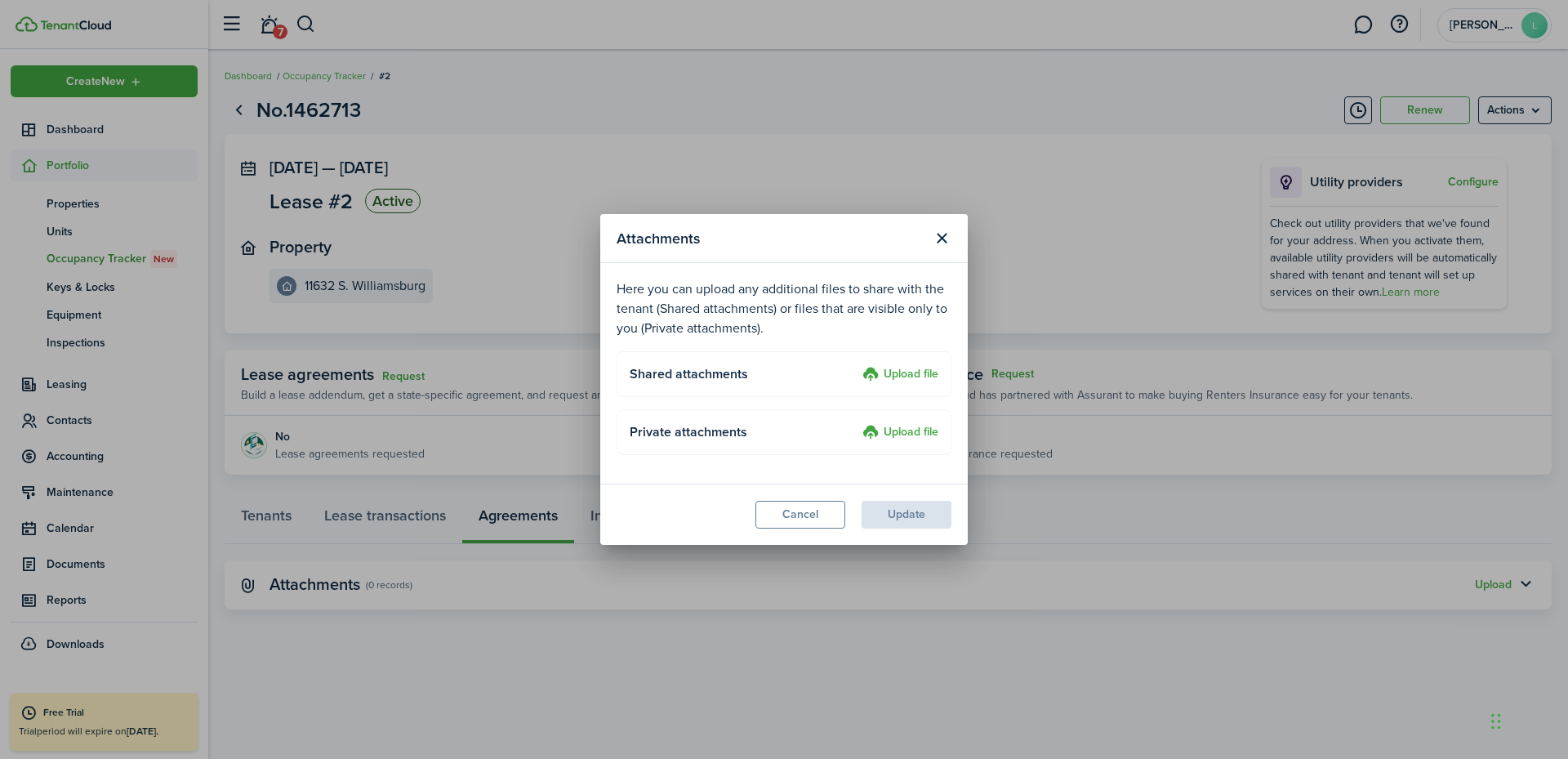
click at [893, 382] on label "Upload file" at bounding box center [900, 375] width 76 height 19
click at [857, 365] on input "Upload file" at bounding box center [857, 365] width 0 height 0
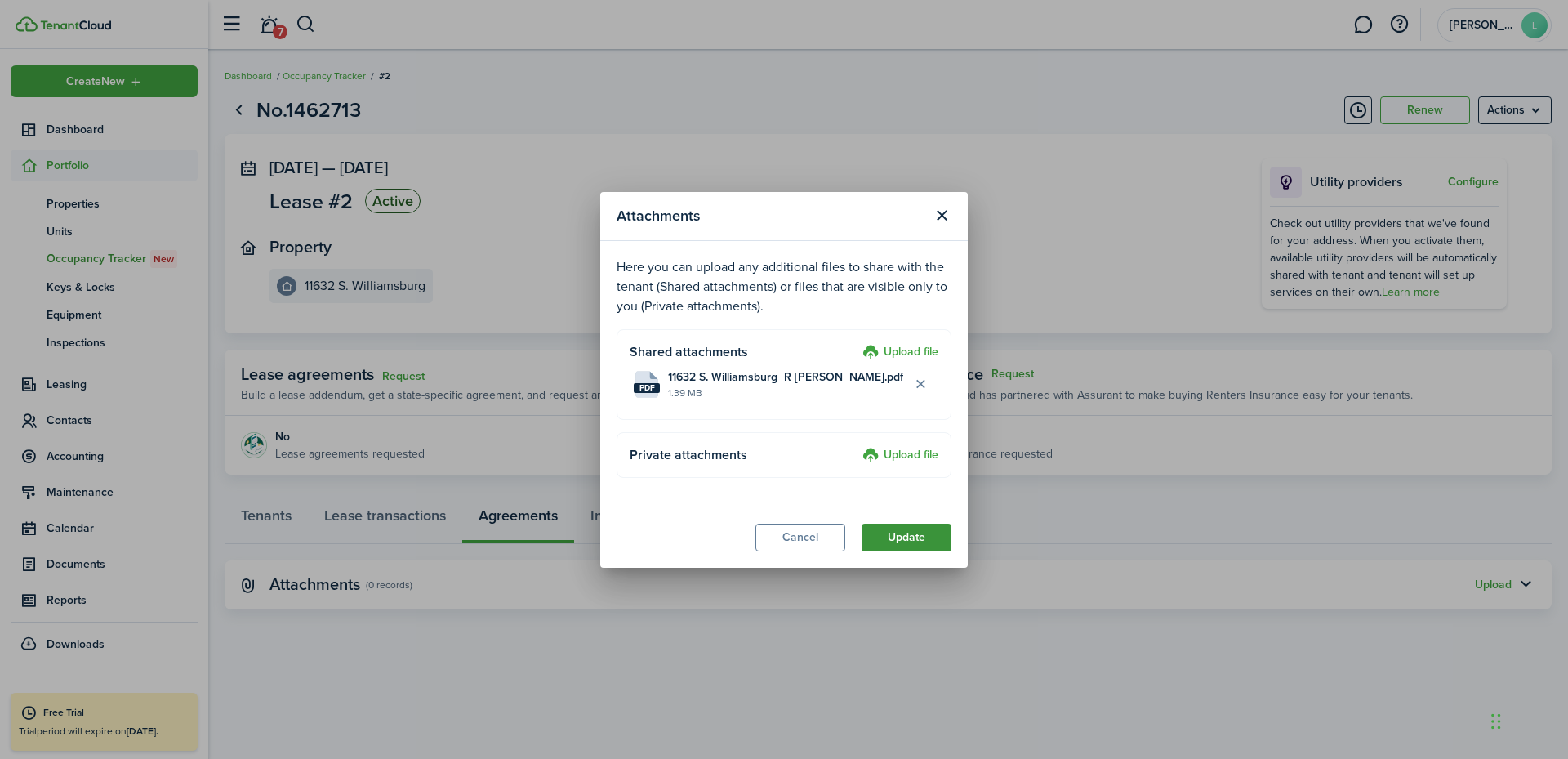
click at [889, 536] on button "Update" at bounding box center [906, 537] width 90 height 27
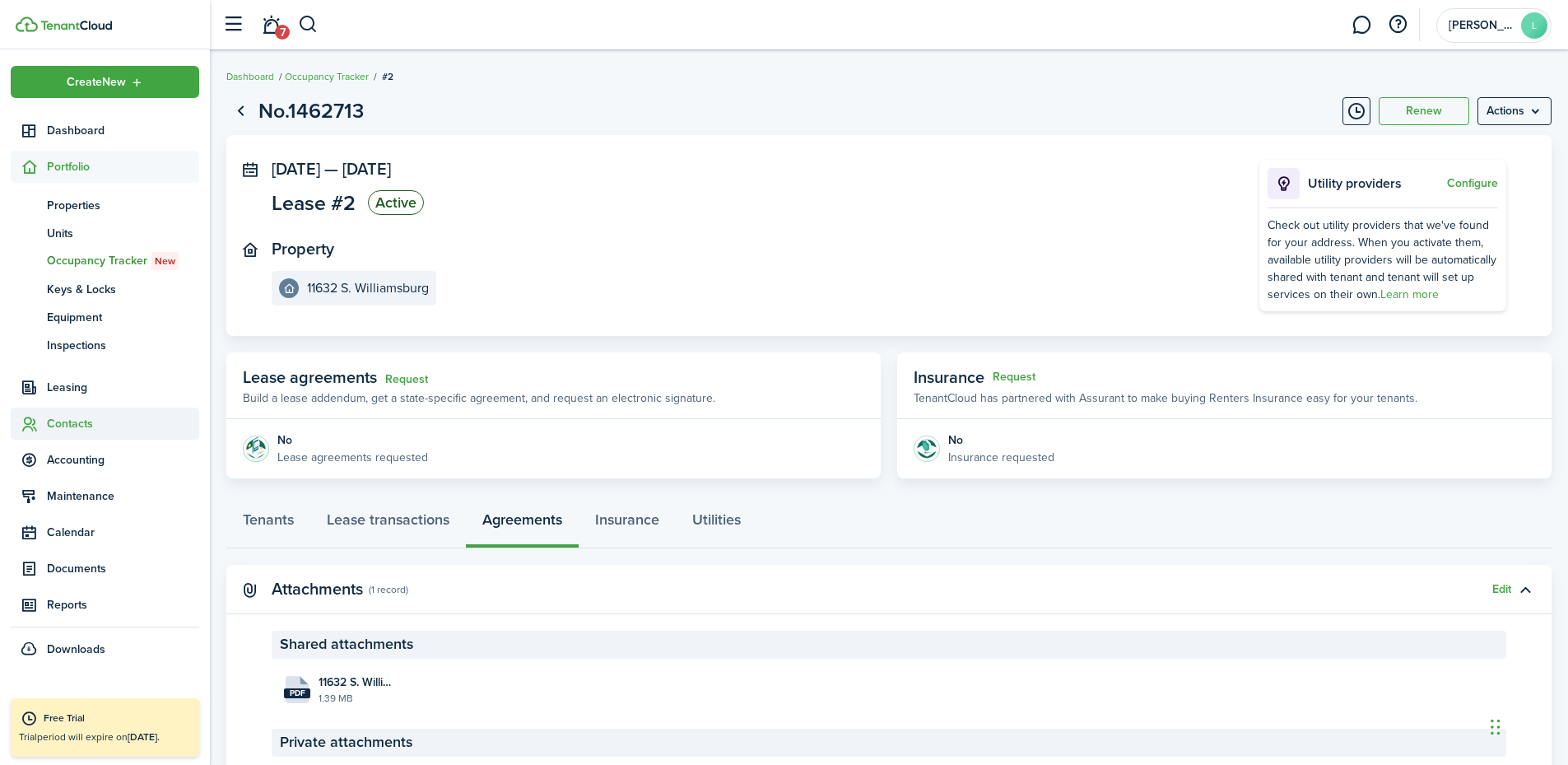
click at [76, 425] on span "Contacts" at bounding box center [123, 423] width 152 height 17
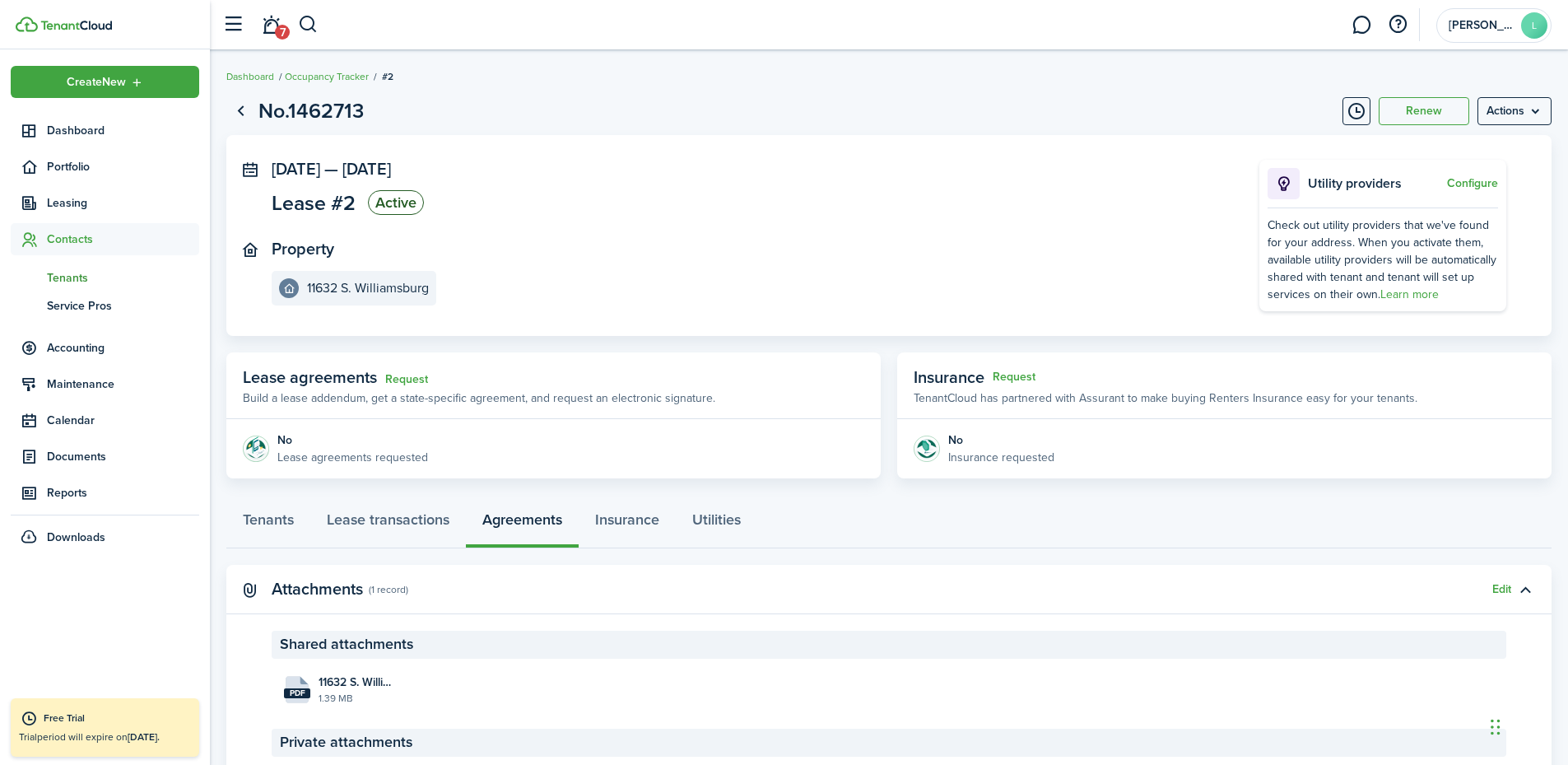
click at [73, 279] on span "Tenants" at bounding box center [123, 277] width 152 height 17
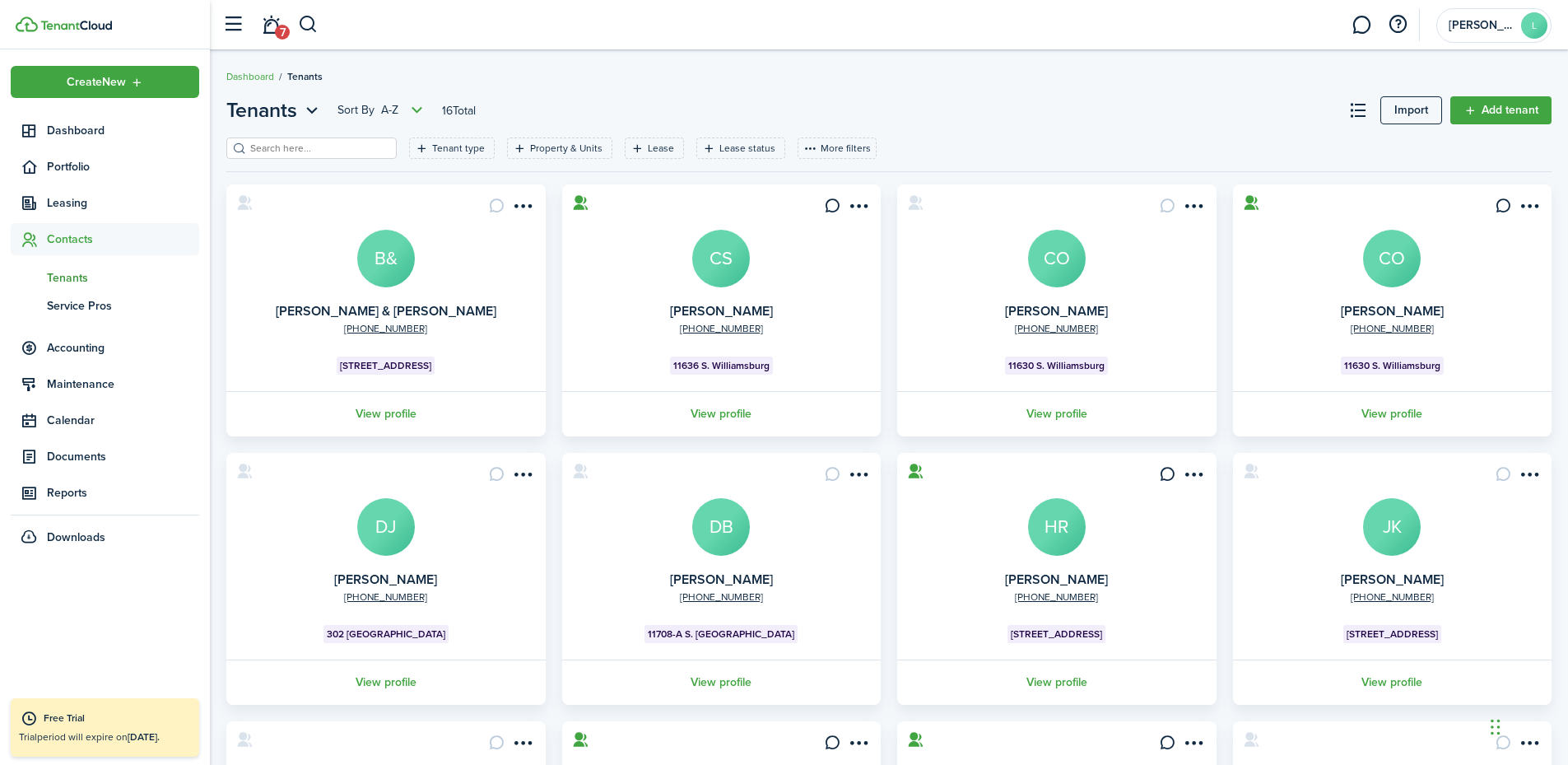
click at [308, 150] on input "search" at bounding box center [318, 149] width 145 height 16
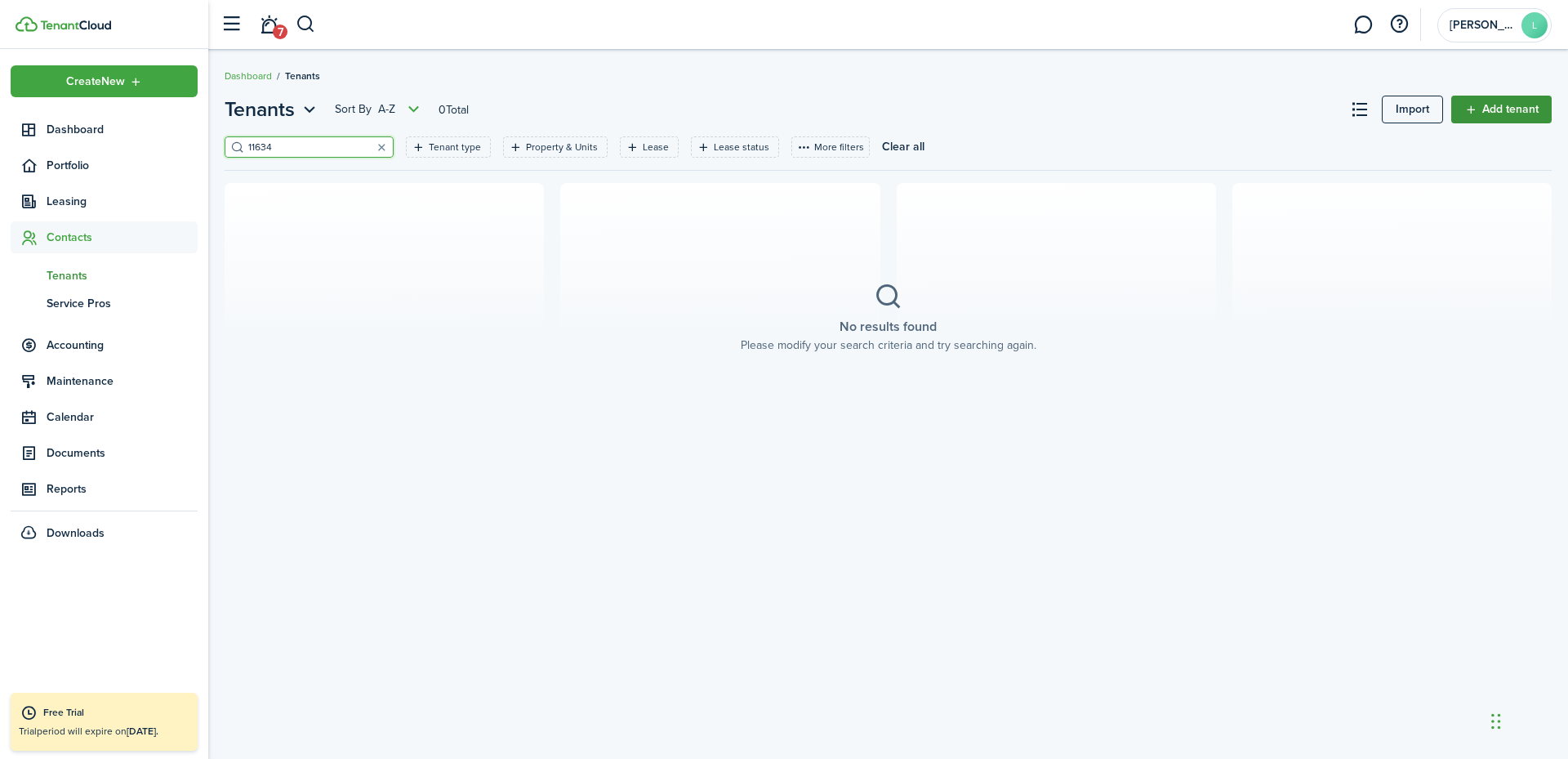
type input "11634"
click at [1506, 112] on link "Add tenant" at bounding box center [1502, 109] width 101 height 27
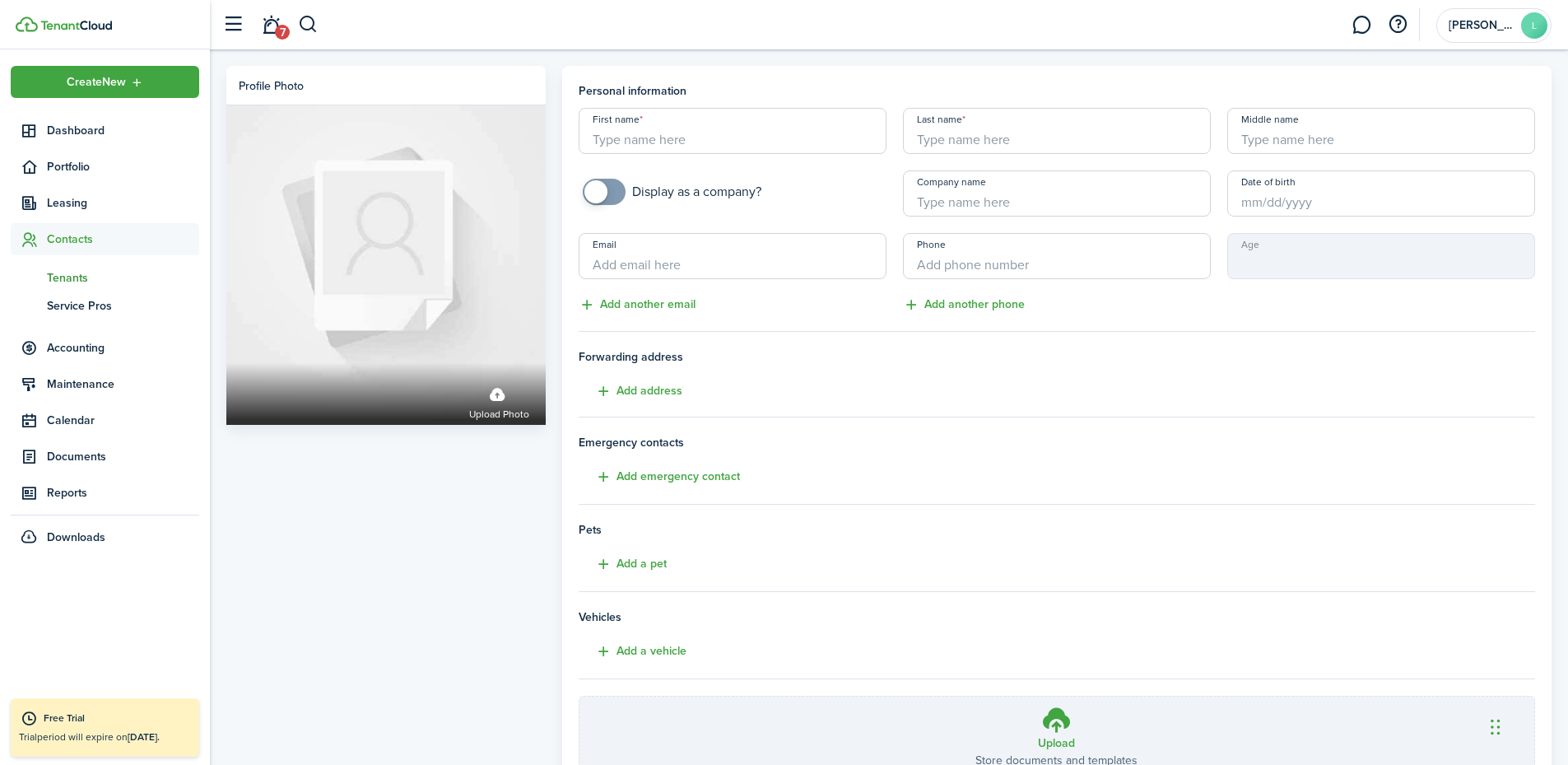
drag, startPoint x: 797, startPoint y: 134, endPoint x: 792, endPoint y: 160, distance: 26.5
click at [797, 134] on input "First name" at bounding box center [732, 131] width 308 height 46
type input "l"
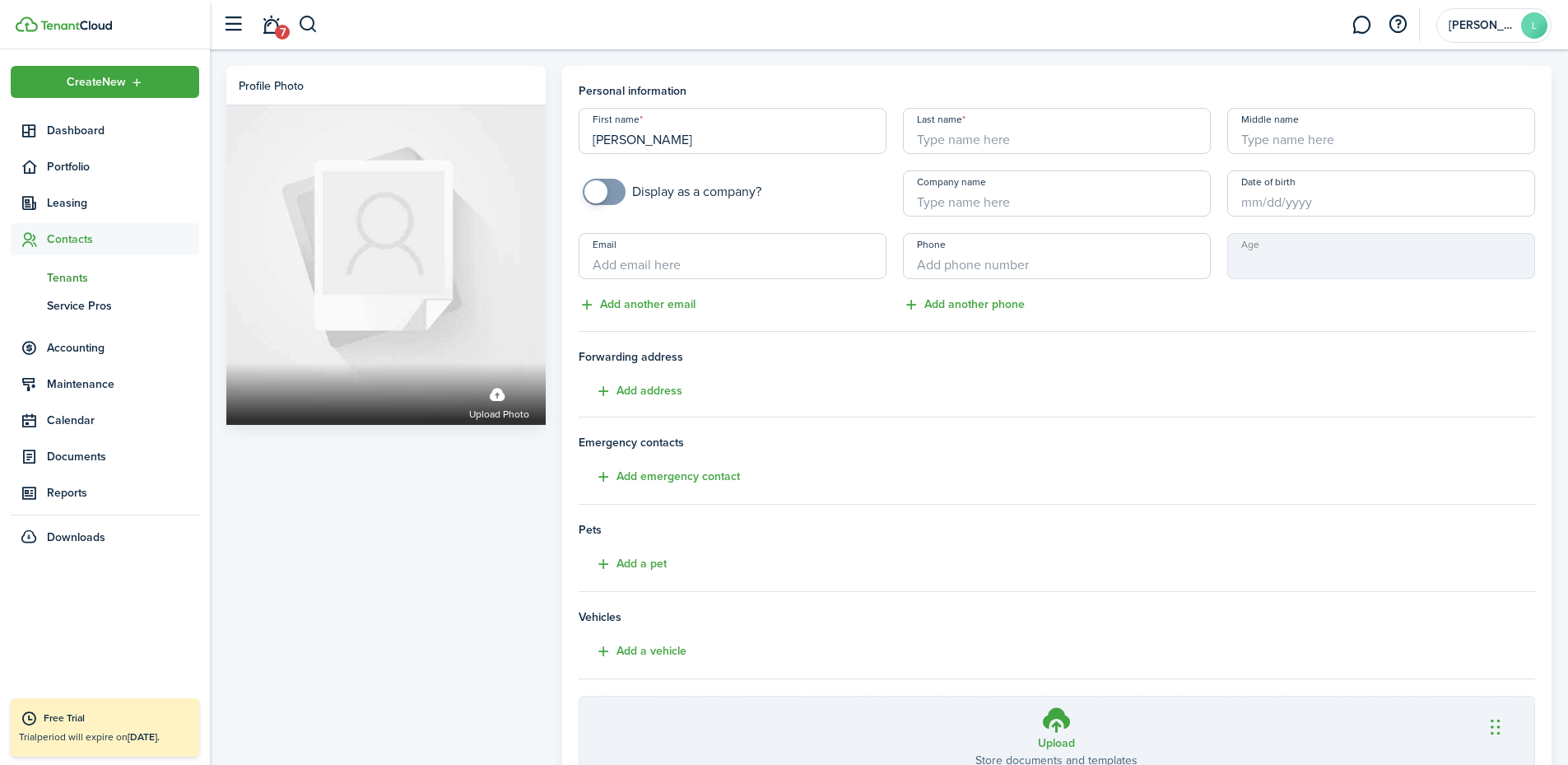
type input "[PERSON_NAME]"
type input "SMITHYMAN"
type input "[PHONE_NUMBER]"
click at [654, 391] on button "Add address" at bounding box center [630, 391] width 103 height 19
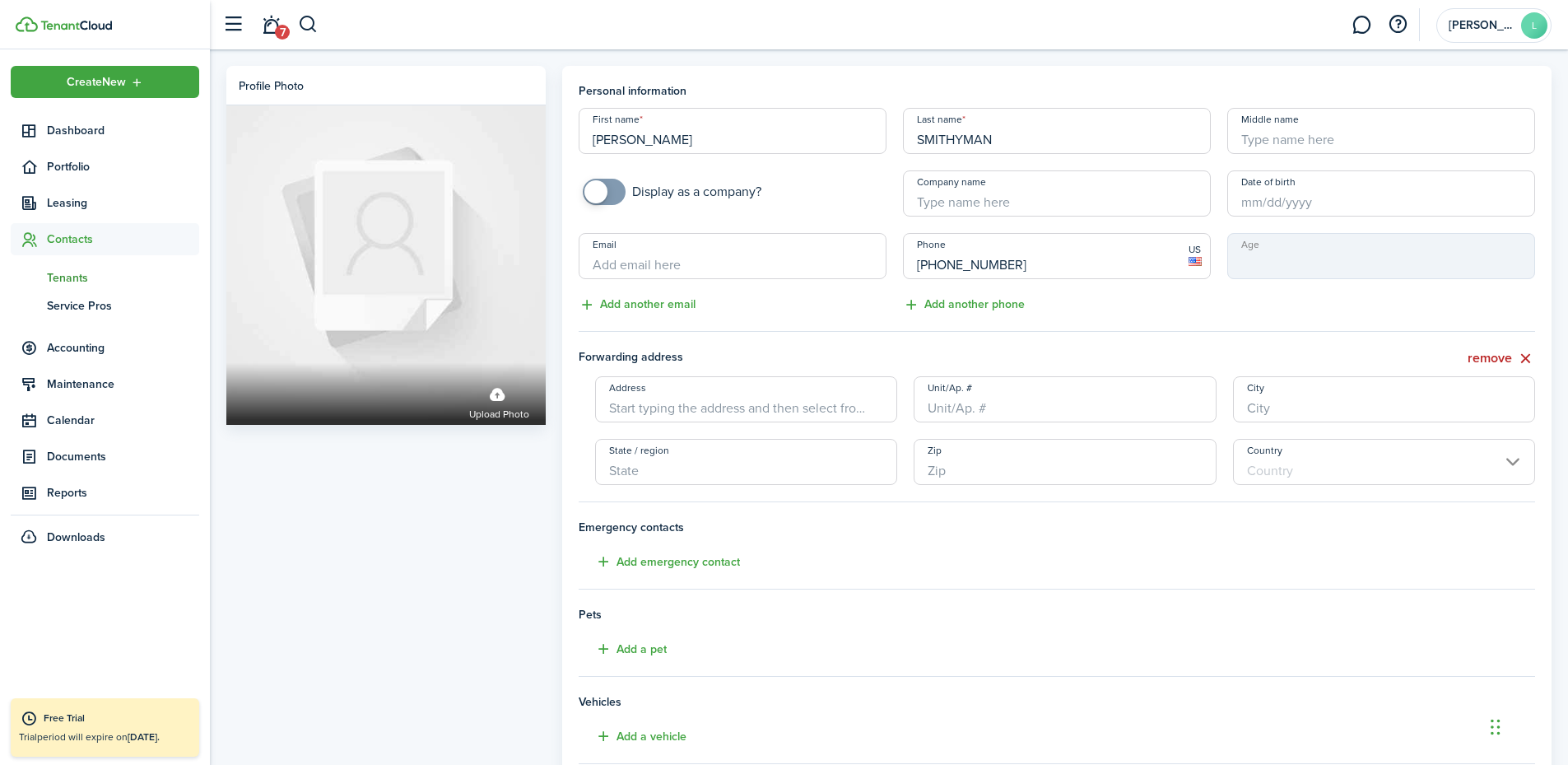
click at [669, 403] on input "Address" at bounding box center [747, 399] width 303 height 46
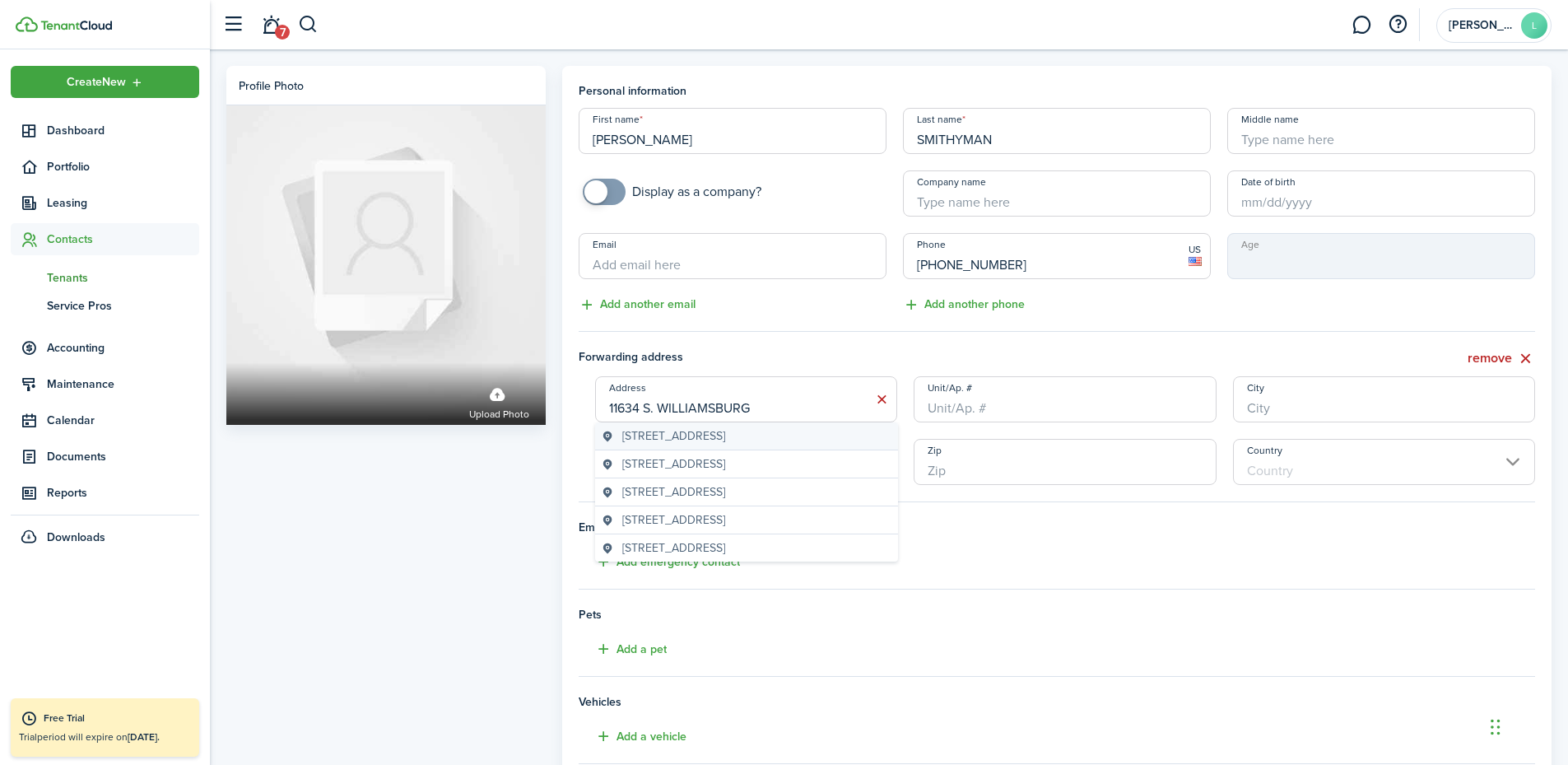
click at [706, 440] on span "[STREET_ADDRESS]" at bounding box center [673, 435] width 103 height 17
type input "[STREET_ADDRESS]"
type input "[GEOGRAPHIC_DATA]"
type input "TN"
type input "37934"
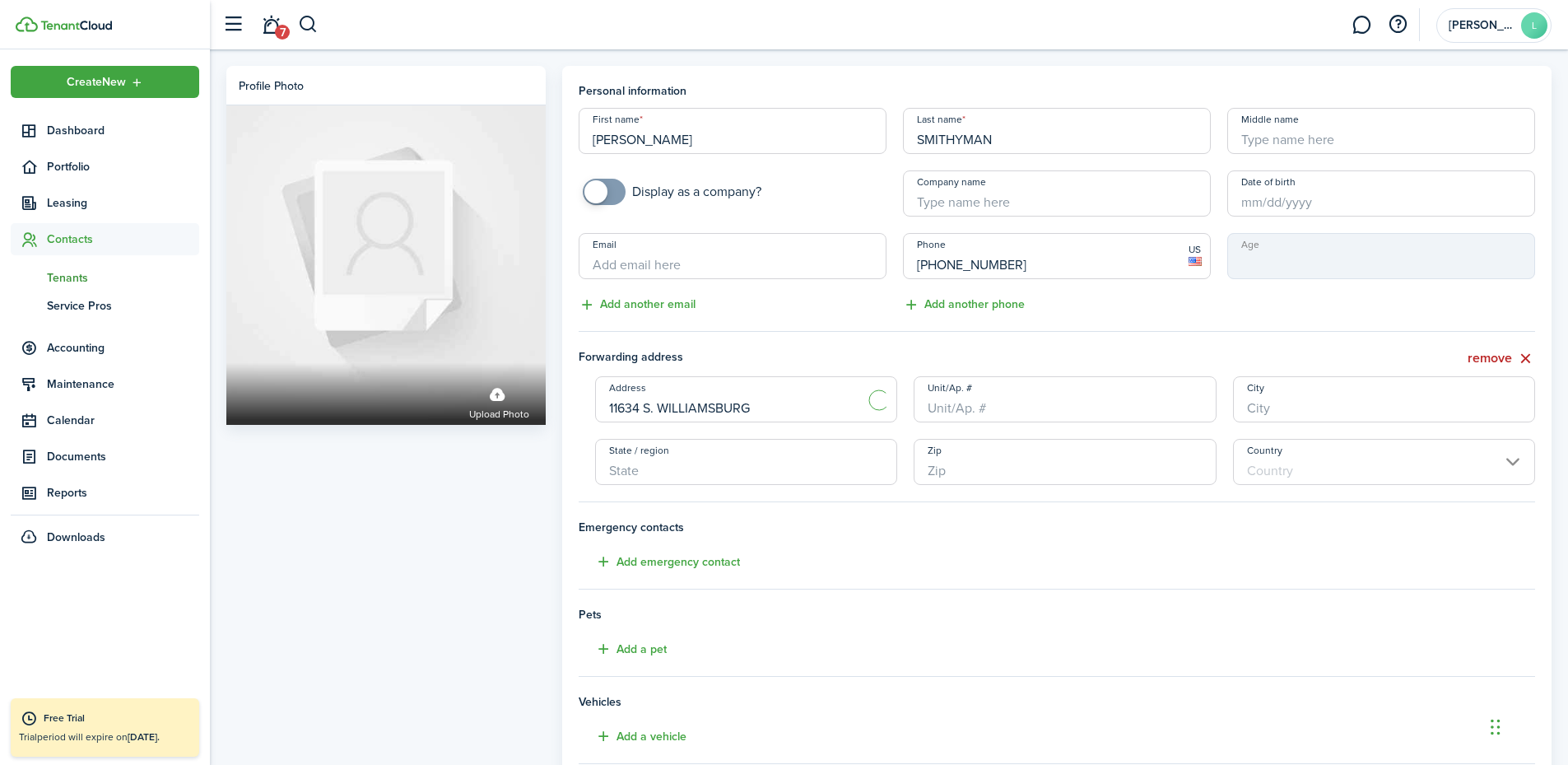
type input "[GEOGRAPHIC_DATA]"
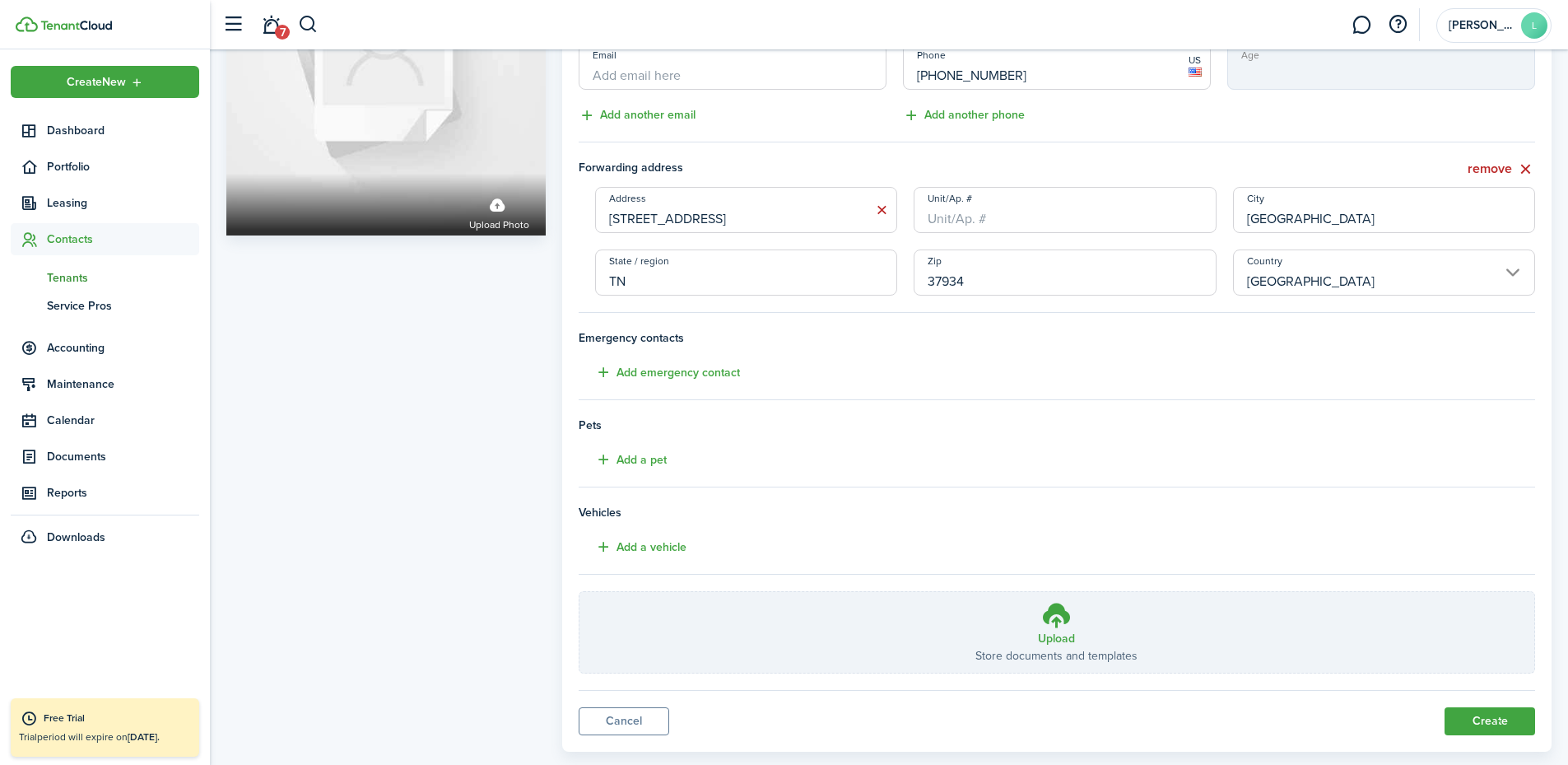
scroll to position [221, 0]
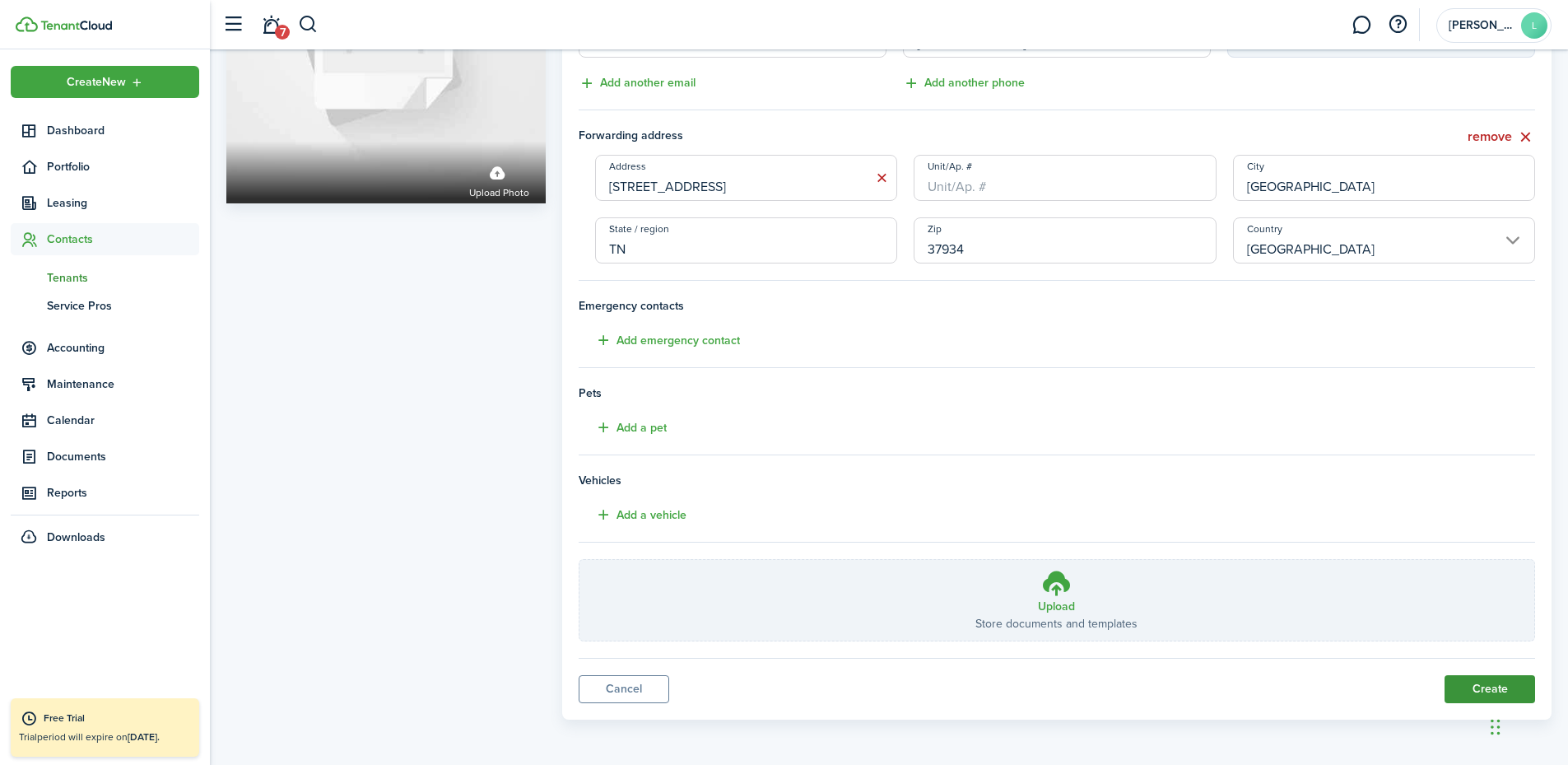
click at [1483, 688] on button "Create" at bounding box center [1490, 688] width 91 height 28
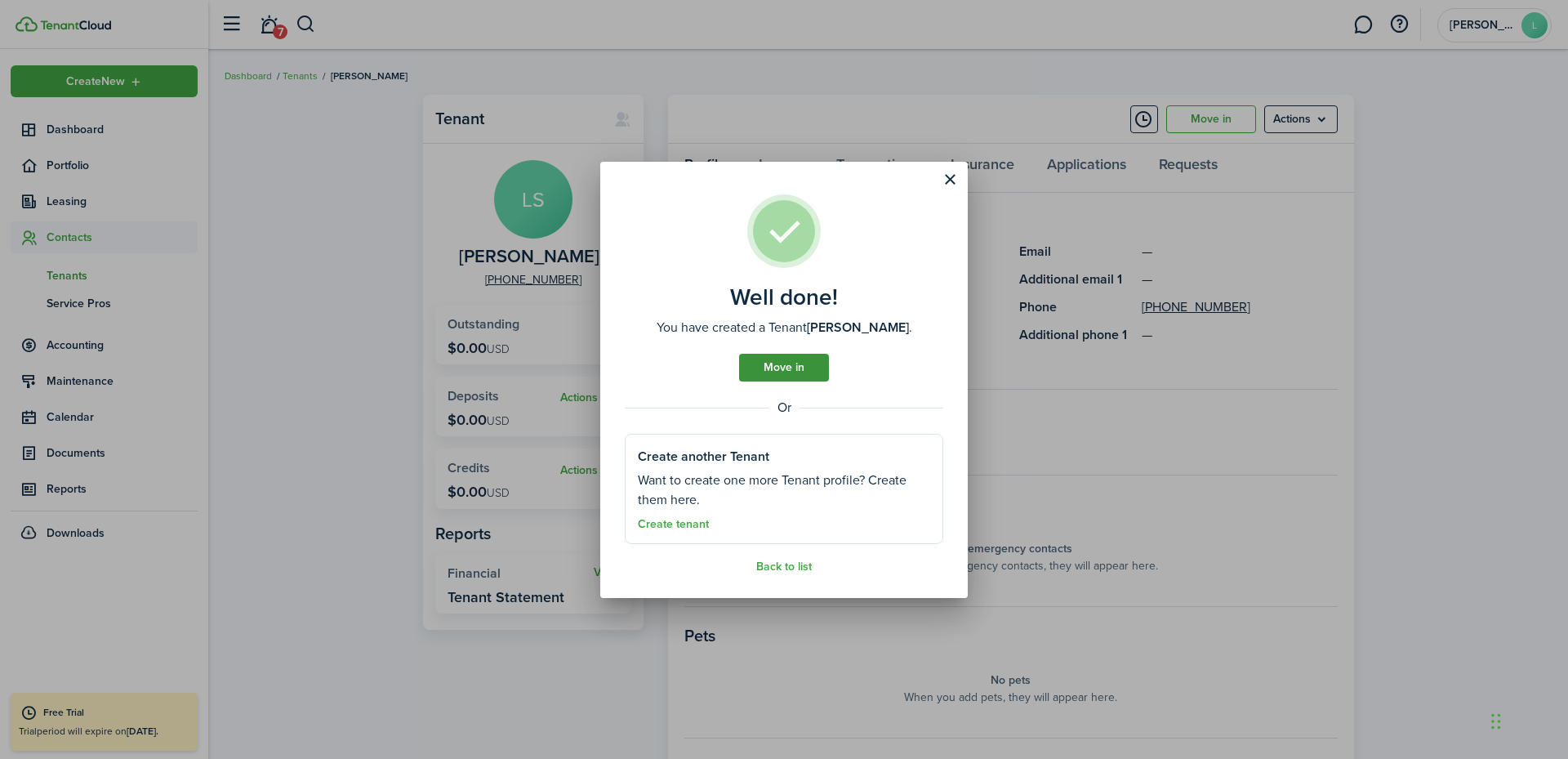
click at [782, 368] on link "Move in" at bounding box center [784, 367] width 90 height 27
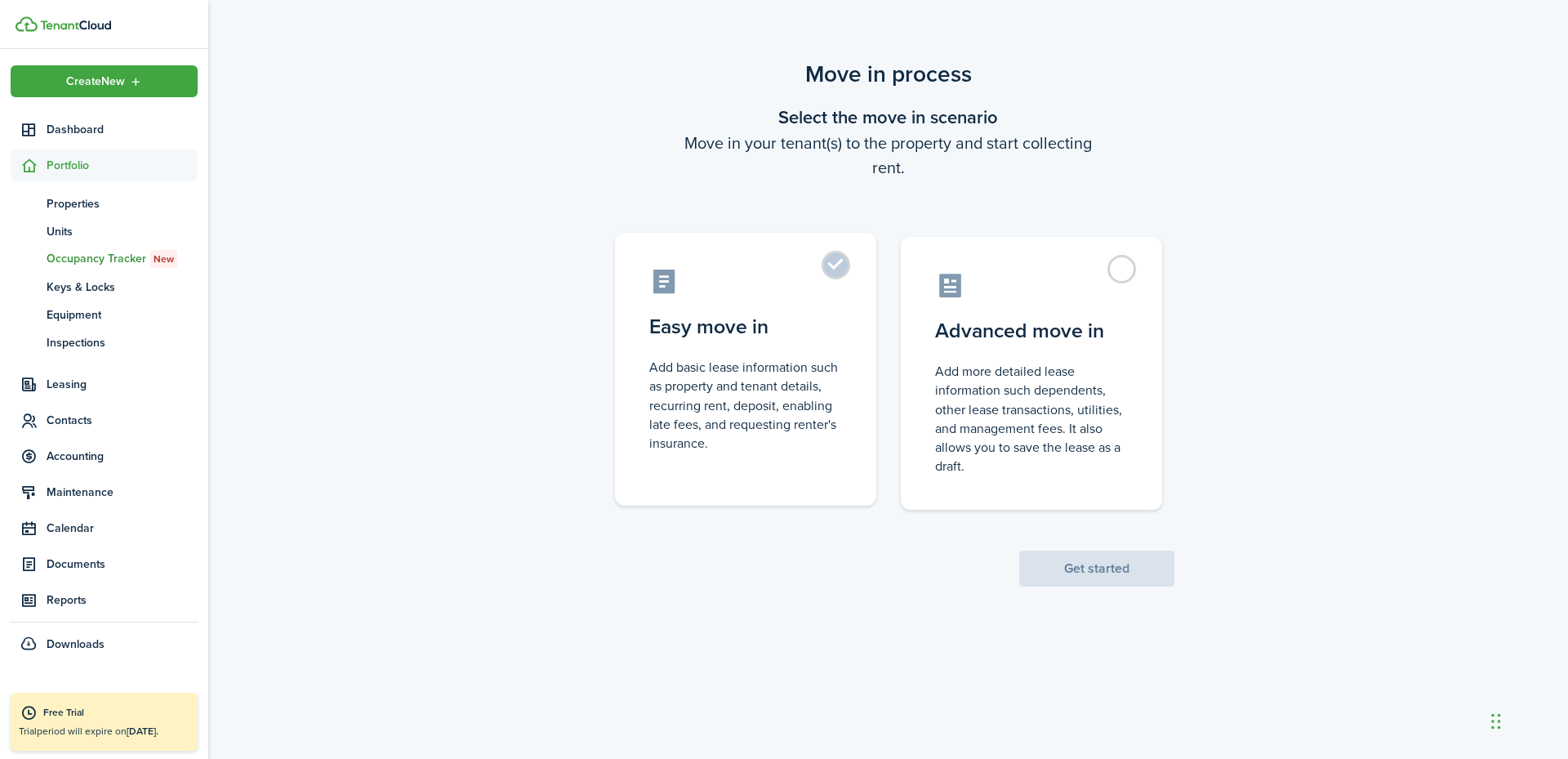
click at [760, 372] on control-radio-card-description "Add basic lease information such as property and tenant details, recurring rent…" at bounding box center [746, 405] width 193 height 95
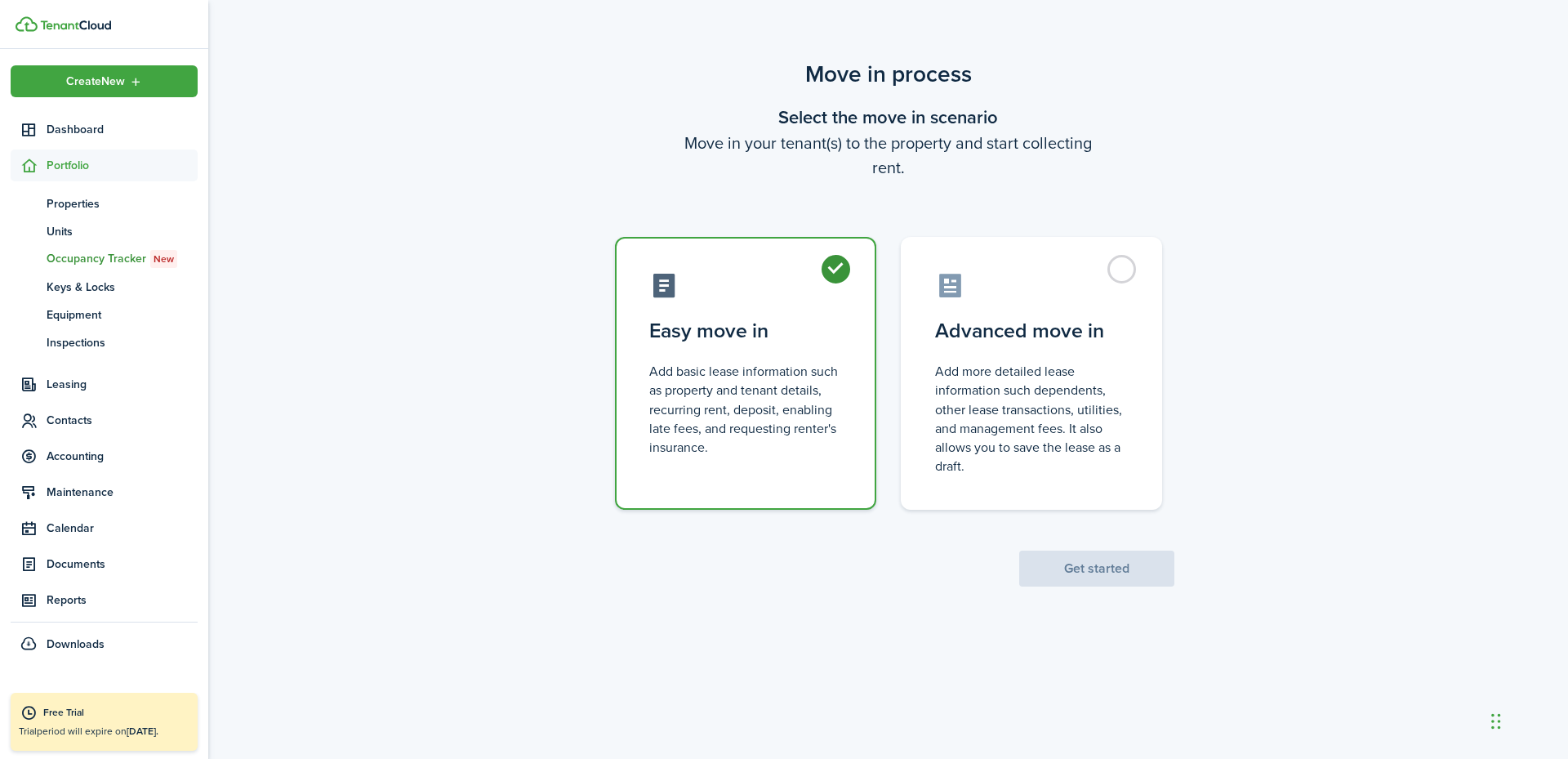
radio input "true"
click at [1065, 569] on button "Get started" at bounding box center [1097, 568] width 155 height 36
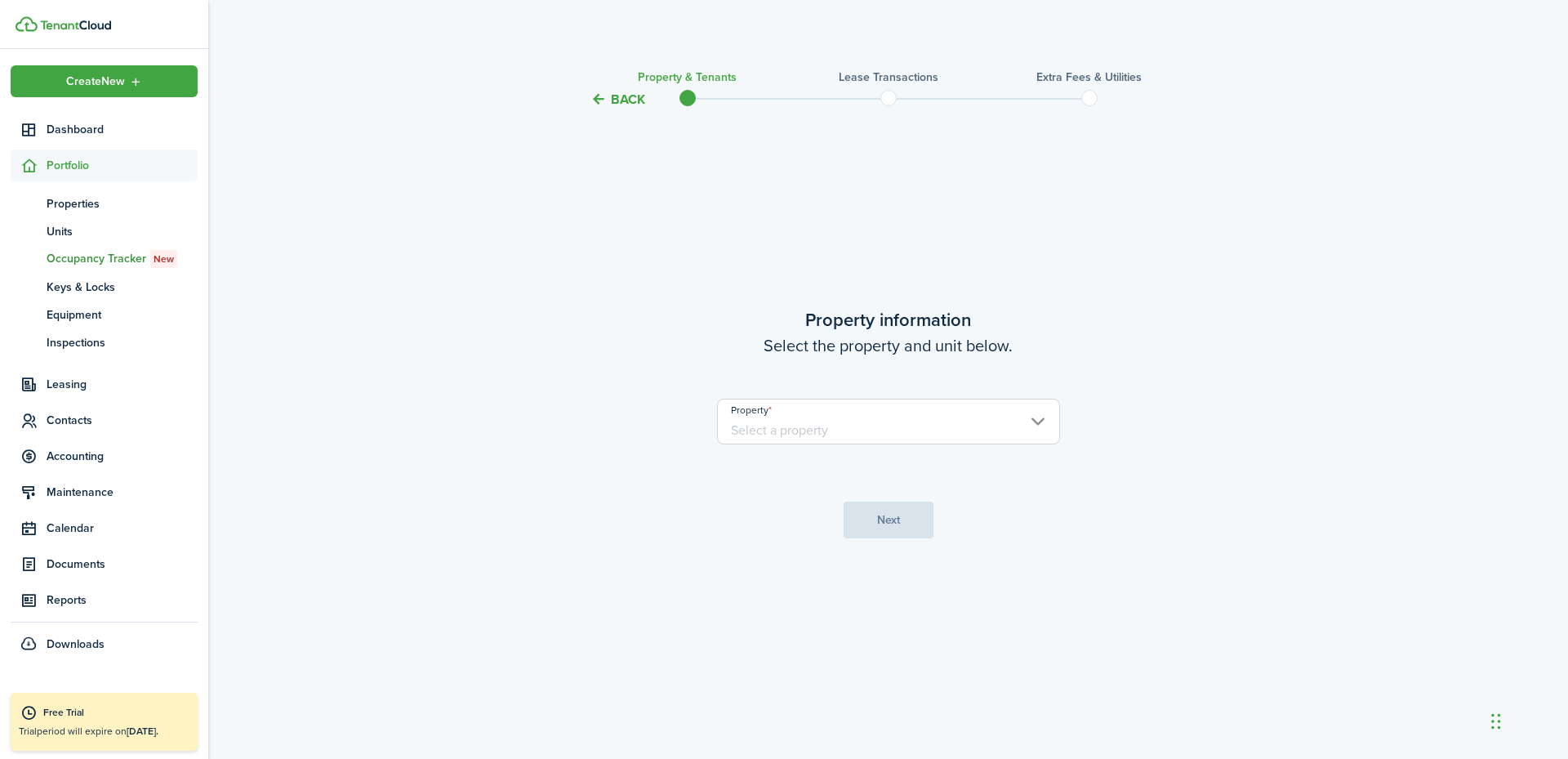
click at [870, 428] on input "Property" at bounding box center [889, 422] width 343 height 46
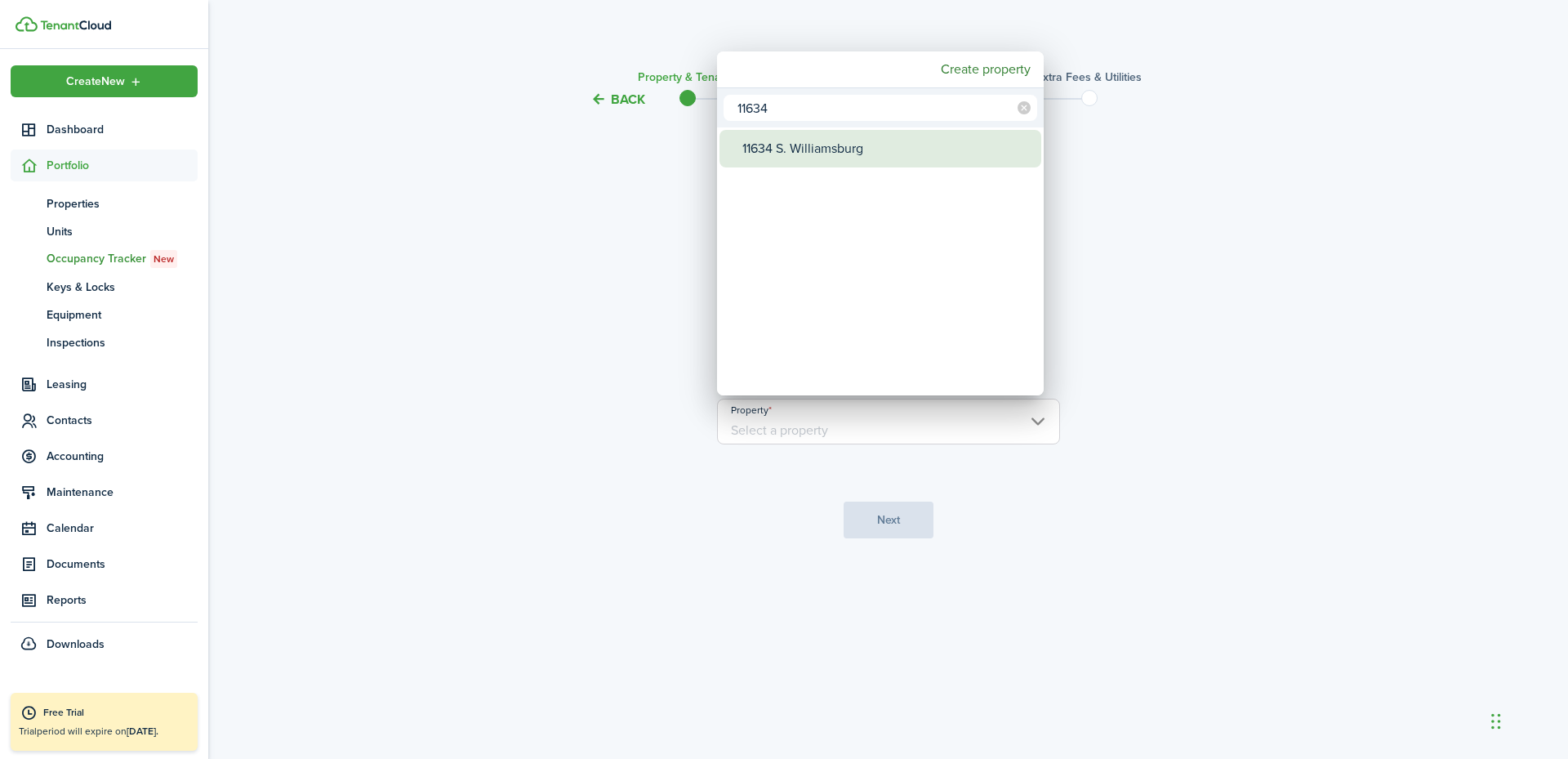
type input "11634"
click at [784, 147] on div "11634 S. Williamsburg" at bounding box center [886, 149] width 289 height 37
type input "11634 S. Williamsburg"
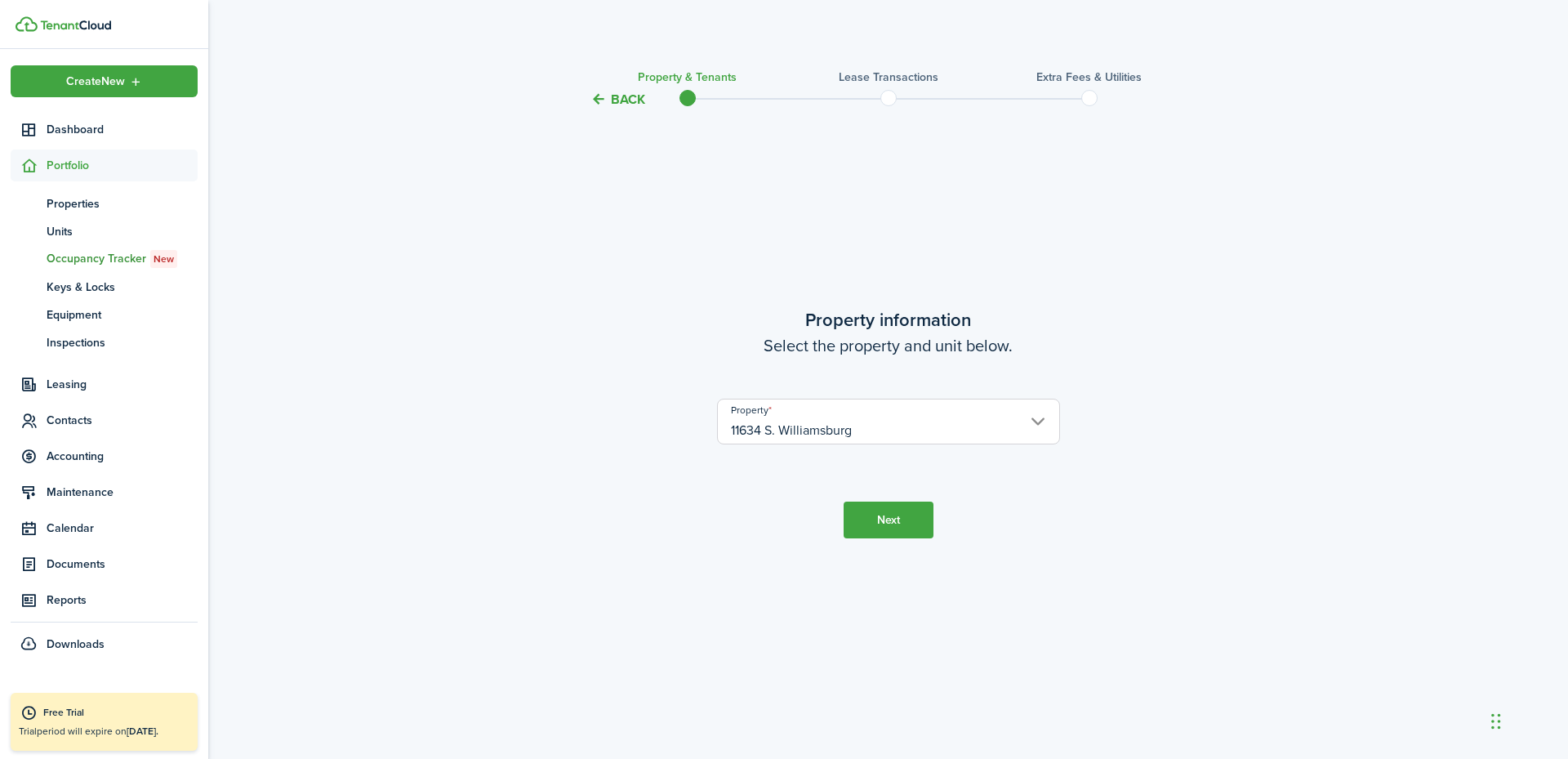
click at [917, 514] on button "Next" at bounding box center [889, 520] width 90 height 37
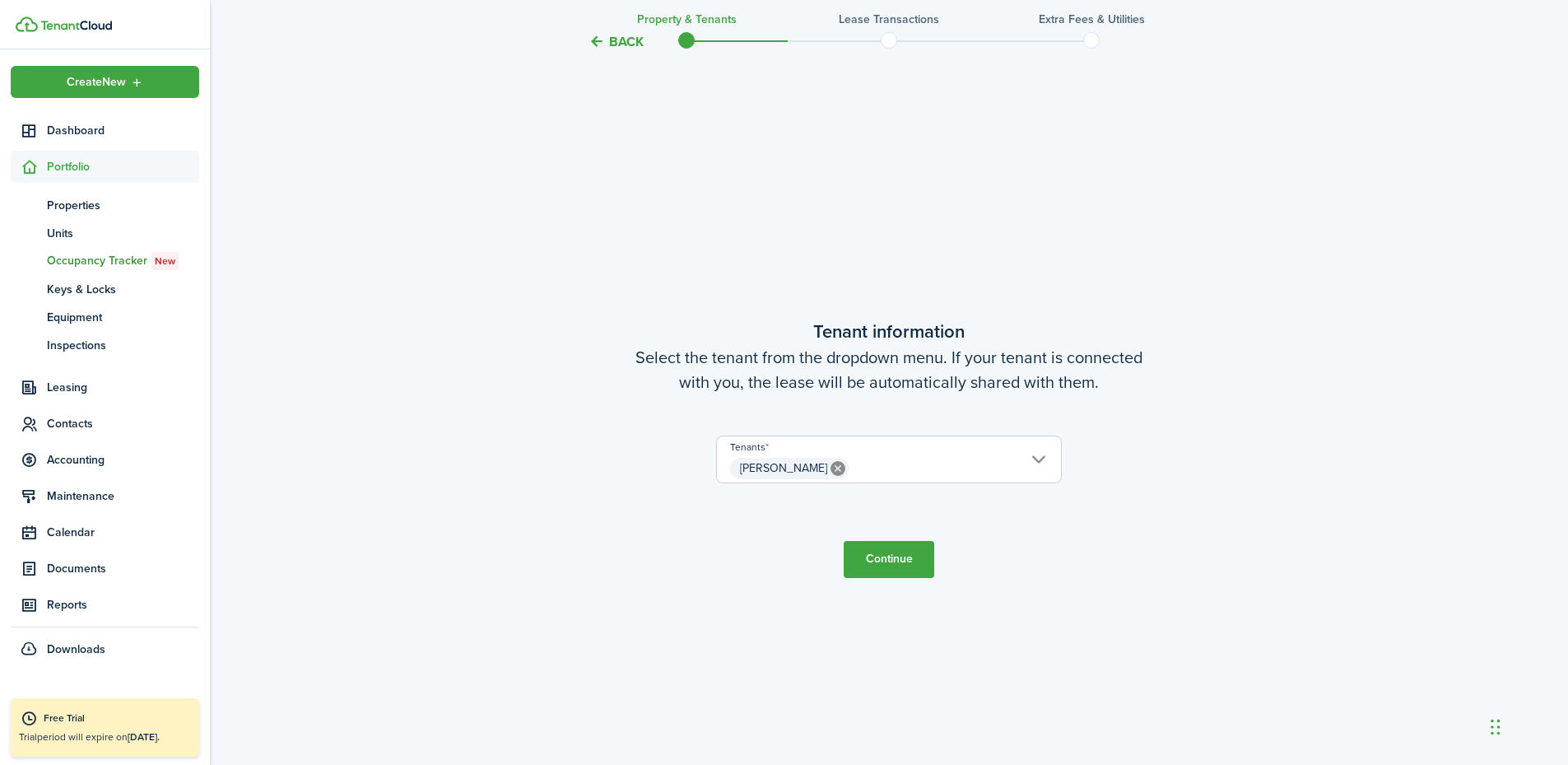
click at [891, 559] on button "Continue" at bounding box center [890, 560] width 91 height 37
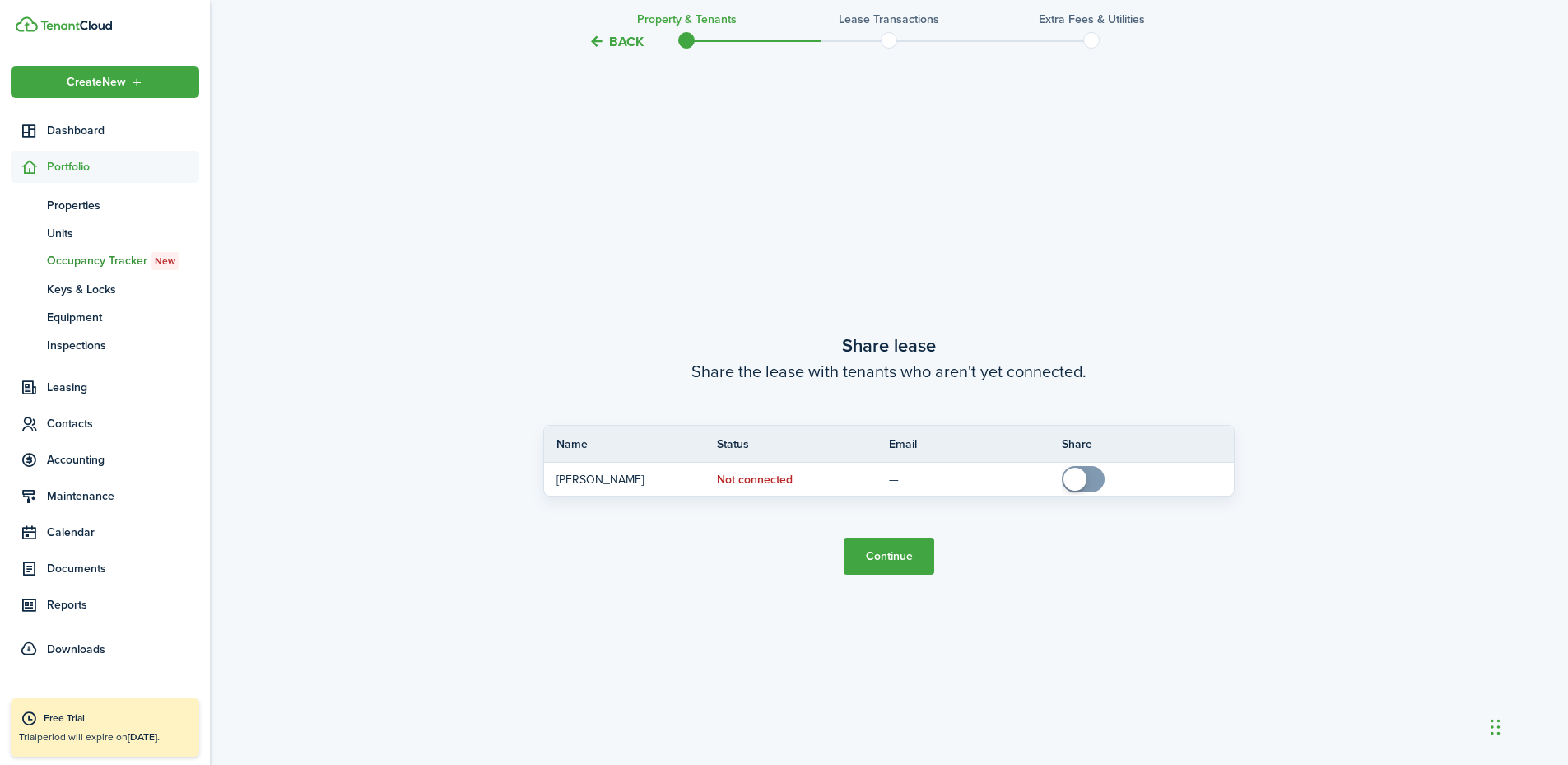
scroll to position [1419, 0]
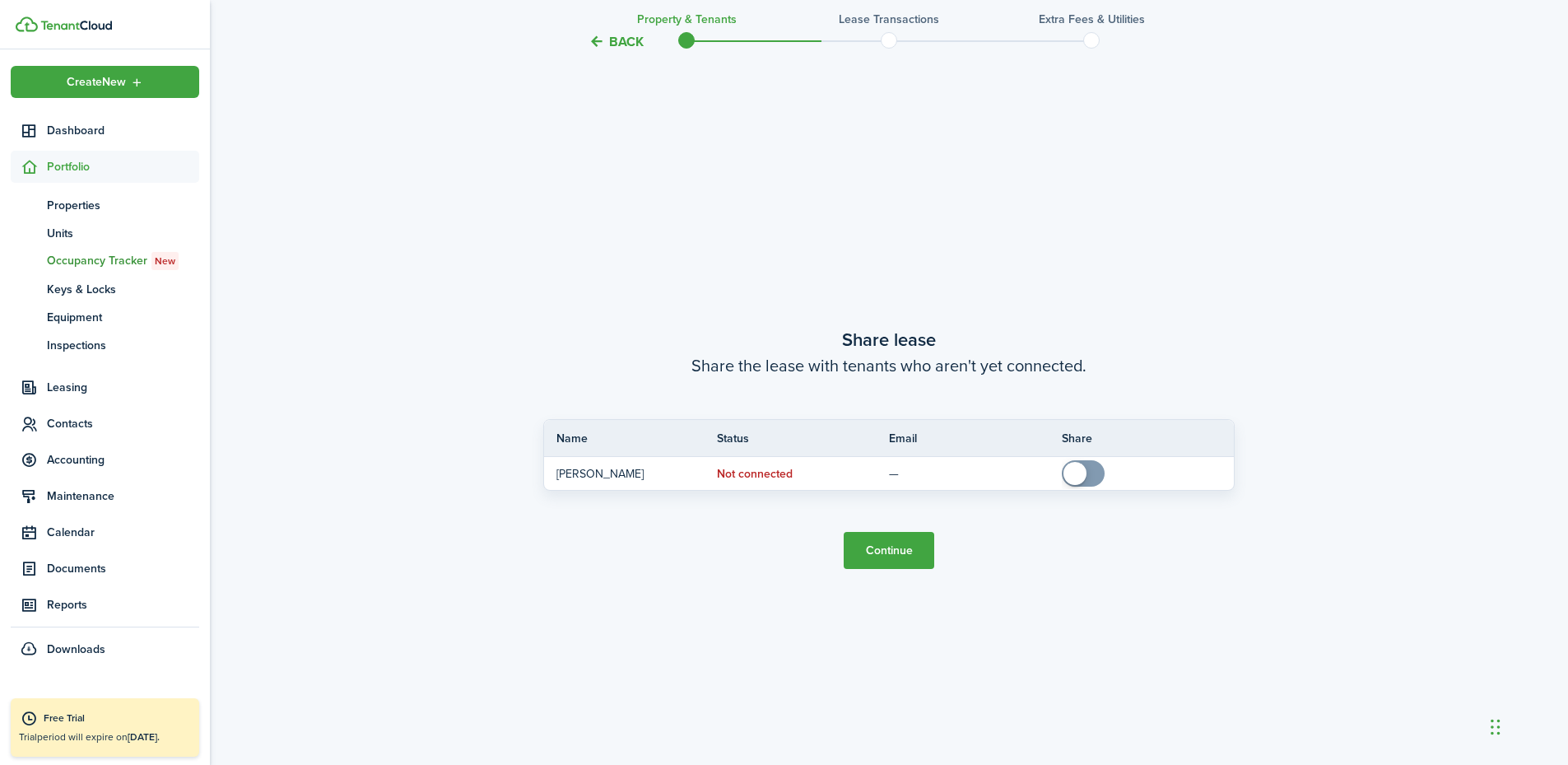
click at [883, 548] on button "Continue" at bounding box center [890, 551] width 91 height 37
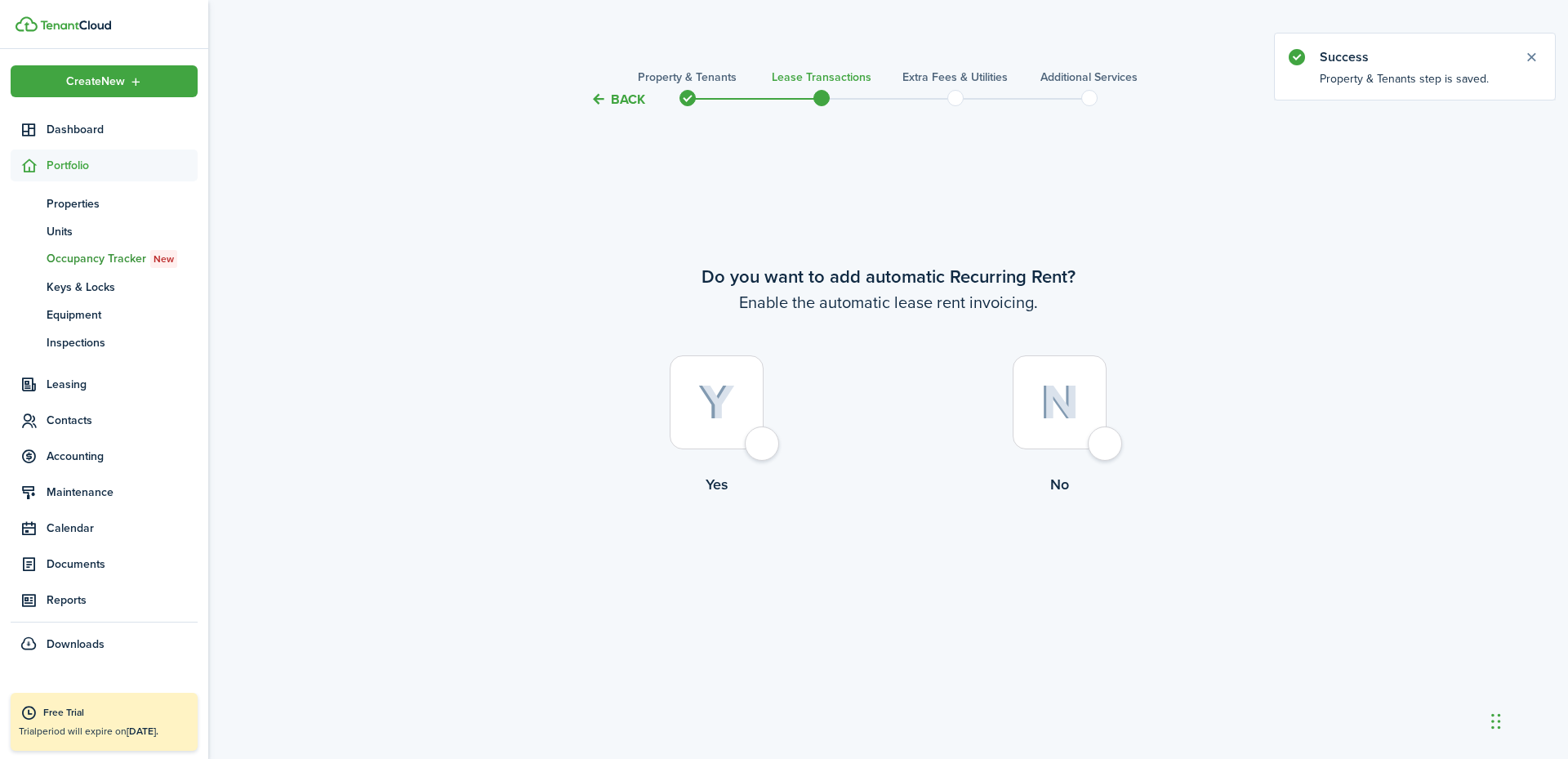
click at [754, 439] on div at bounding box center [716, 402] width 94 height 94
radio input "true"
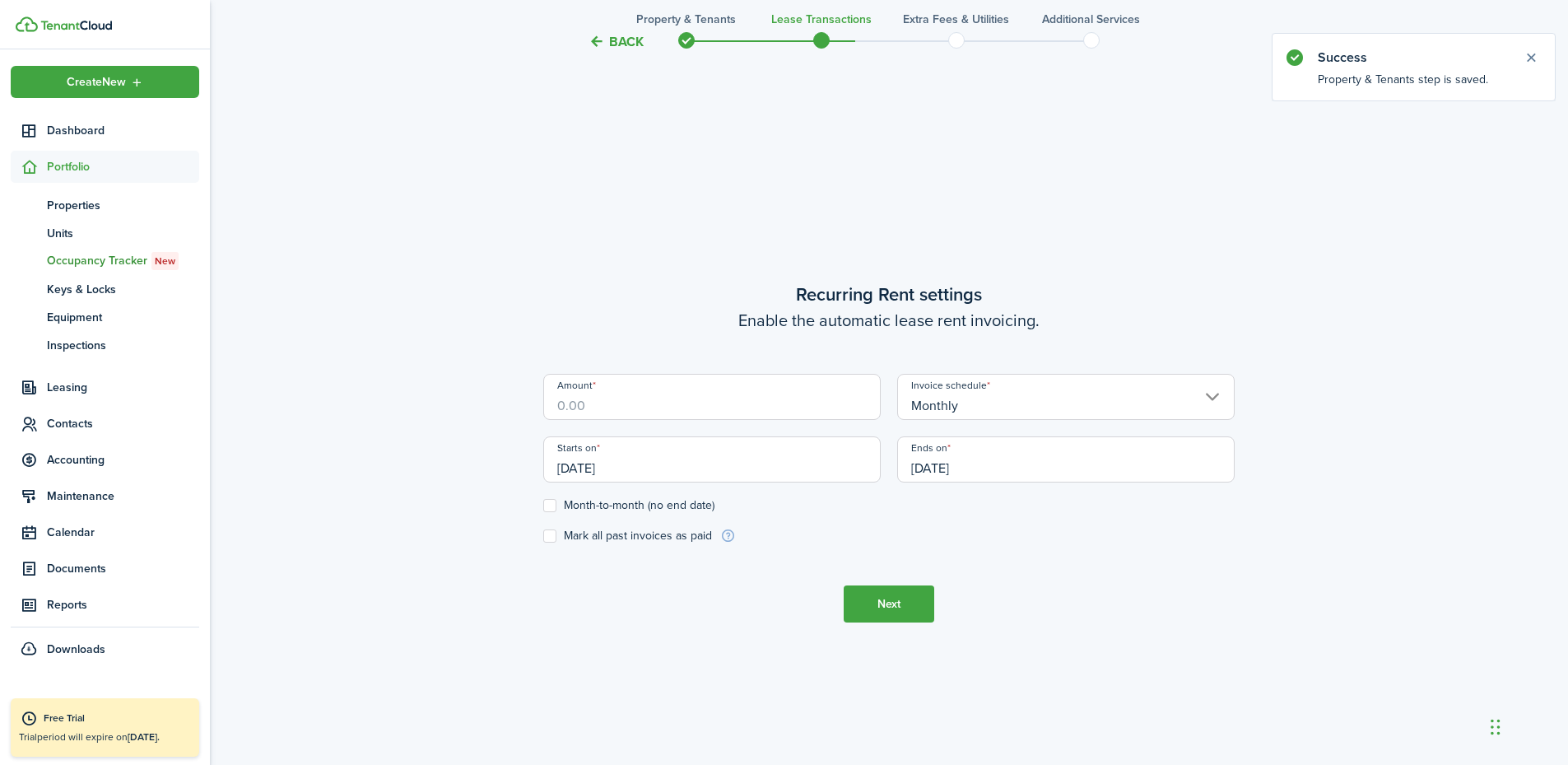
scroll to position [654, 0]
click at [697, 408] on input "Amount" at bounding box center [712, 393] width 338 height 46
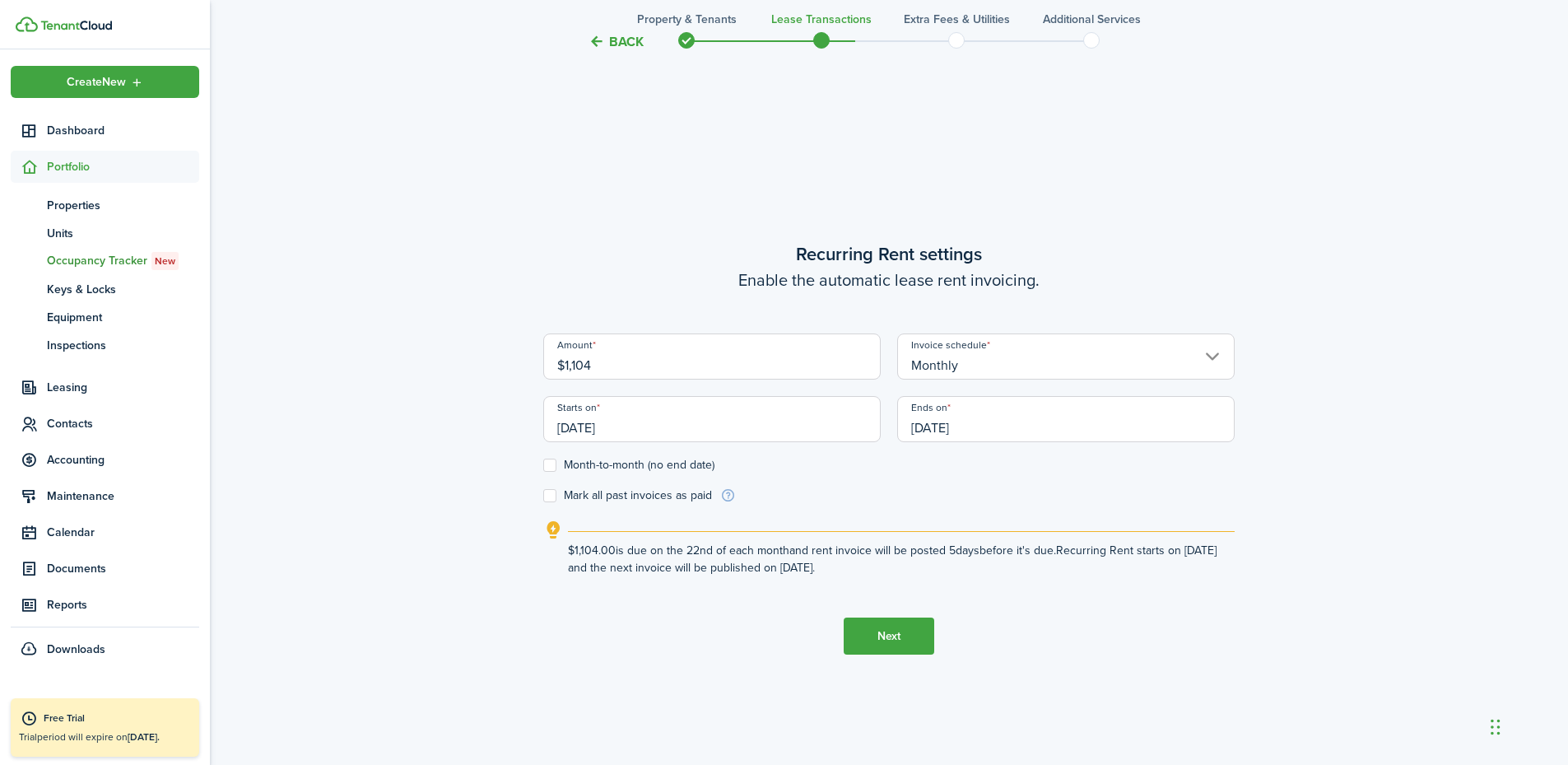
click at [714, 425] on input "[DATE]" at bounding box center [712, 419] width 338 height 46
type input "$1,104.00"
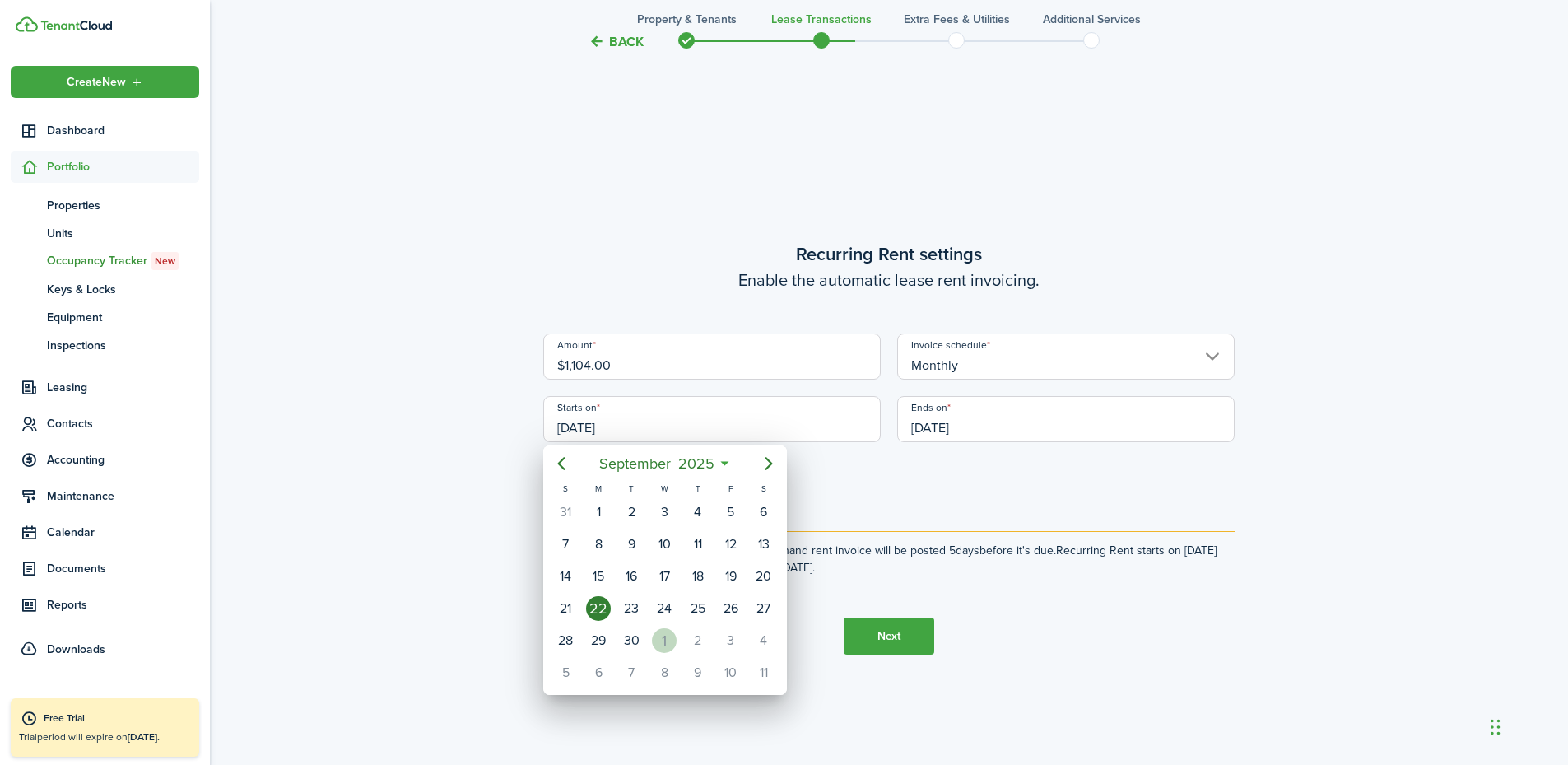
click at [662, 629] on div "1" at bounding box center [664, 641] width 25 height 25
type input "[DATE]"
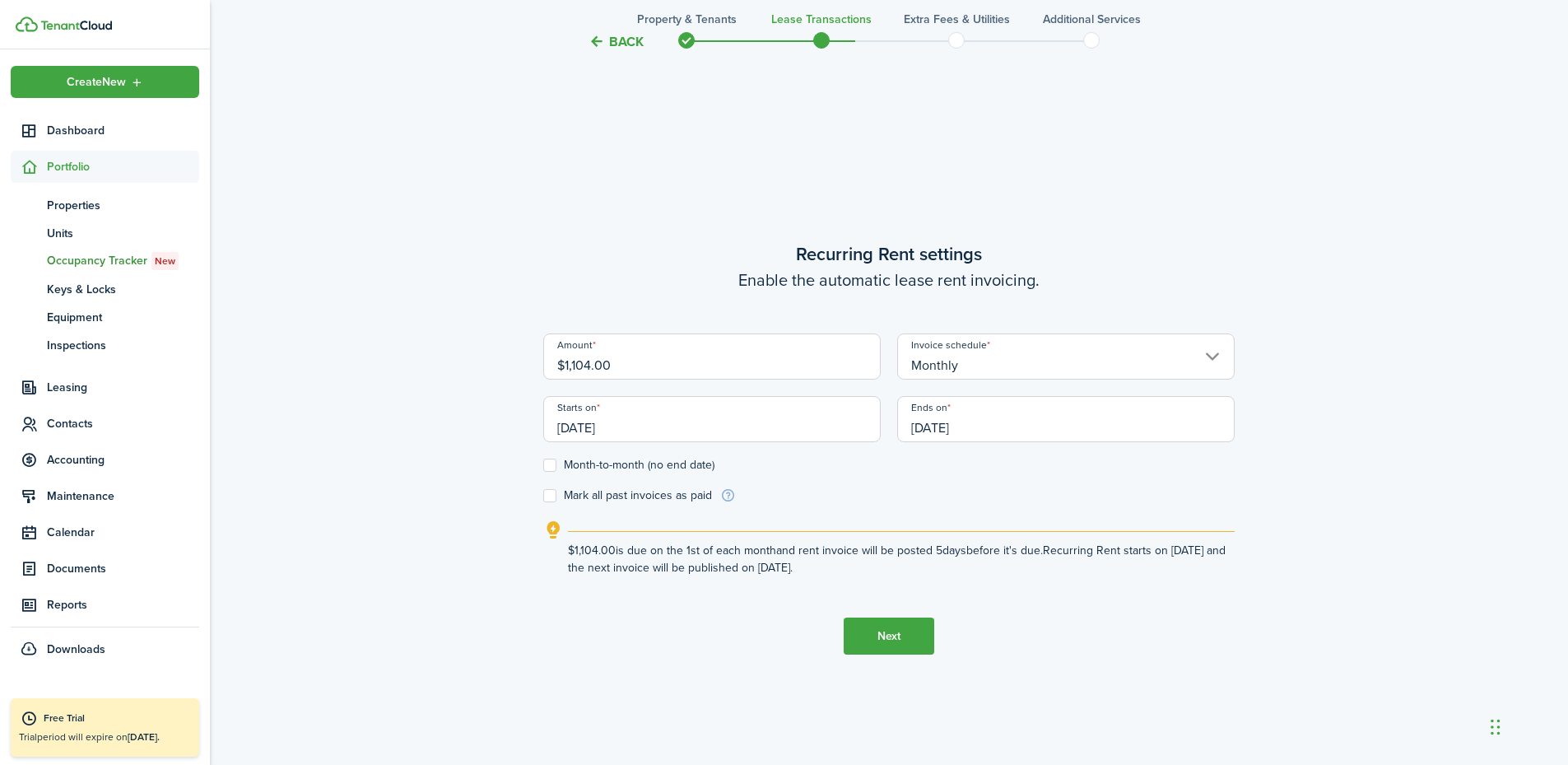
click at [933, 430] on input "[DATE]" at bounding box center [1066, 419] width 338 height 46
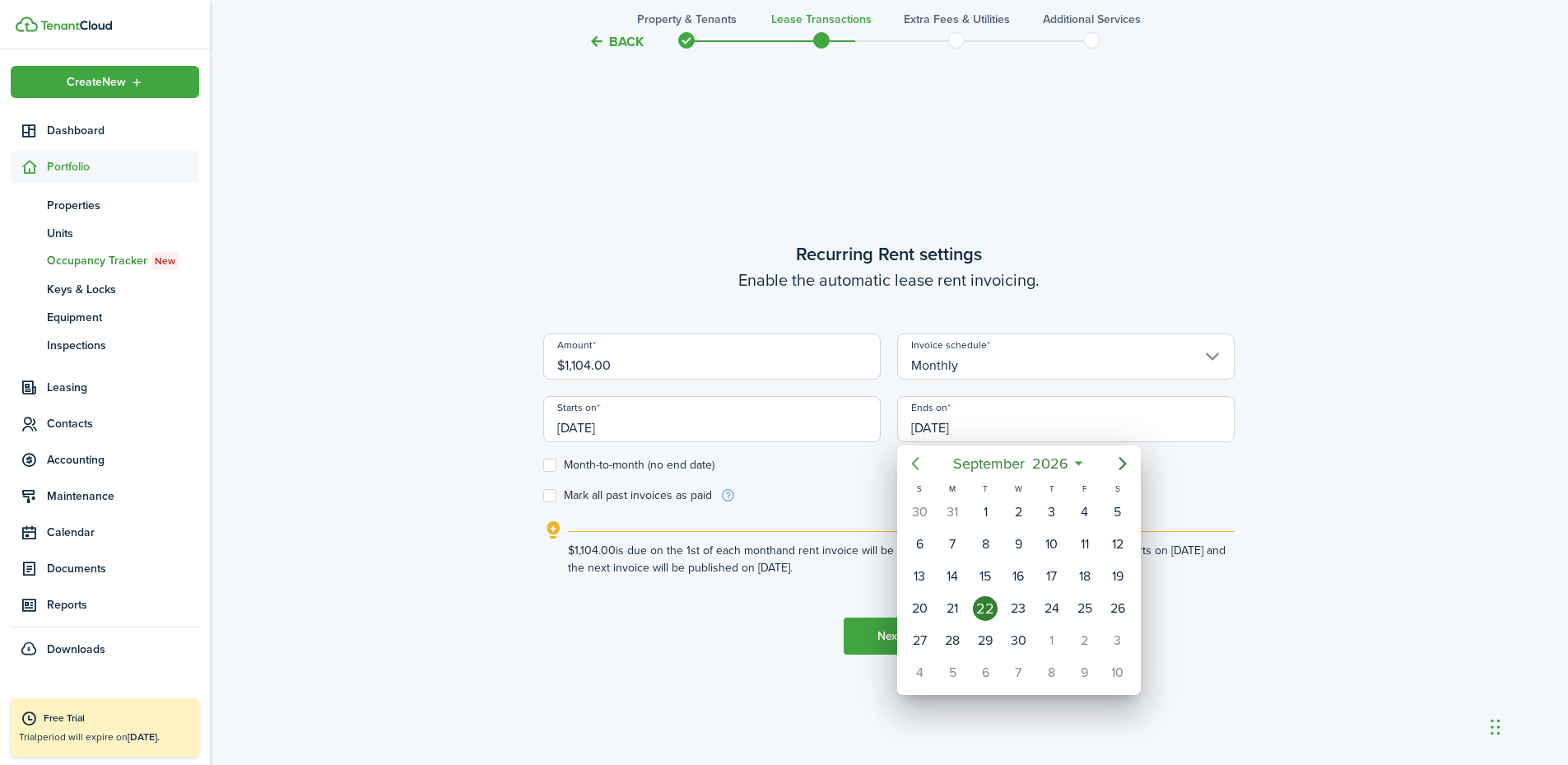
click at [921, 465] on icon "Previous page" at bounding box center [915, 464] width 20 height 20
click at [921, 464] on icon "Previous page" at bounding box center [915, 464] width 20 height 20
click at [985, 458] on span "August" at bounding box center [989, 463] width 53 height 29
click at [1022, 557] on div "May" at bounding box center [1019, 559] width 59 height 27
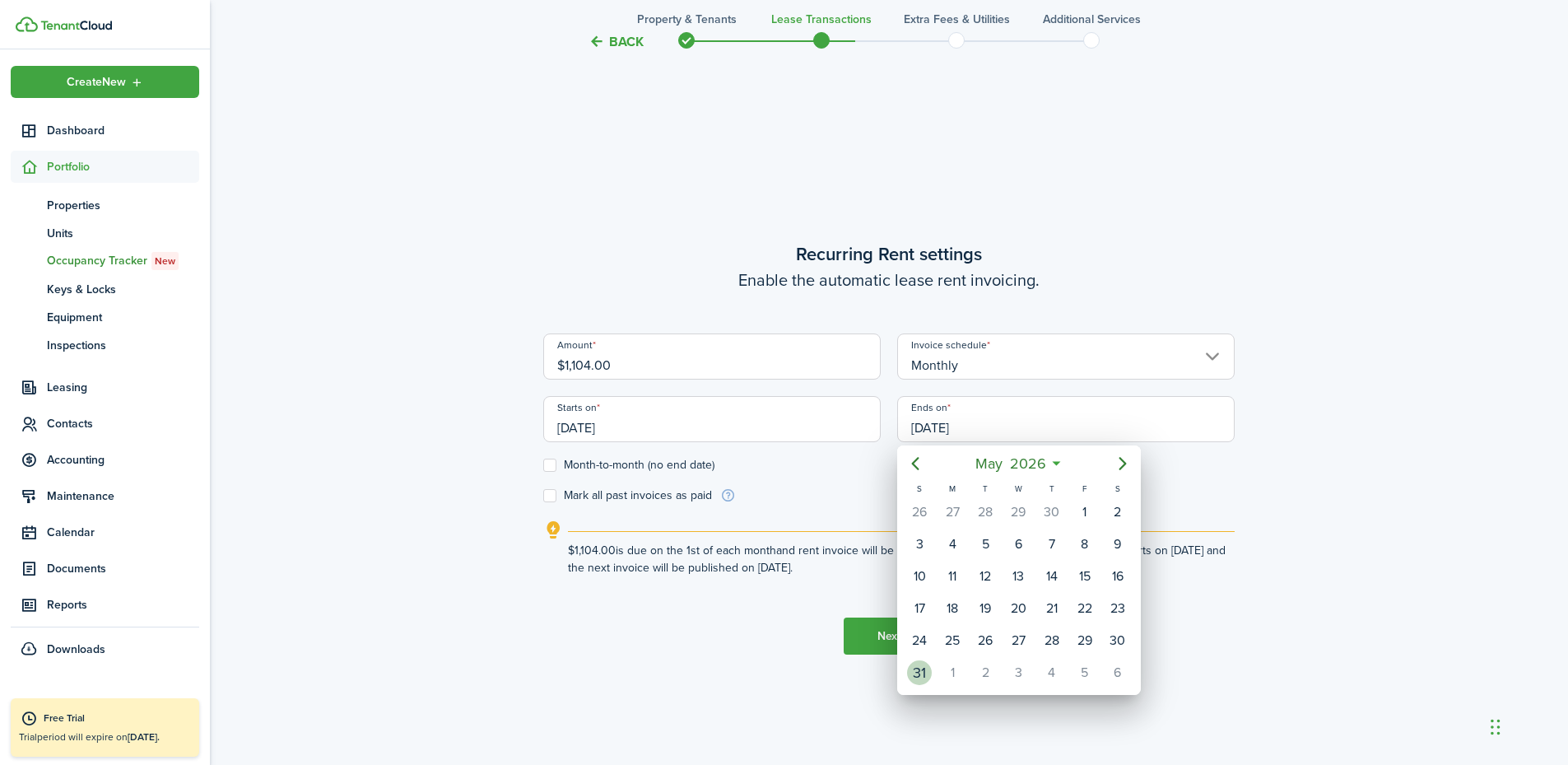
click at [918, 668] on div "31" at bounding box center [920, 673] width 25 height 25
type input "[DATE]"
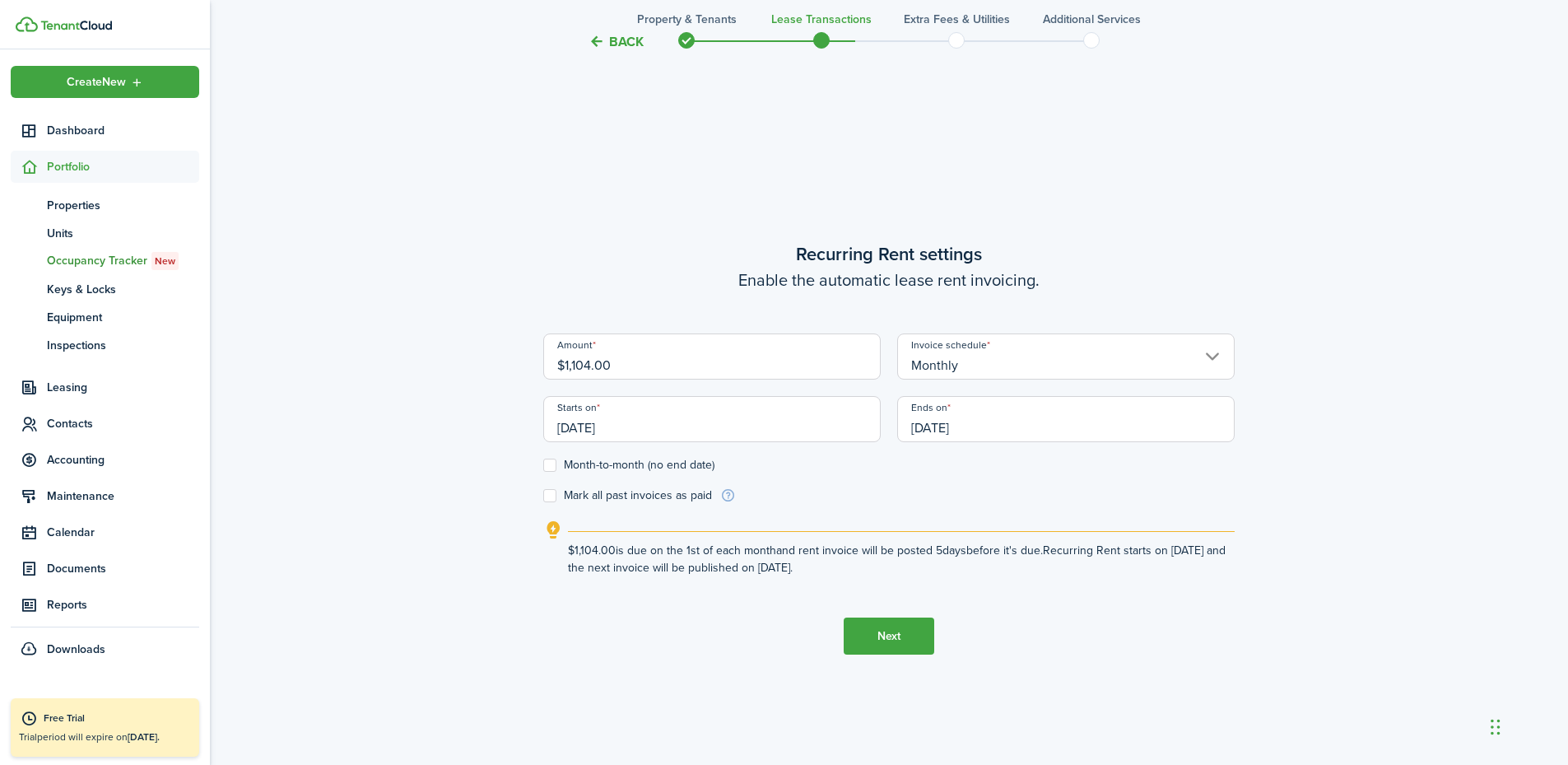
click at [891, 634] on button "Next" at bounding box center [890, 637] width 91 height 37
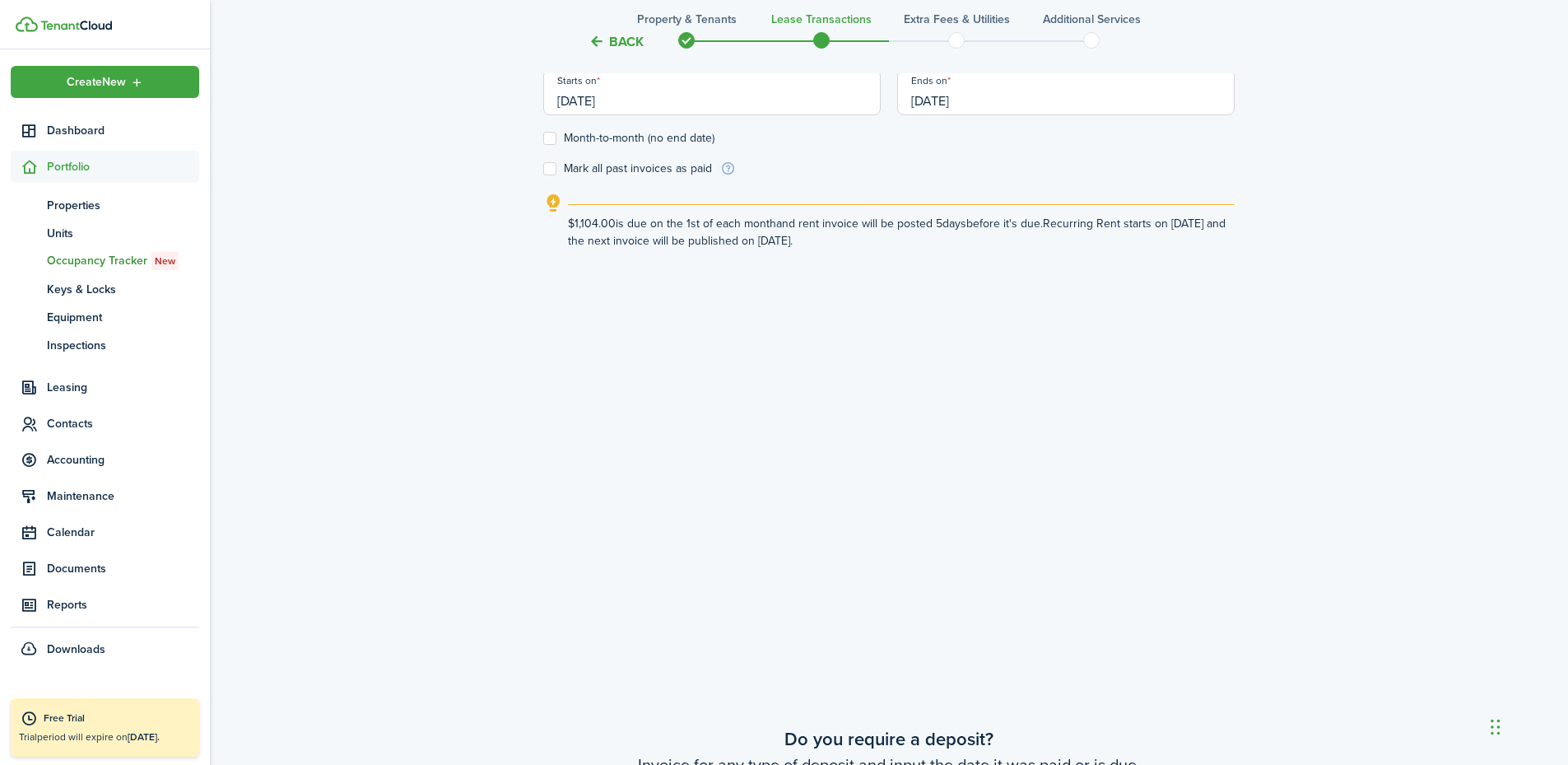
click at [891, 634] on div "Do you want to add automatic Recurring Rent? Enable the automatic lease rent in…" at bounding box center [890, 209] width 692 height 2118
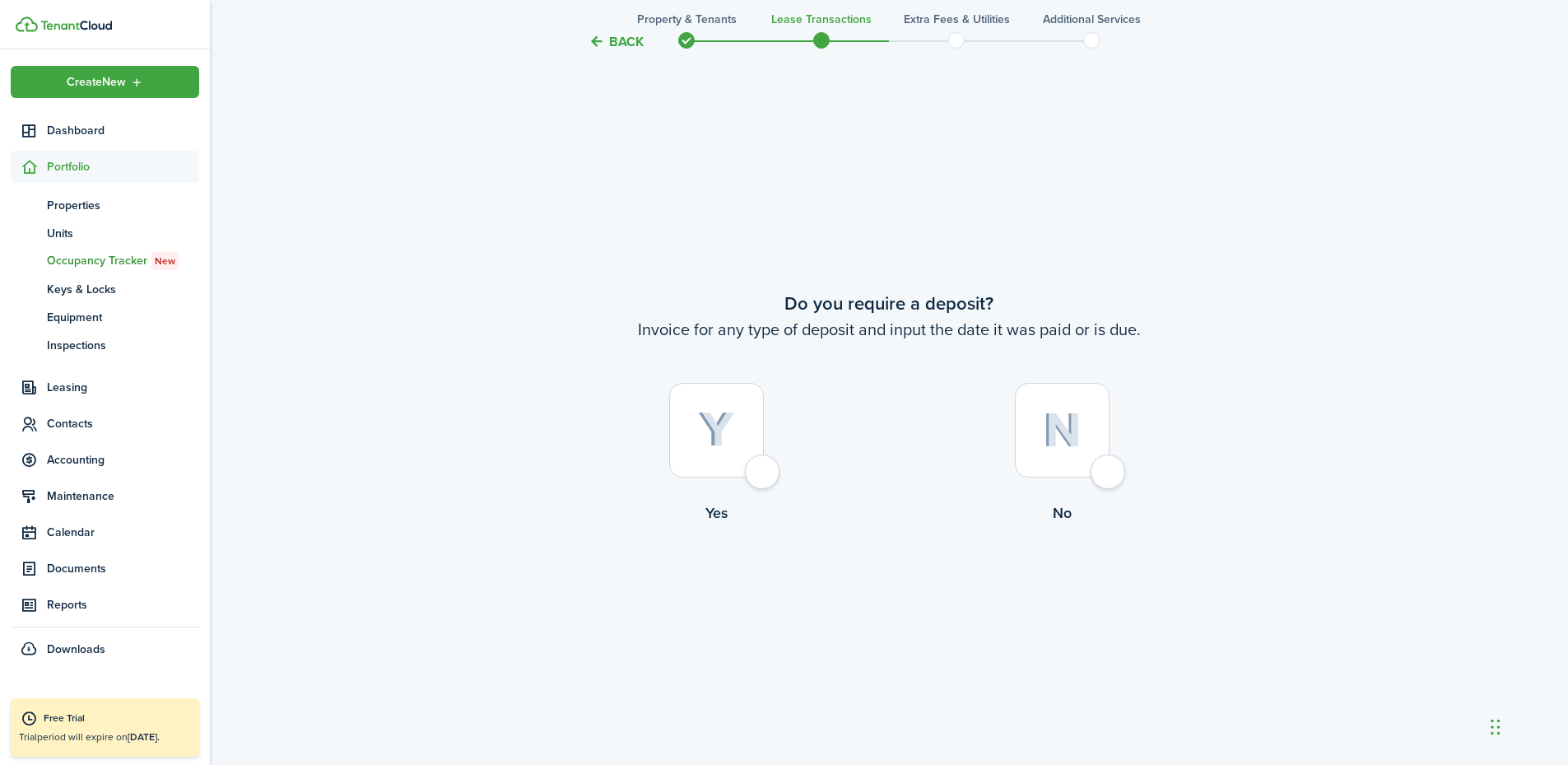
scroll to position [1419, 0]
click at [1077, 462] on div at bounding box center [1063, 428] width 94 height 95
radio input "true"
click at [1093, 460] on div at bounding box center [1063, 428] width 94 height 95
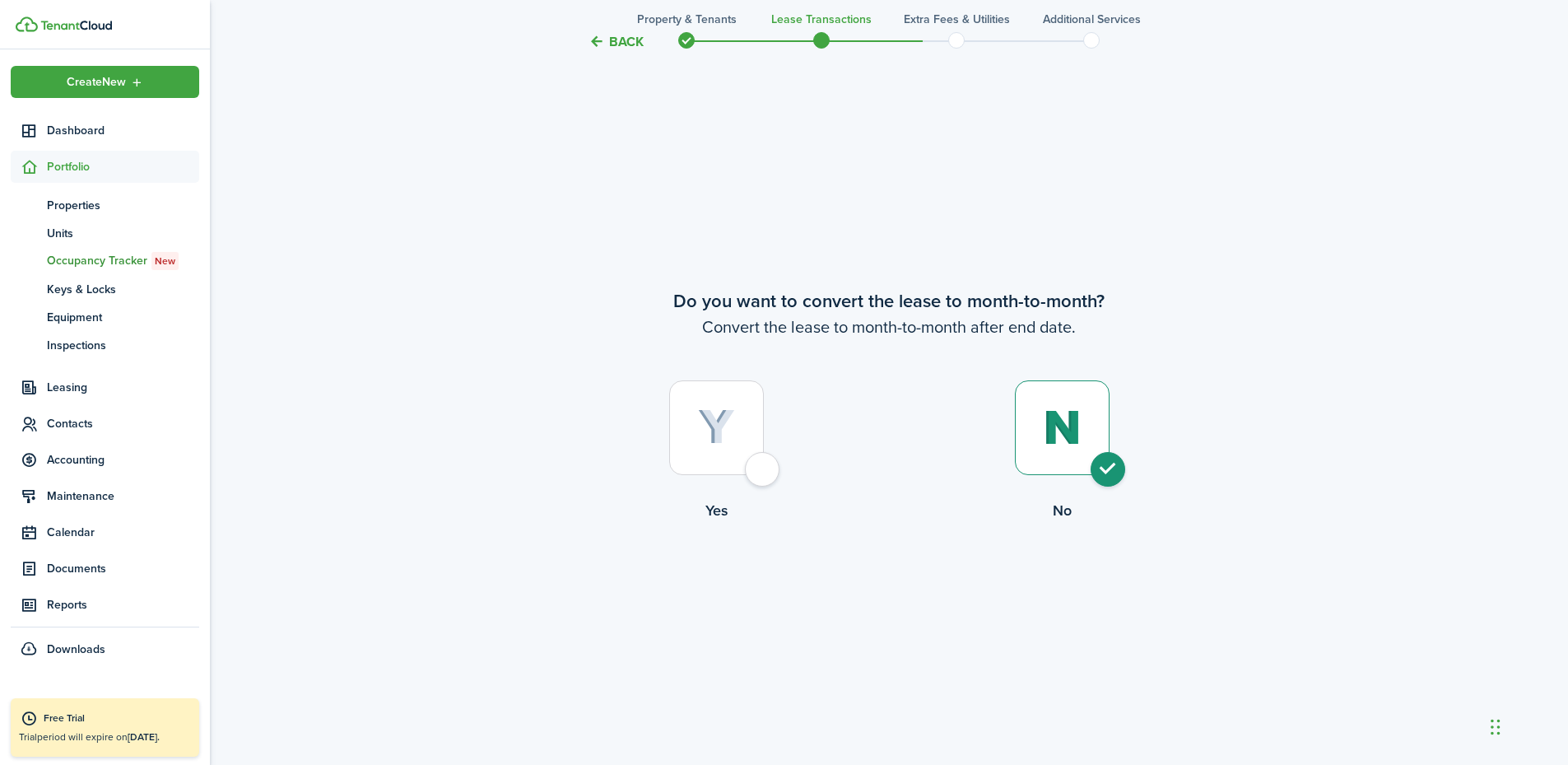
radio input "true"
click at [895, 588] on button "Continue" at bounding box center [890, 589] width 91 height 37
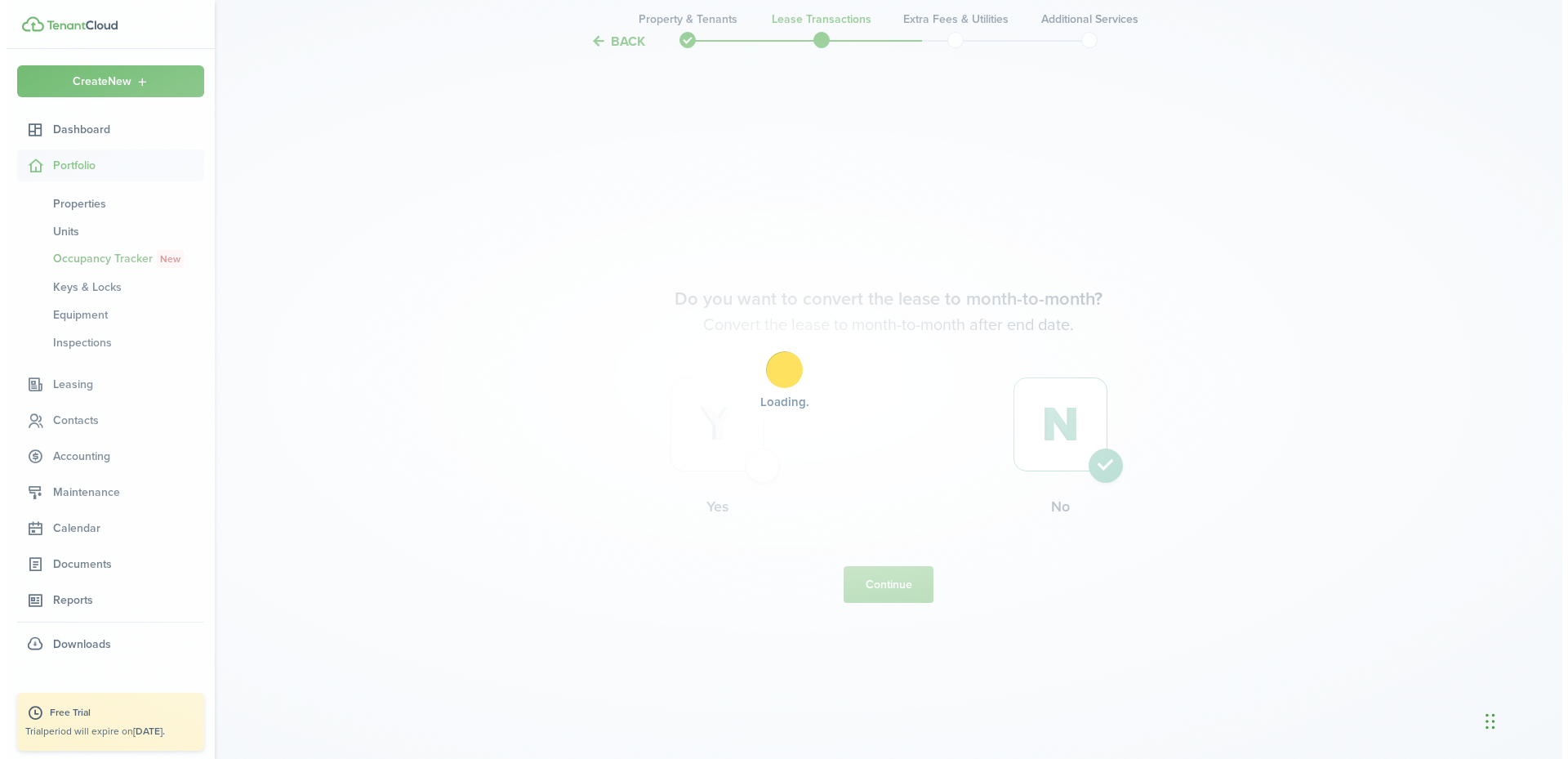
scroll to position [0, 0]
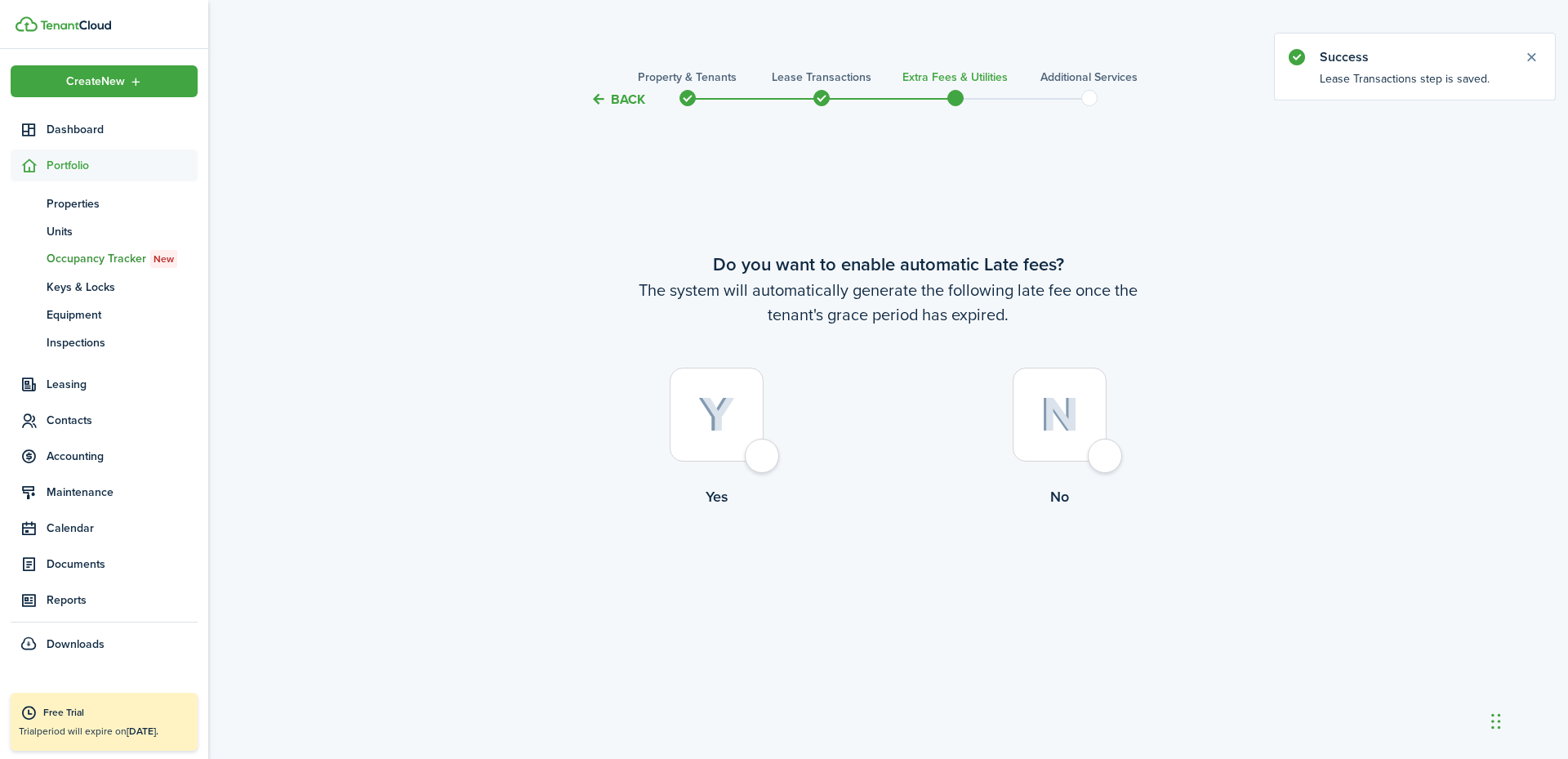
click at [752, 447] on div at bounding box center [716, 415] width 94 height 94
radio input "true"
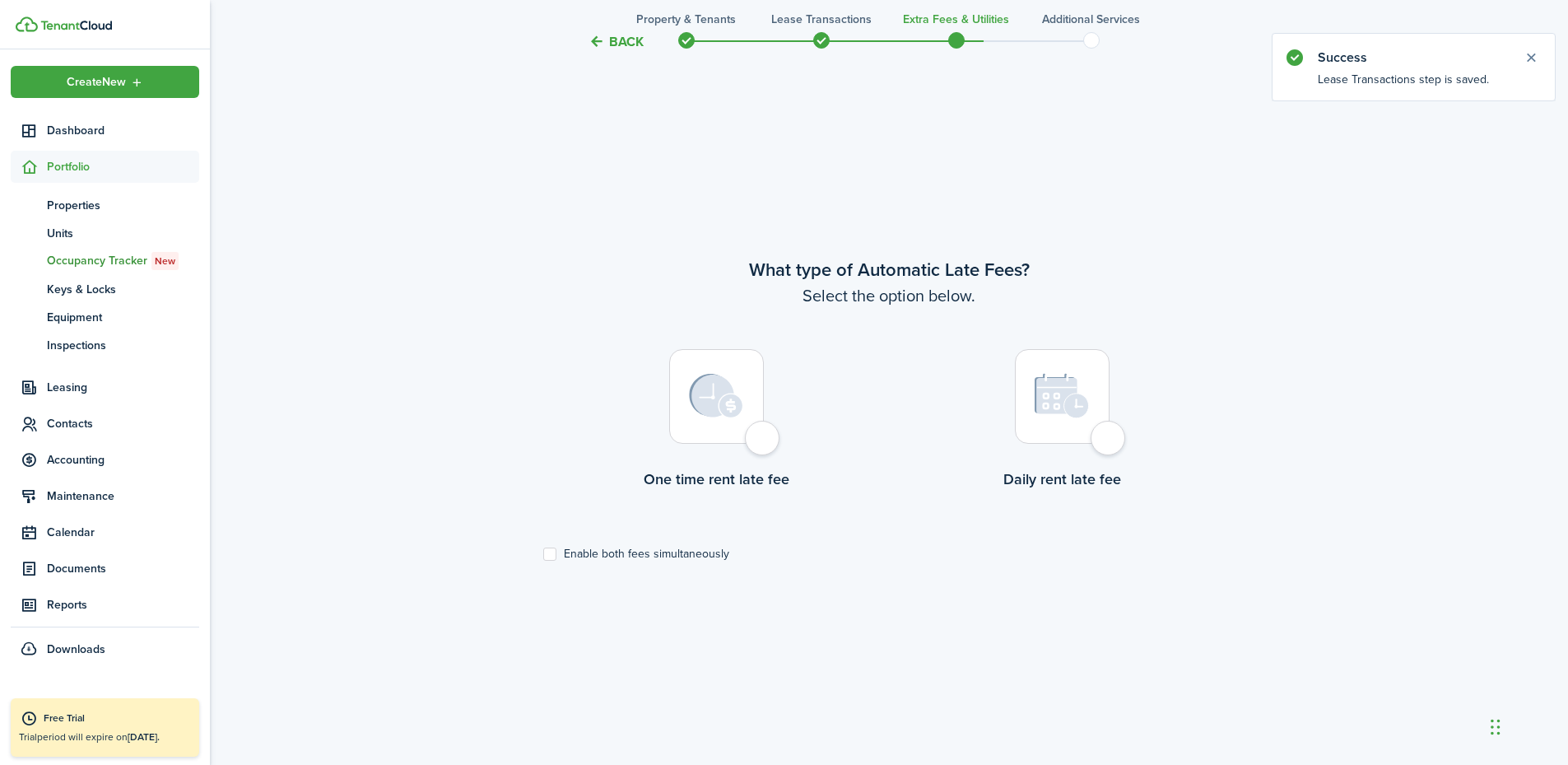
click at [739, 436] on div at bounding box center [717, 397] width 94 height 95
radio input "true"
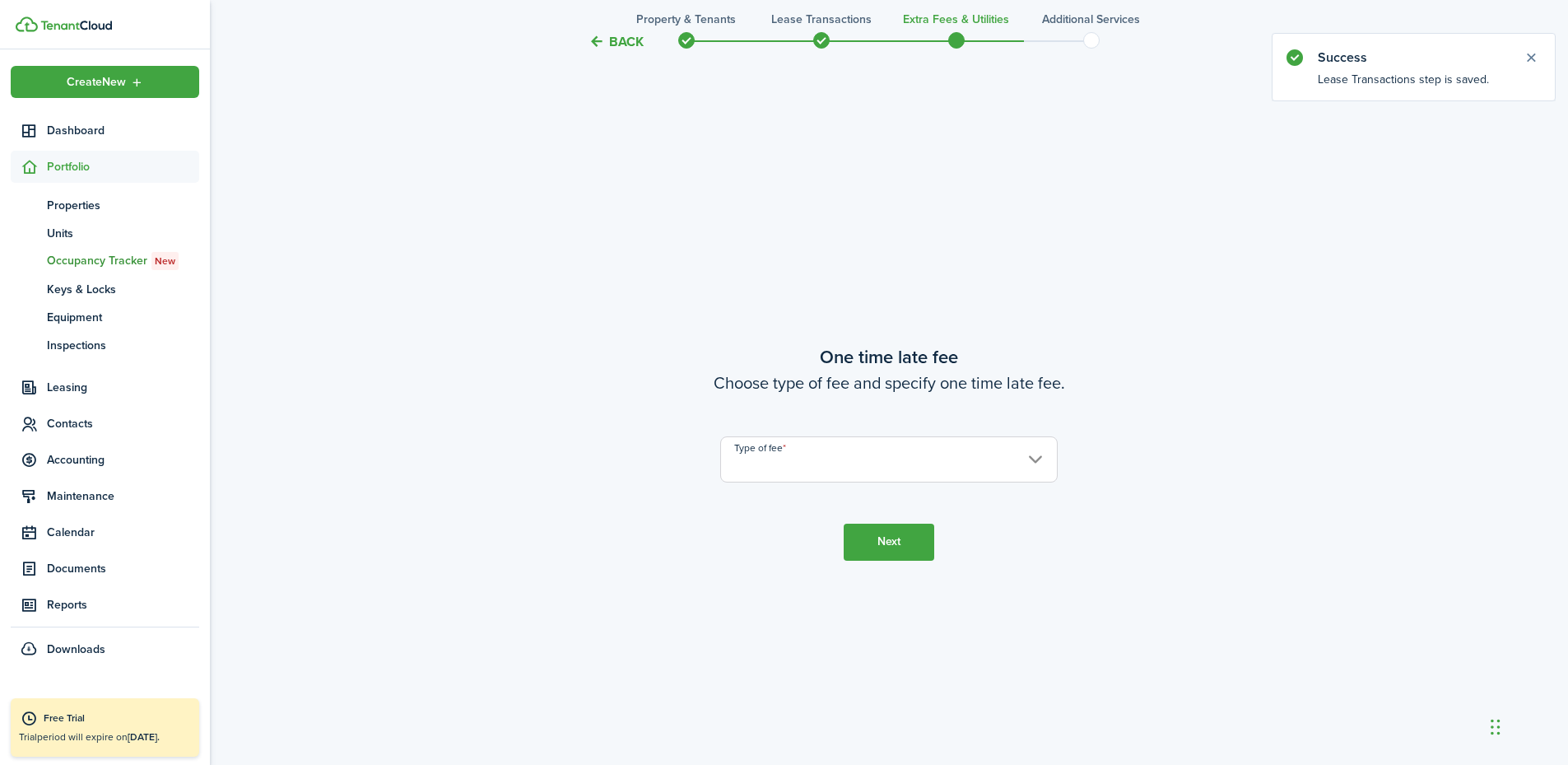
scroll to position [1419, 0]
click at [798, 465] on input "Type of fee" at bounding box center [889, 456] width 338 height 46
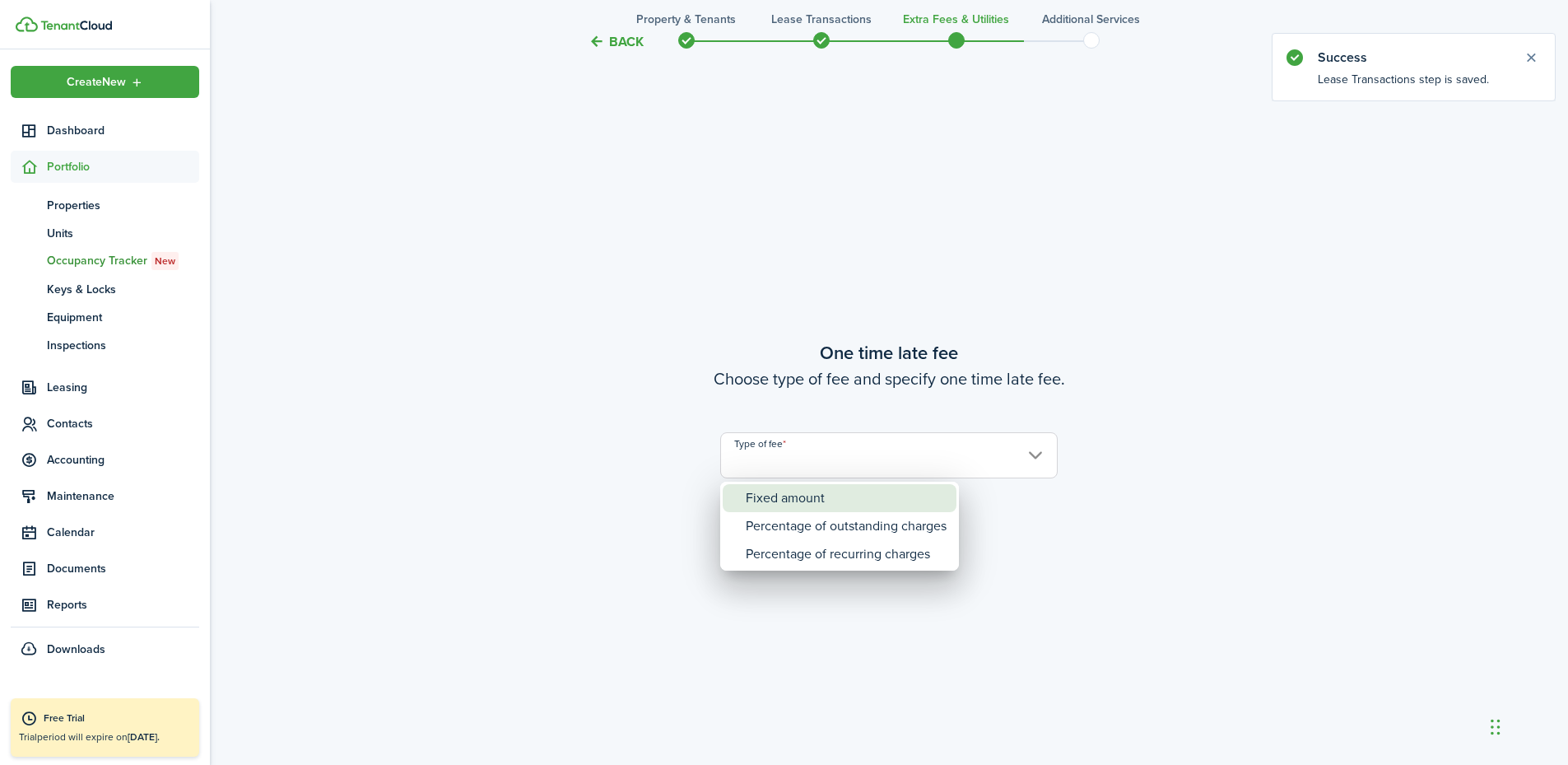
click at [800, 487] on div "Fixed amount" at bounding box center [846, 498] width 201 height 28
type input "Fixed amount"
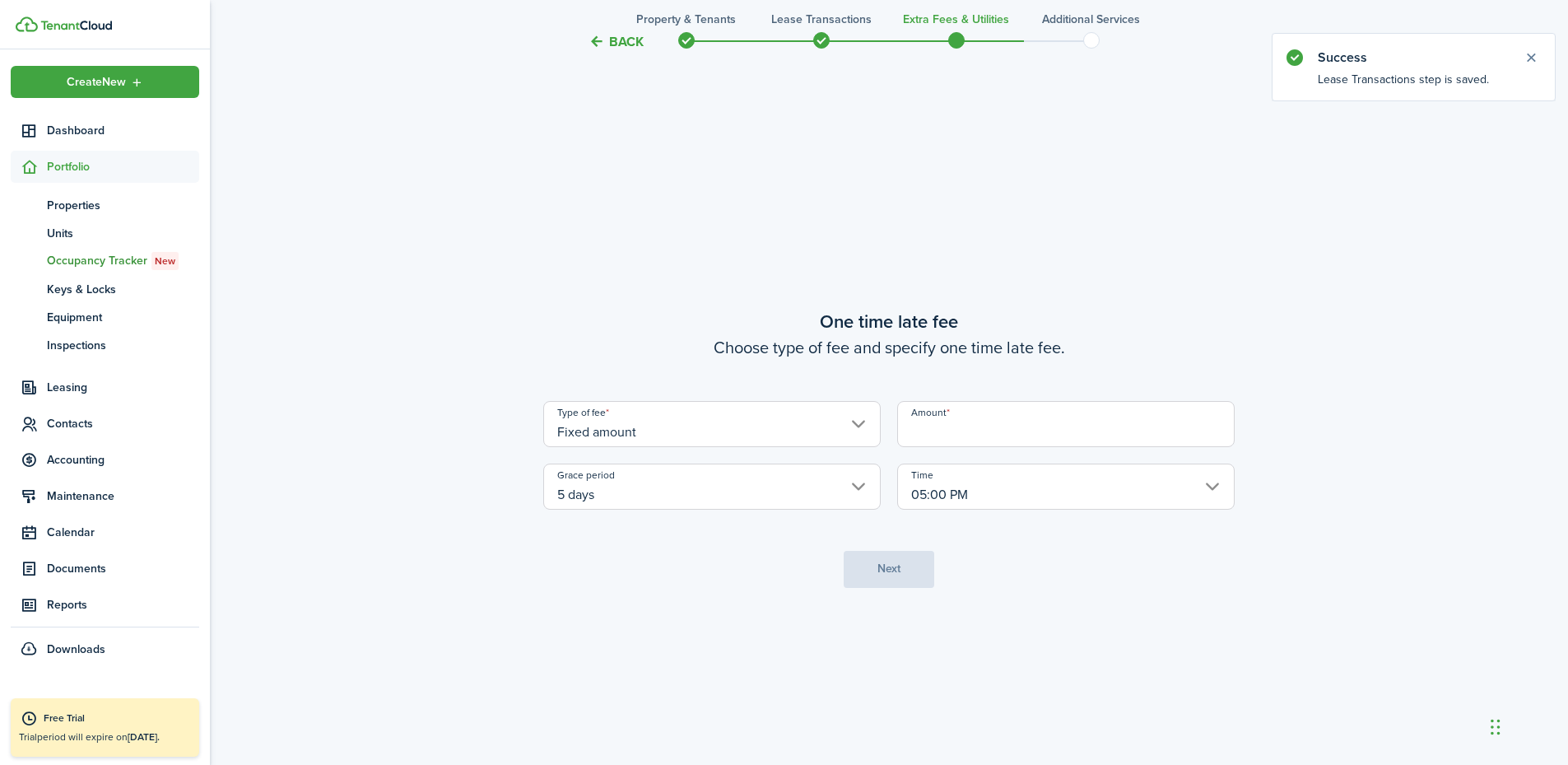
click at [942, 440] on input "Amount" at bounding box center [1066, 424] width 338 height 46
type input "$25.00"
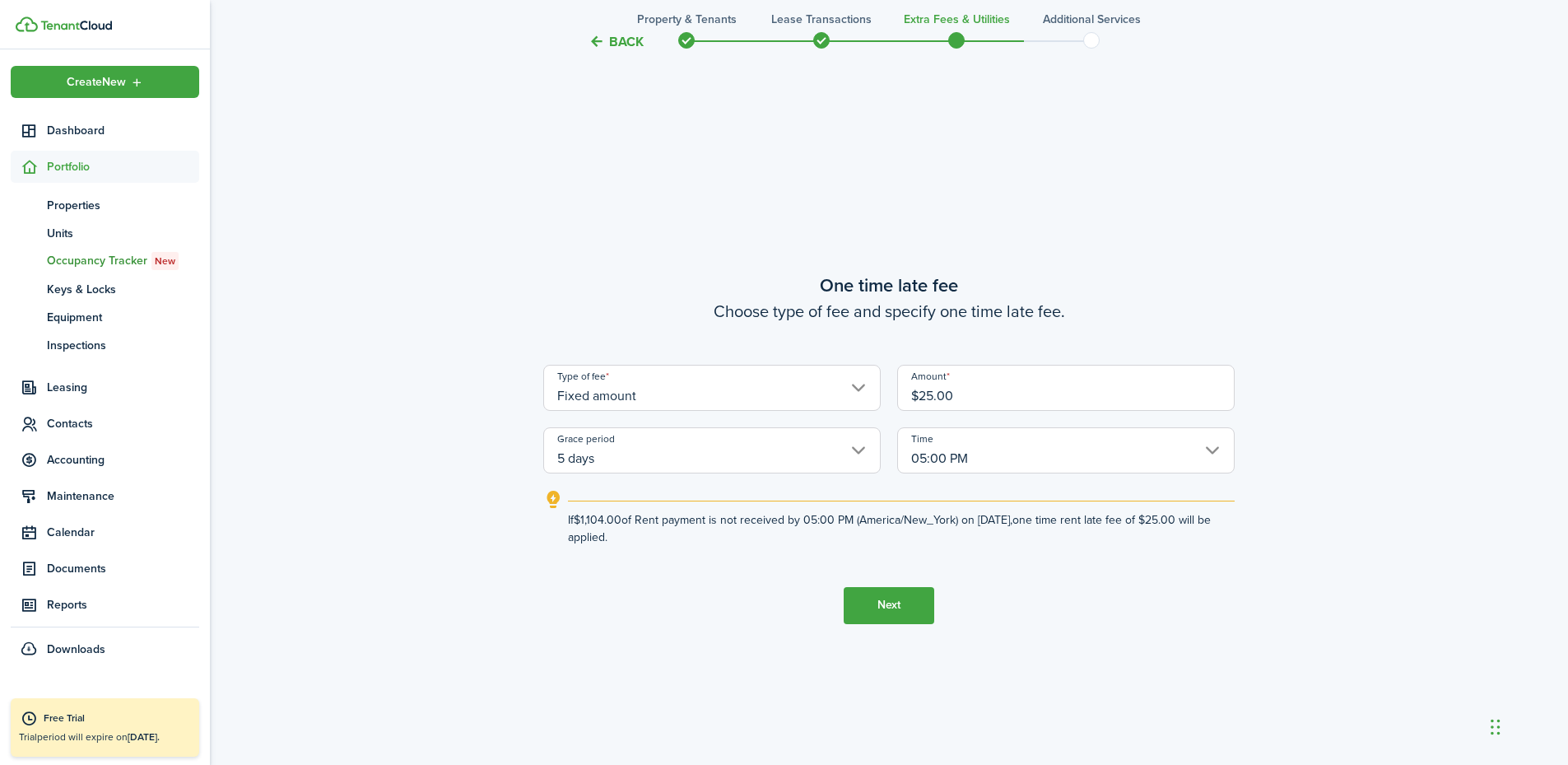
click at [890, 606] on button "Next" at bounding box center [890, 605] width 91 height 37
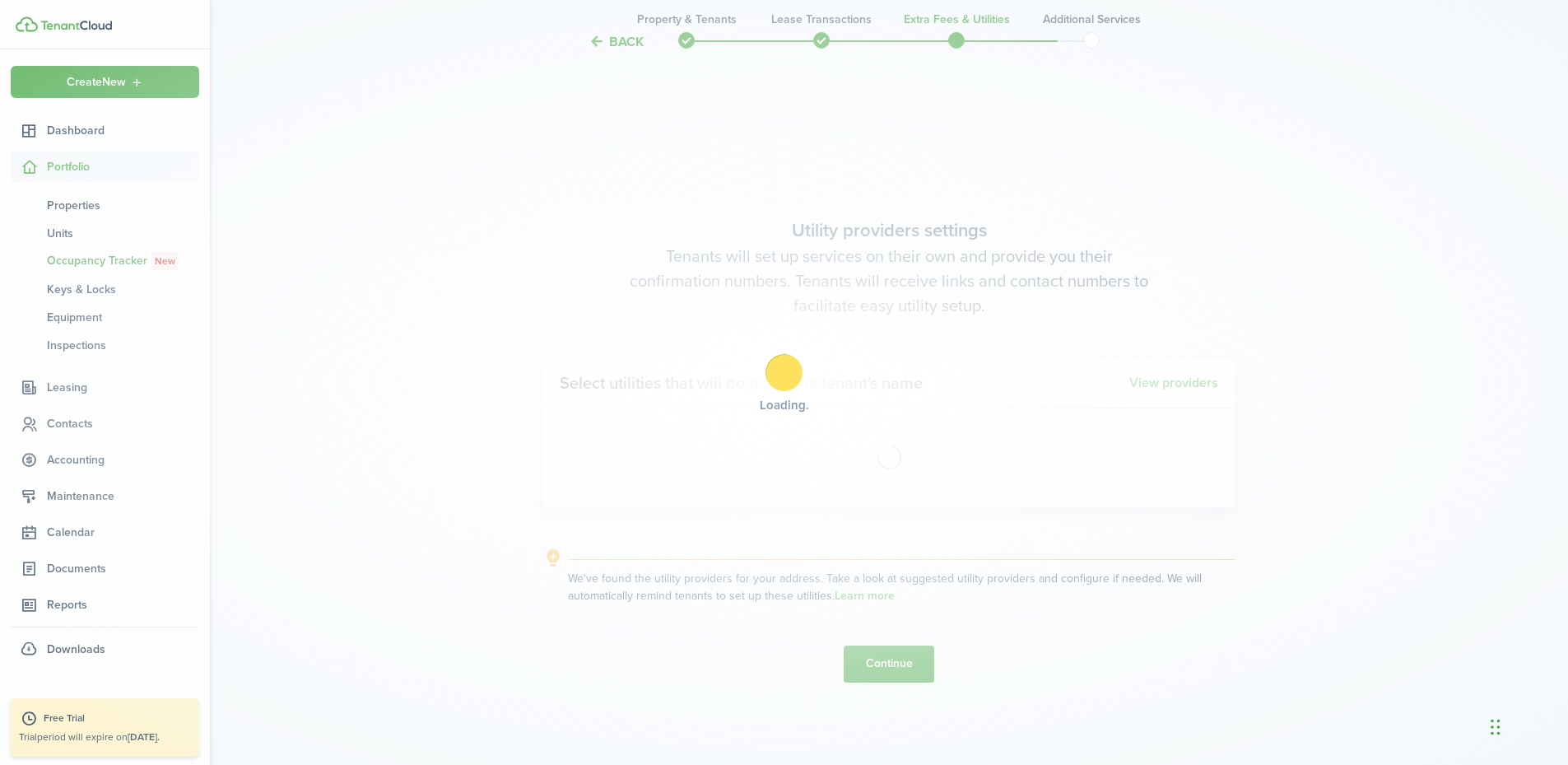
scroll to position [2184, 0]
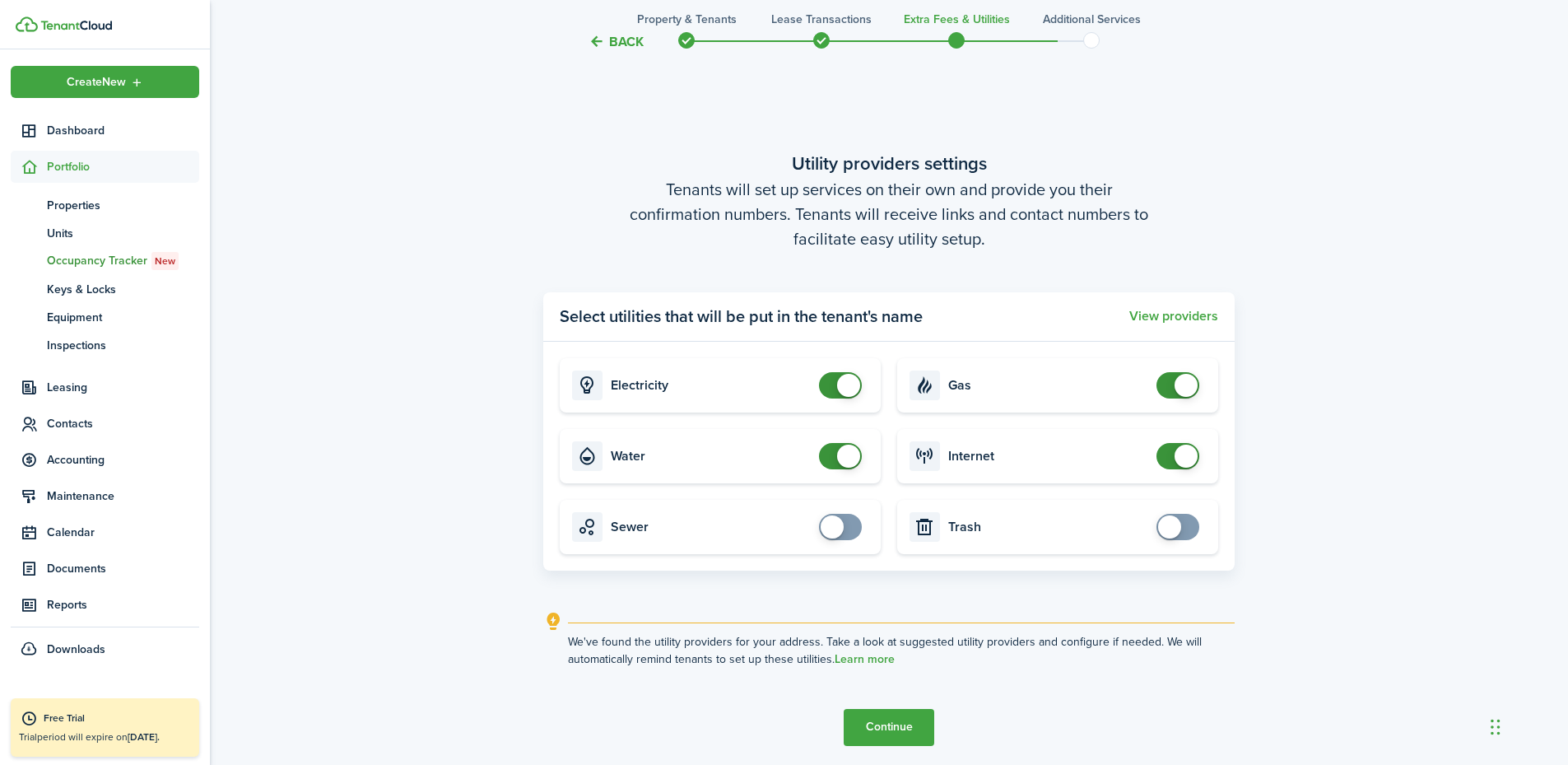
click at [892, 720] on button "Continue" at bounding box center [890, 728] width 91 height 37
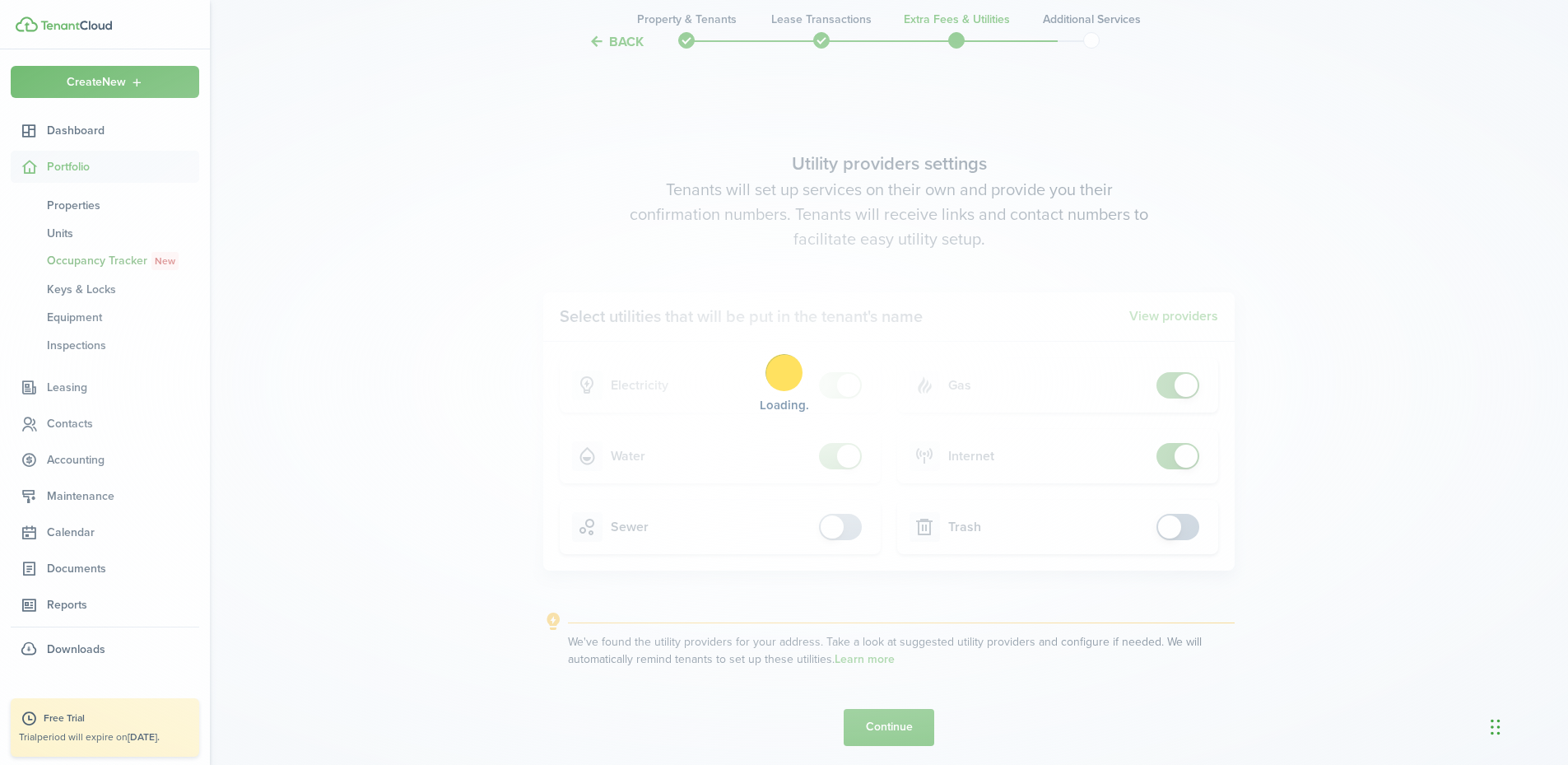
scroll to position [0, 0]
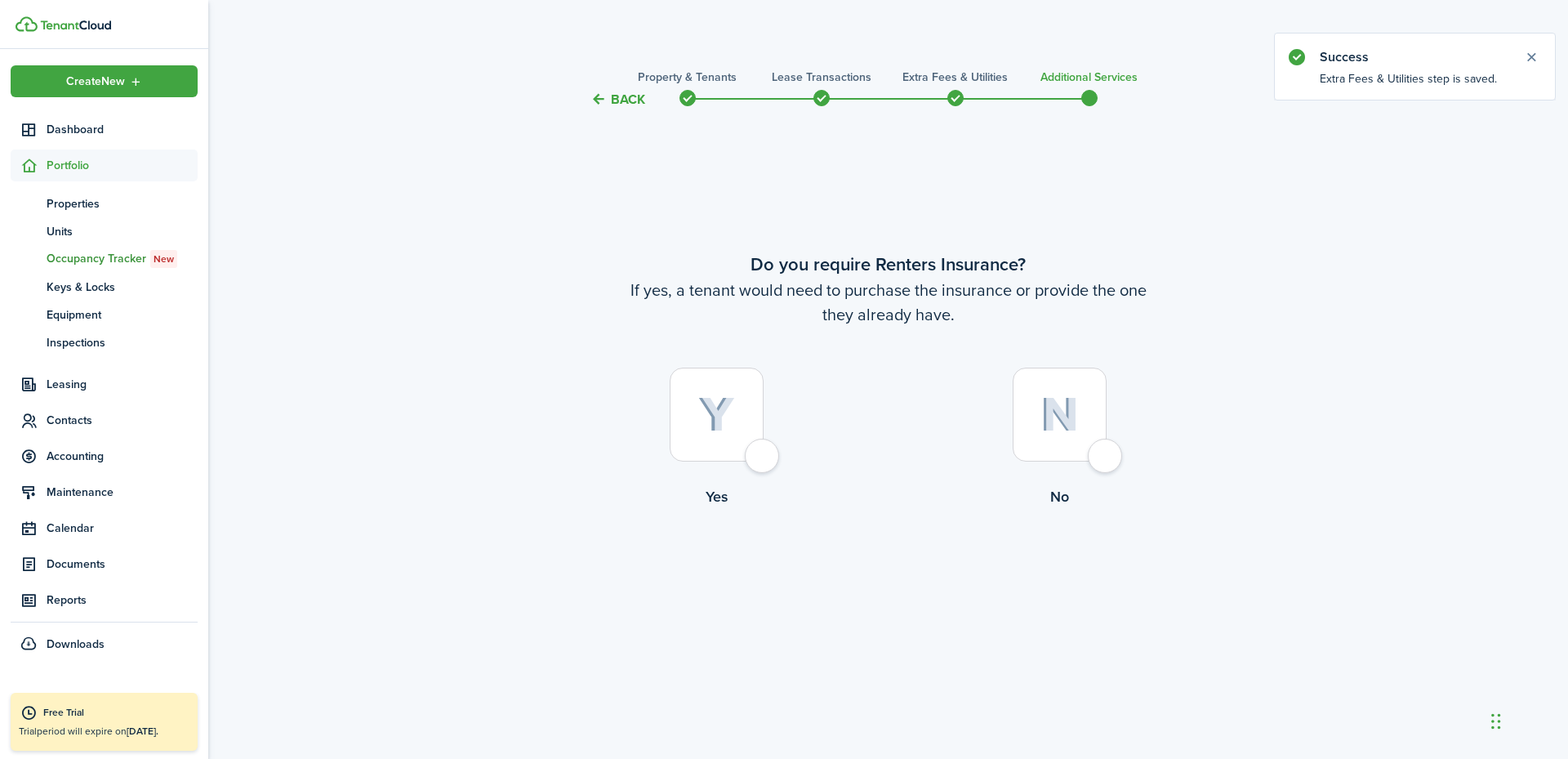
click at [1069, 436] on div at bounding box center [1059, 415] width 94 height 94
radio input "true"
click at [922, 573] on button "Complete move in" at bounding box center [888, 576] width 120 height 37
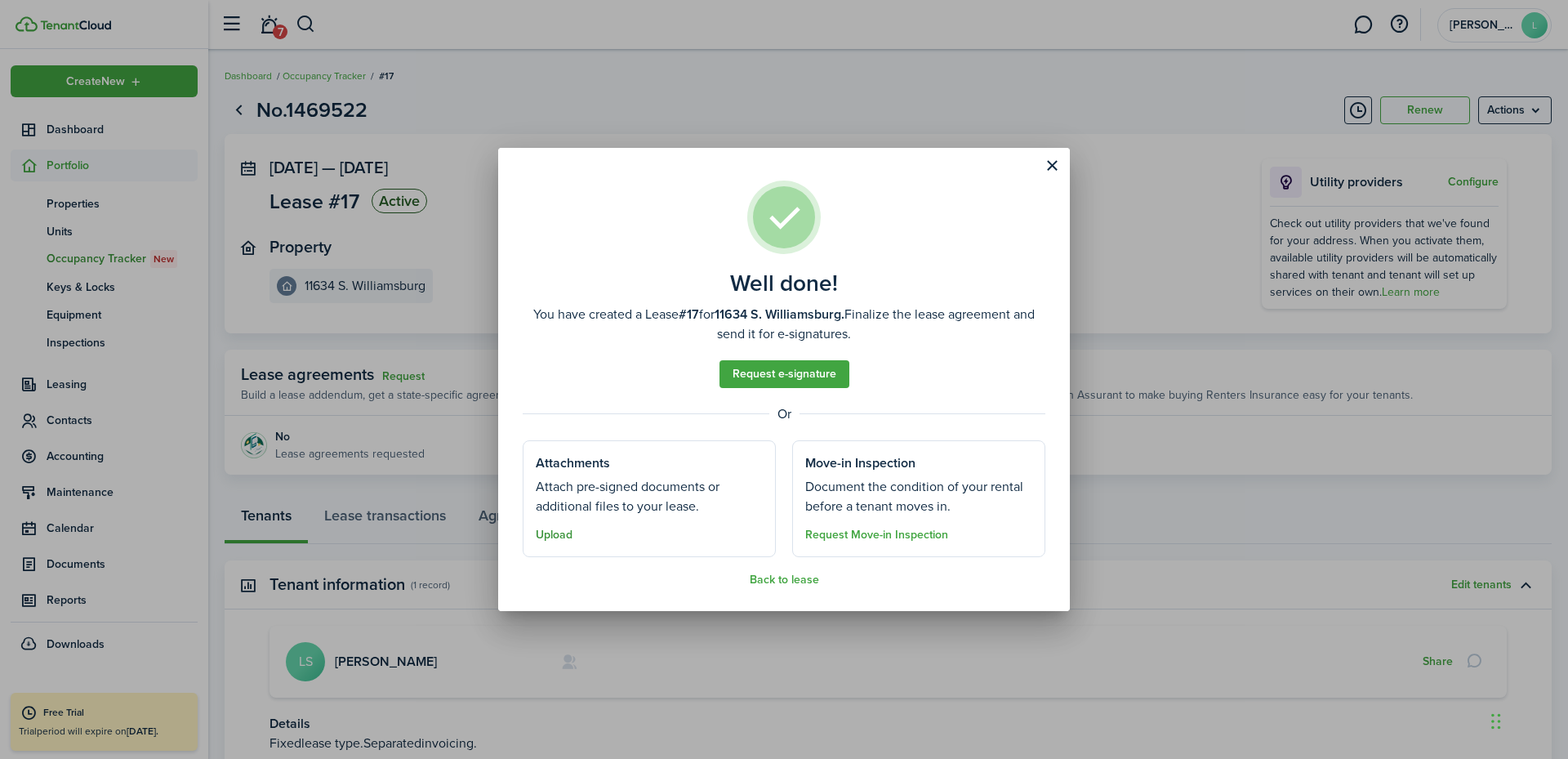
click at [564, 532] on button "Upload" at bounding box center [555, 535] width 37 height 13
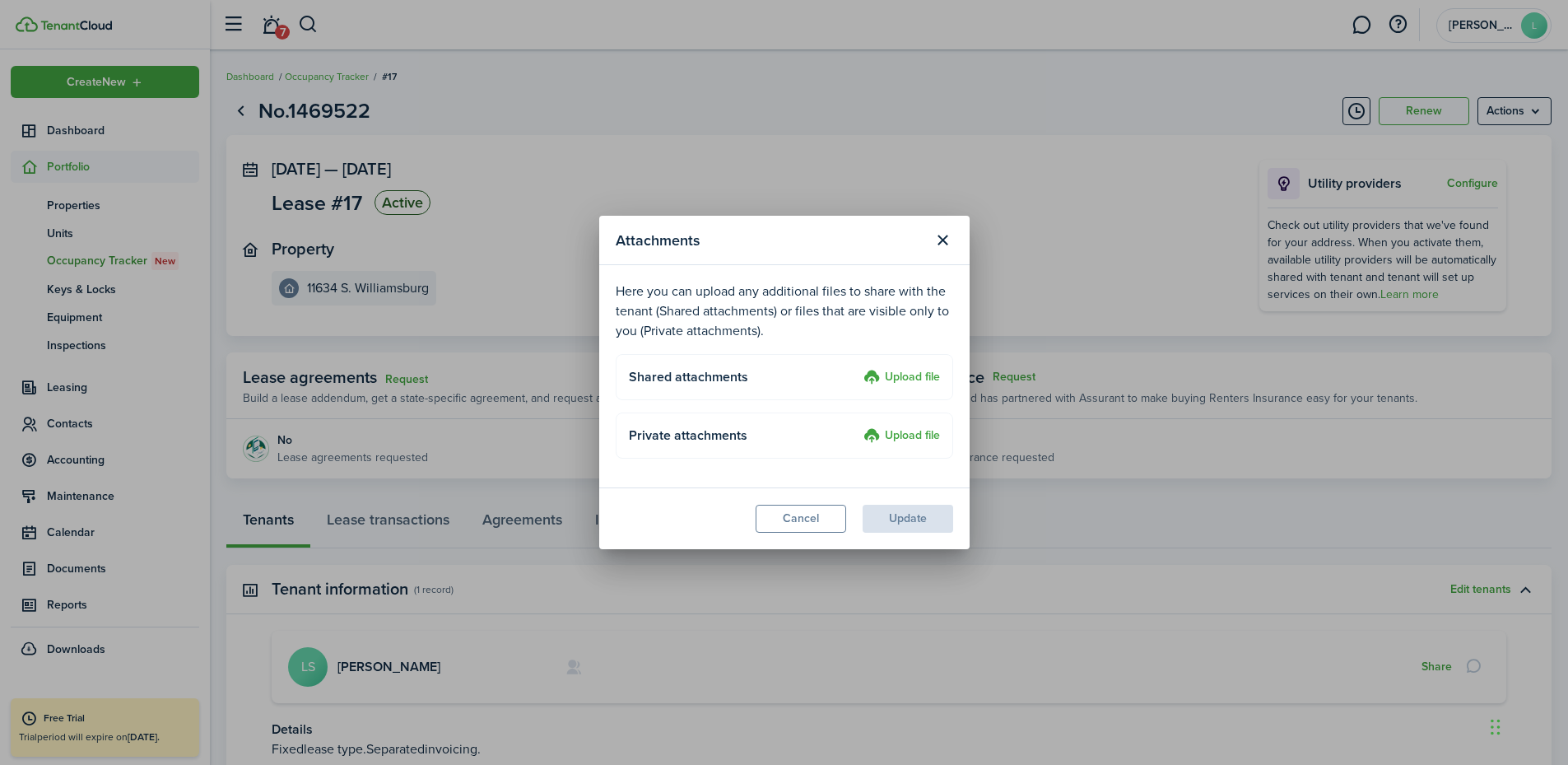
click at [912, 386] on label "Upload file" at bounding box center [902, 378] width 77 height 20
click at [858, 368] on input "Upload file" at bounding box center [858, 368] width 0 height 0
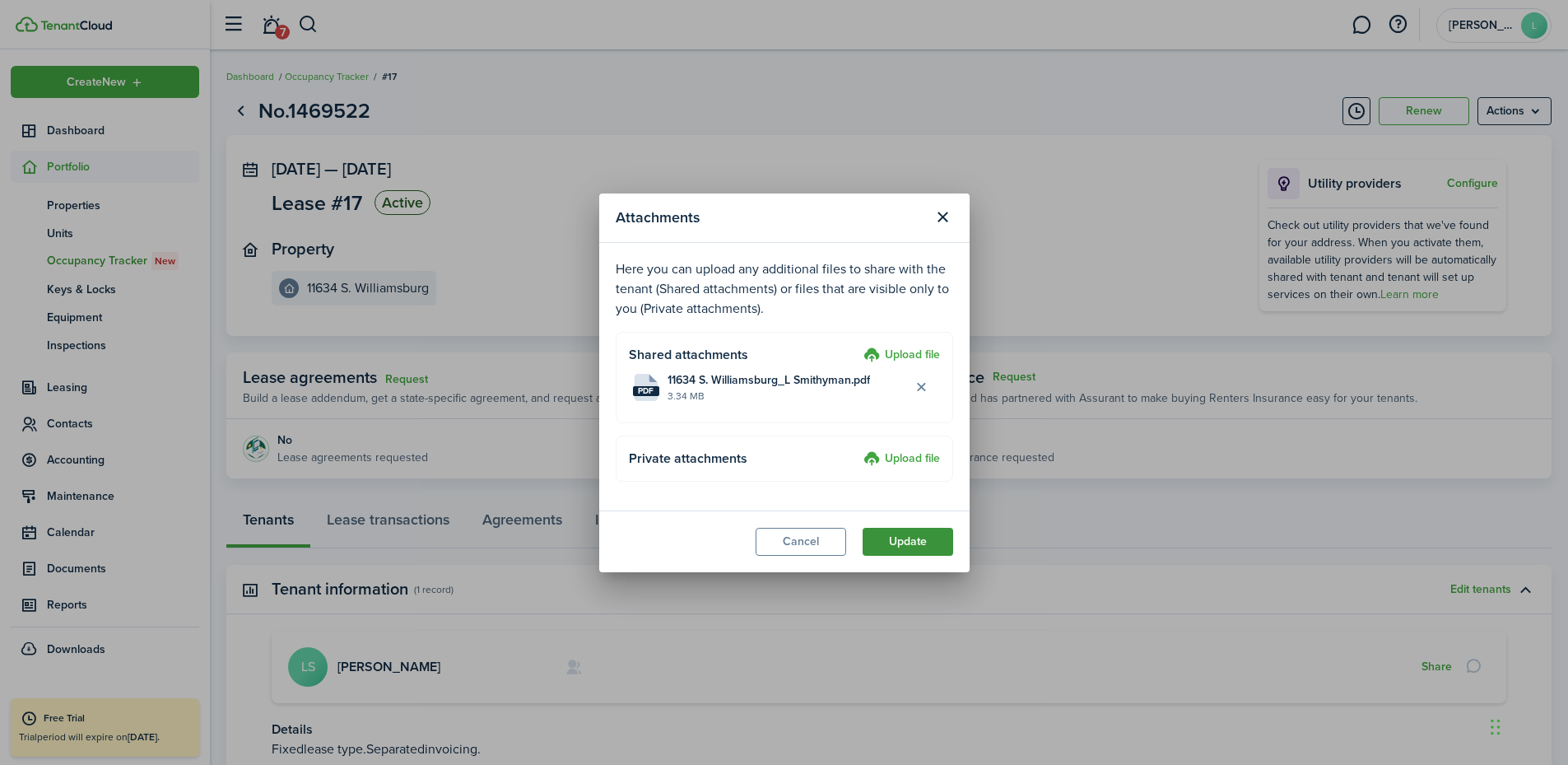
click at [906, 547] on button "Update" at bounding box center [908, 541] width 91 height 28
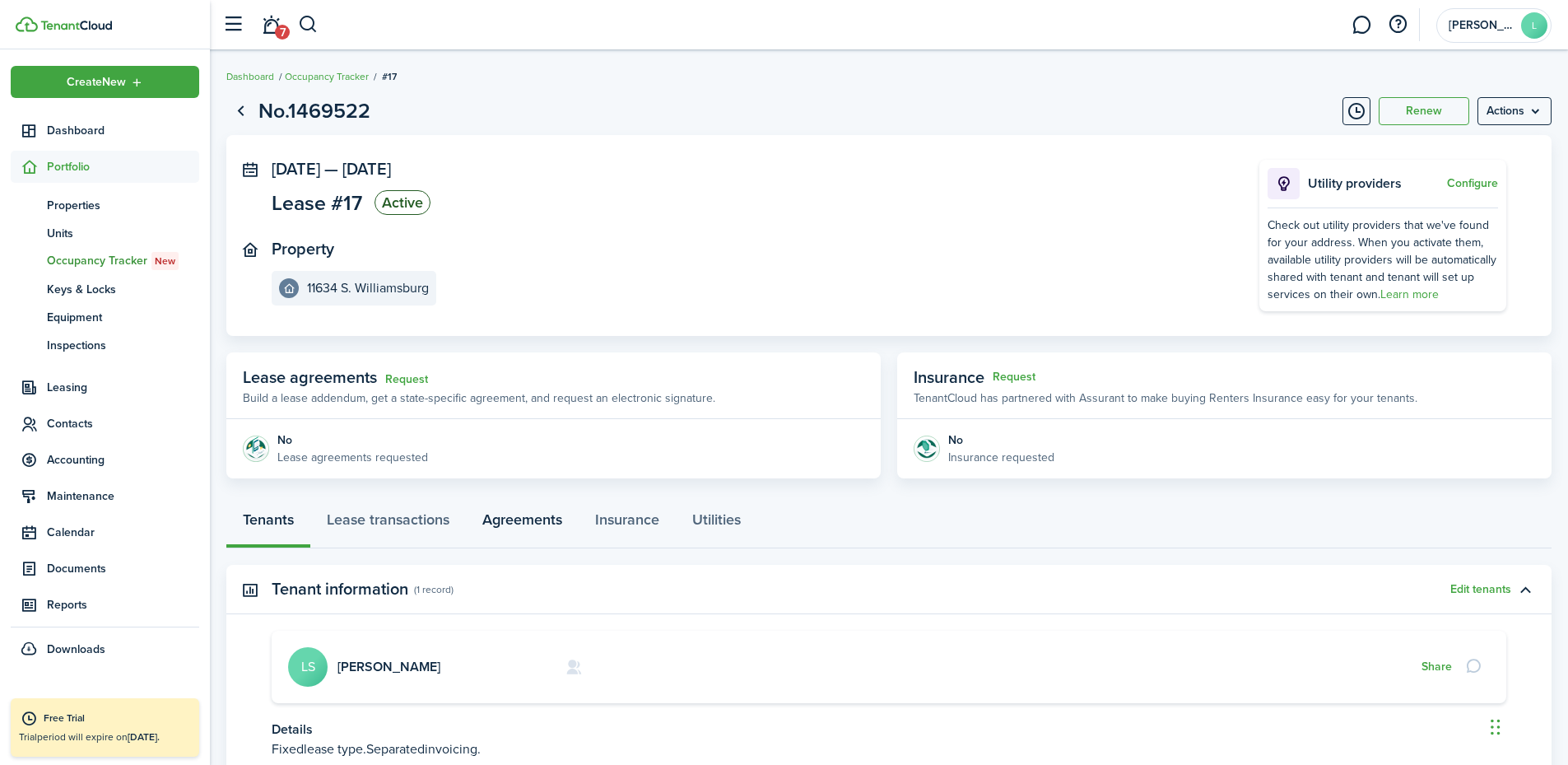
click at [561, 522] on link "Agreements" at bounding box center [522, 523] width 113 height 49
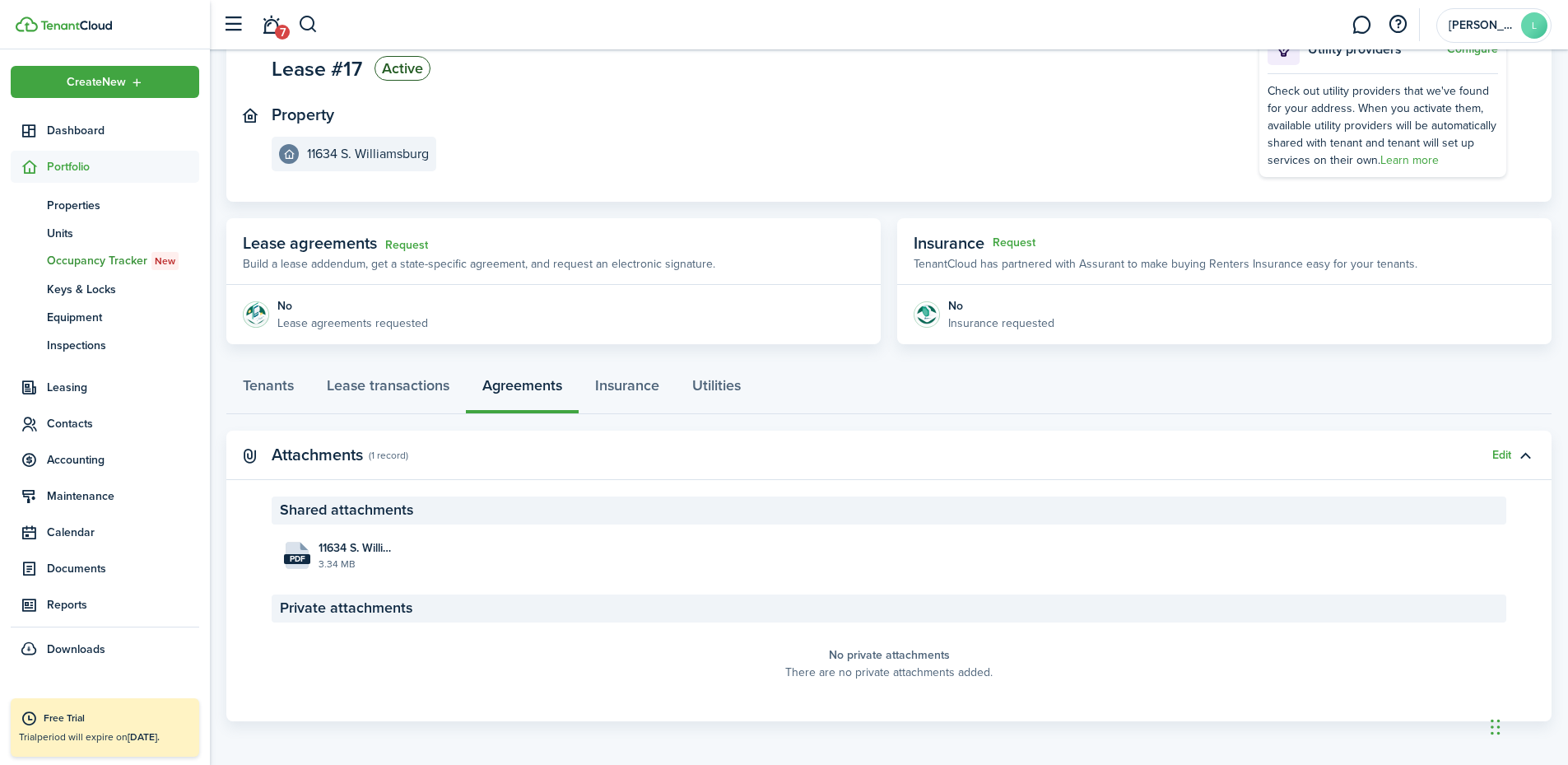
scroll to position [136, 0]
click at [78, 421] on span "Contacts" at bounding box center [123, 423] width 152 height 17
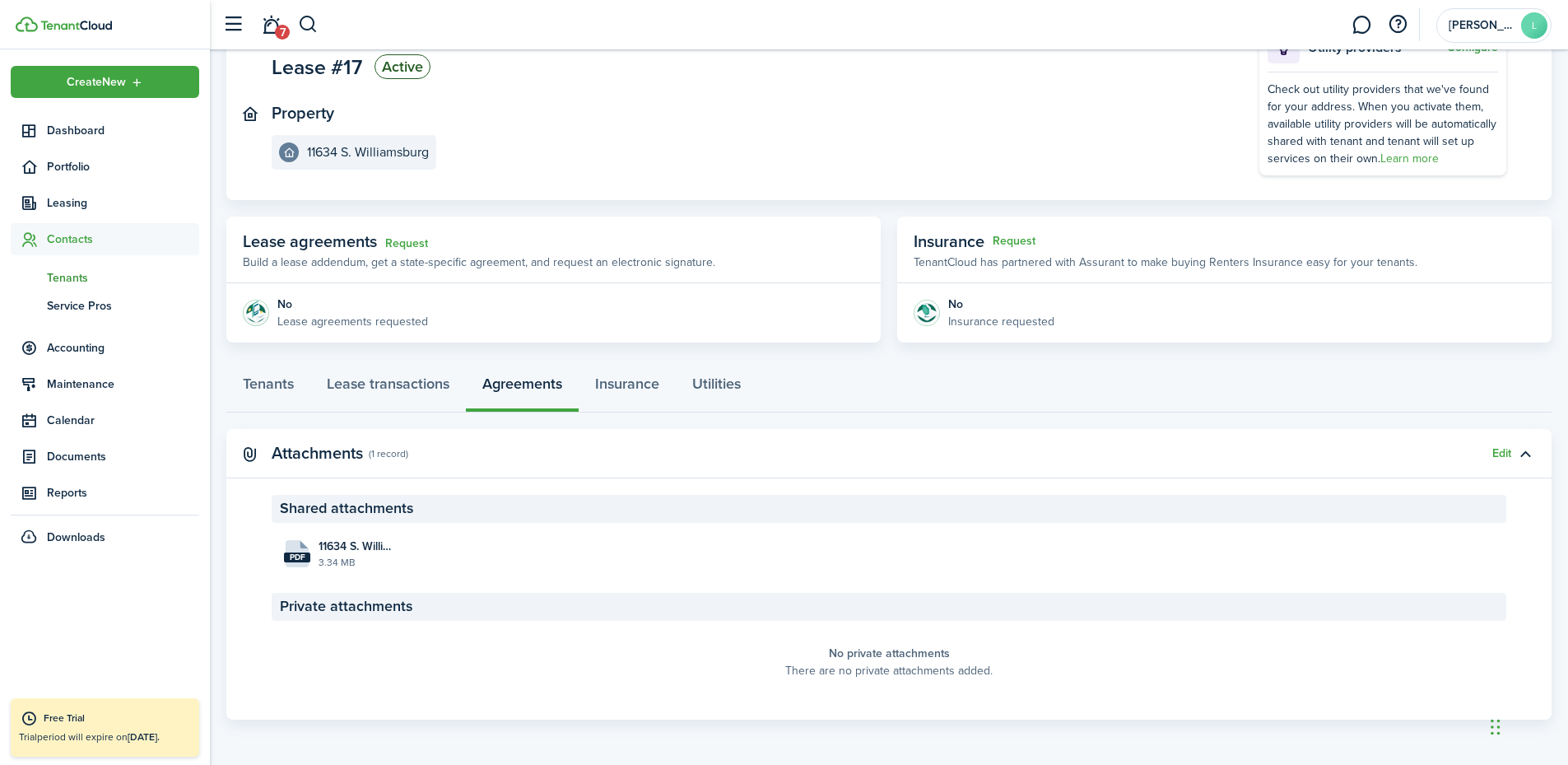
click at [76, 269] on span "Tenants" at bounding box center [123, 277] width 152 height 17
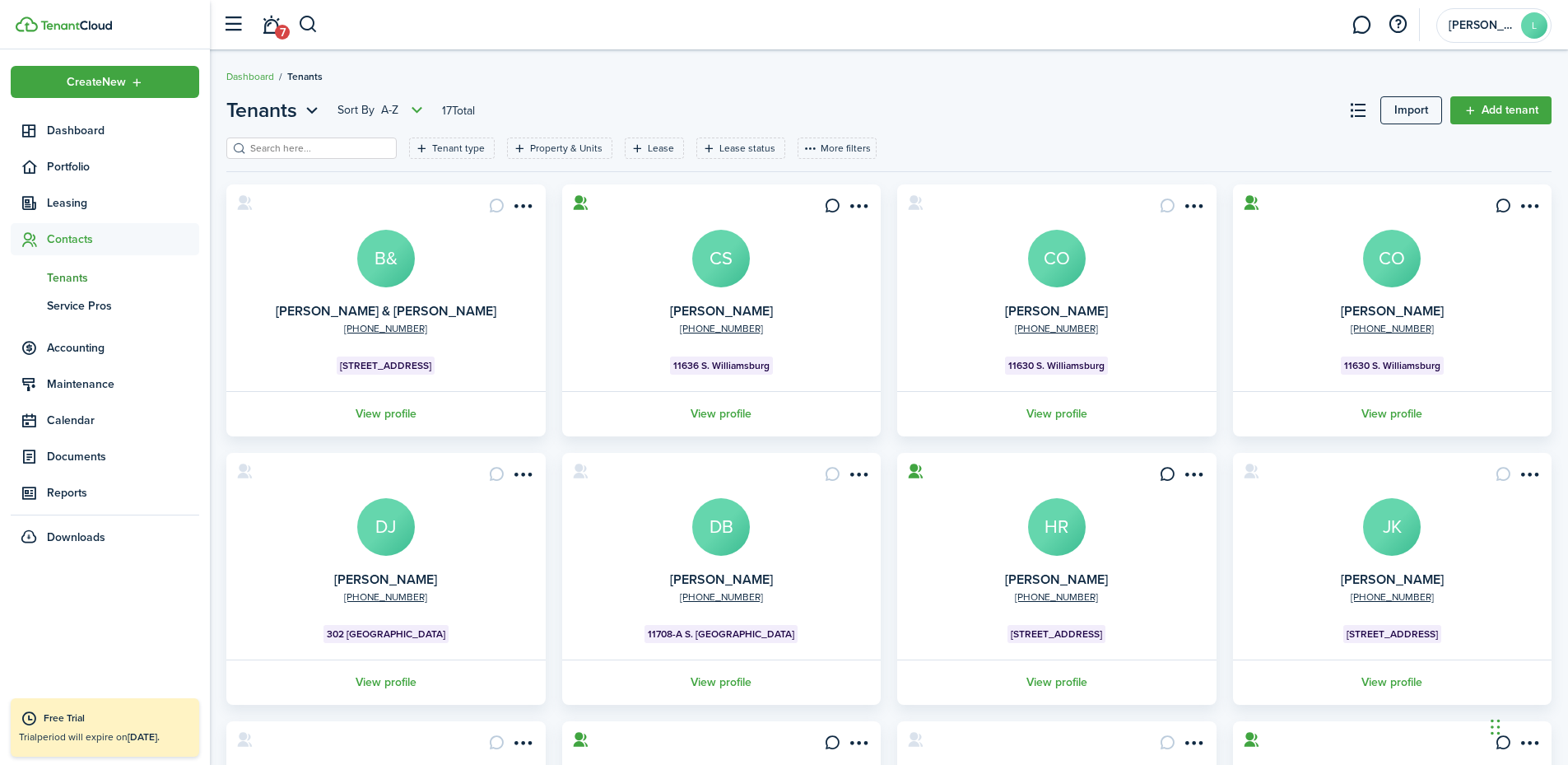
click at [273, 145] on input "search" at bounding box center [318, 149] width 145 height 16
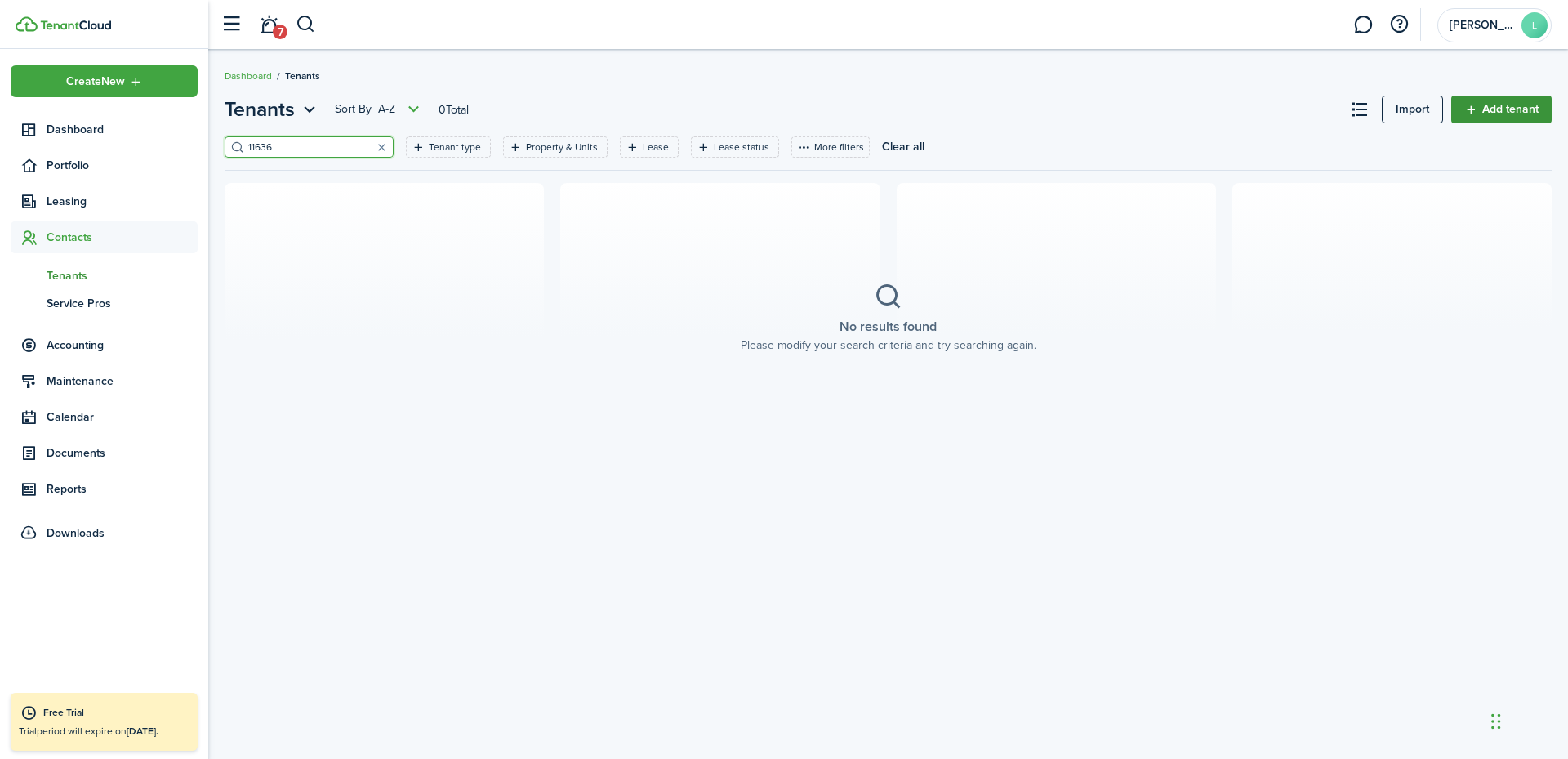
type input "11636"
click at [1480, 112] on link "Add tenant" at bounding box center [1502, 109] width 101 height 27
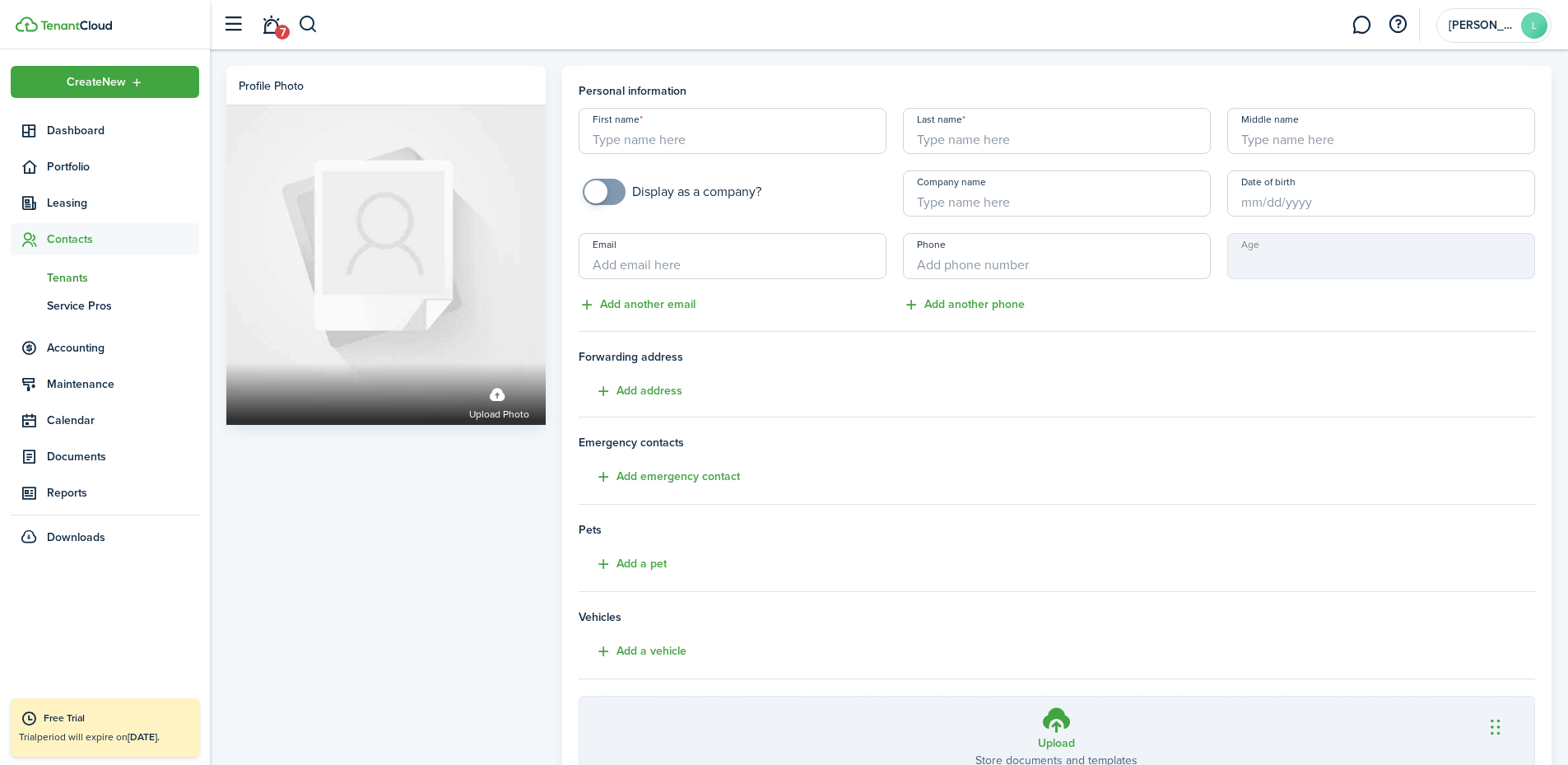
click at [817, 133] on input "First name" at bounding box center [732, 131] width 308 height 46
type input "[PERSON_NAME]"
type input "[EMAIL_ADDRESS][DOMAIN_NAME]"
click at [984, 265] on input "+1" at bounding box center [1056, 256] width 308 height 46
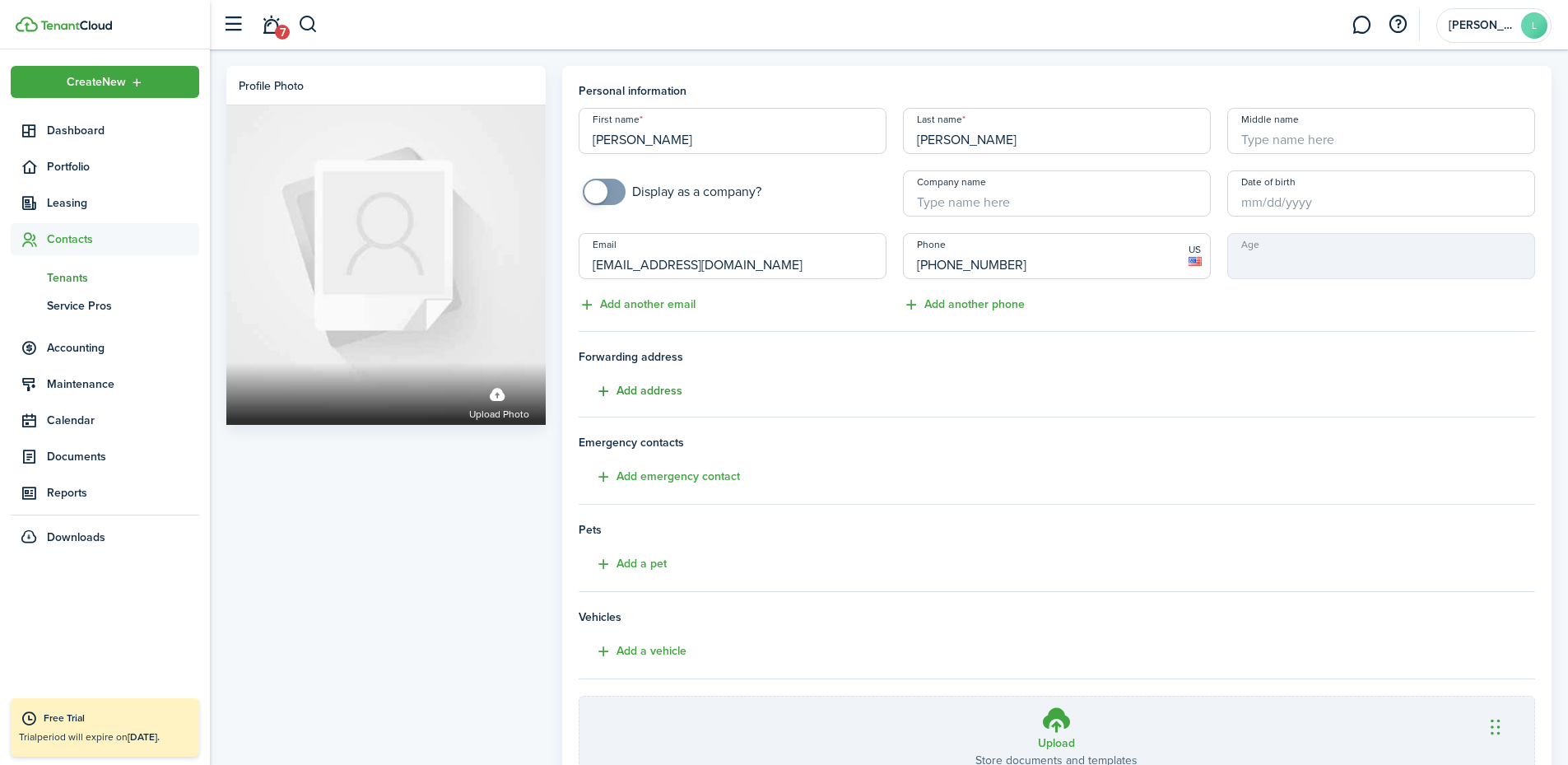
type input "[PHONE_NUMBER]"
click at [678, 386] on button "Add address" at bounding box center [630, 391] width 103 height 19
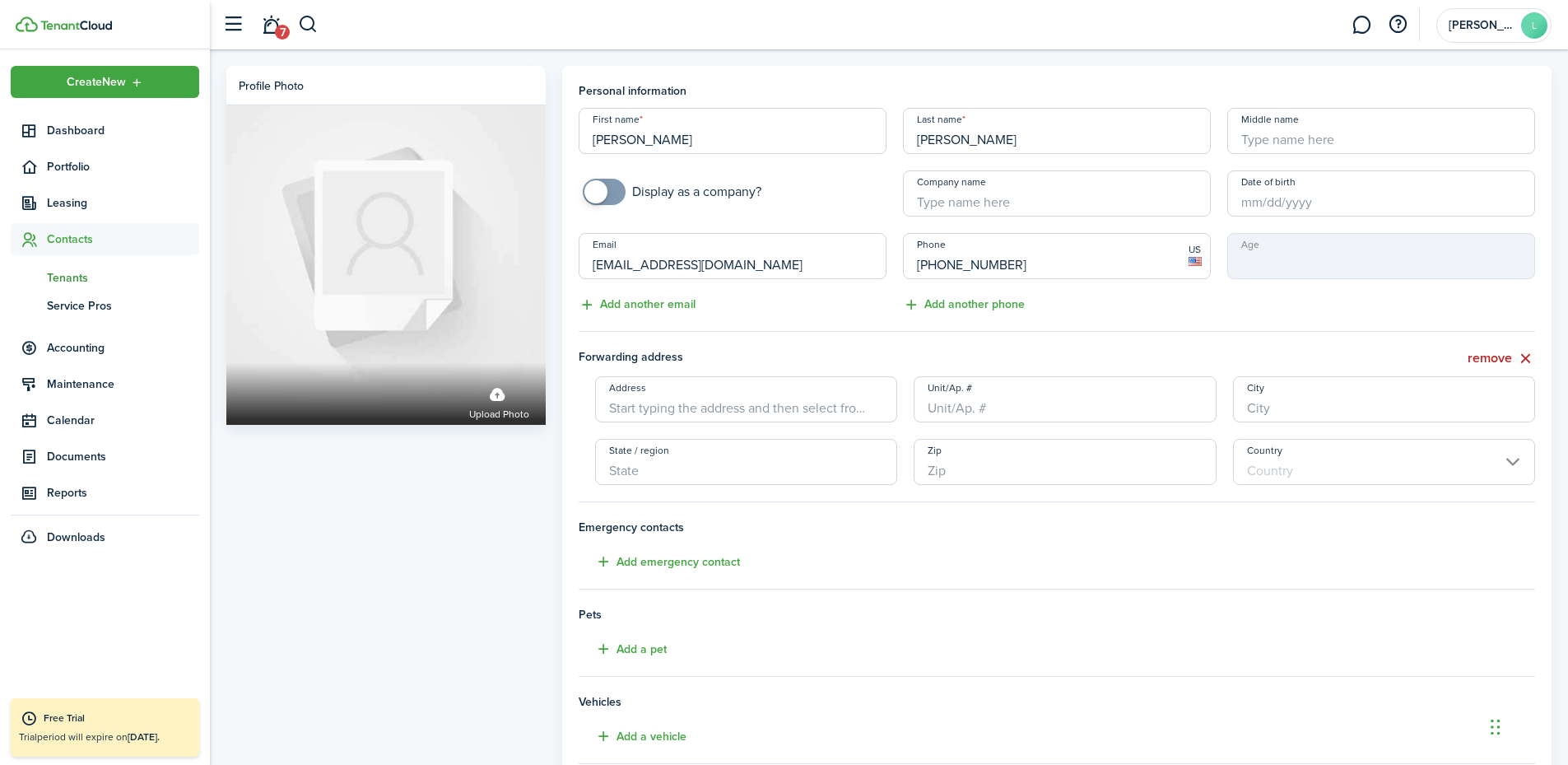
click at [677, 405] on input "Address" at bounding box center [747, 399] width 303 height 46
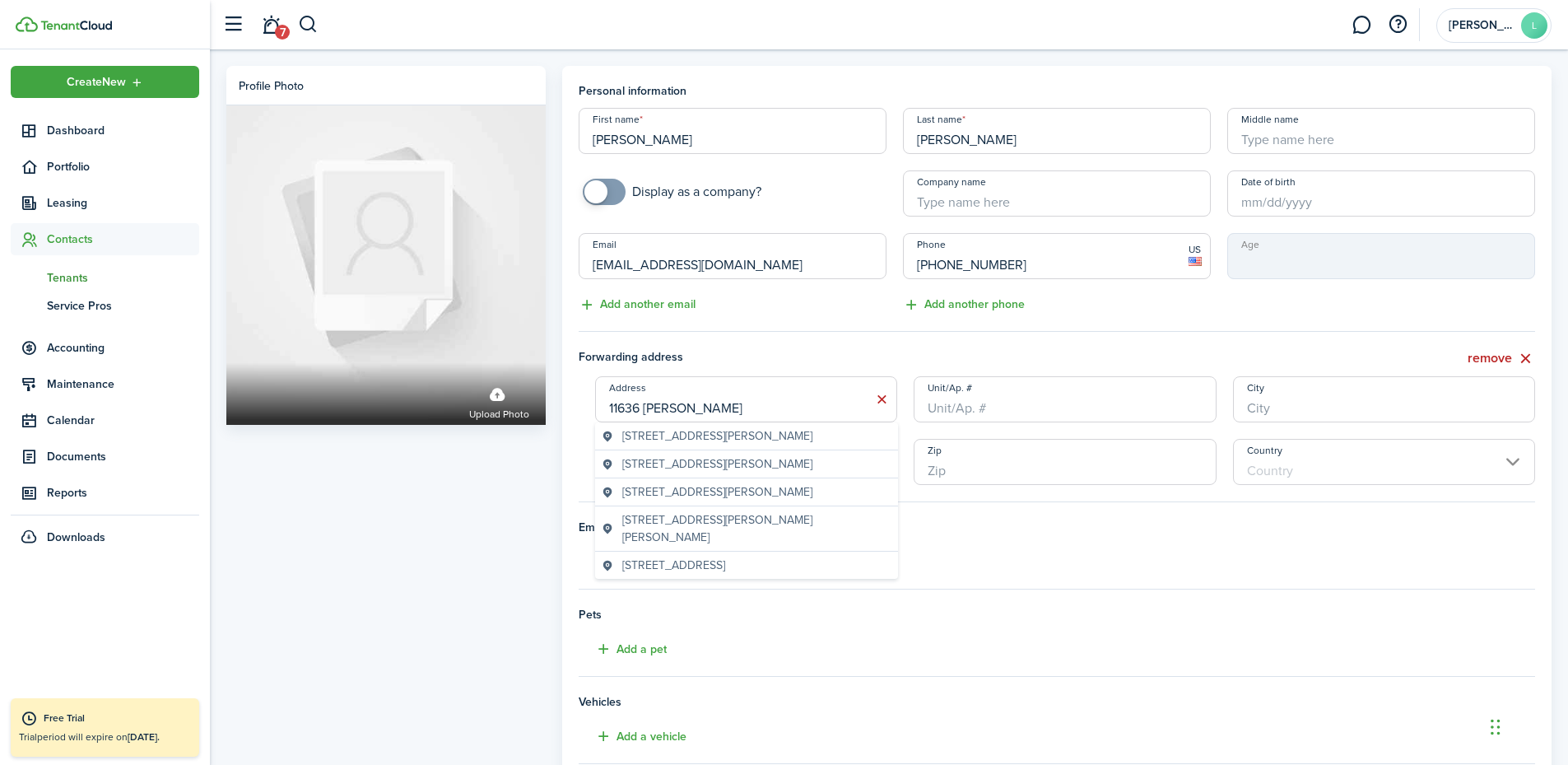
type input "11636 [PERSON_NAME]"
